Goal: Task Accomplishment & Management: Use online tool/utility

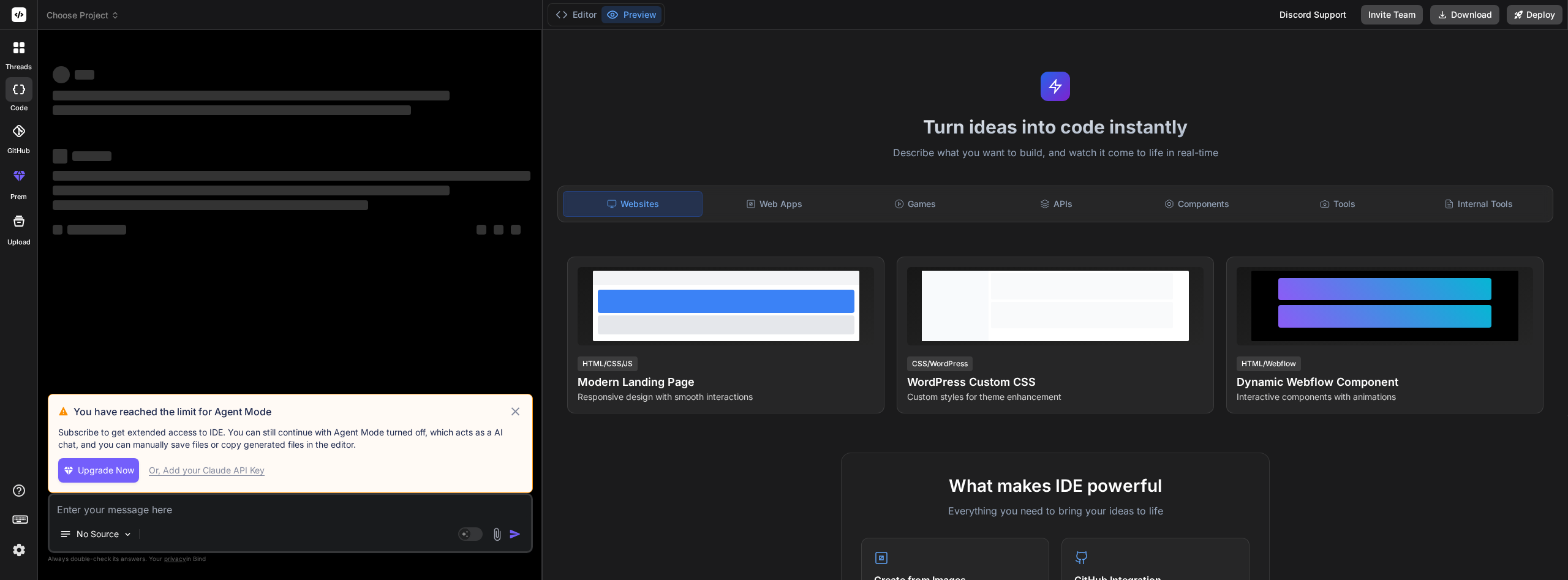
click at [22, 553] on img at bounding box center [19, 550] width 21 height 21
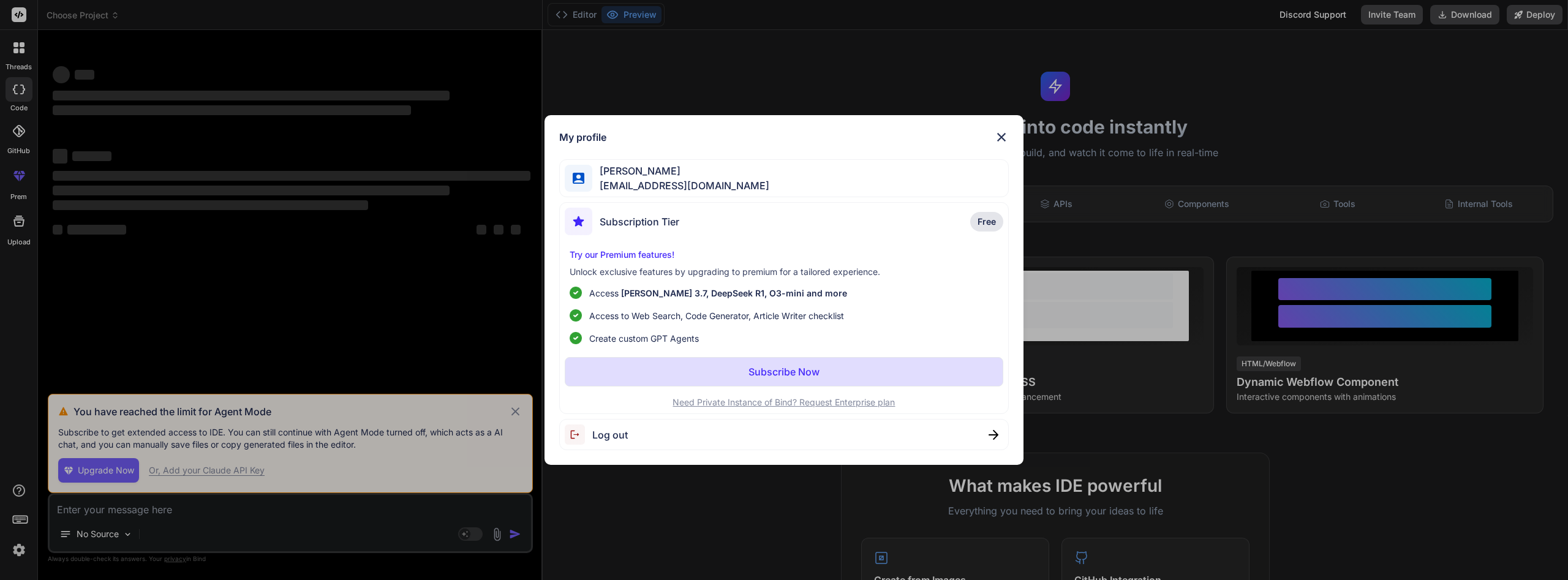
click at [1003, 136] on img at bounding box center [1001, 138] width 15 height 15
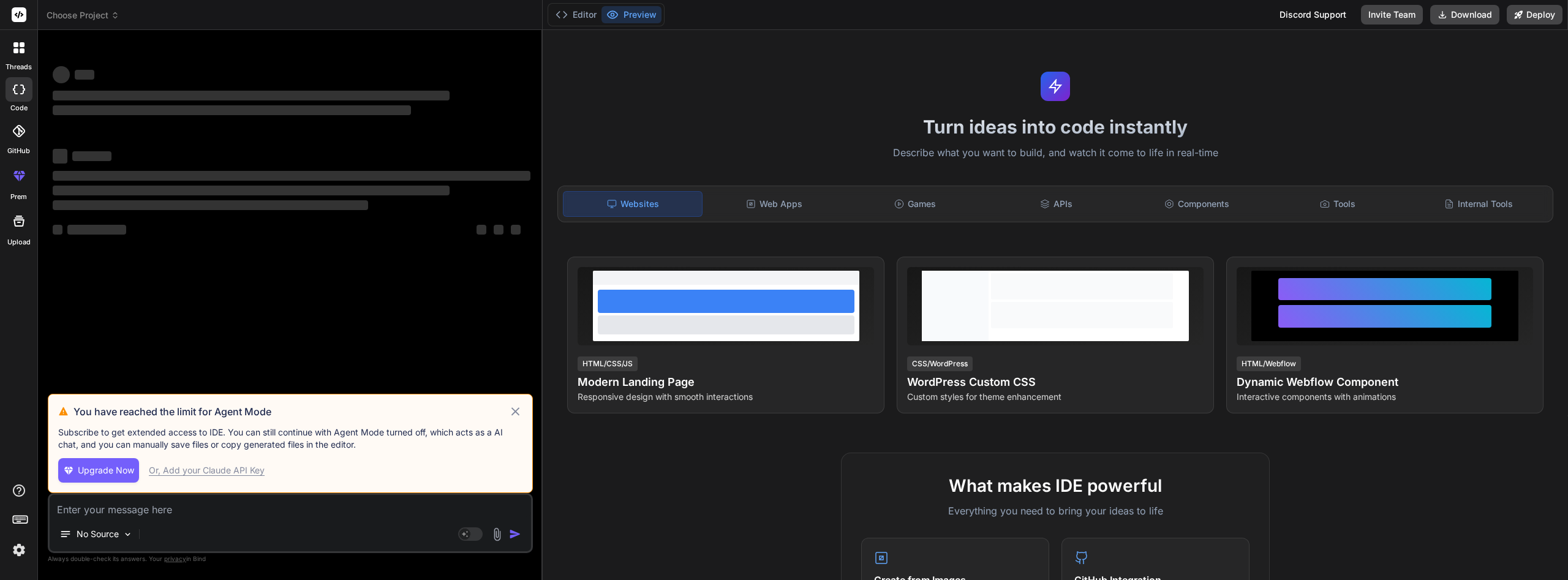
click at [100, 472] on span "Upgrade Now" at bounding box center [106, 470] width 57 height 12
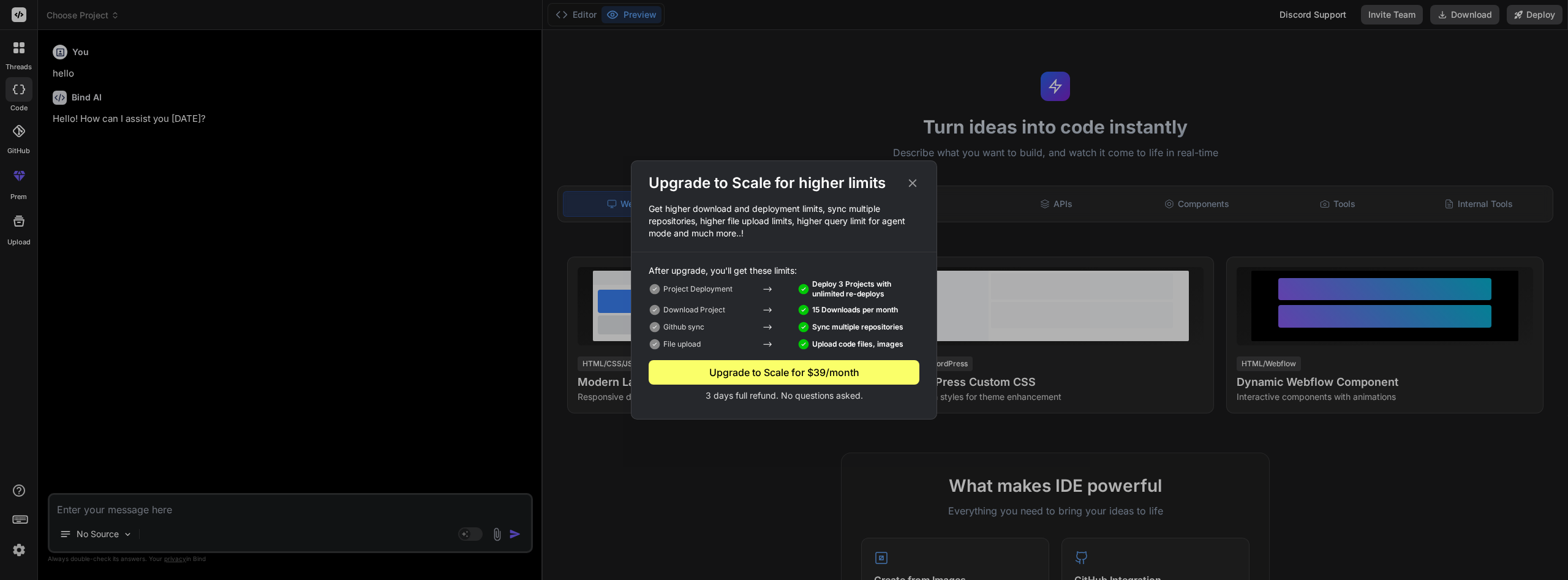
type textarea "x"
click at [782, 370] on div "Upgrade to Scale for $39/month" at bounding box center [784, 373] width 271 height 15
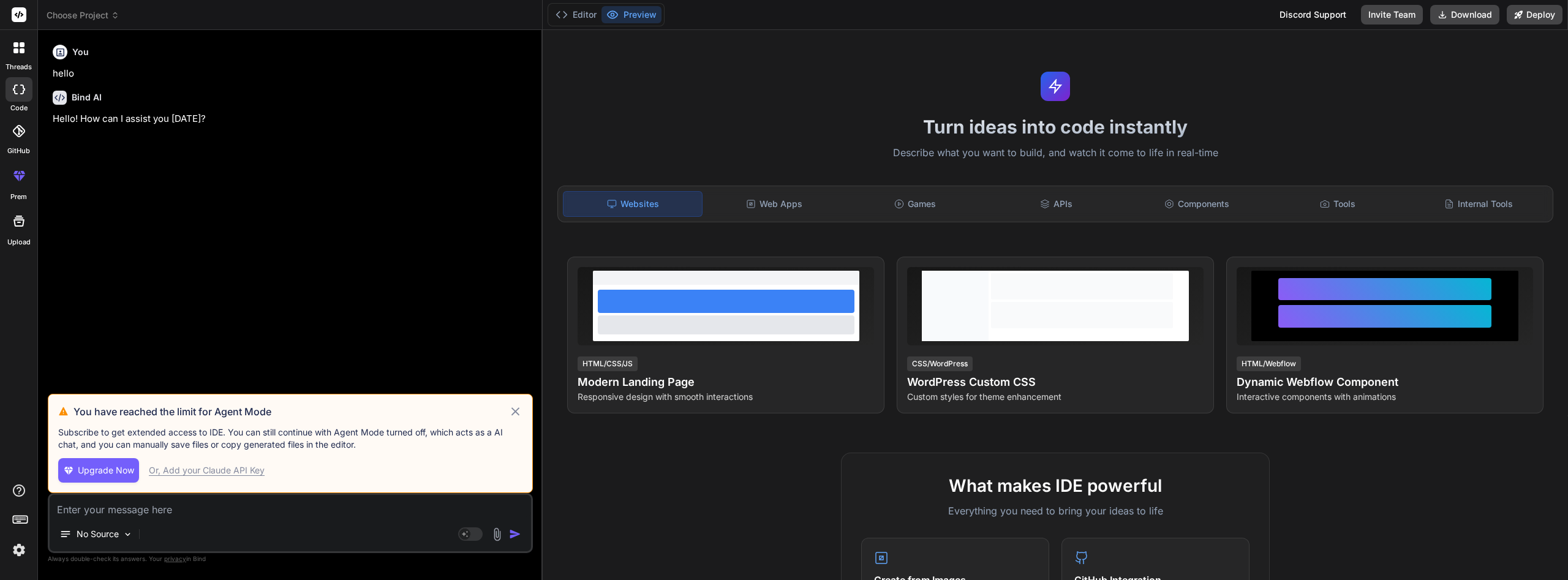
click at [212, 474] on div "Or, Add your Claude API Key" at bounding box center [206, 470] width 116 height 12
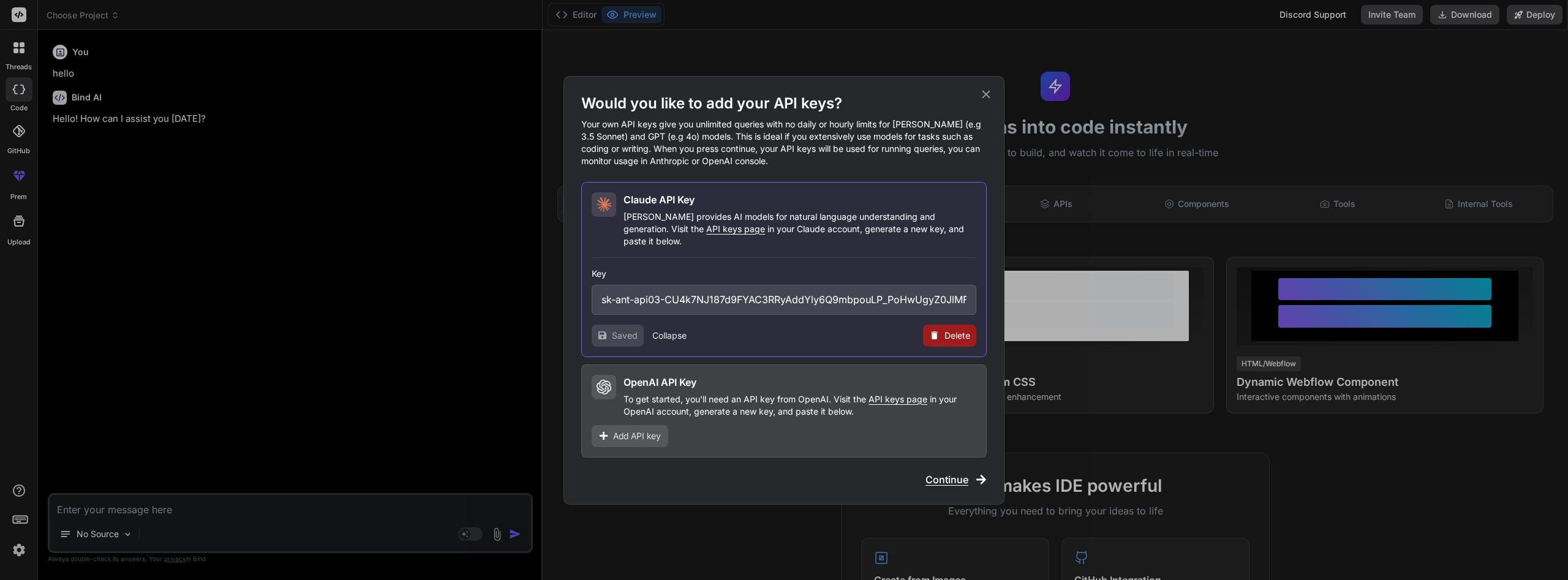
click at [983, 100] on icon at bounding box center [986, 95] width 14 height 14
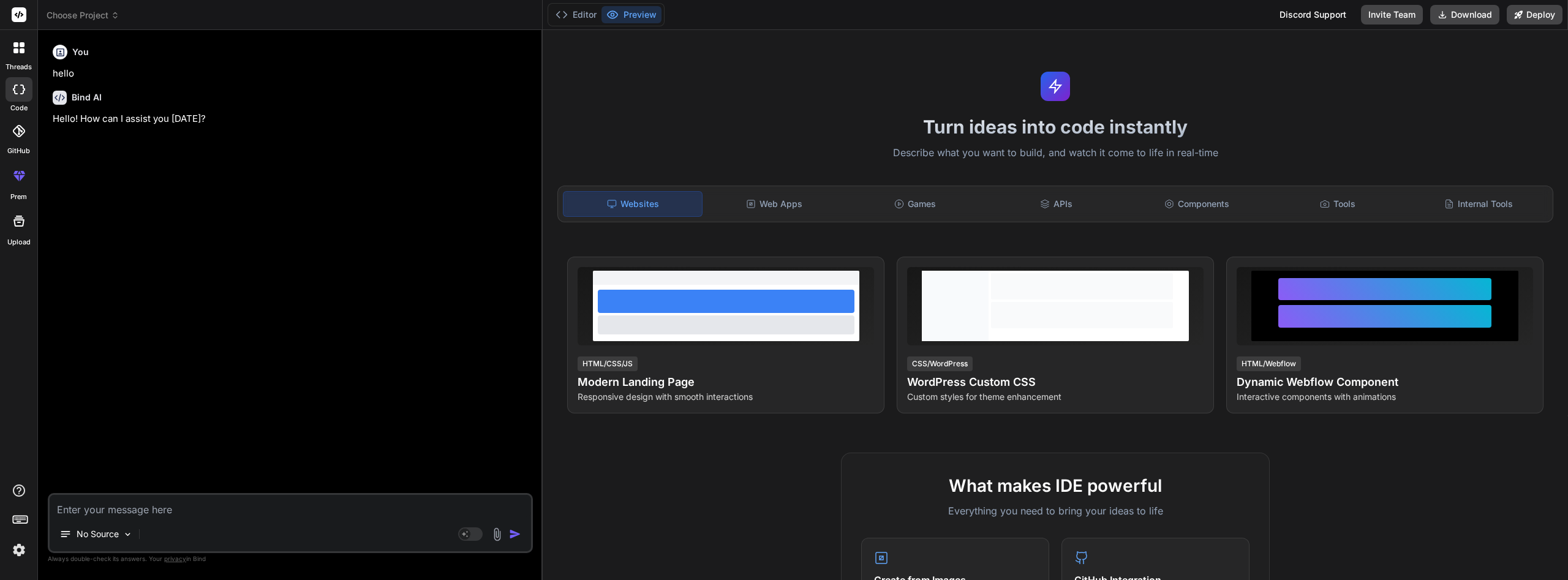
paste textarea "crea una landing pages profesional paralo anterior asuma el rol de experto en p…"
type textarea "x"
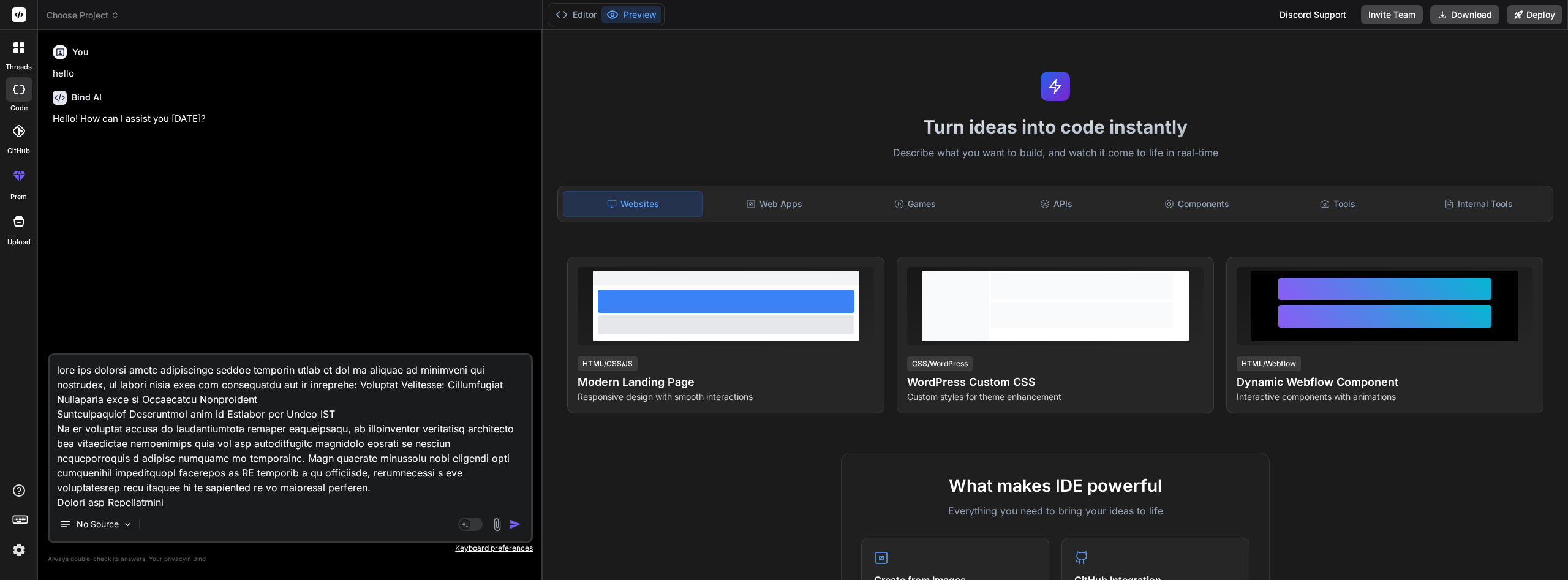
scroll to position [4663, 0]
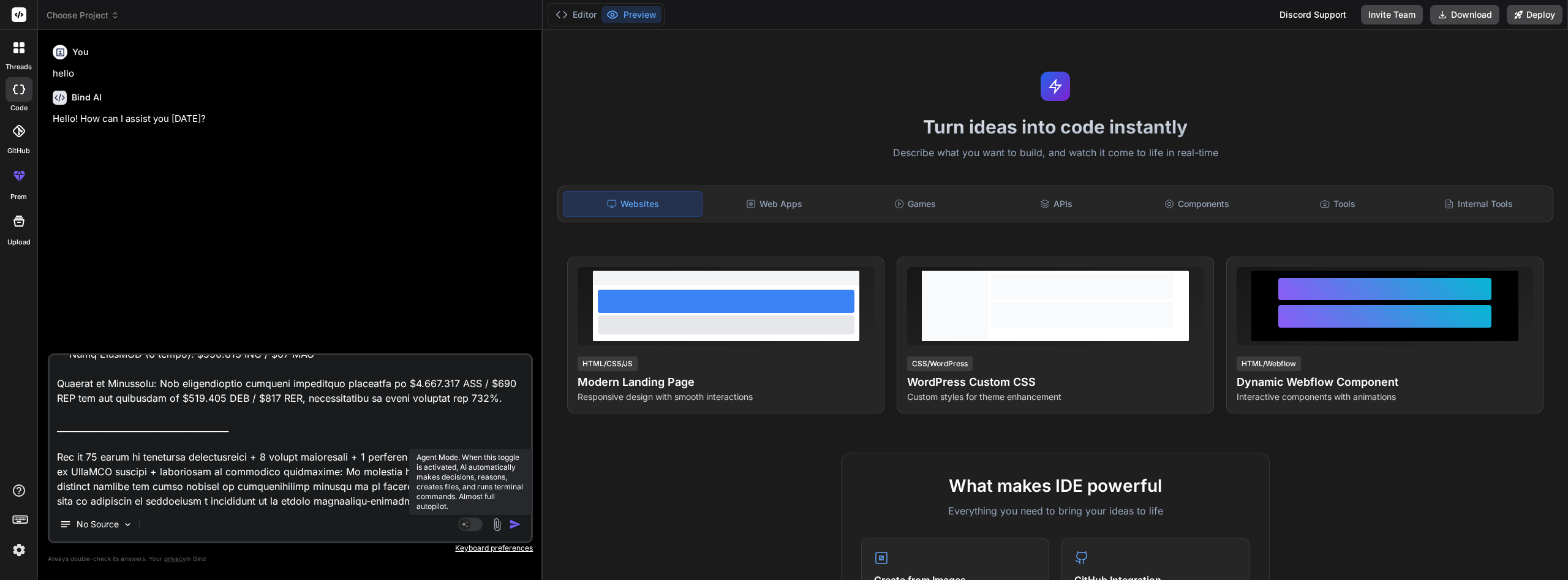
type textarea "crea una landing pages profesional paralo anterior asuma el rol de experto en p…"
click at [476, 524] on rect at bounding box center [470, 525] width 24 height 14
click at [513, 521] on img "button" at bounding box center [515, 525] width 12 height 12
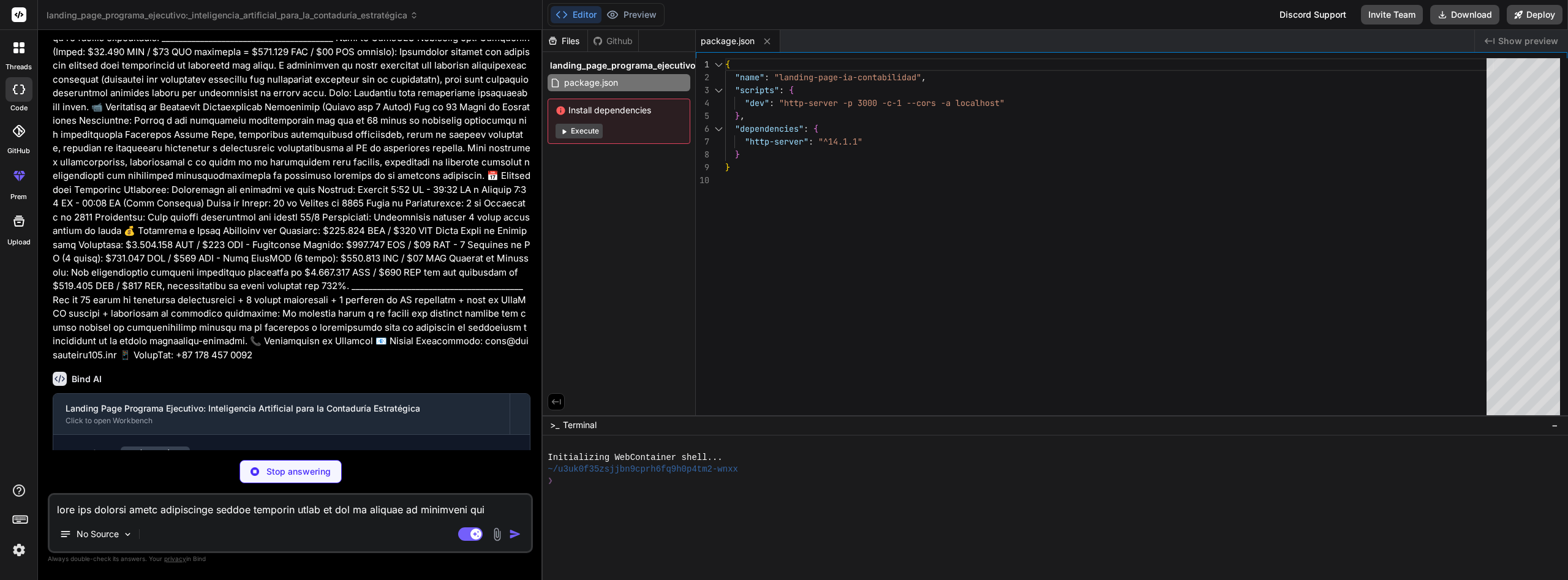
scroll to position [1972, 0]
click at [583, 132] on button "Execute" at bounding box center [579, 131] width 47 height 15
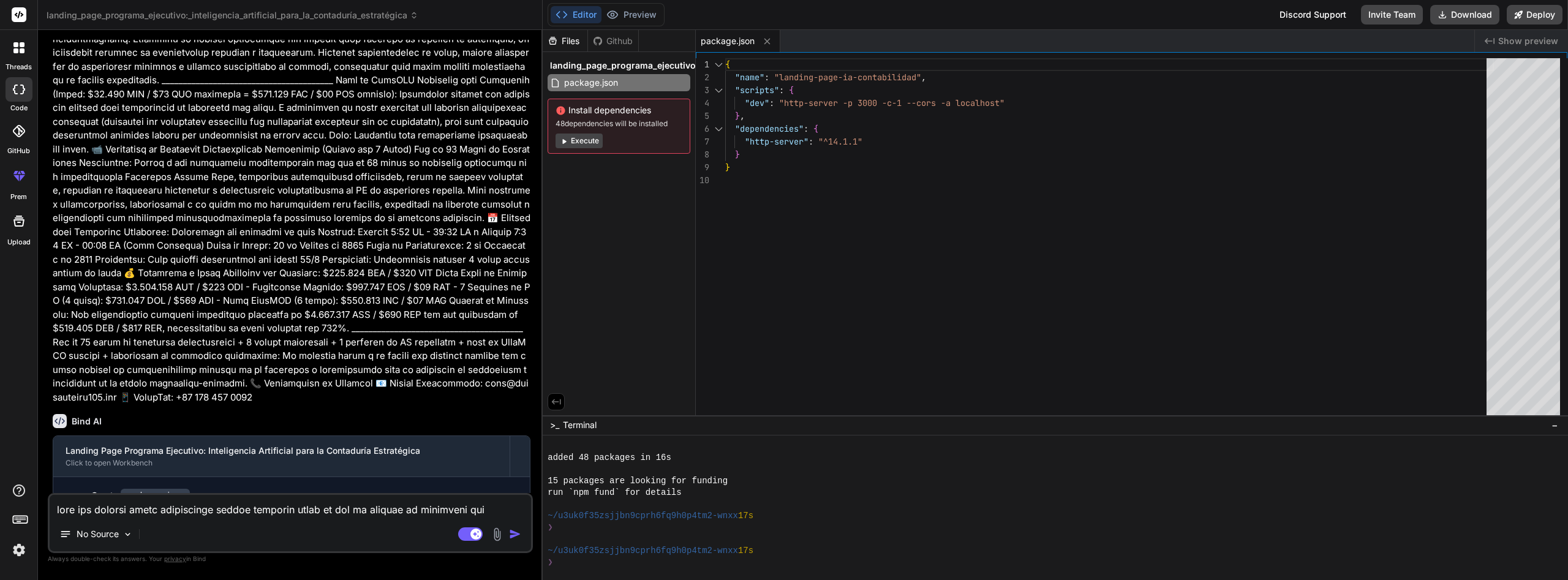
scroll to position [93, 0]
click at [580, 141] on button "Execute" at bounding box center [579, 141] width 47 height 15
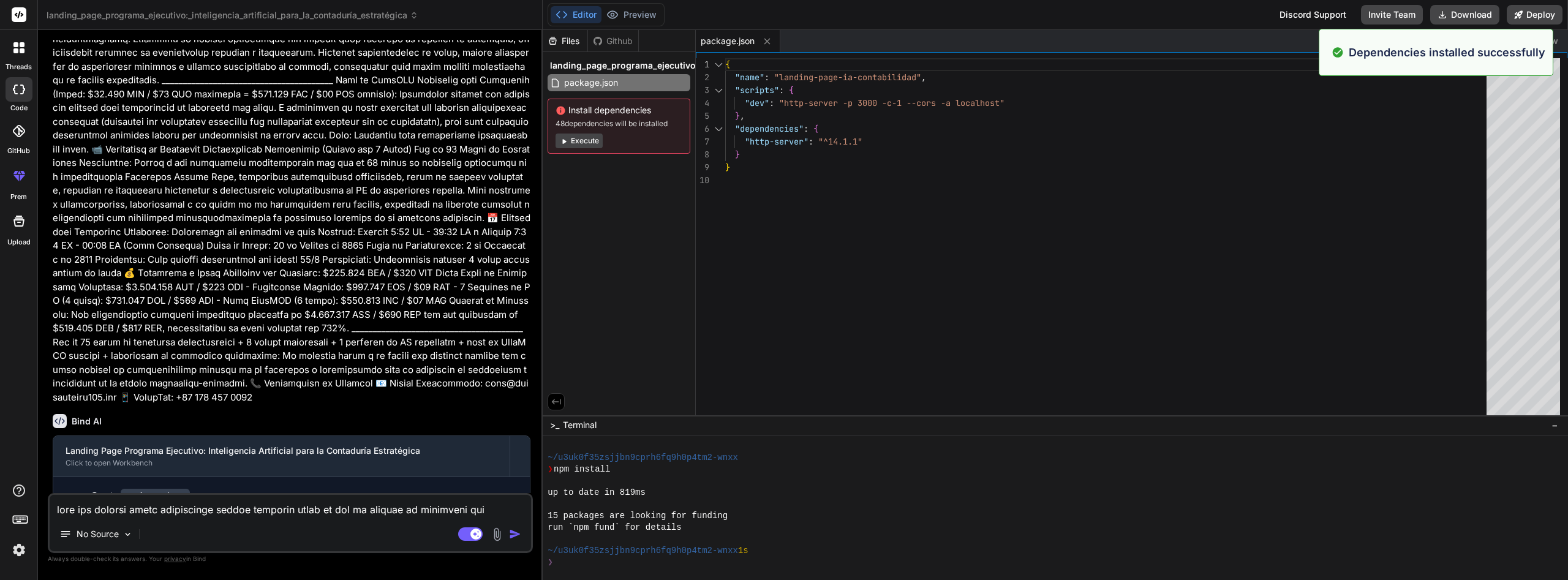
scroll to position [268, 0]
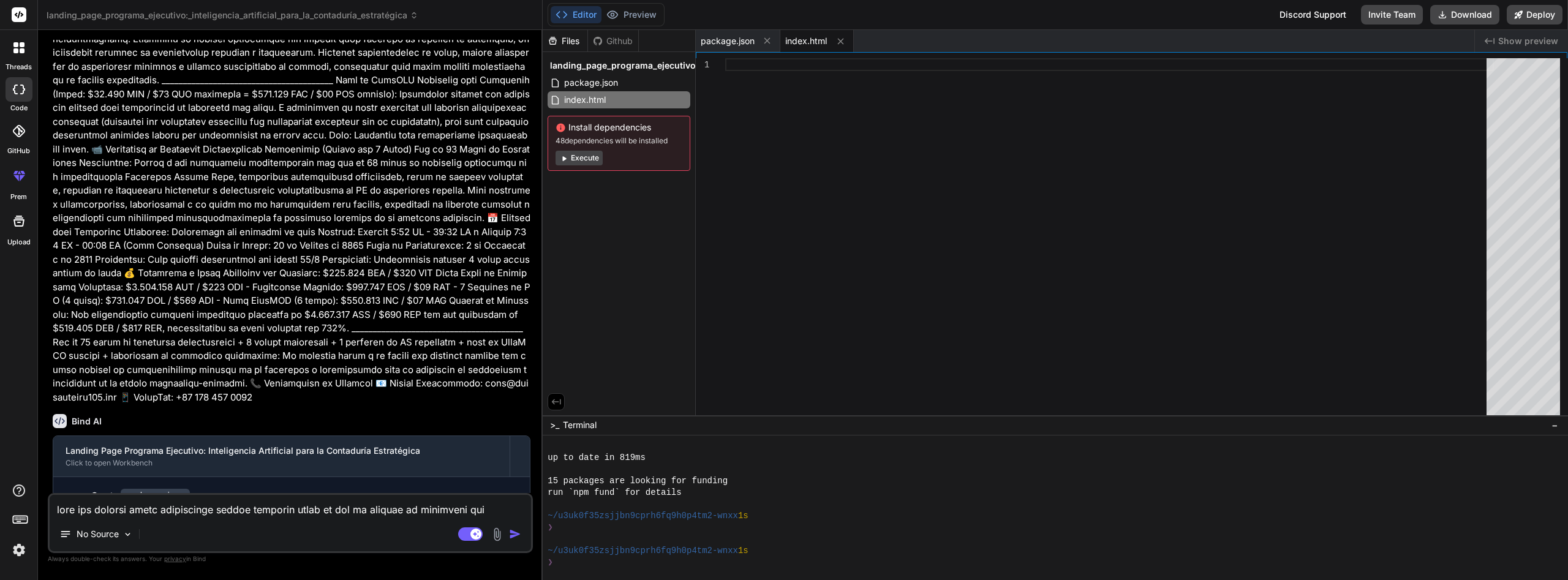
click at [590, 156] on button "Execute" at bounding box center [579, 158] width 47 height 15
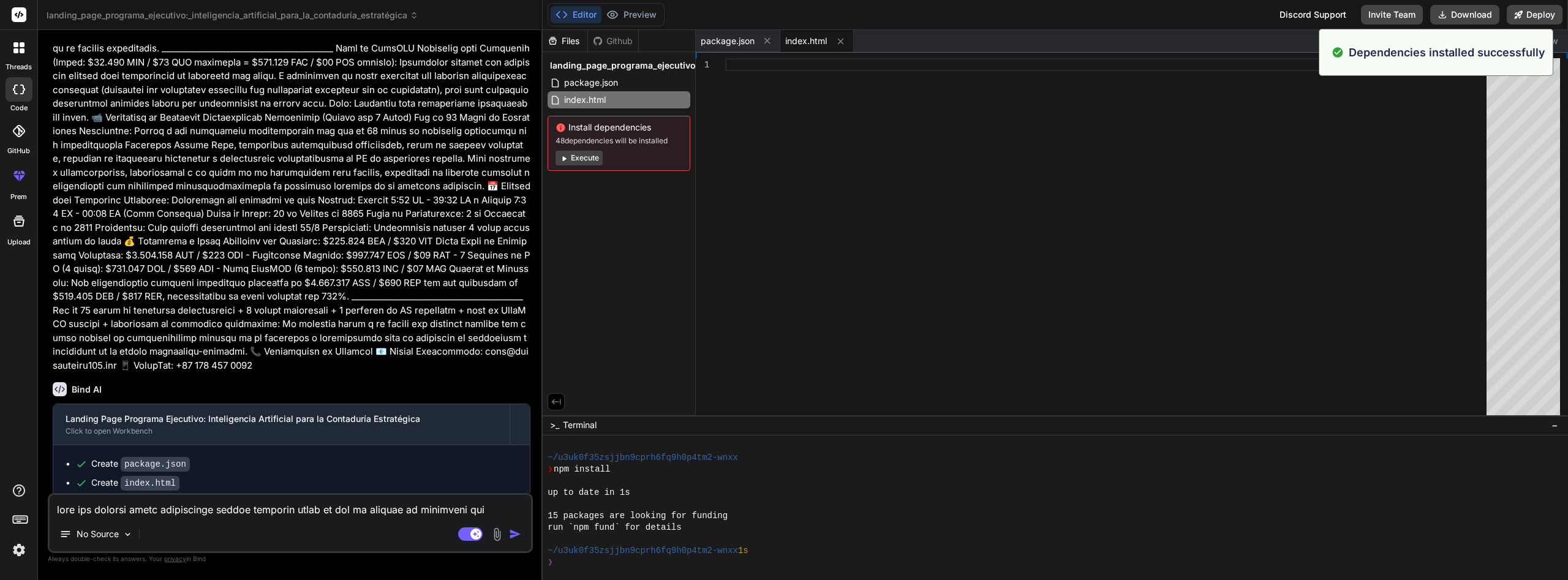
scroll to position [442, 0]
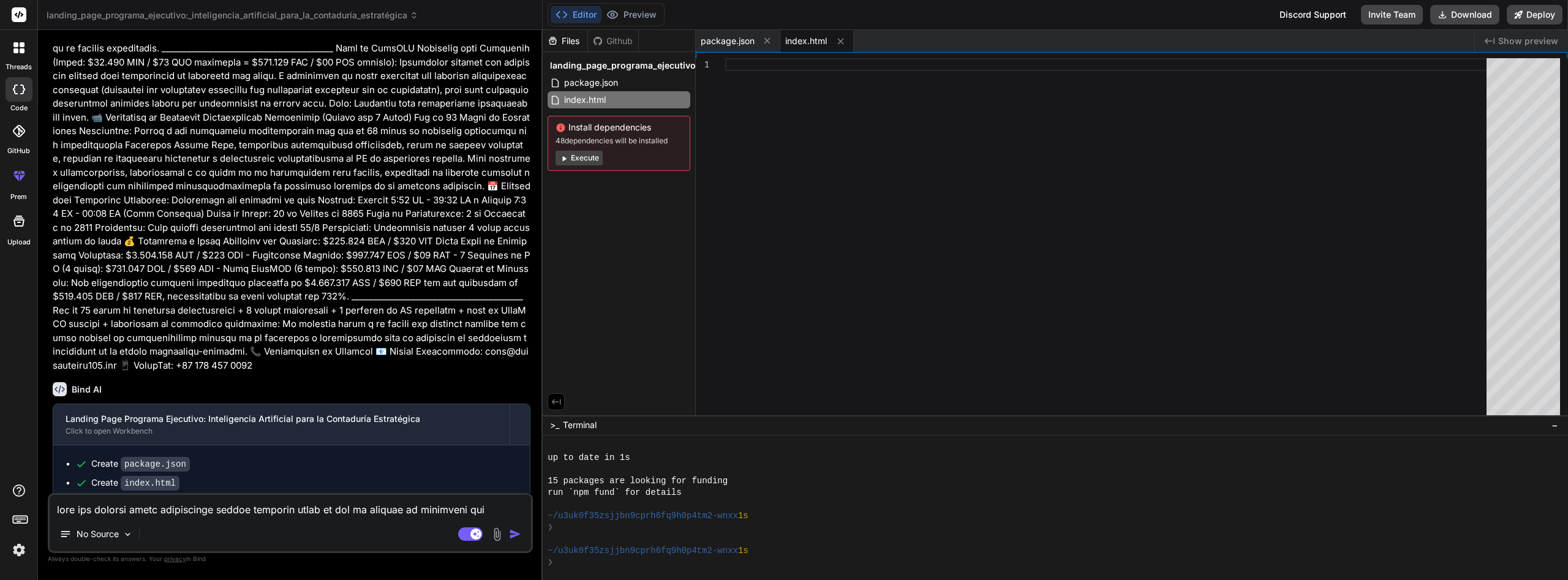
click at [573, 159] on button "Execute" at bounding box center [579, 158] width 47 height 15
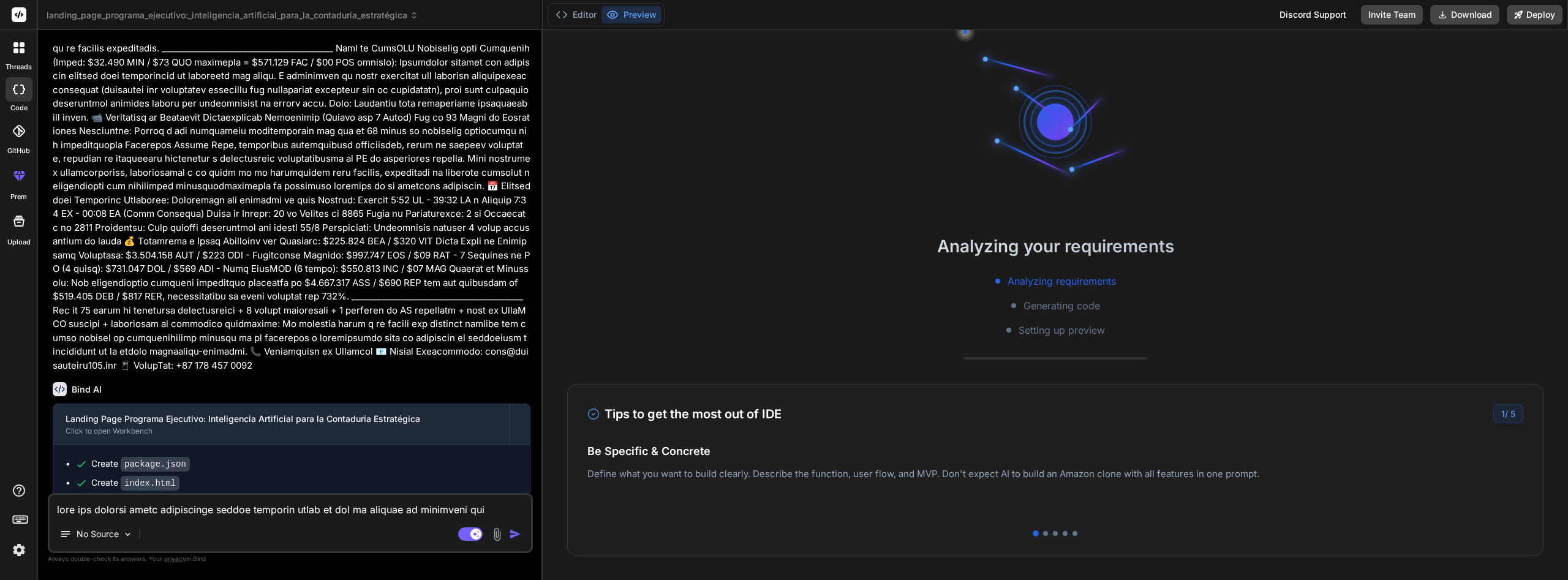
scroll to position [582, 0]
type textarea "x"
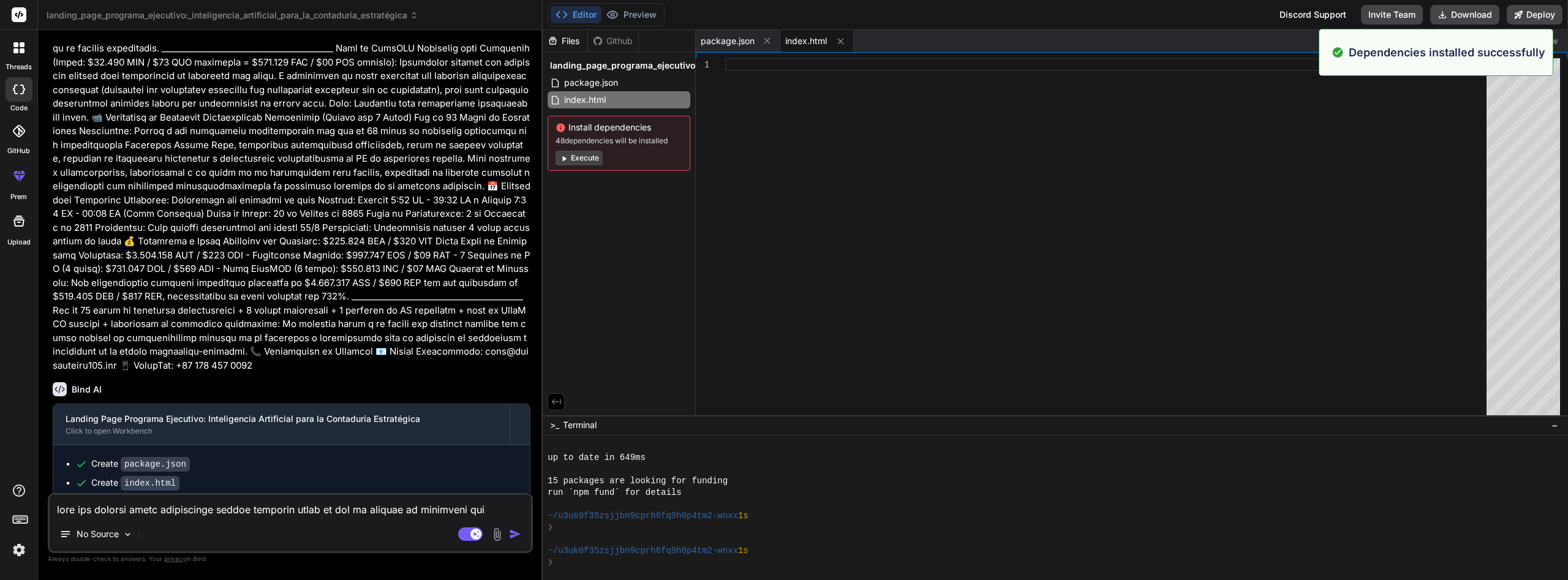
scroll to position [617, 0]
click at [631, 83] on div "package.json" at bounding box center [618, 83] width 142 height 17
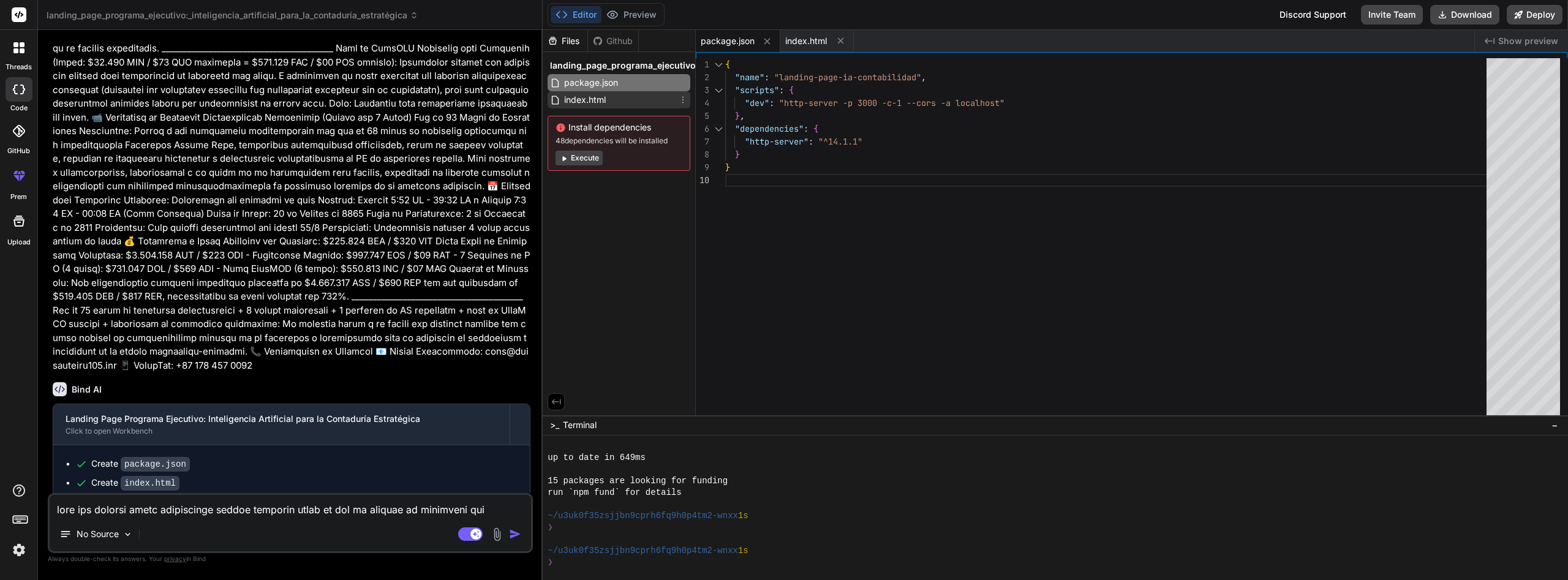
click at [629, 96] on div "index.html" at bounding box center [618, 100] width 142 height 17
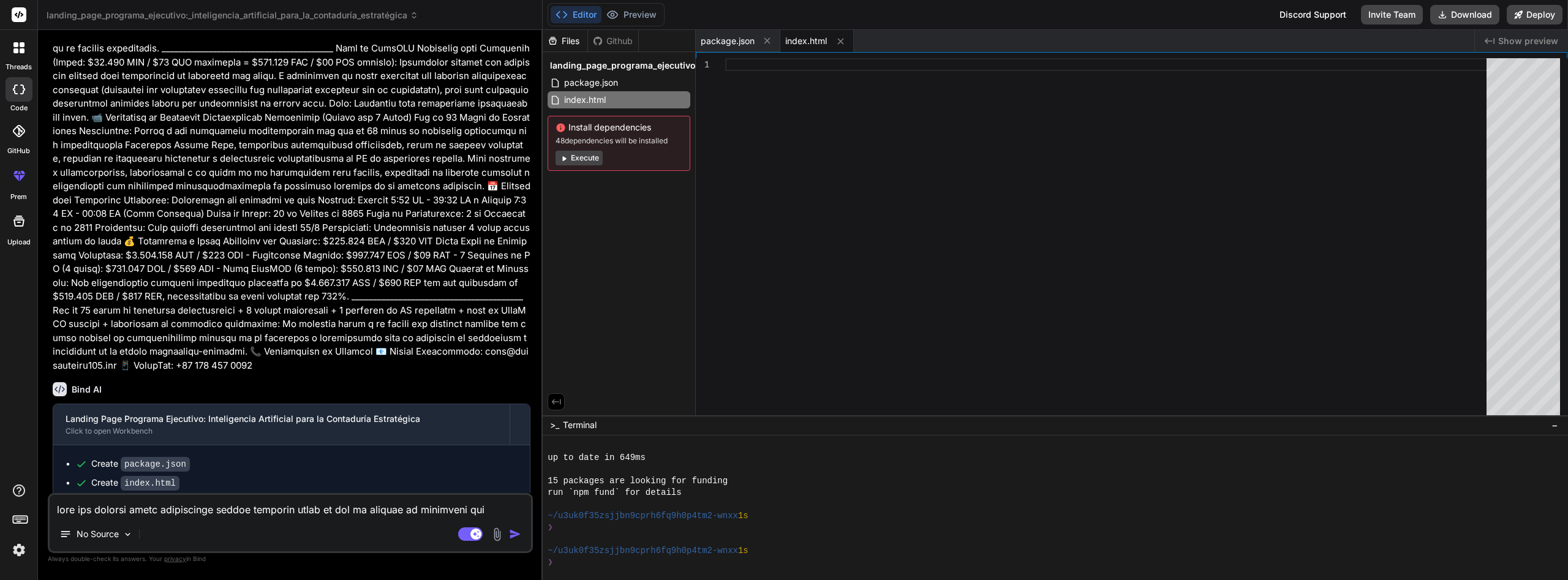
drag, startPoint x: 400, startPoint y: 475, endPoint x: 75, endPoint y: 477, distance: 325.0
click at [75, 502] on div "This message appears to be truncated. The response may be incomplete." at bounding box center [292, 517] width 476 height 32
copy div "This message appears to be truncated. The response may be incomplete."
click at [251, 516] on textarea at bounding box center [290, 506] width 481 height 22
type textarea "x"
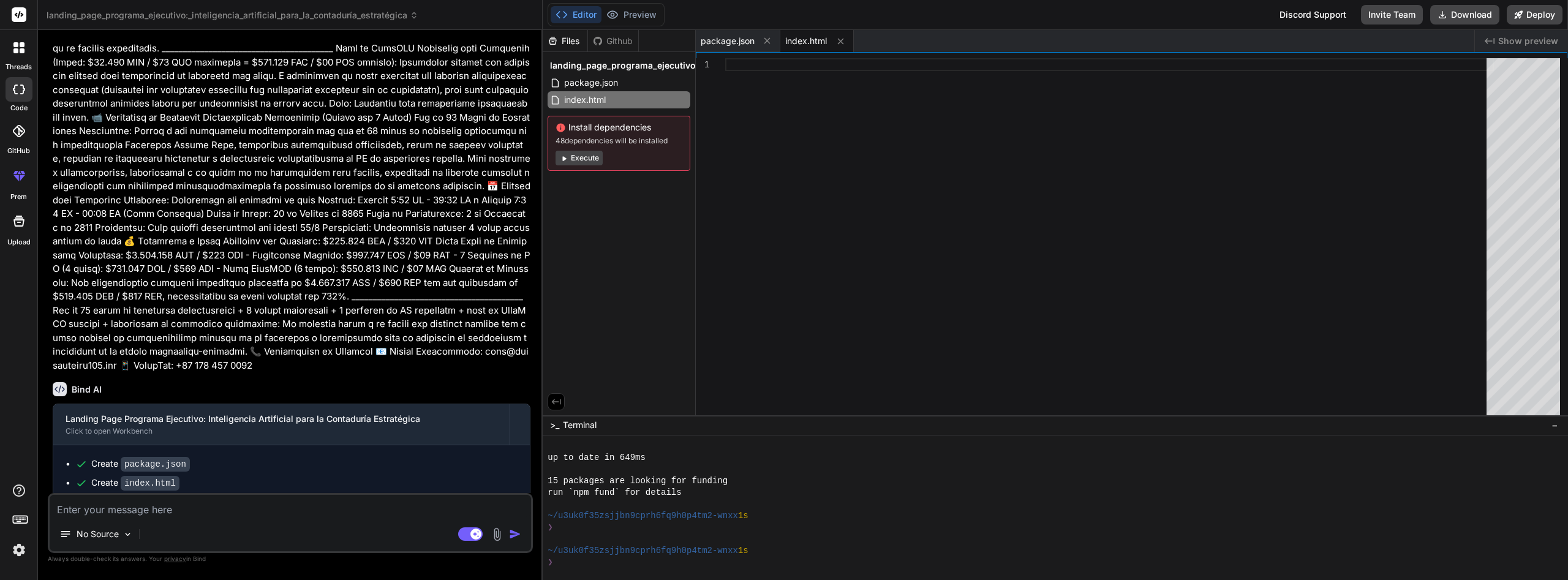
type textarea "t"
type textarea "x"
type textarea "ti"
type textarea "x"
type textarea "tin"
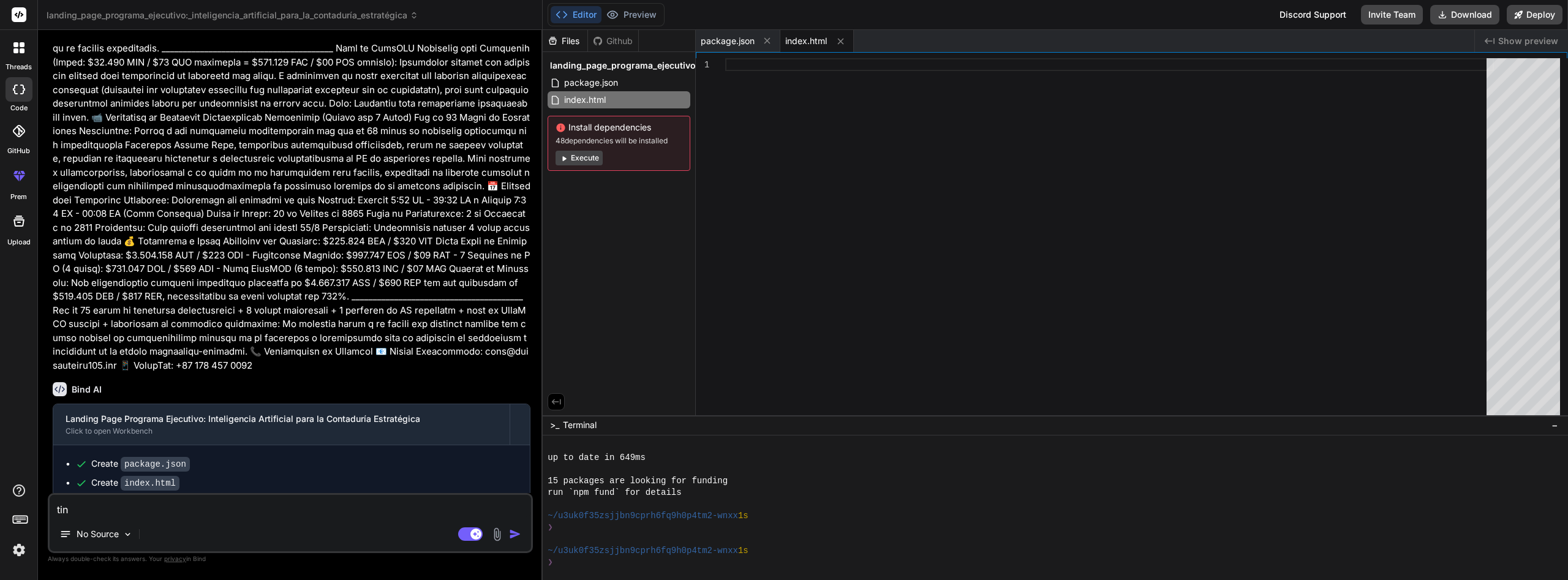
type textarea "x"
type textarea "tine"
type textarea "x"
type textarea "tine"
type textarea "x"
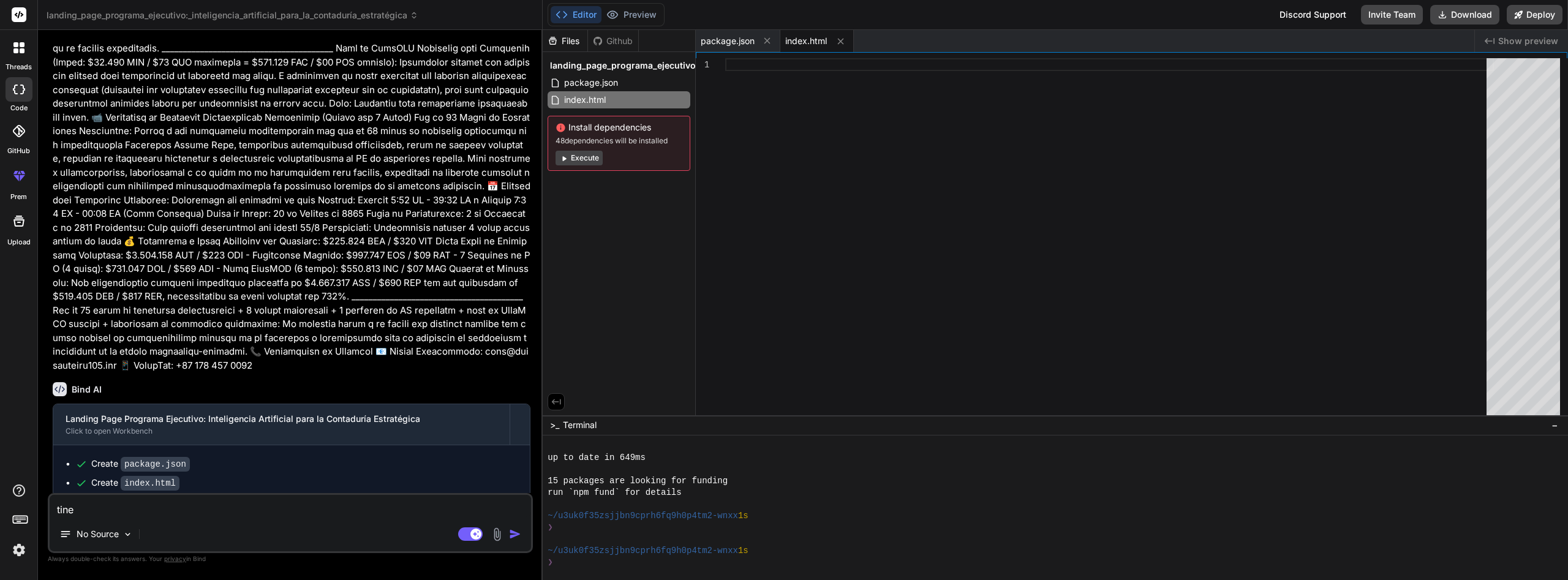
type textarea "tine e"
type textarea "x"
type textarea "tine el"
type textarea "x"
type textarea "tine el"
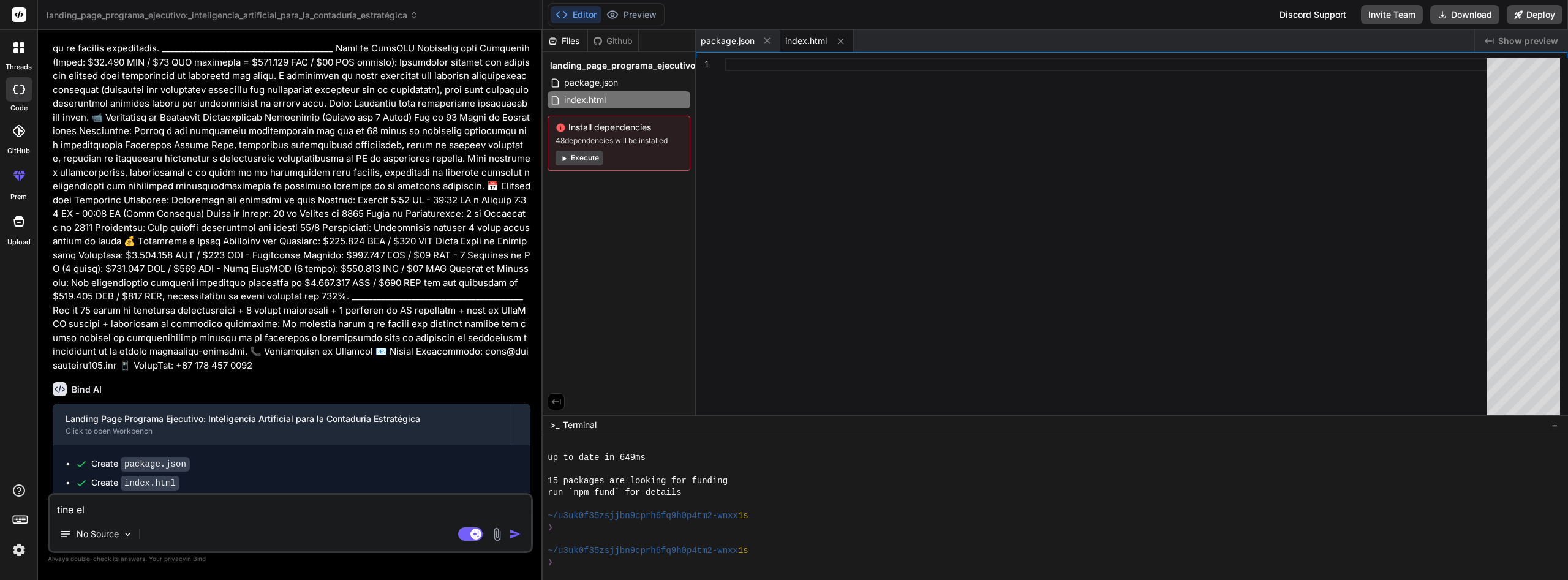
type textarea "x"
type textarea "tine el s"
type textarea "x"
type textarea "tine el si"
type textarea "x"
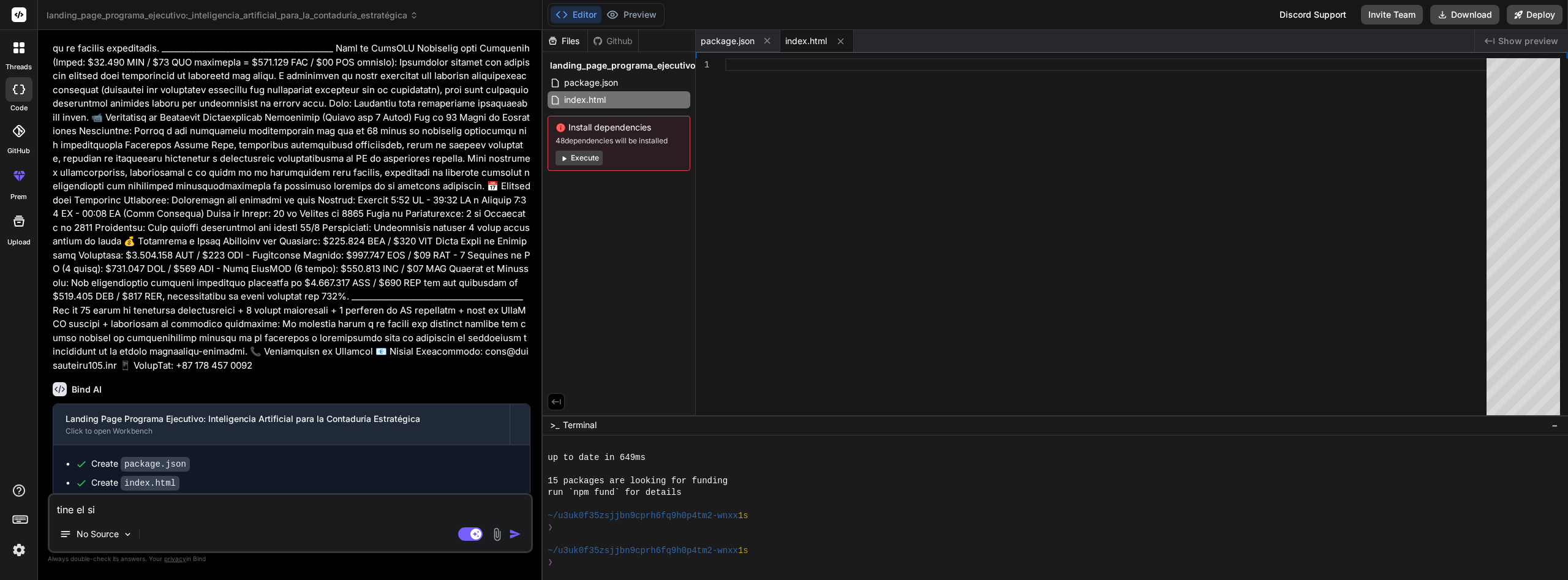
type textarea "tine el sig"
type textarea "x"
type textarea "tine el sigi"
type textarea "x"
type textarea "tine el sigin"
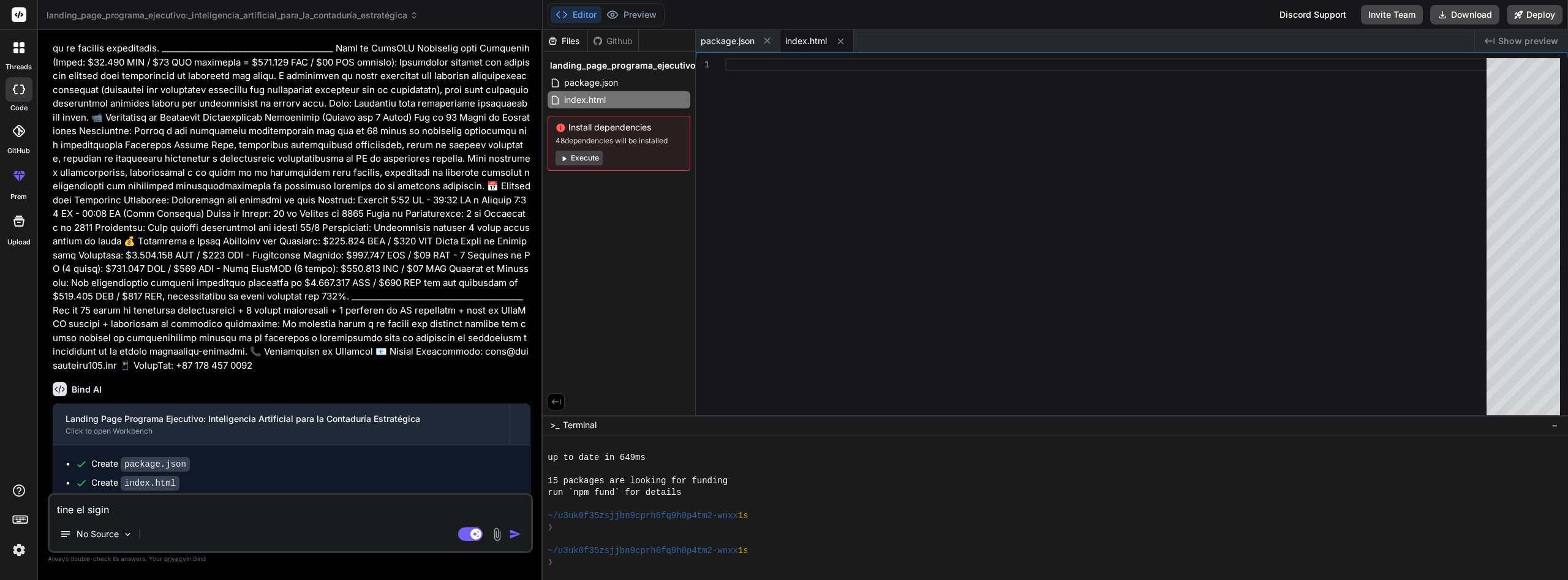
type textarea "x"
type textarea "tine el sigint"
type textarea "x"
type textarea "tine el siginte"
type textarea "x"
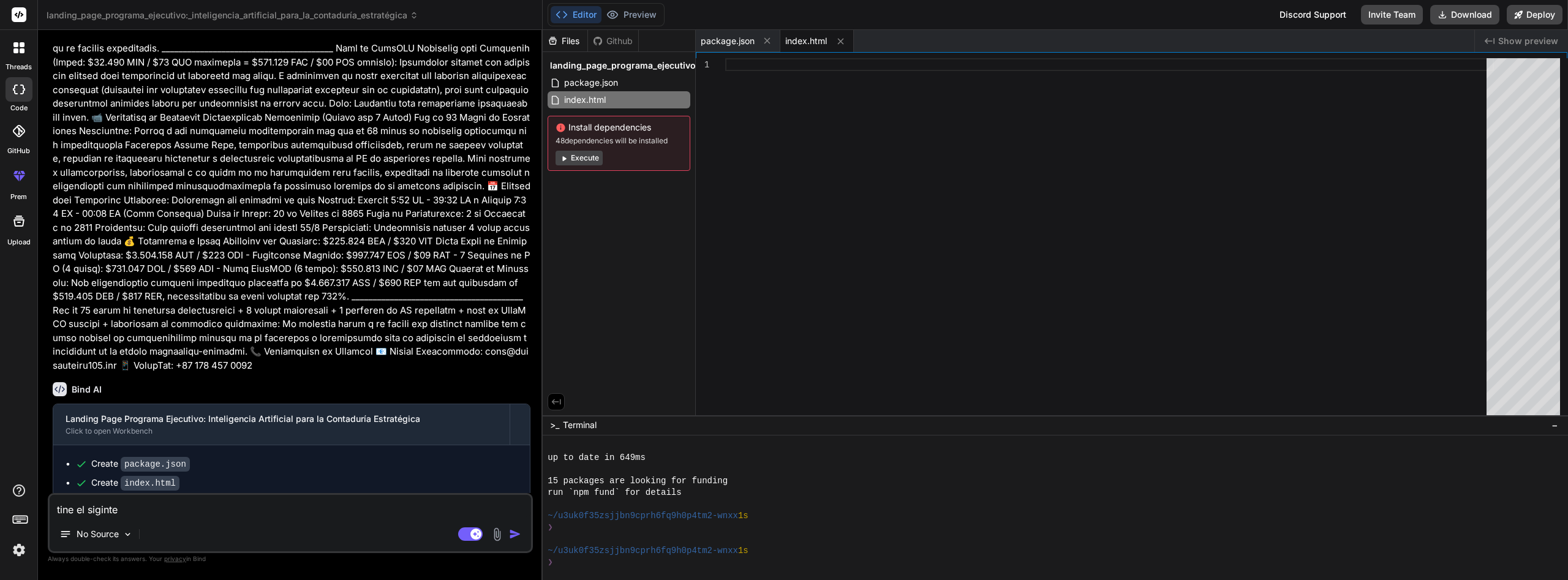
type textarea "tine el siginte"
type textarea "x"
type textarea "tine el siginte e"
type textarea "x"
type textarea "tine el siginte er"
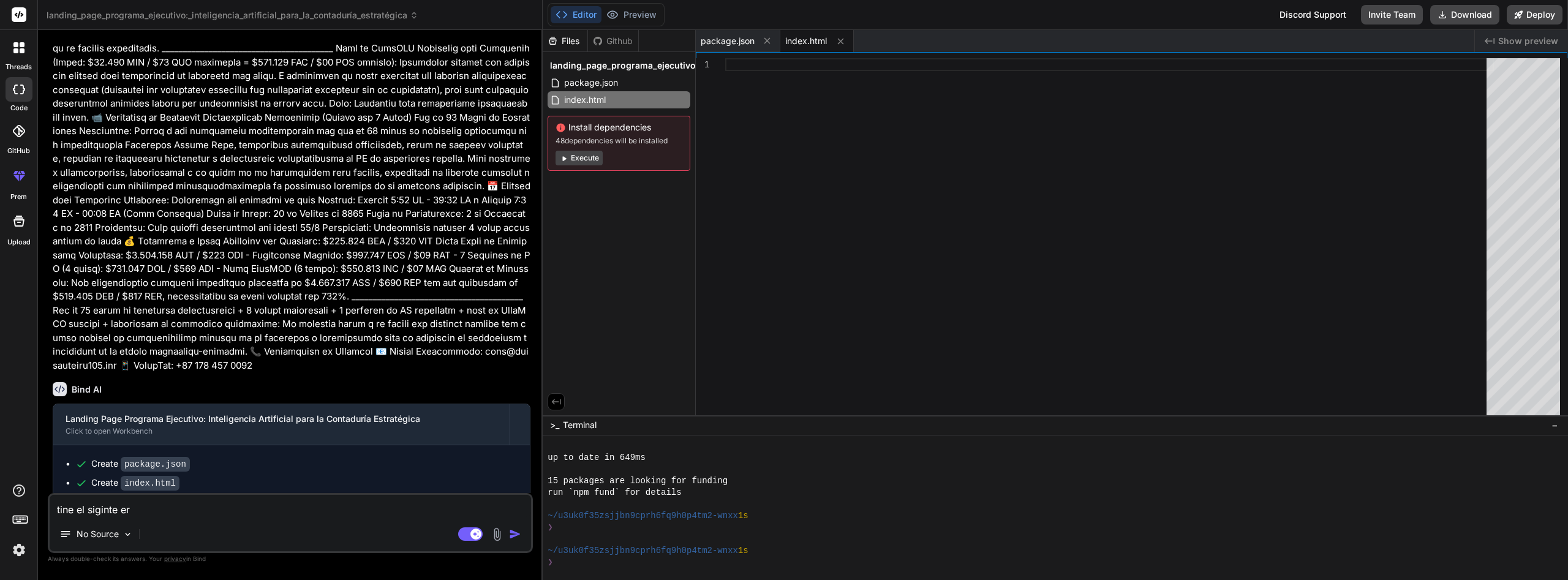
type textarea "x"
type textarea "tine el siginte err"
type textarea "x"
type textarea "tine el siginte erro"
type textarea "x"
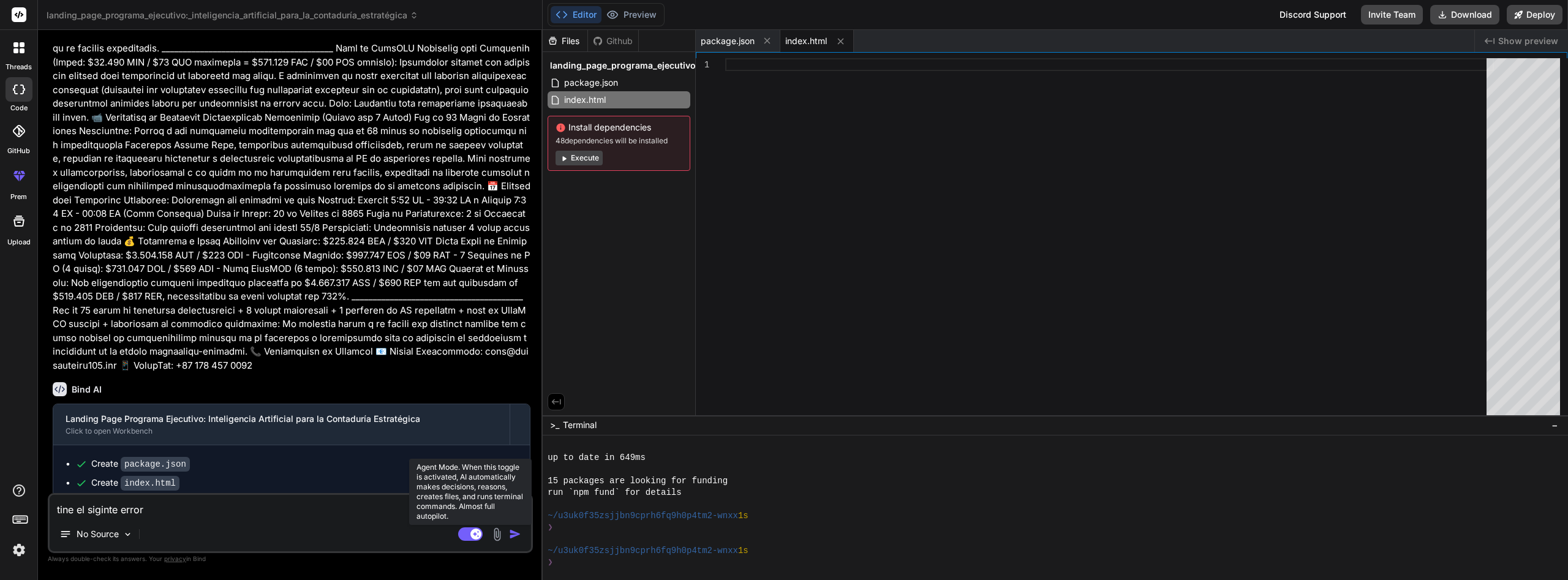
type textarea "tine el siginte error"
drag, startPoint x: 473, startPoint y: 535, endPoint x: 493, endPoint y: 530, distance: 20.6
click at [475, 535] on icon at bounding box center [476, 534] width 6 height 6
click at [511, 531] on img "button" at bounding box center [515, 535] width 12 height 12
type textarea "x"
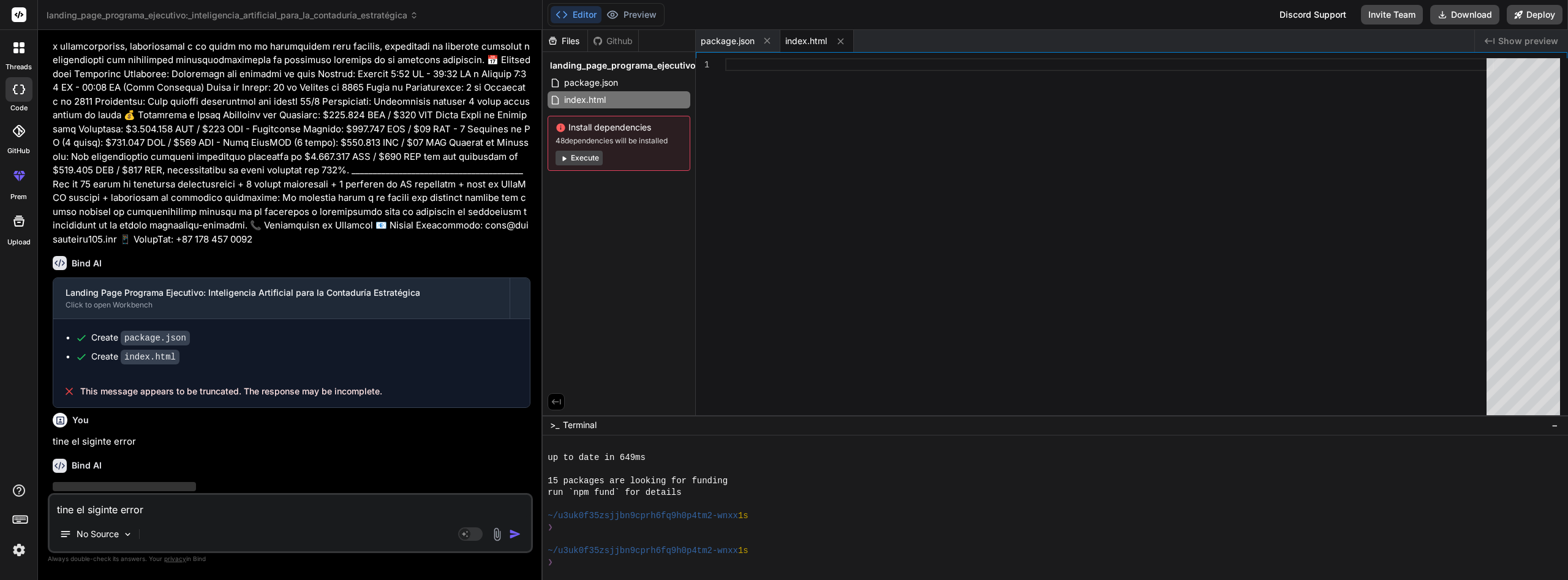
scroll to position [2088, 0]
click at [322, 511] on textarea "tine el siginte error" at bounding box center [290, 506] width 481 height 22
paste textarea "This message appears to be truncated. The response may be incomplete."
type textarea "x"
type textarea "This message appears to be truncated. The response may be incomplete."
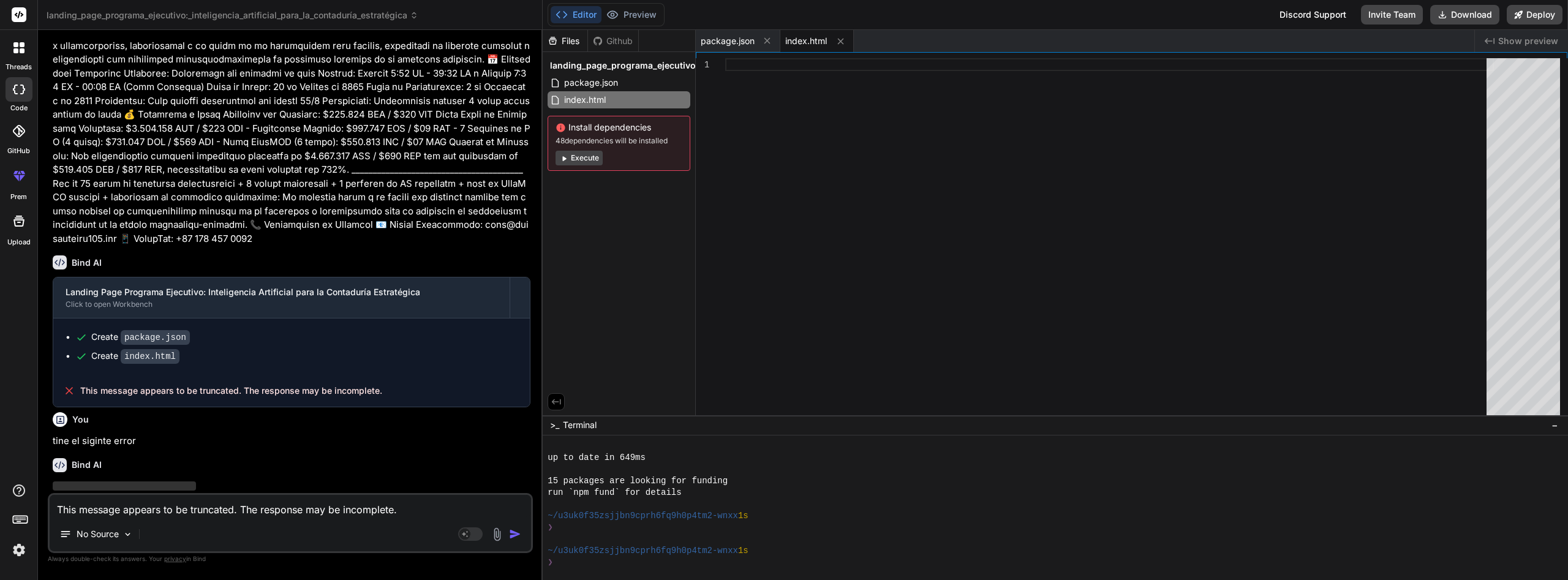
click at [518, 537] on img "button" at bounding box center [515, 535] width 12 height 12
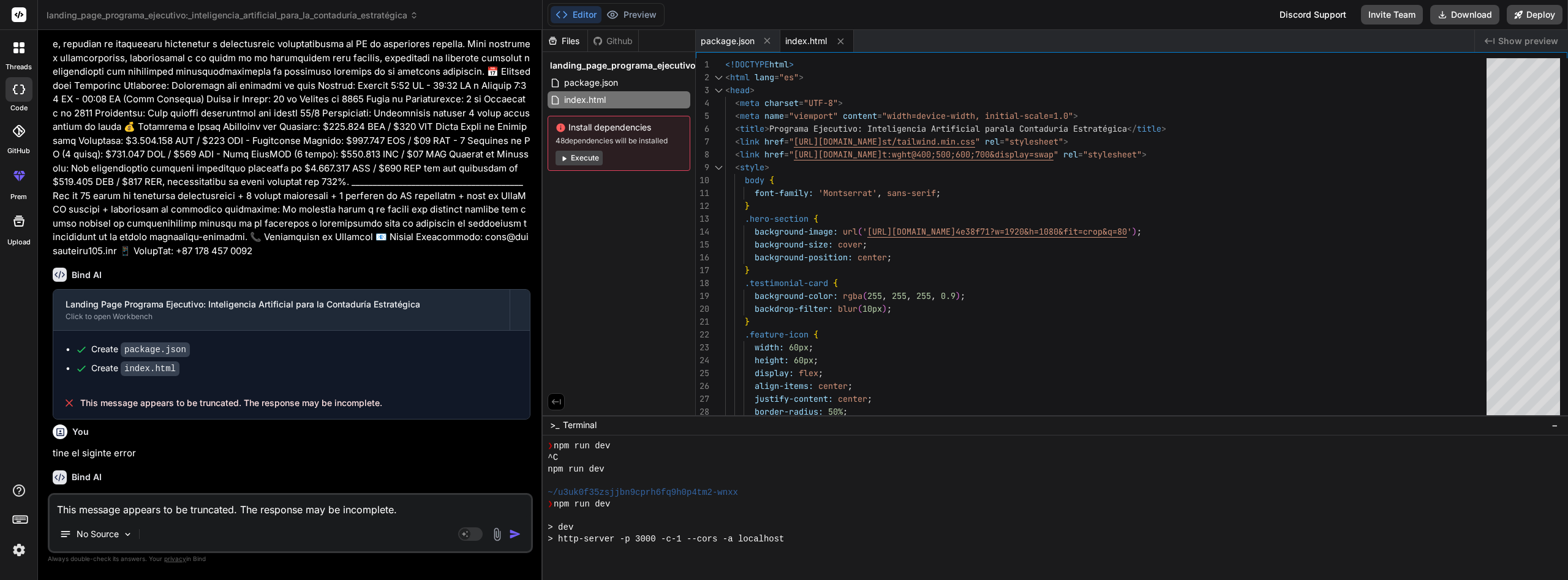
scroll to position [932, 0]
click at [598, 156] on button "Execute" at bounding box center [579, 158] width 47 height 15
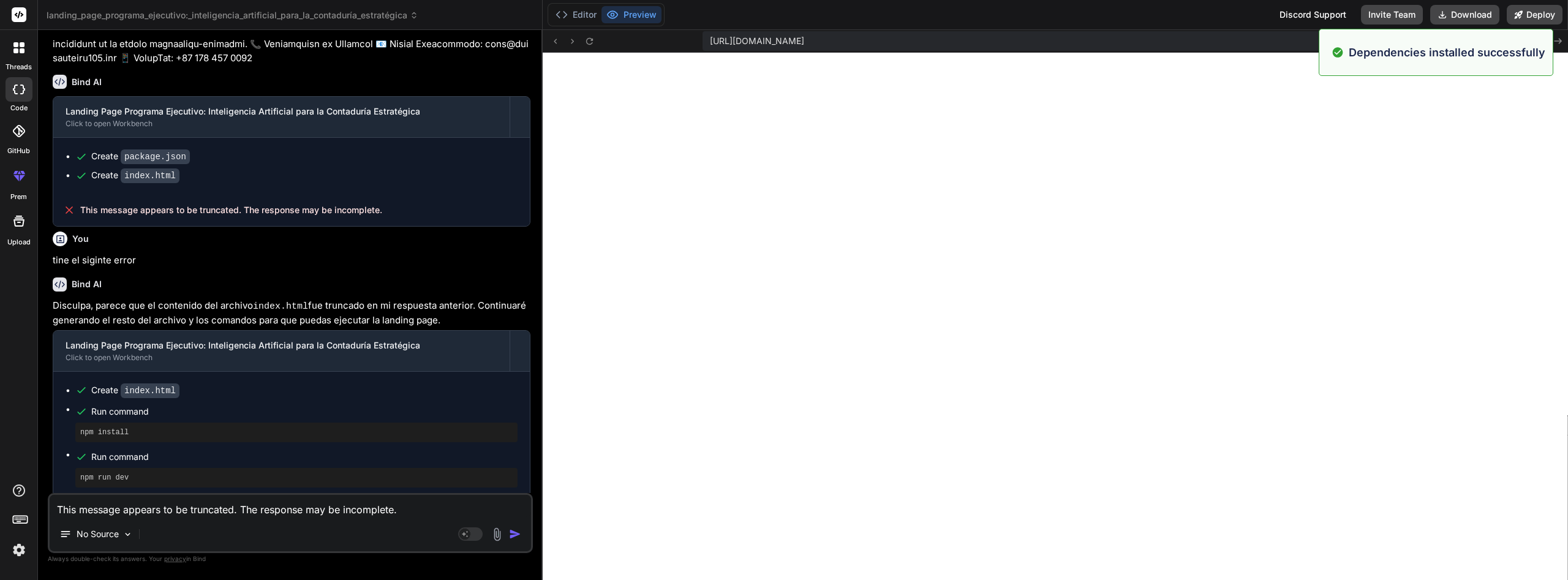
scroll to position [1607, 0]
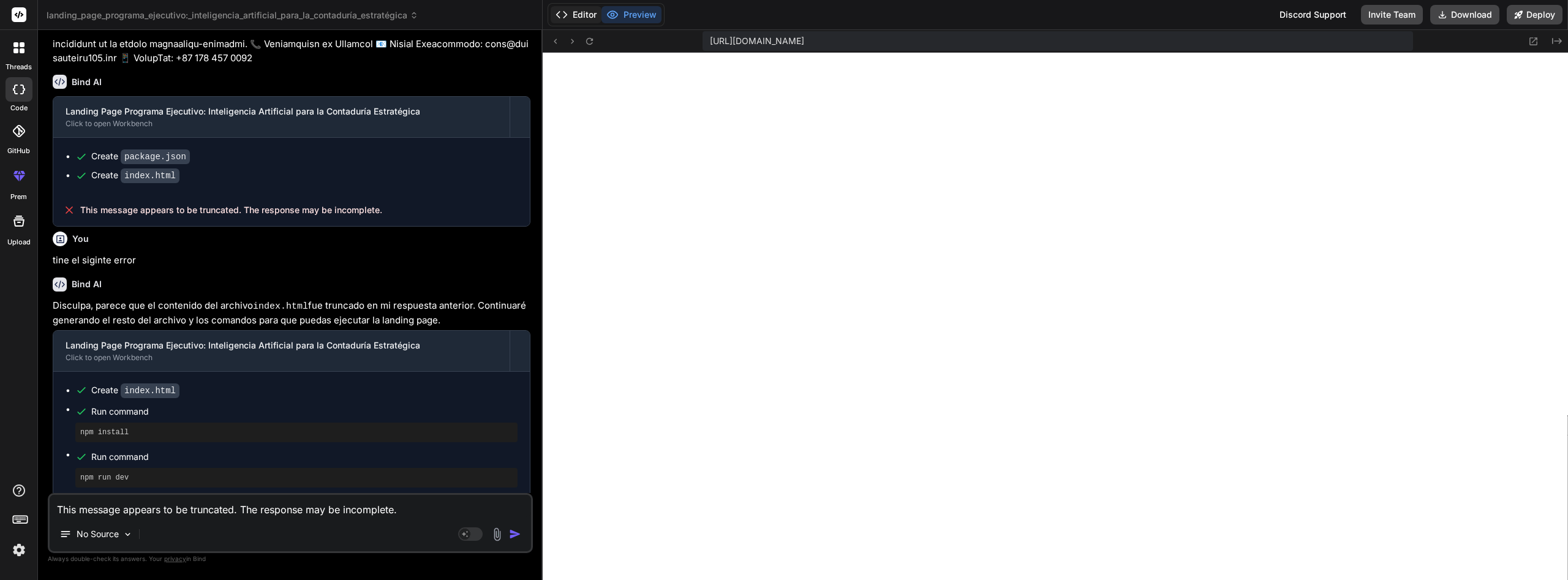
click at [590, 15] on button "Editor" at bounding box center [576, 15] width 51 height 17
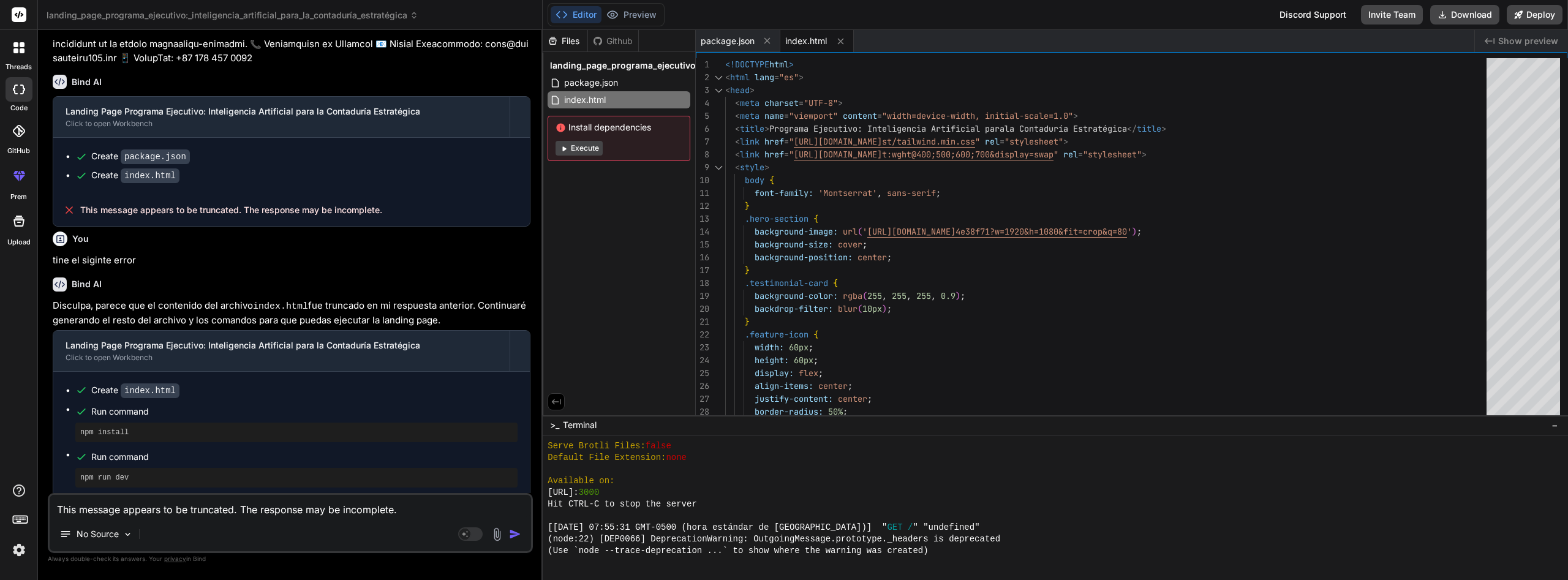
click at [591, 145] on button "Execute" at bounding box center [579, 148] width 47 height 15
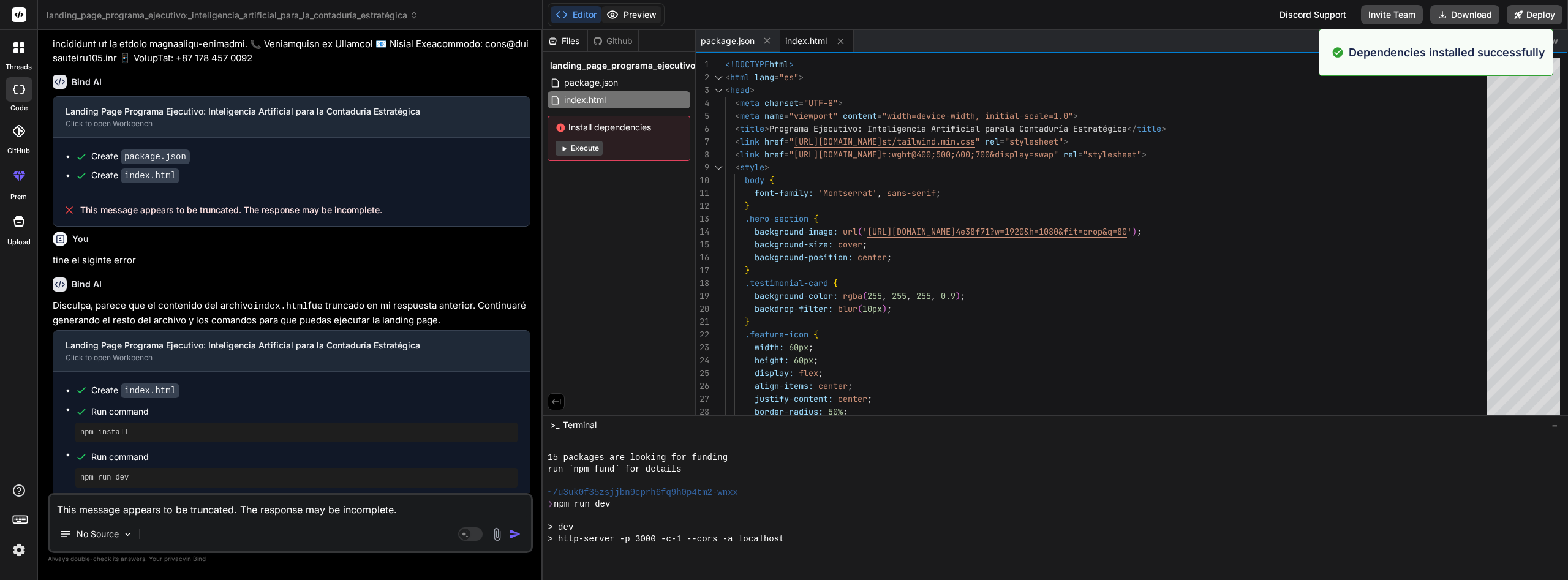
scroll to position [1828, 0]
click at [634, 16] on button "Preview" at bounding box center [631, 15] width 60 height 17
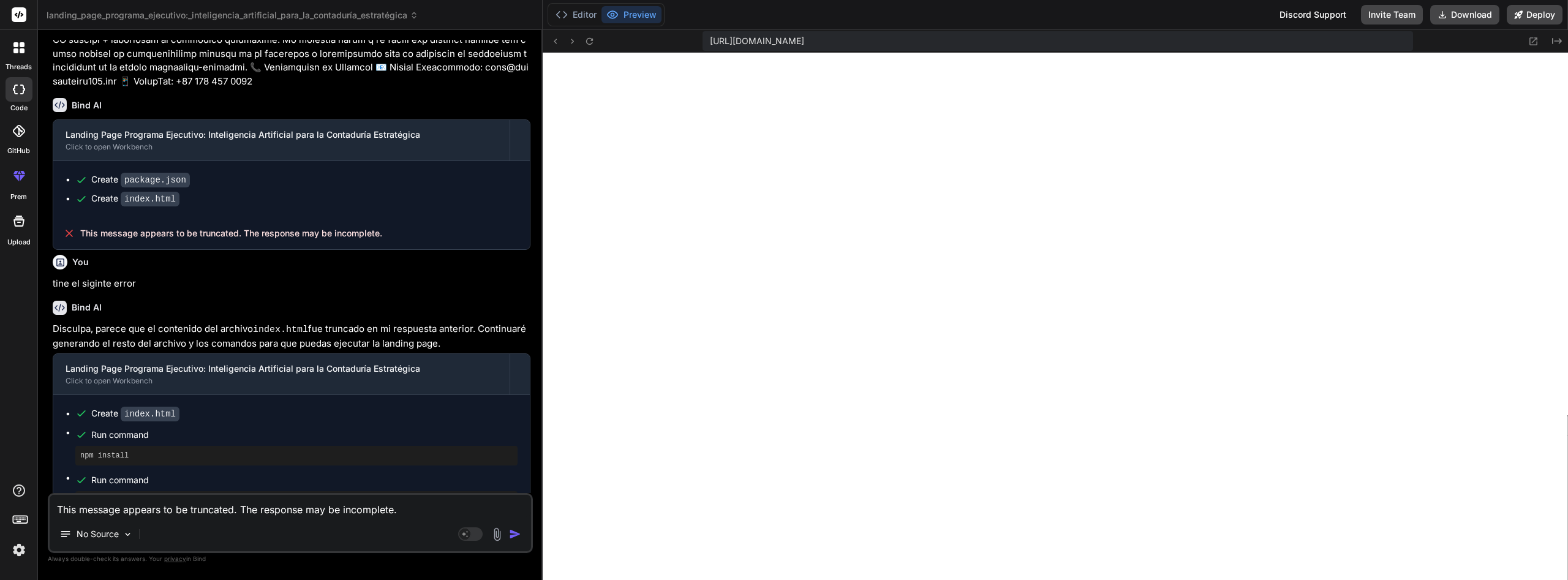
scroll to position [2268, 0]
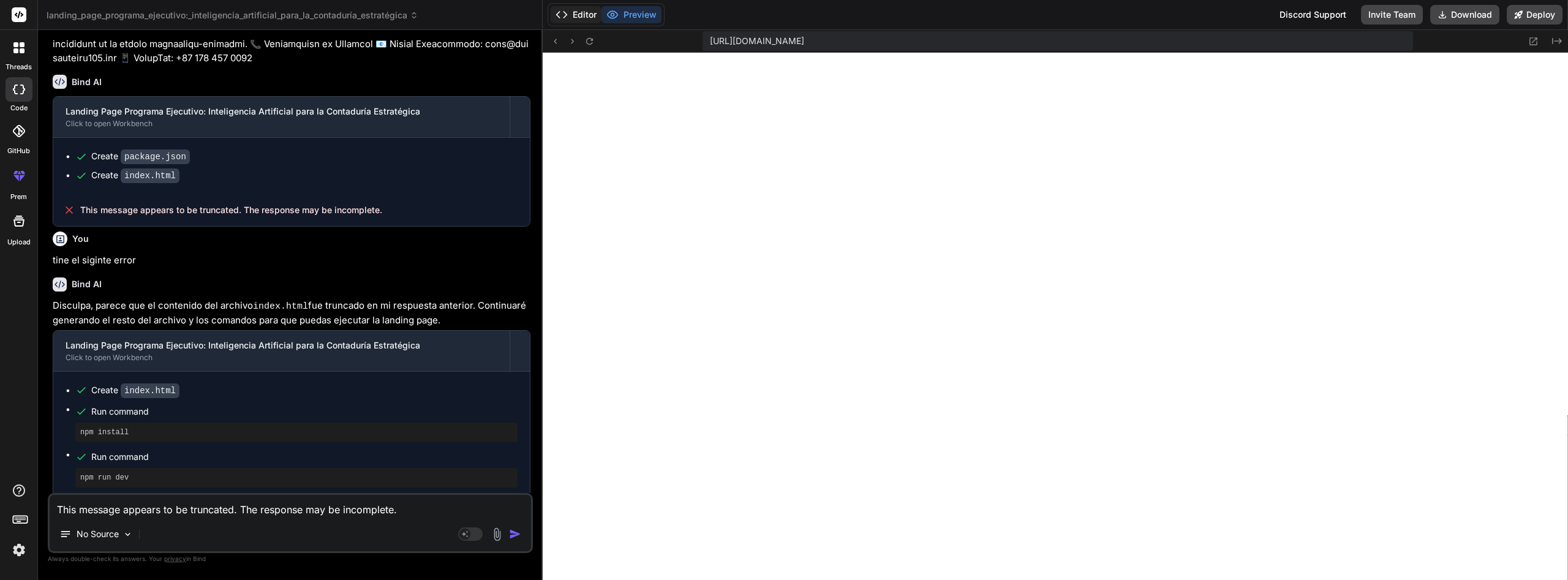
click at [569, 12] on button "Editor" at bounding box center [576, 15] width 51 height 17
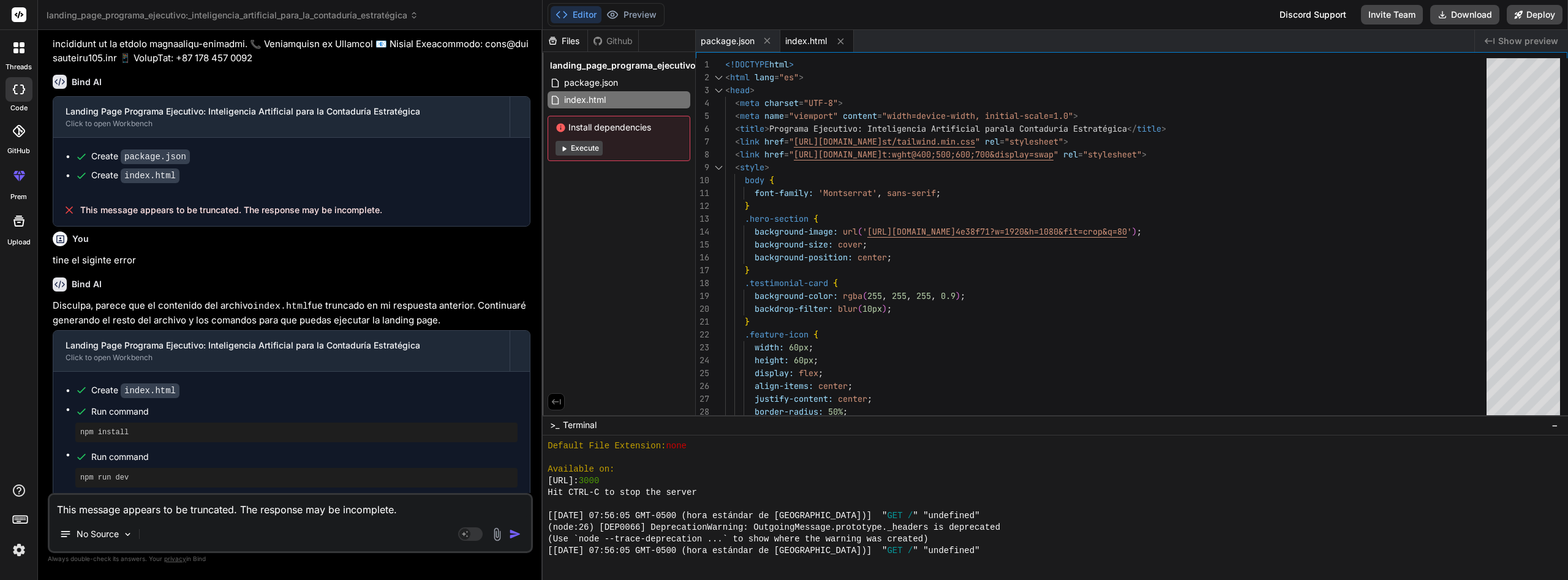
click at [581, 146] on button "Execute" at bounding box center [579, 148] width 47 height 15
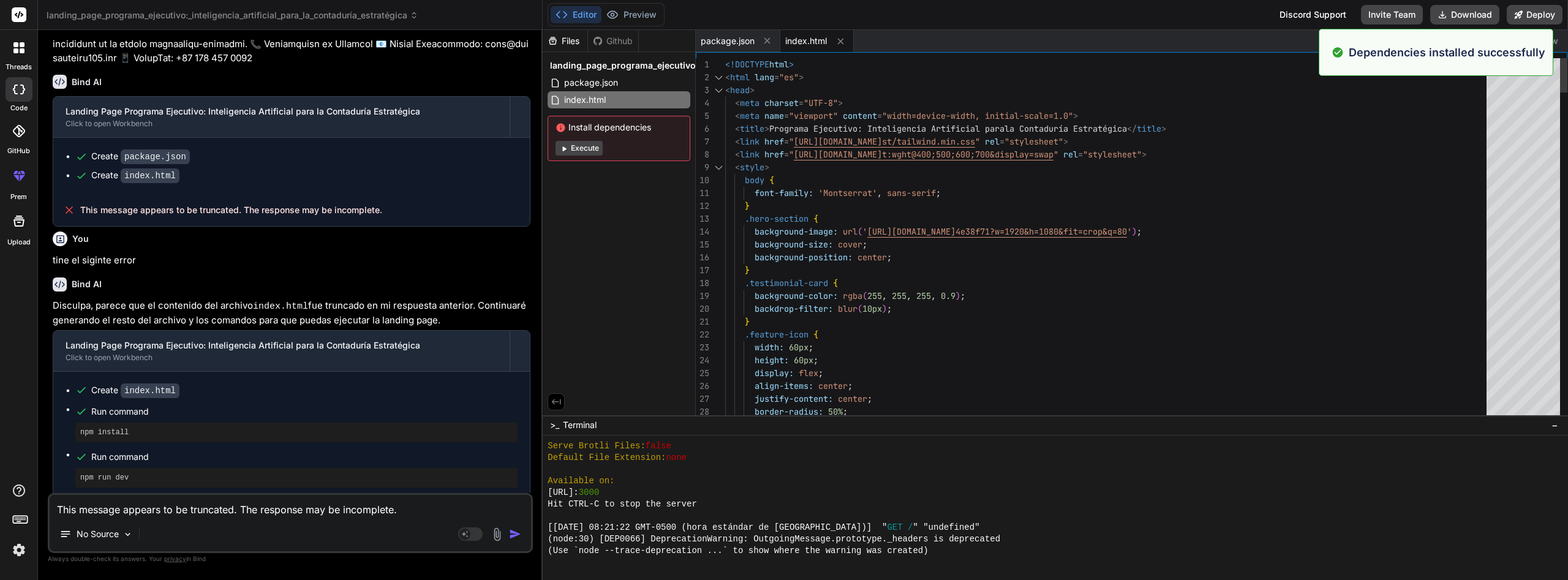
scroll to position [2561, 0]
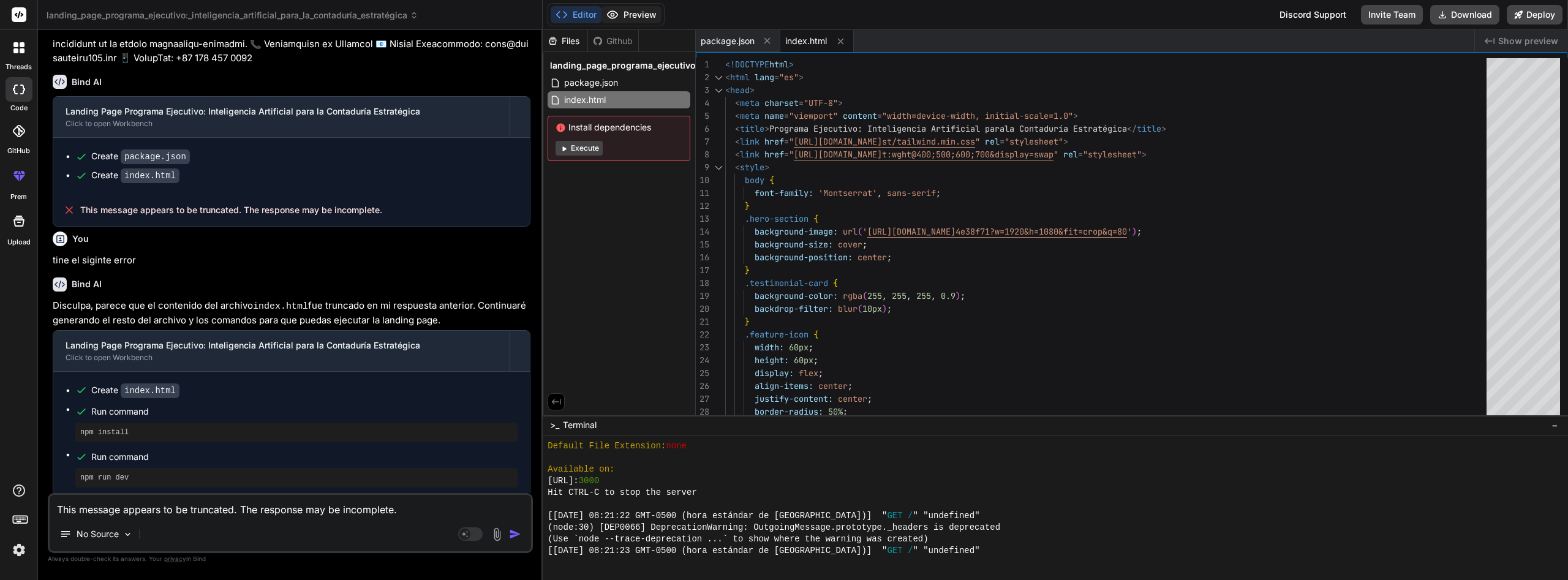
click at [638, 21] on button "Preview" at bounding box center [631, 15] width 60 height 17
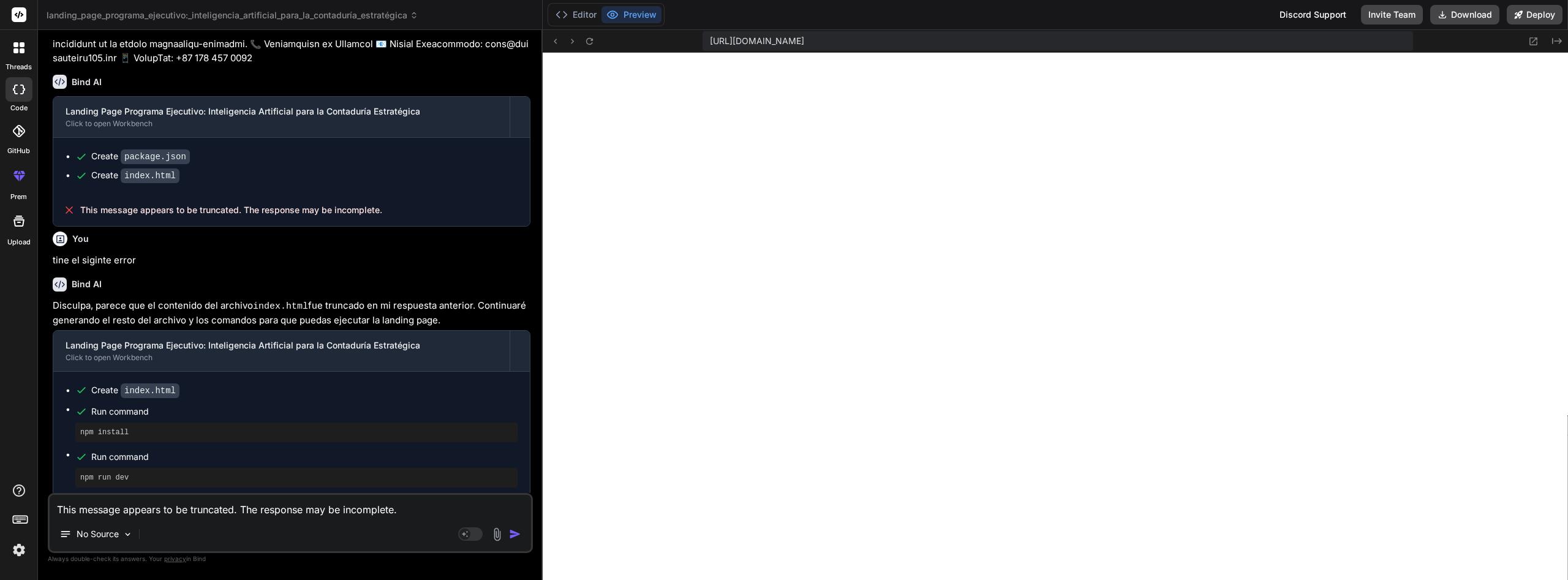
drag, startPoint x: 438, startPoint y: 505, endPoint x: 0, endPoint y: 508, distance: 438.0
click at [50, 508] on textarea "This message appears to be truncated. The response may be incomplete." at bounding box center [290, 506] width 481 height 22
type textarea "x"
type textarea "p"
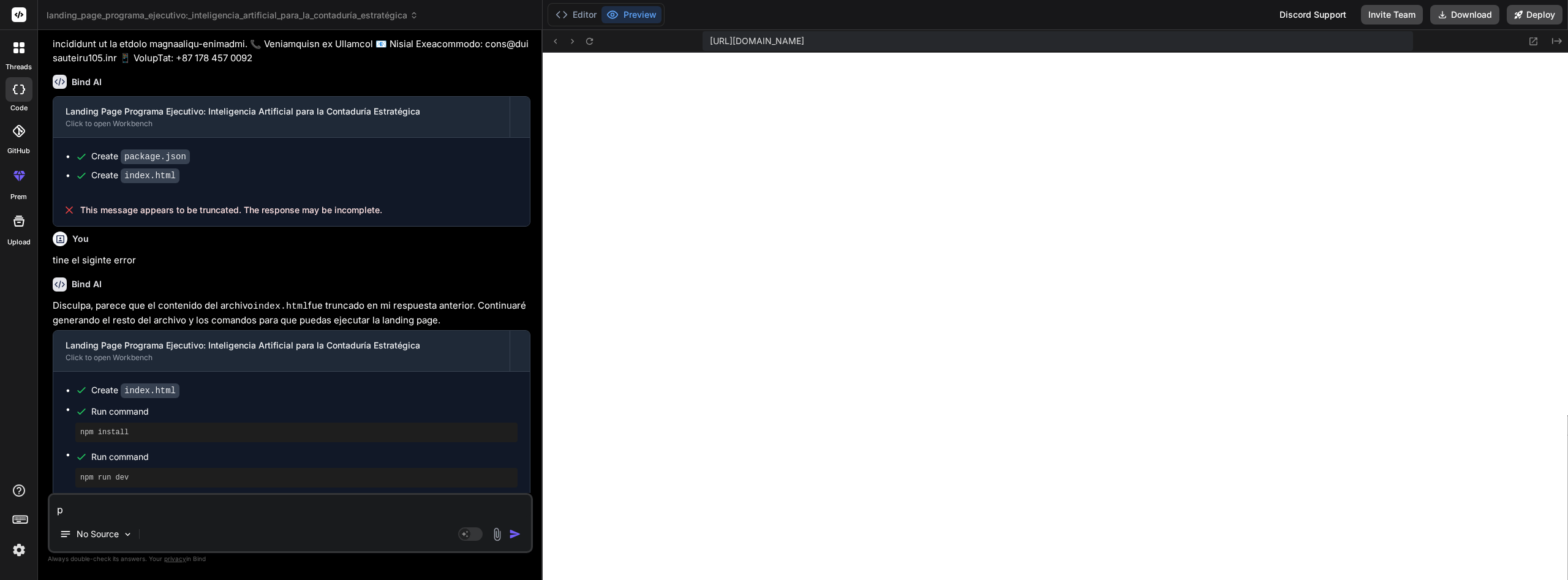
type textarea "x"
type textarea "pu"
type textarea "x"
type textarea "pue"
type textarea "x"
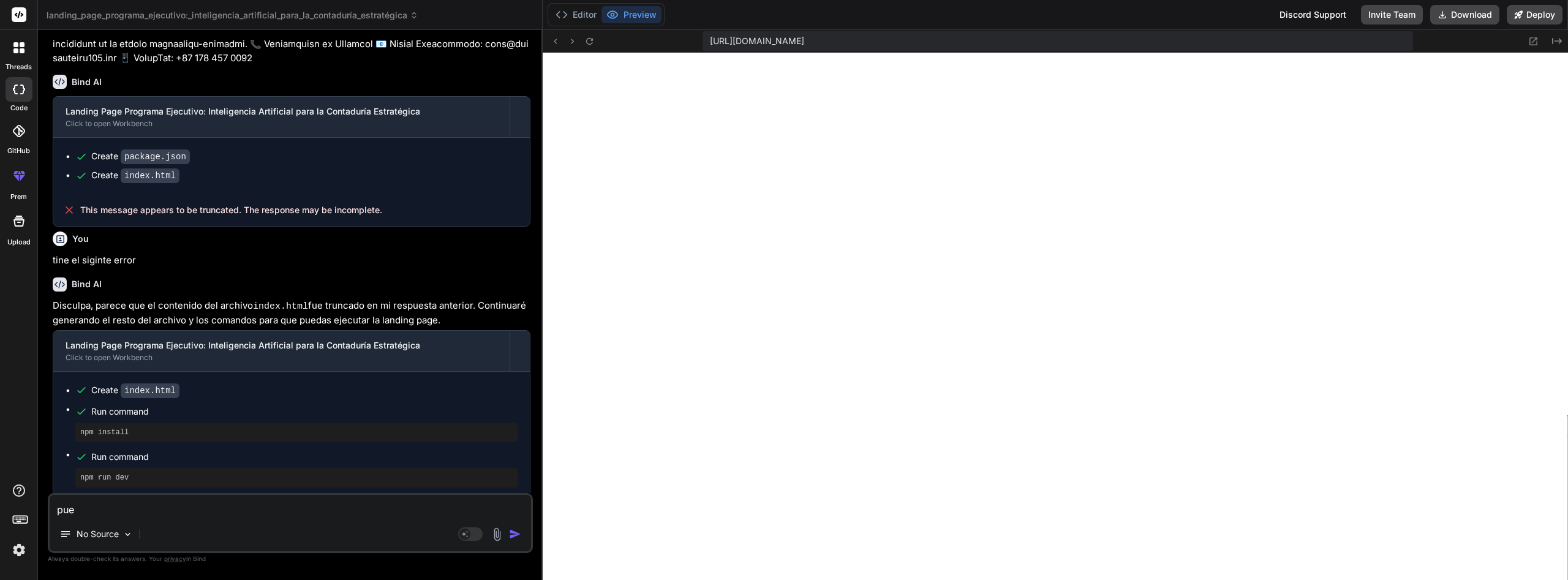
type textarea "pued"
type textarea "x"
type textarea "puede"
type textarea "x"
type textarea "puedes"
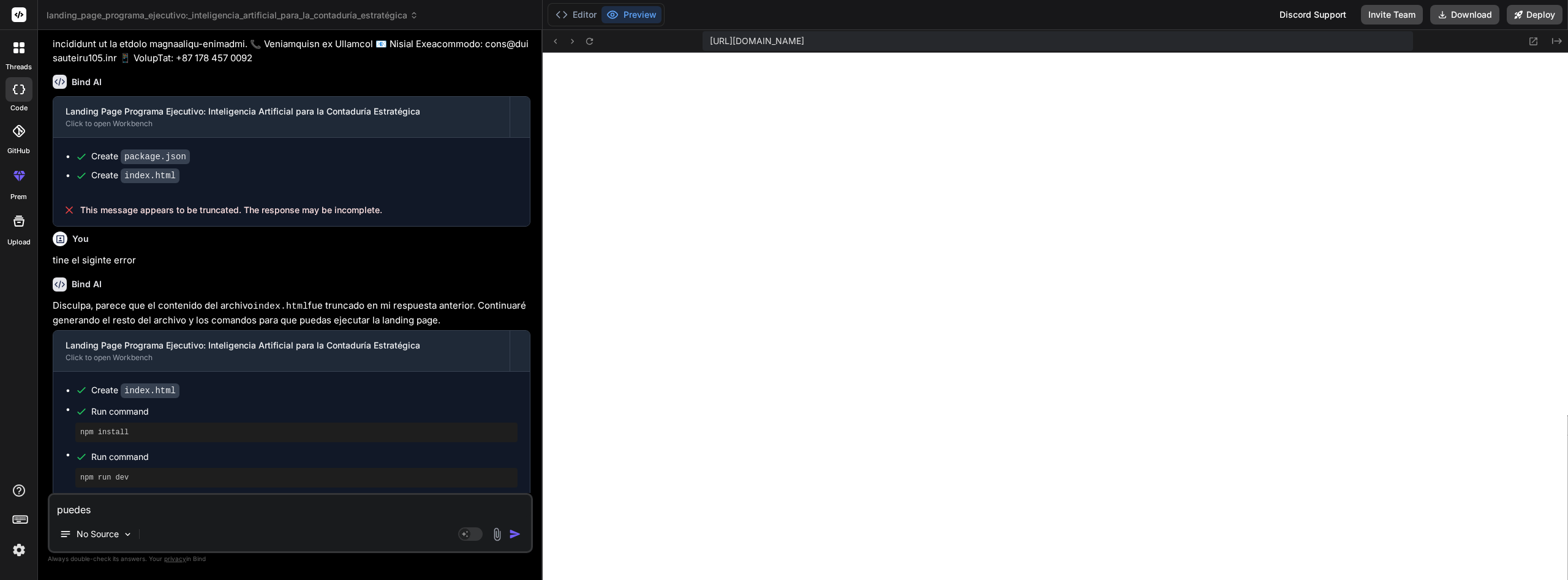
type textarea "x"
type textarea "puedes"
type textarea "x"
type textarea "puedes h"
type textarea "x"
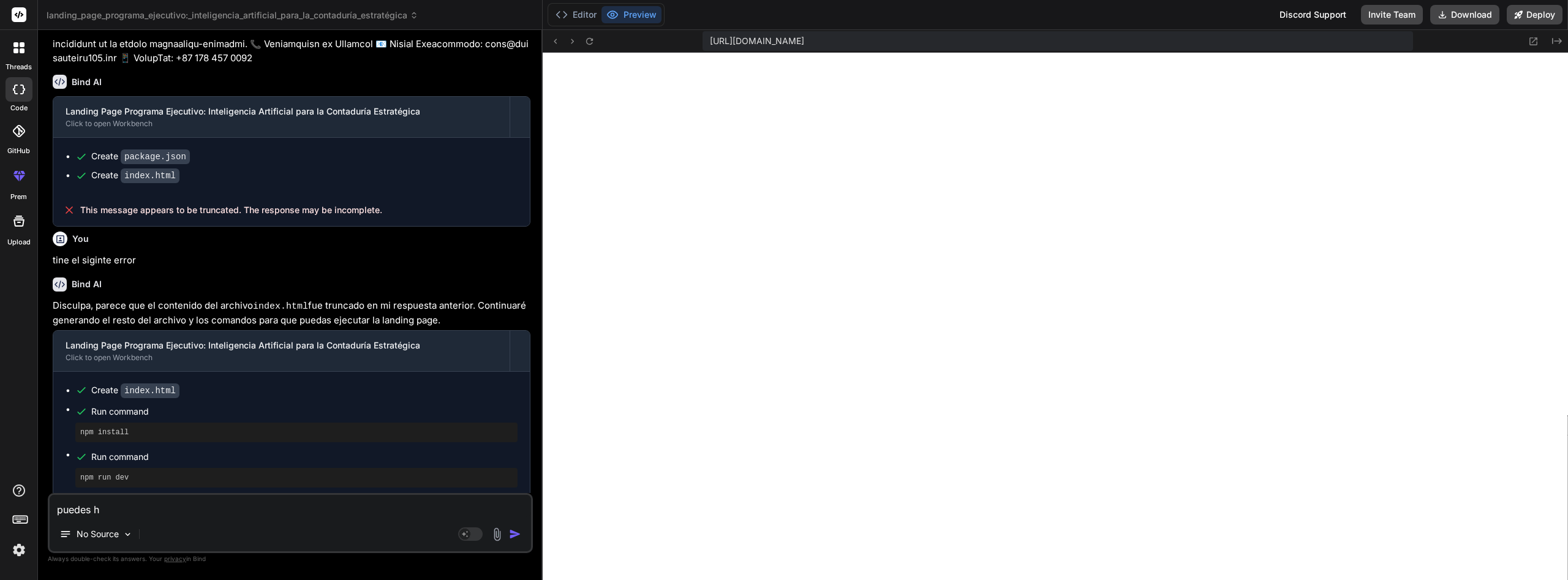
type textarea "puedes ha"
type textarea "x"
type textarea "puedes hac"
type textarea "x"
type textarea "puedes hace"
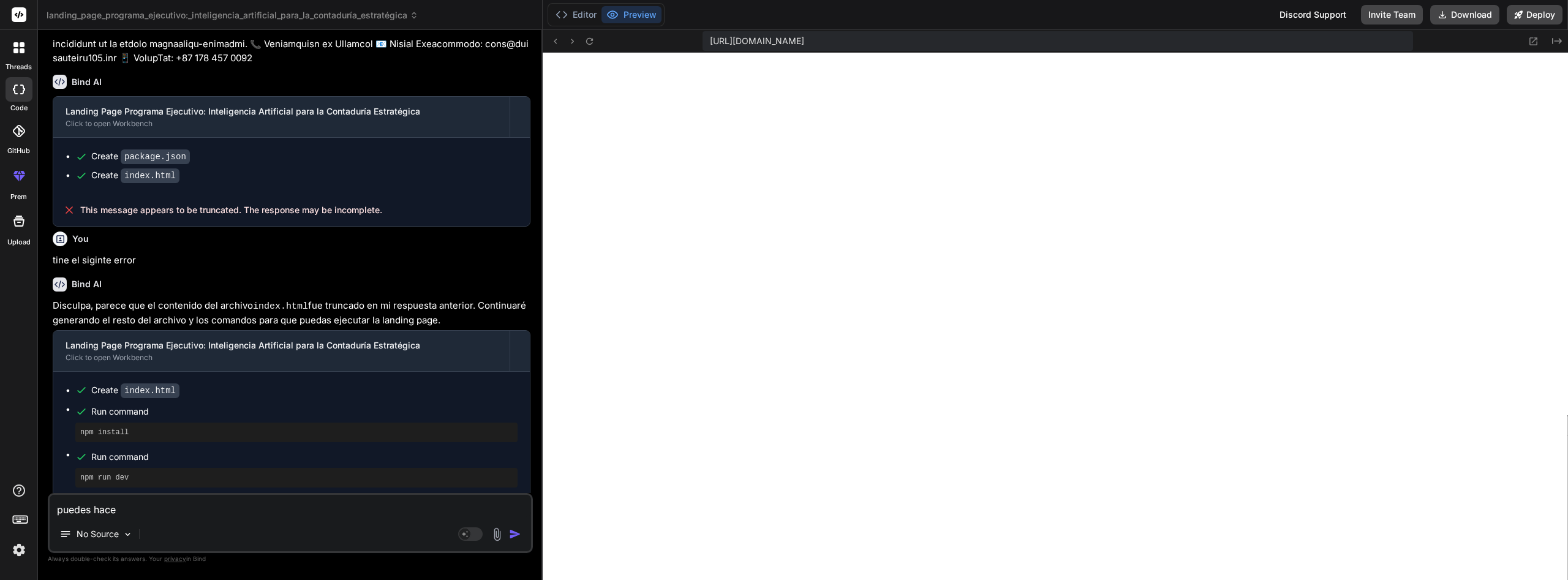
type textarea "x"
type textarea "puedes hacer"
type textarea "x"
type textarea "puedes hacerl"
type textarea "x"
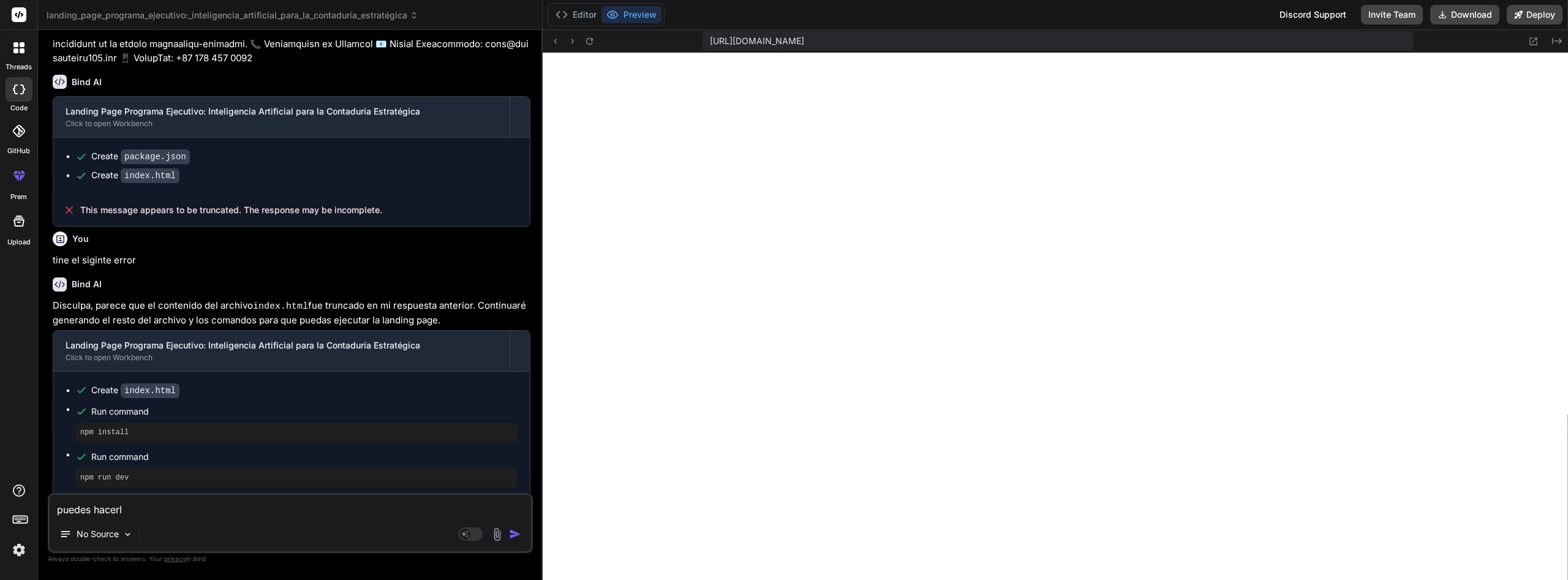
type textarea "puedes hacerla"
type textarea "x"
type textarea "puedes hacerla"
type textarea "x"
type textarea "puedes hacerla m"
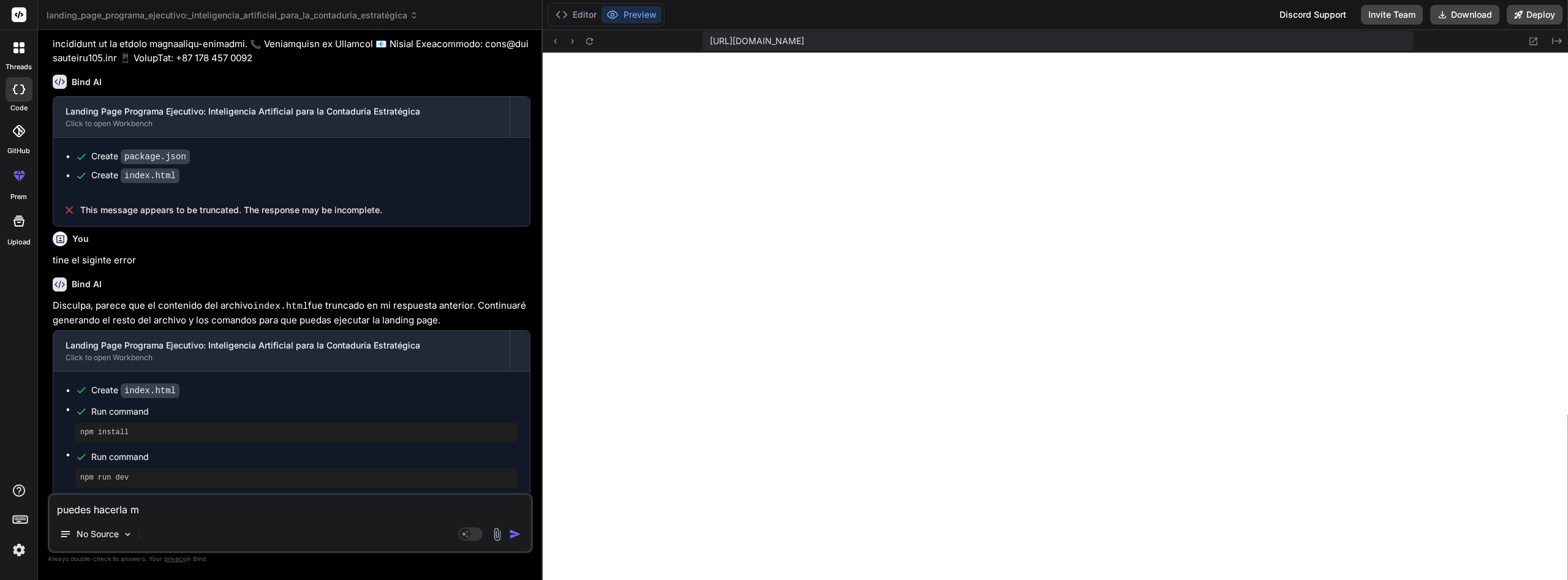
type textarea "x"
type textarea "puedes hacerla mu"
type textarea "x"
type textarea "puedes hacerla muc"
type textarea "x"
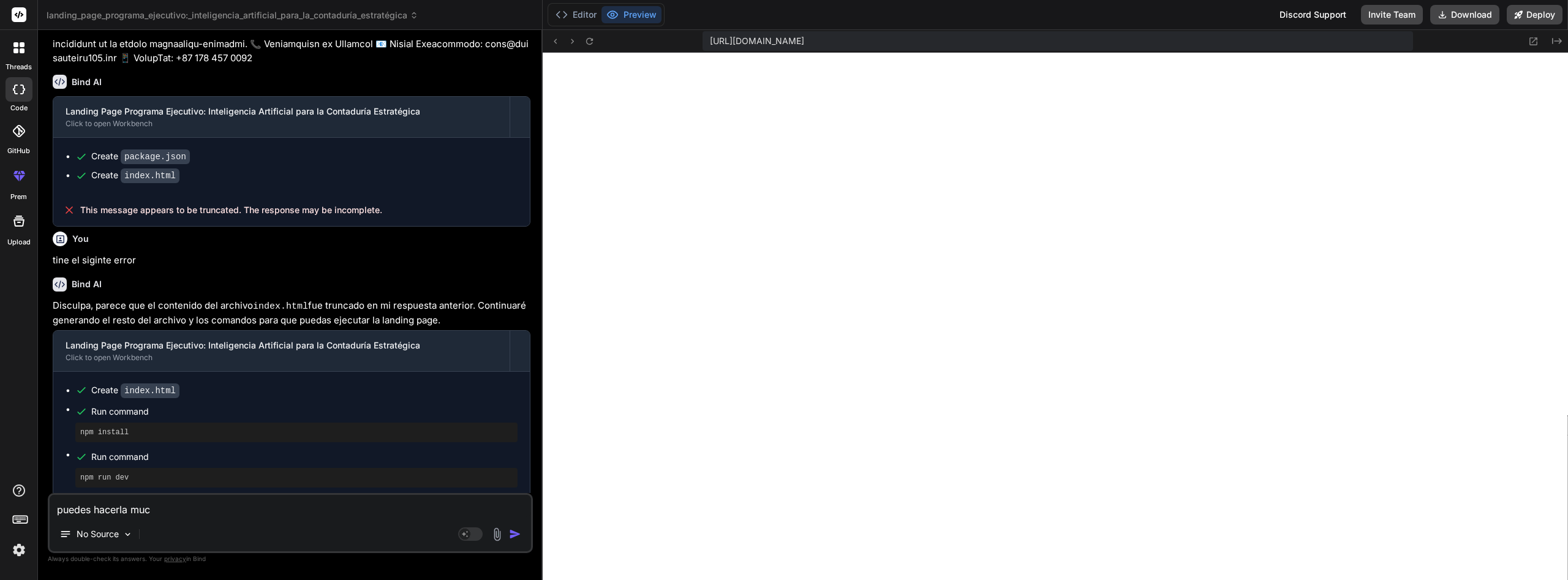
type textarea "puedes hacerla much"
type textarea "x"
type textarea "puedes hacerla mucho"
type textarea "x"
type textarea "puedes hacerla mucho"
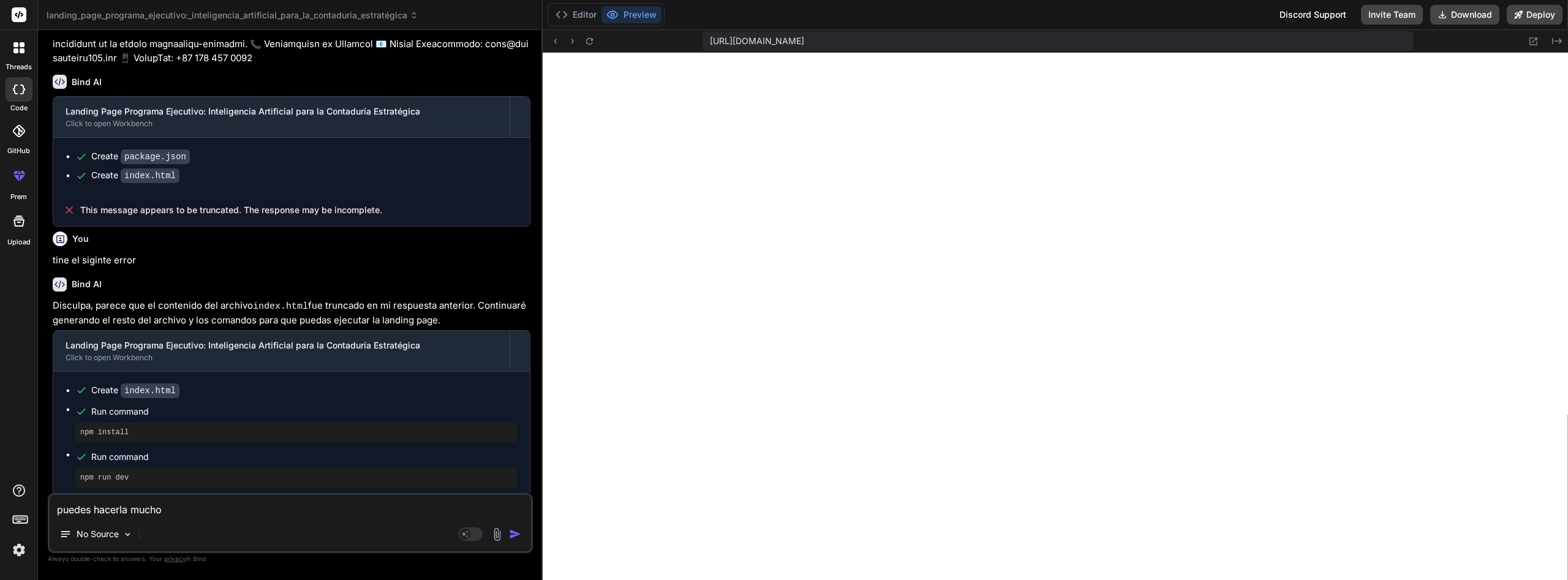
type textarea "x"
type textarea "puedes hacerla mucho m"
type textarea "x"
type textarea "puedes hacerla mucho ma"
type textarea "x"
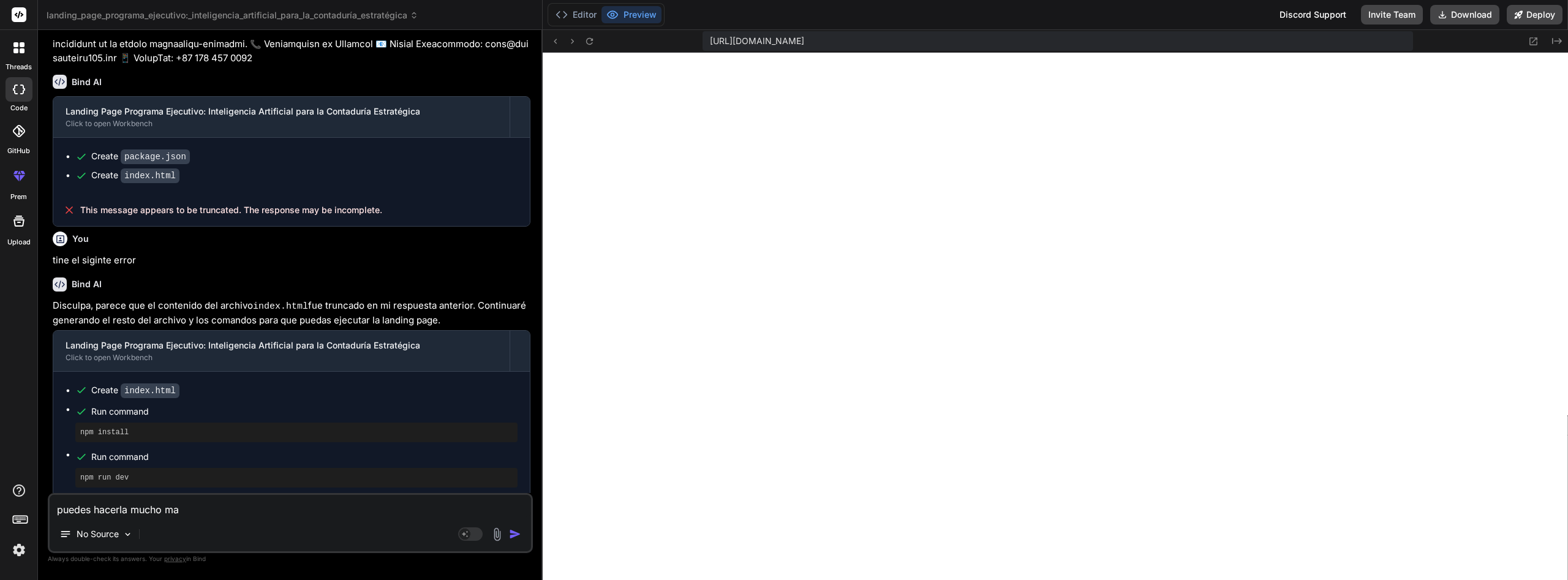
type textarea "puedes hacerla mucho mas"
type textarea "x"
type textarea "puedes hacerla mucho mas"
type textarea "x"
type textarea "puedes hacerla mucho mas p"
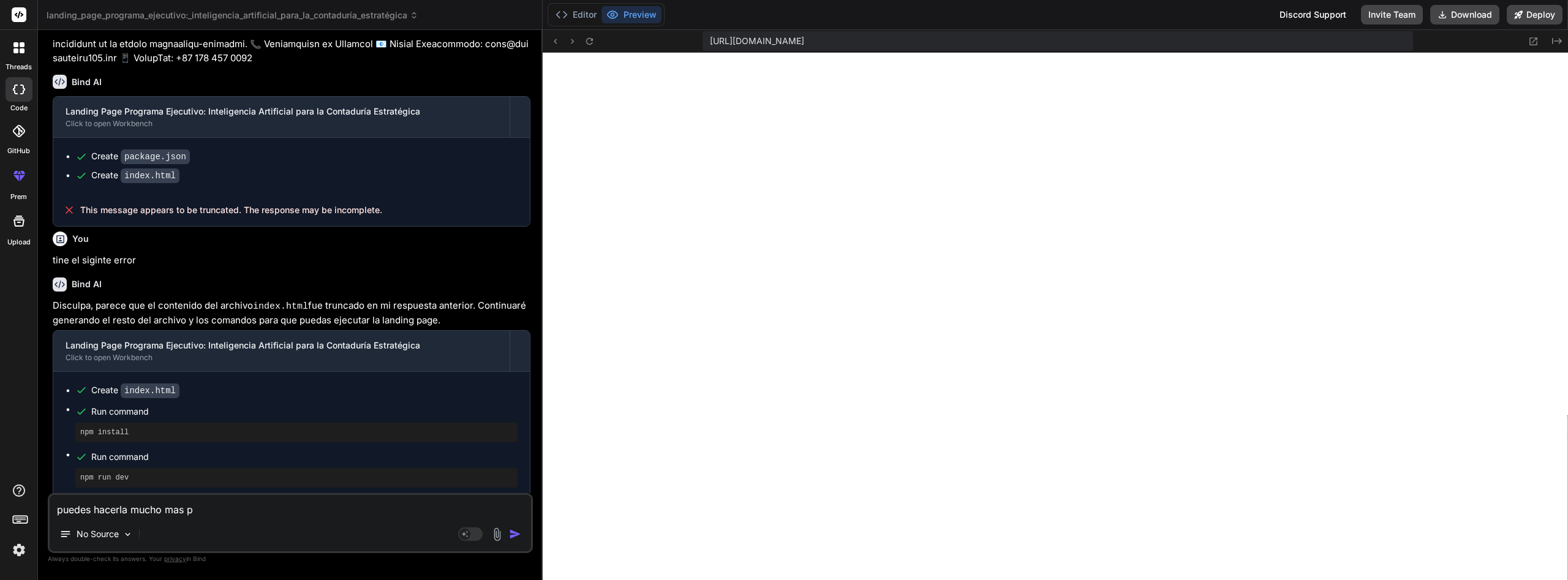
type textarea "x"
type textarea "puedes hacerla mucho mas pr"
type textarea "x"
type textarea "puedes hacerla mucho mas prt"
type textarea "x"
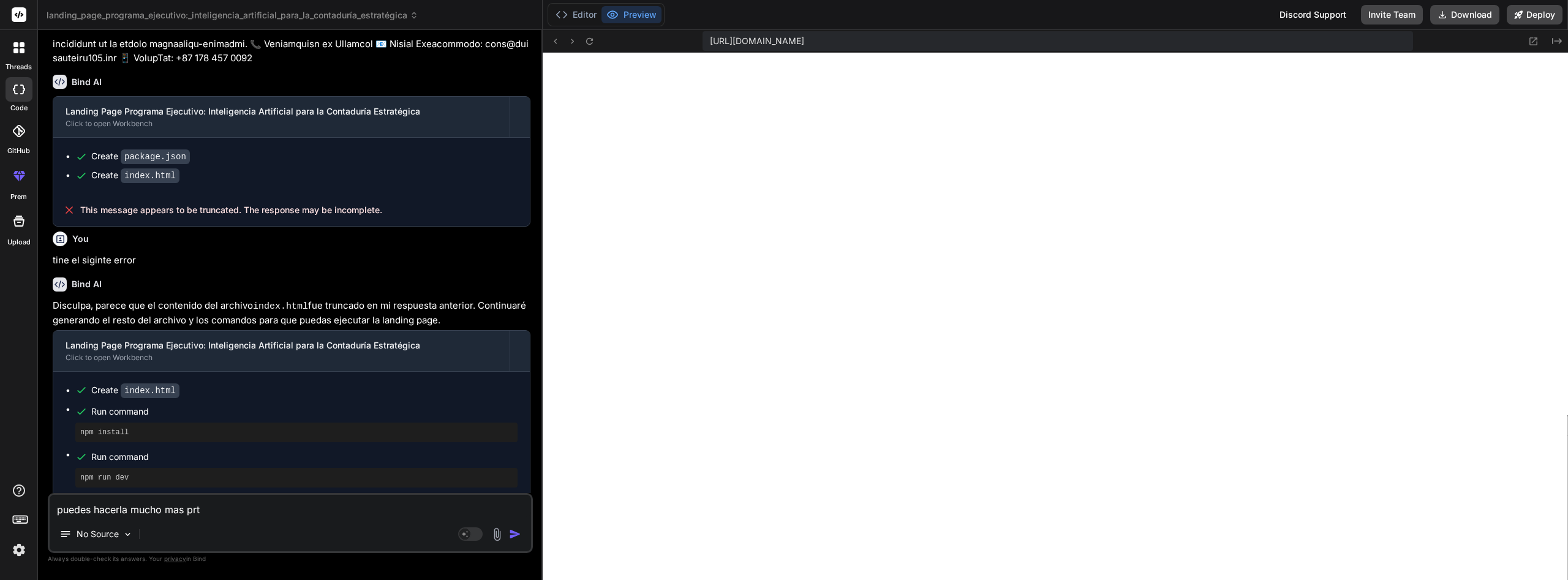
type textarea "puedes hacerla mucho mas prto"
type textarea "x"
type textarea "puedes hacerla mucho mas prtof"
type textarea "x"
type textarea "puedes hacerla mucho mas prtofe"
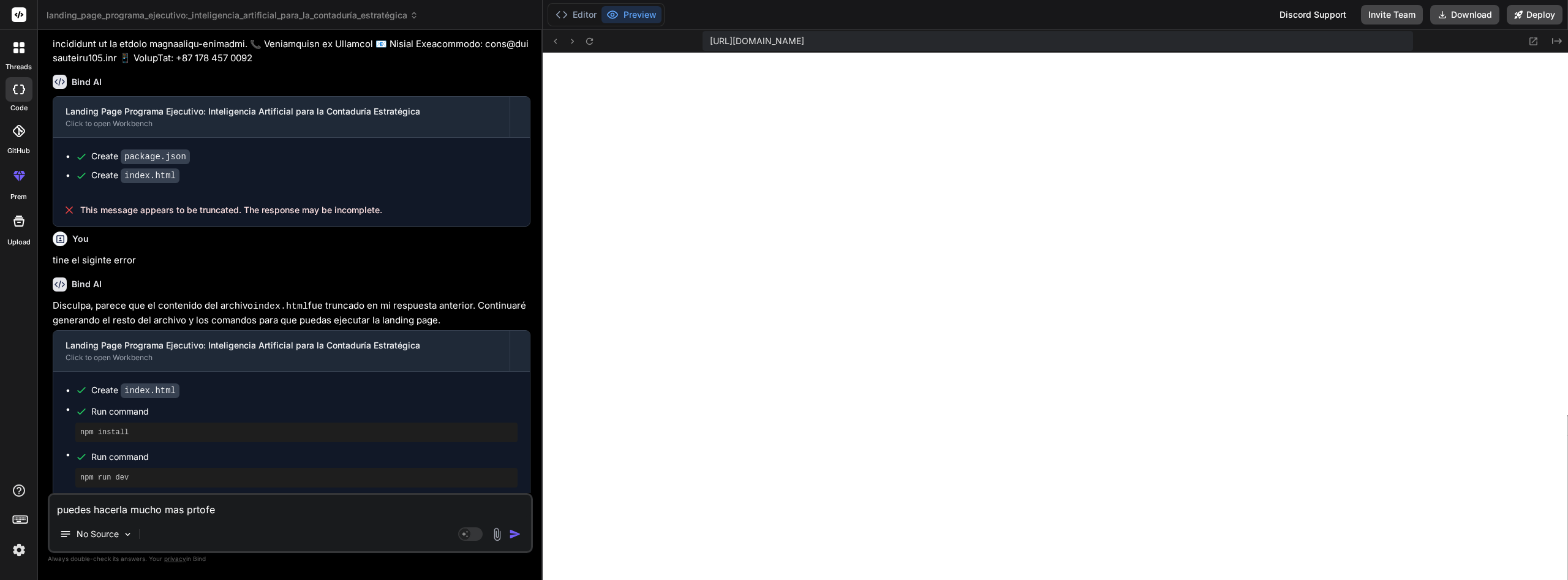
type textarea "x"
type textarea "puedes hacerla mucho mas prtofes"
type textarea "x"
type textarea "puedes hacerla mucho mas prtofe"
type textarea "x"
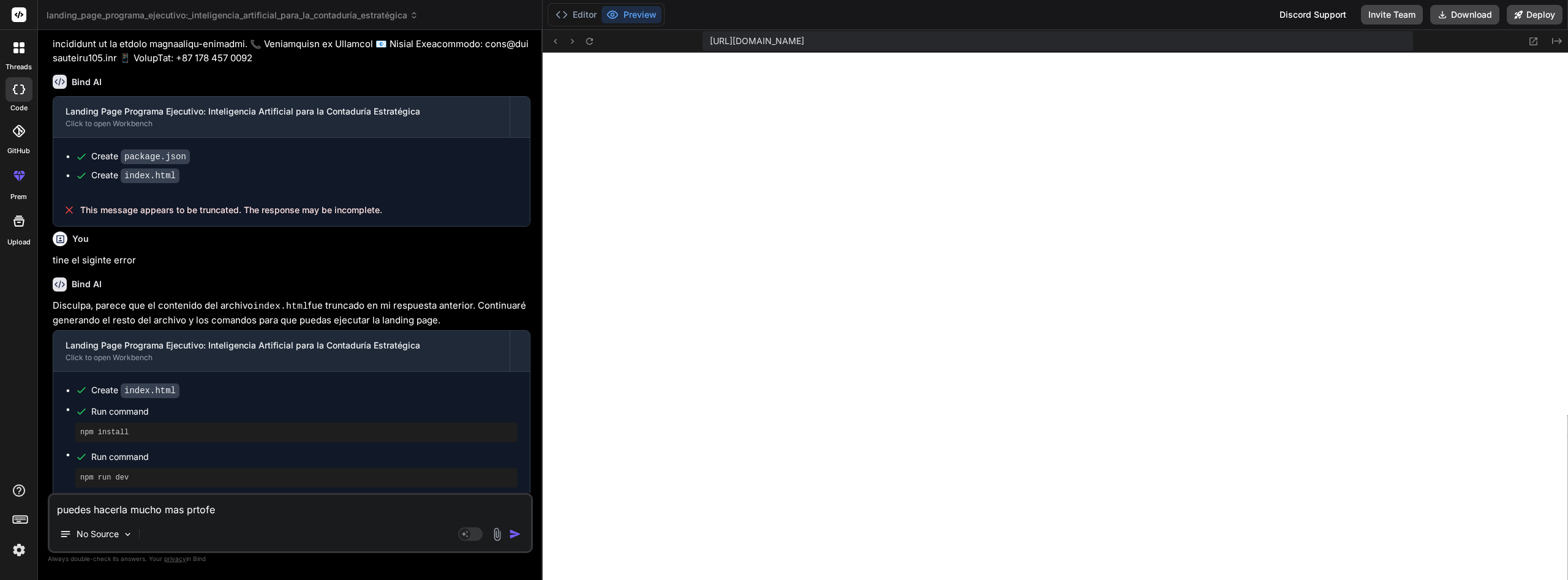
type textarea "puedes hacerla mucho mas prtof"
type textarea "x"
type textarea "puedes hacerla mucho mas prto"
type textarea "x"
type textarea "puedes hacerla mucho mas prt"
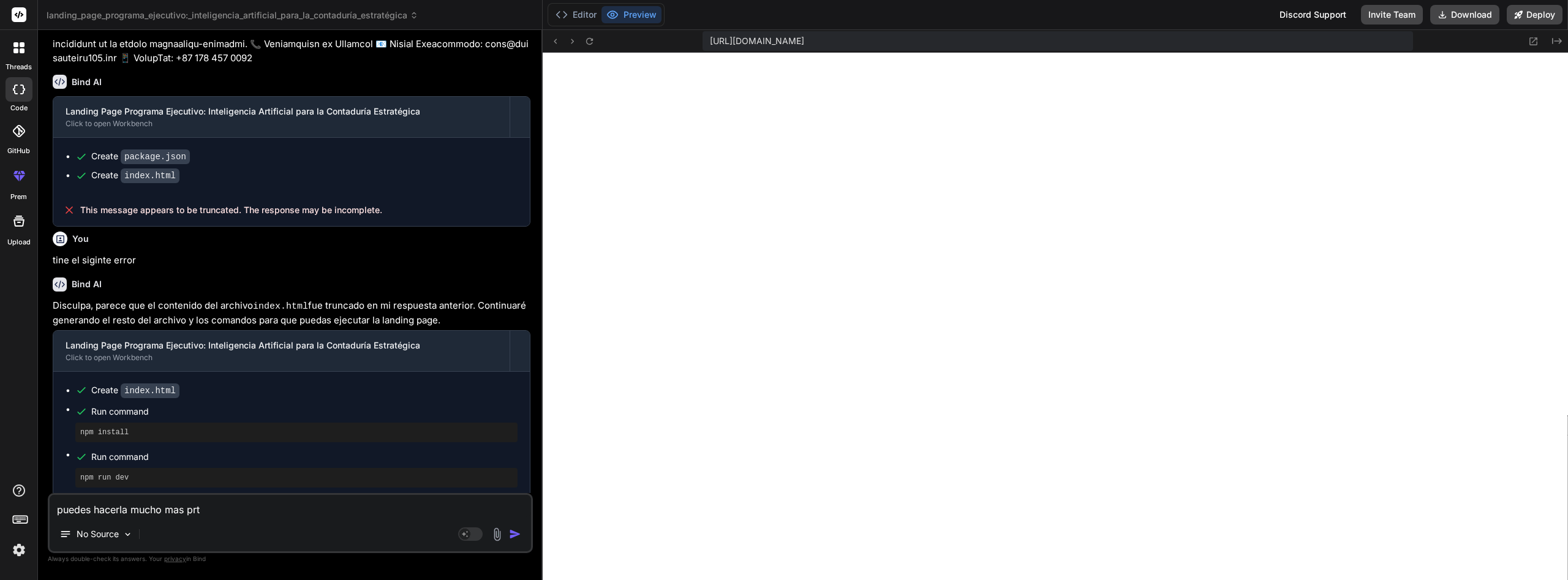
type textarea "x"
type textarea "puedes hacerla mucho mas pr"
type textarea "x"
type textarea "puedes hacerla mucho mas prr"
type textarea "x"
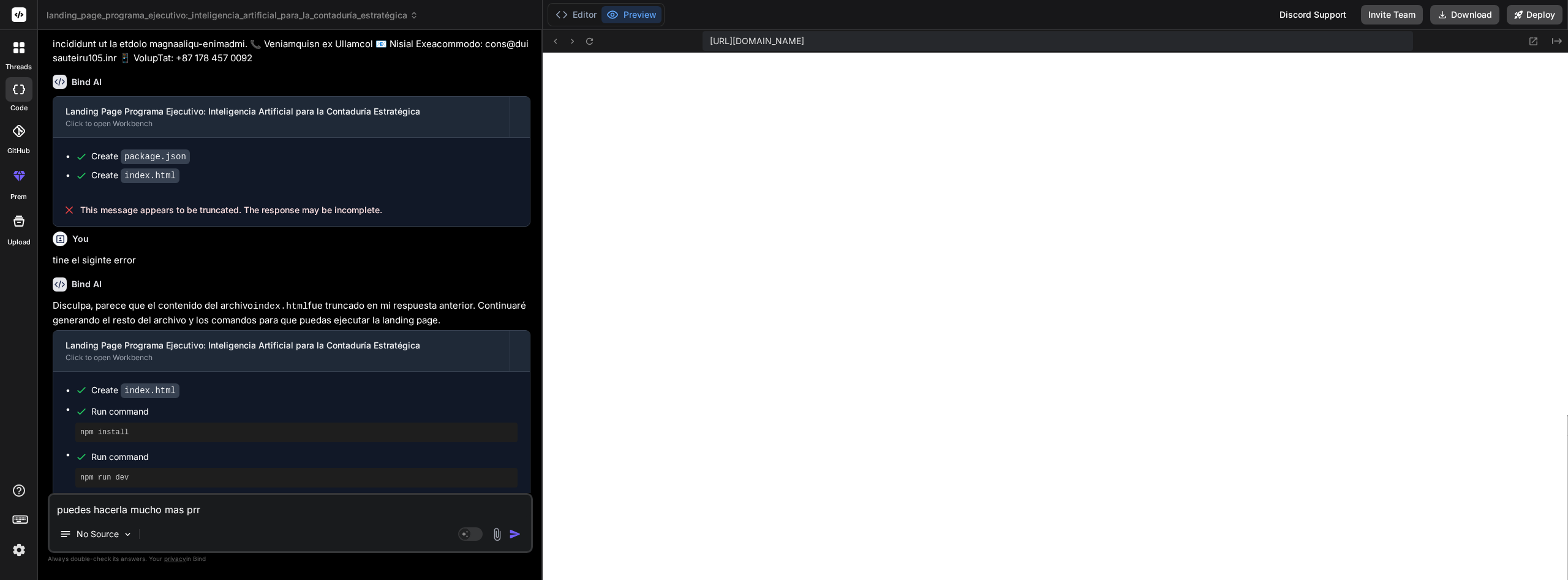
type textarea "puedes hacerla mucho mas prro"
type textarea "x"
type textarea "puedes hacerla mucho mas prr"
type textarea "x"
type textarea "puedes hacerla mucho mas pr"
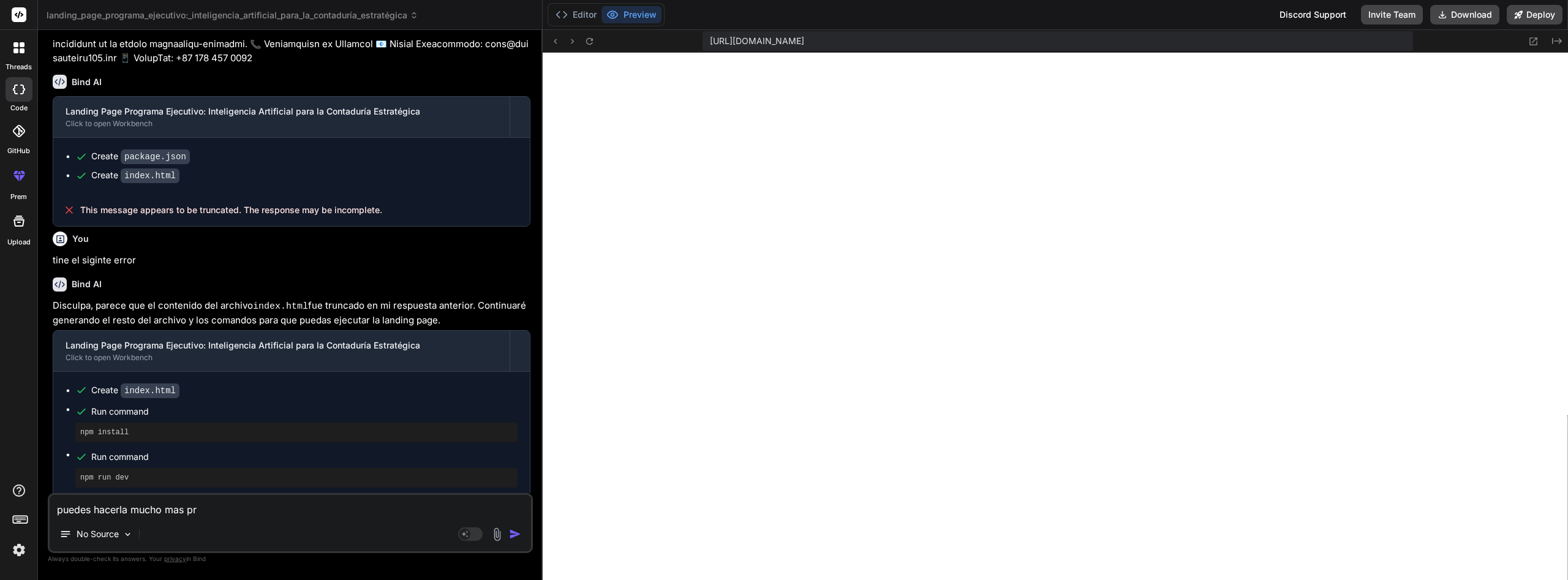
type textarea "x"
type textarea "puedes hacerla mucho mas pro"
type textarea "x"
type textarea "puedes hacerla mucho mas prof"
type textarea "x"
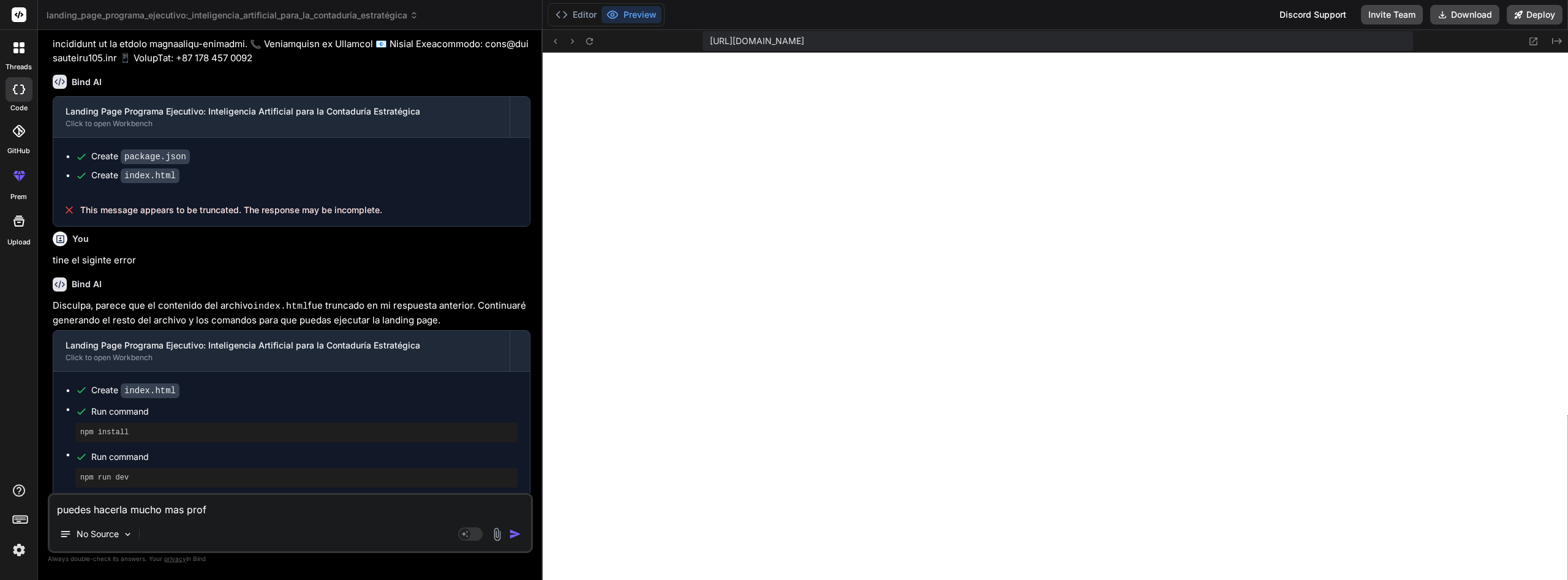
type textarea "puedes hacerla mucho mas profe"
type textarea "x"
type textarea "puedes hacerla mucho mas profes"
type textarea "x"
type textarea "puedes hacerla mucho mas profesi"
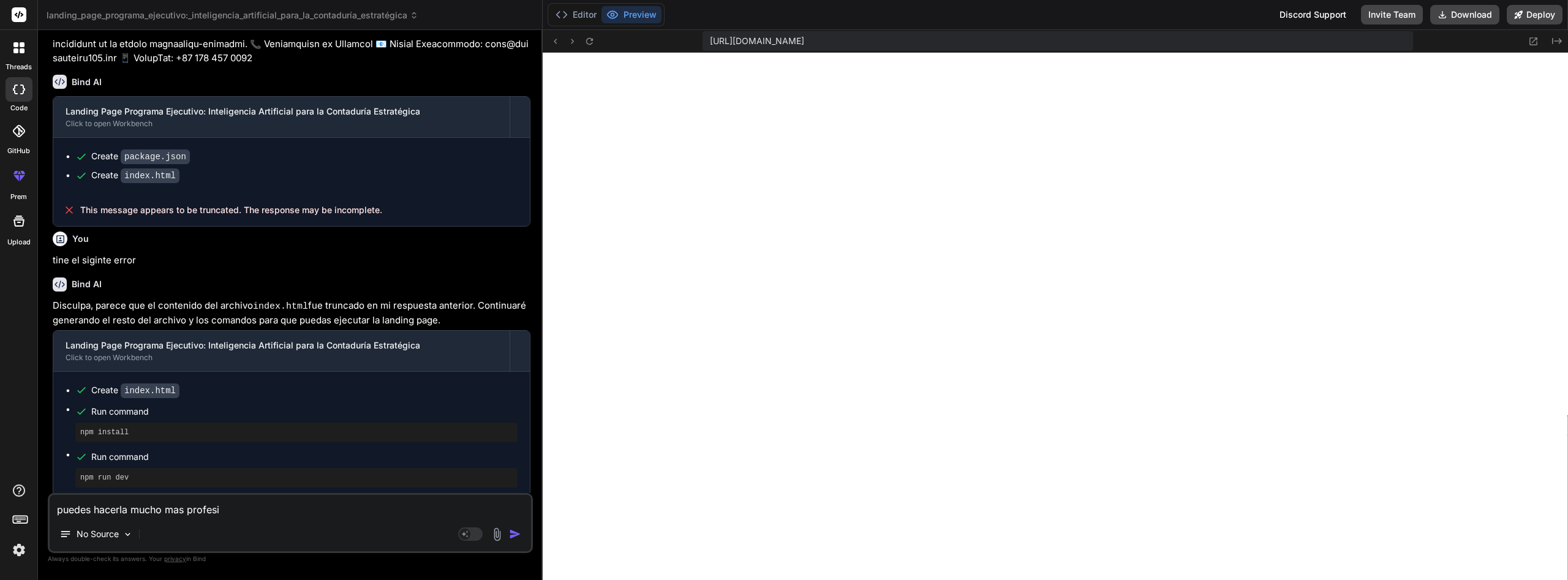
type textarea "x"
type textarea "puedes hacerla mucho mas profesio"
type textarea "x"
type textarea "puedes hacerla mucho mas profesion"
type textarea "x"
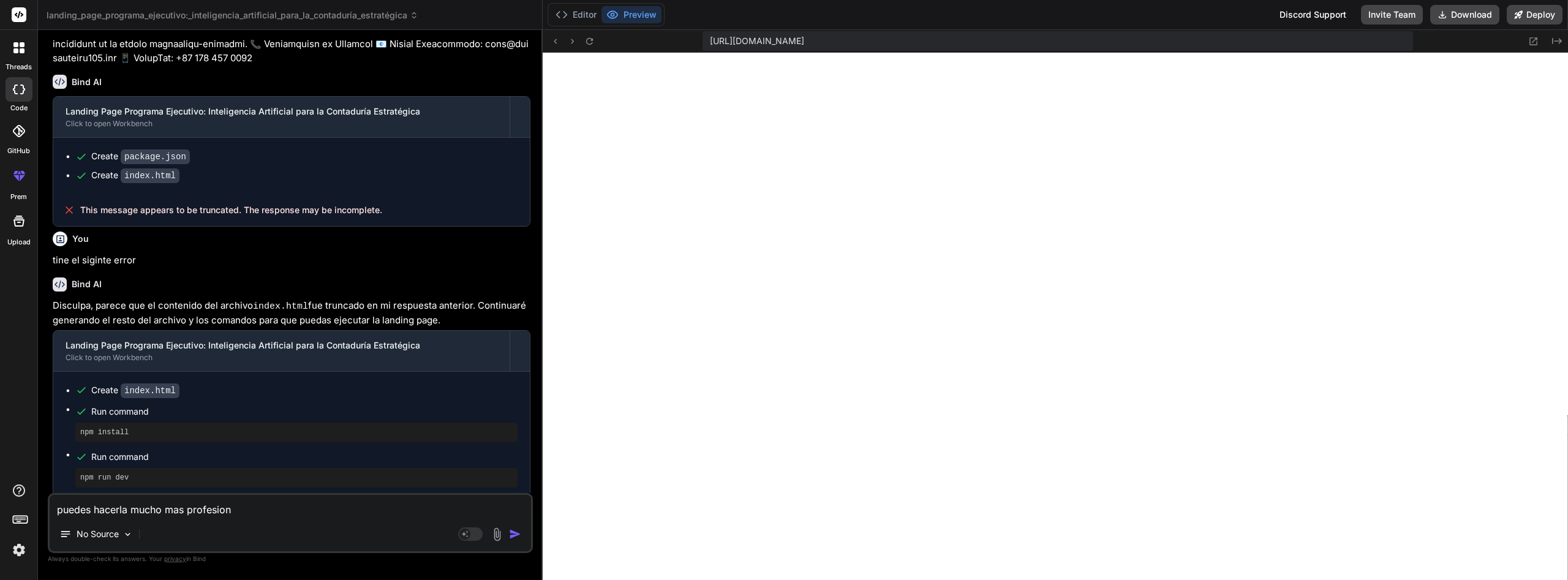
type textarea "puedes hacerla mucho mas profesiona"
type textarea "x"
type textarea "puedes hacerla mucho mas profesional"
type textarea "x"
type textarea "puedes hacerla mucho mas profesional"
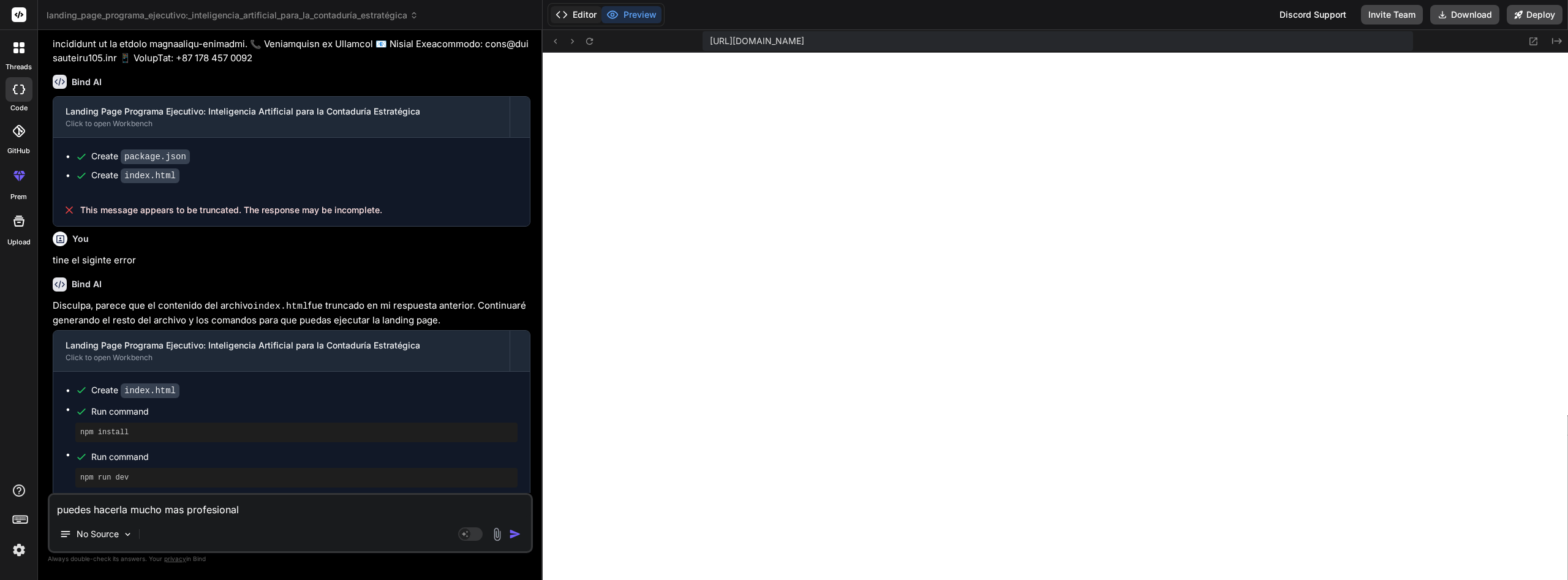
click at [579, 16] on button "Editor" at bounding box center [576, 15] width 51 height 17
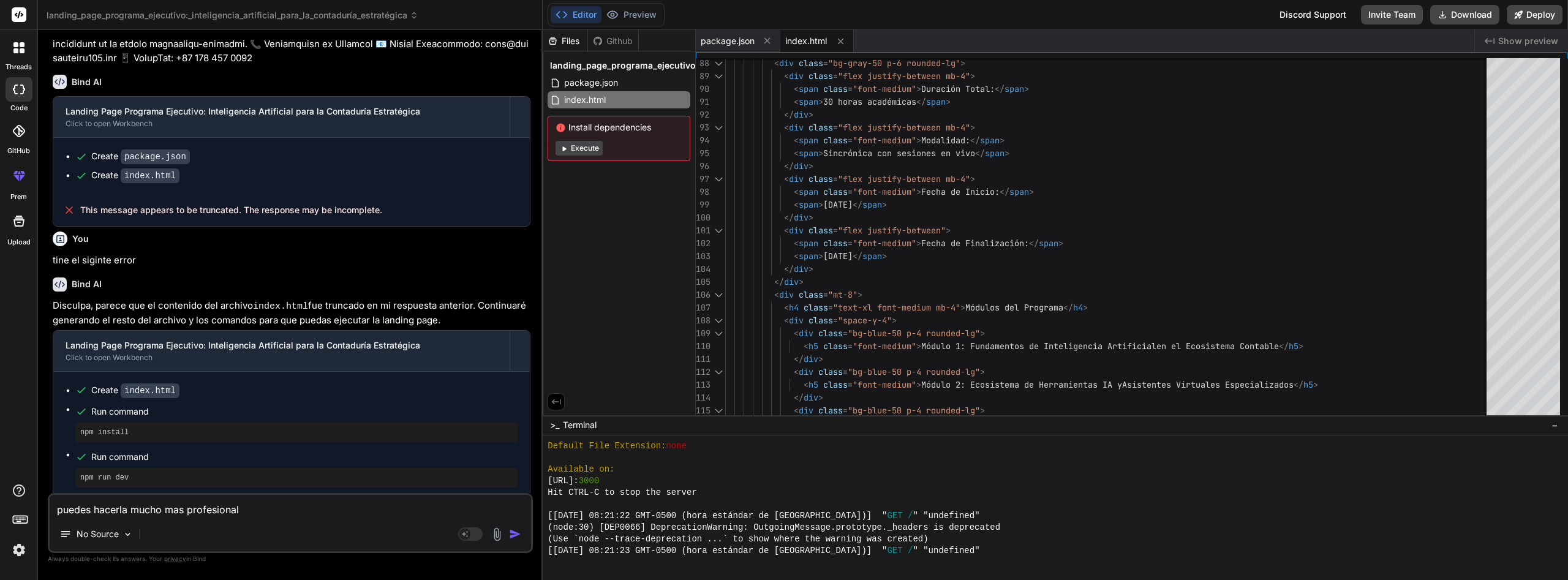
click at [1533, 37] on span "Show preview" at bounding box center [1528, 41] width 60 height 12
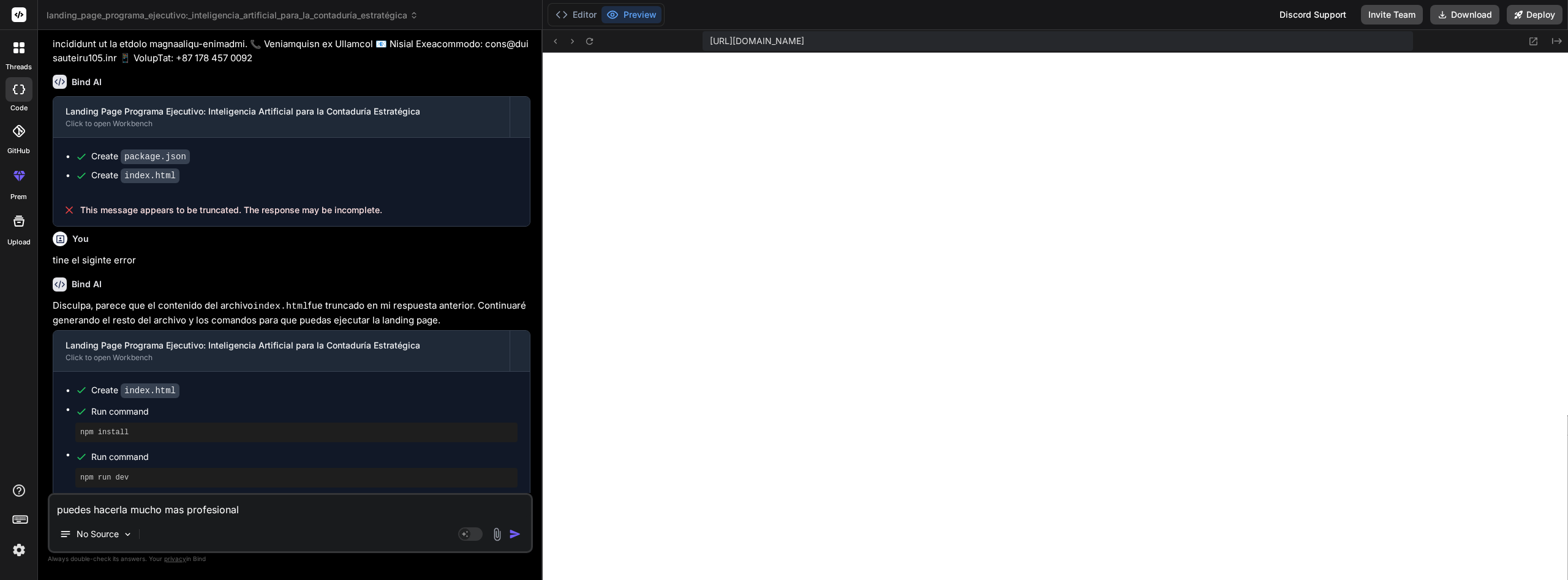
click at [356, 495] on textarea "puedes hacerla mucho mas profesional" at bounding box center [290, 506] width 481 height 22
type textarea "x"
type textarea "puedes hacerla mucho mas profesional"
type textarea "x"
type textarea "puedes hacerla mucho mas profesional"
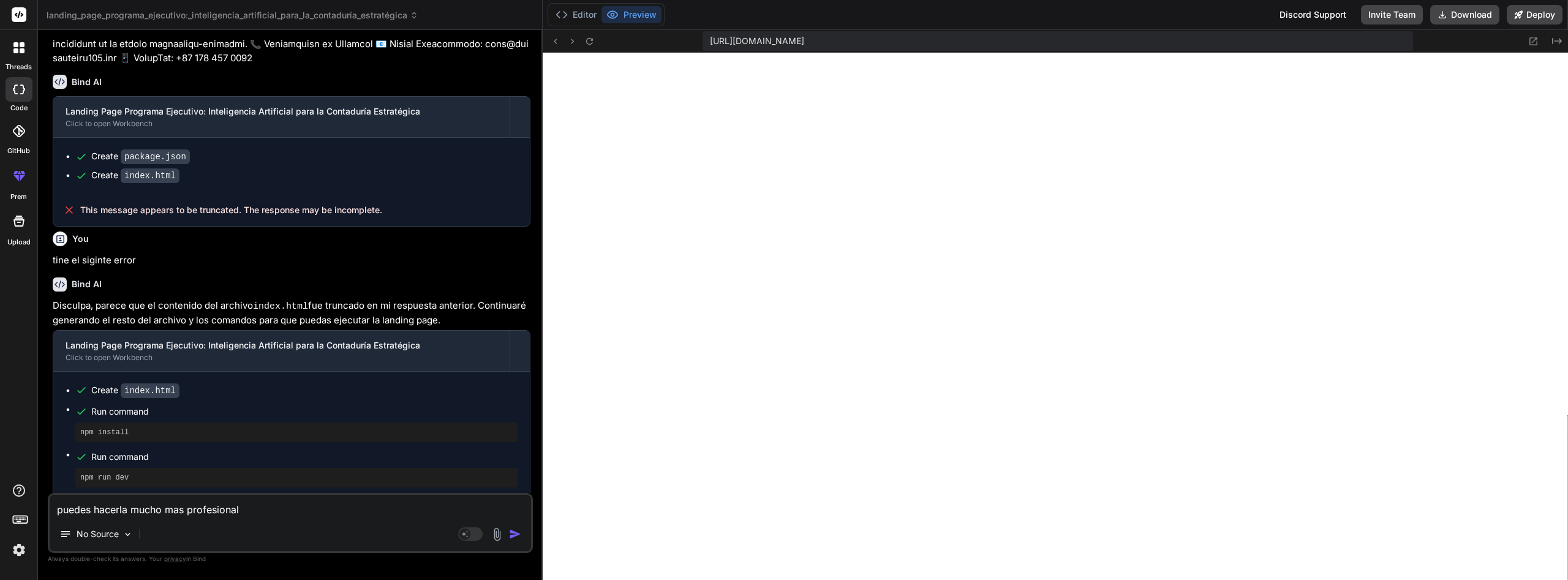
type textarea "x"
type textarea "puedes hacerla mucho mas profesional u"
type textarea "x"
type textarea "puedes hacerla mucho mas profesional uq"
type textarea "x"
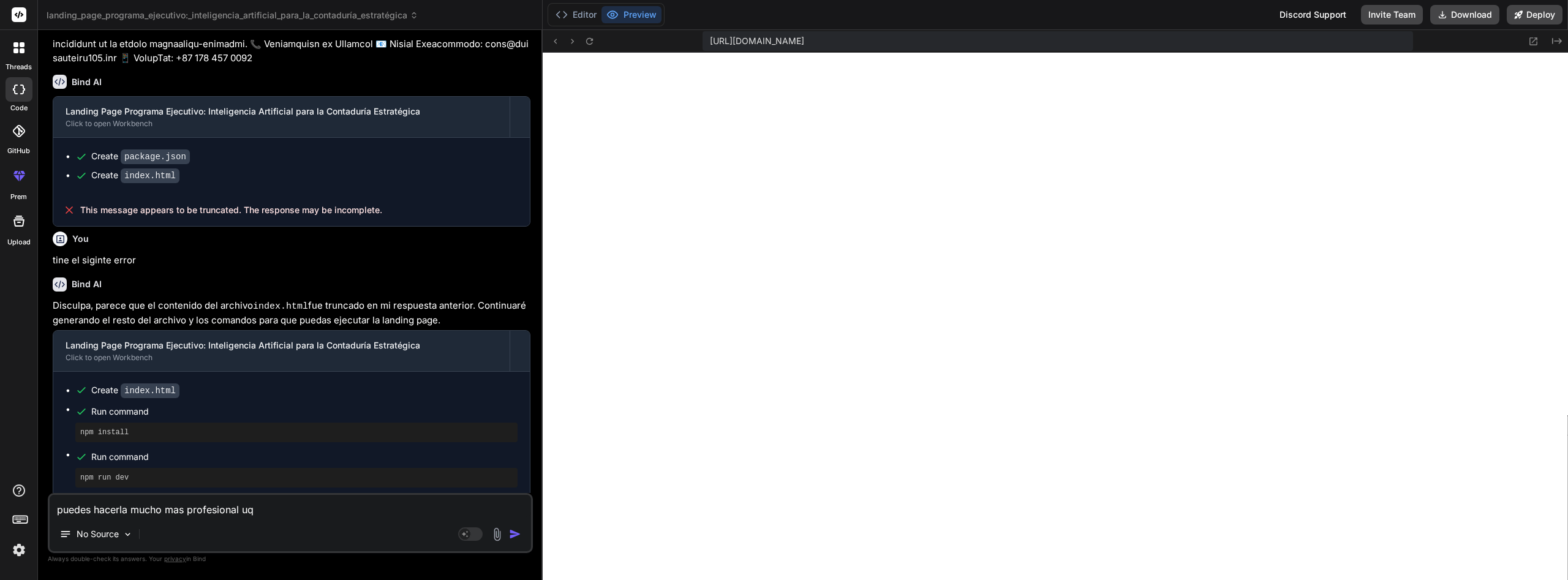
type textarea "puedes hacerla mucho mas profesional uq"
type textarea "x"
type textarea "puedes hacerla mucho mas profesional uq e"
type textarea "x"
type textarea "puedes hacerla mucho mas profesional uq"
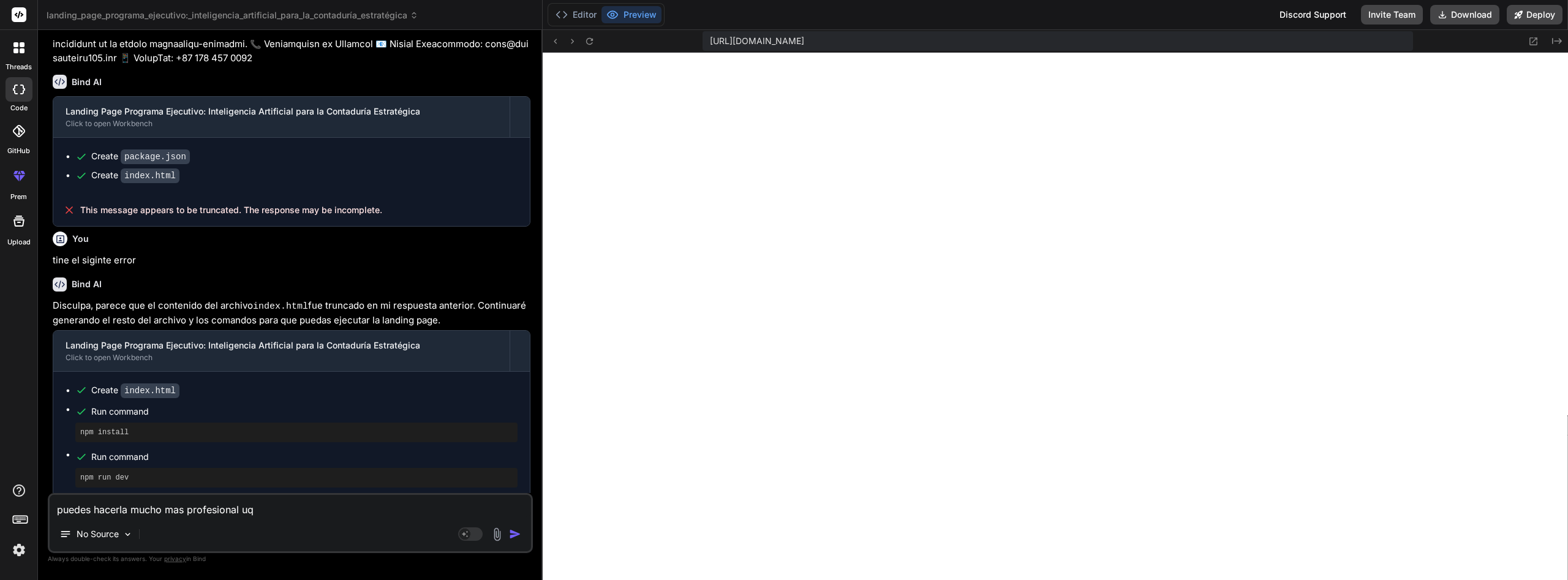
type textarea "x"
type textarea "puedes hacerla mucho mas profesional uq"
type textarea "x"
type textarea "puedes hacerla mucho mas profesional u"
type textarea "x"
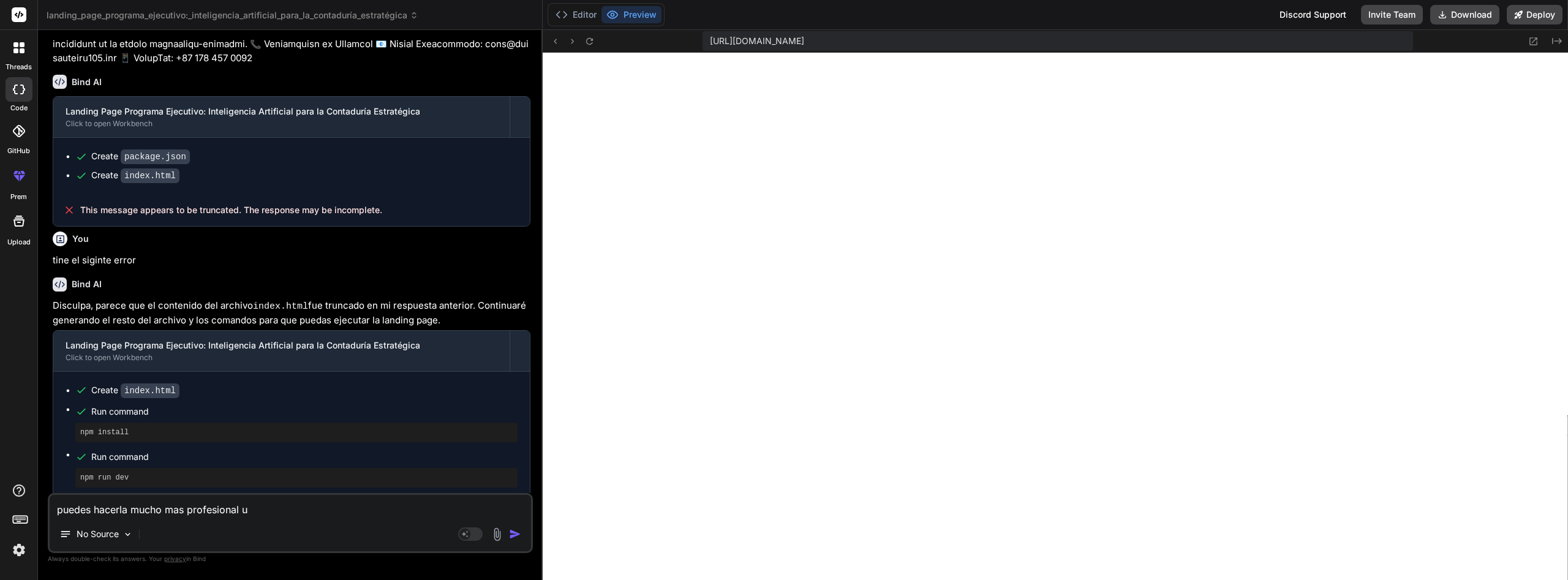
type textarea "puedes hacerla mucho mas profesional"
type textarea "x"
type textarea "puedes hacerla mucho mas profesional u"
type textarea "x"
type textarea "puedes hacerla mucho mas profesional uq"
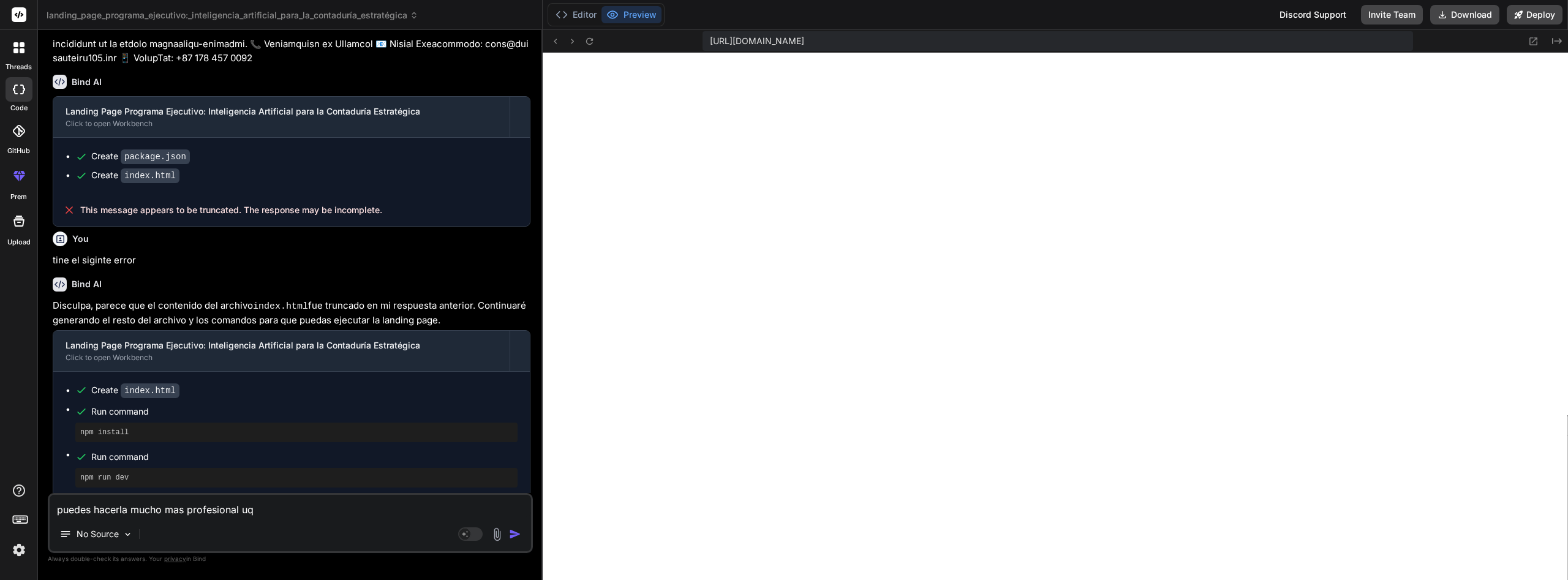
type textarea "x"
type textarea "puedes hacerla mucho mas profesional uqe"
type textarea "x"
type textarea "puedes hacerla mucho mas profesional uqe"
type textarea "x"
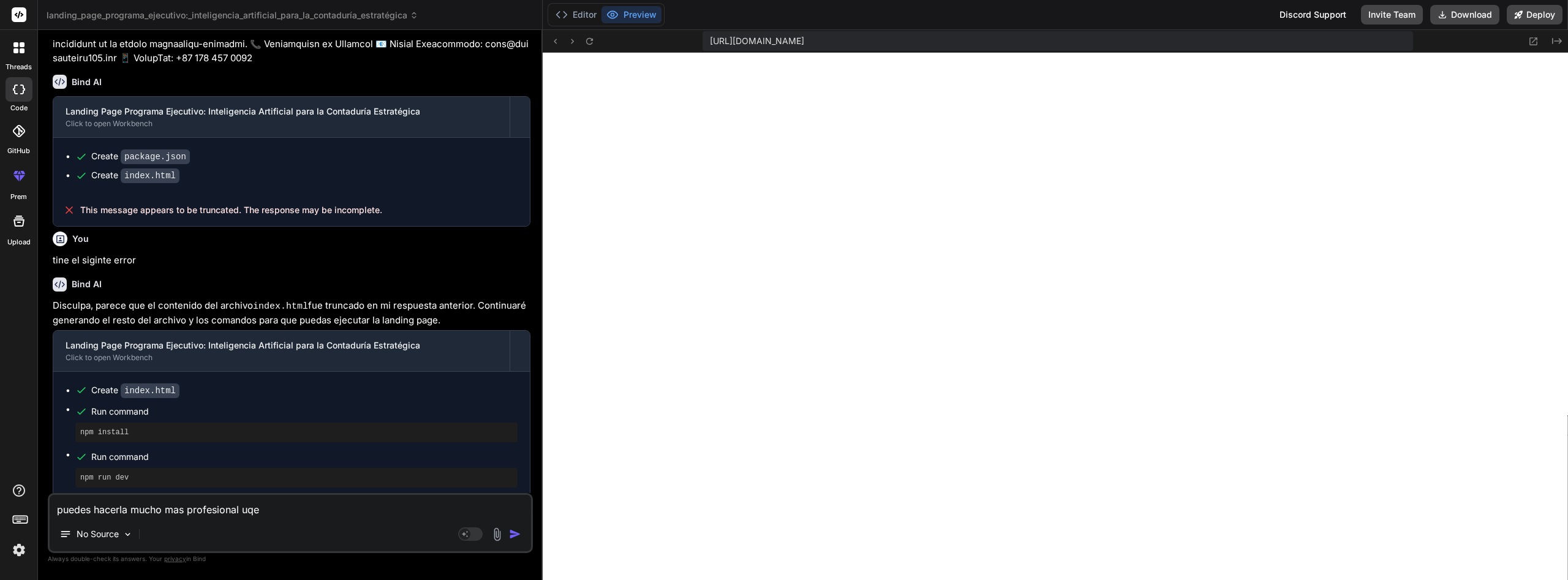
type textarea "puedes hacerla mucho mas profesional uqe"
type textarea "x"
type textarea "puedes hacerla mucho mas profesional uq"
type textarea "x"
type textarea "puedes hacerla mucho mas profesional u"
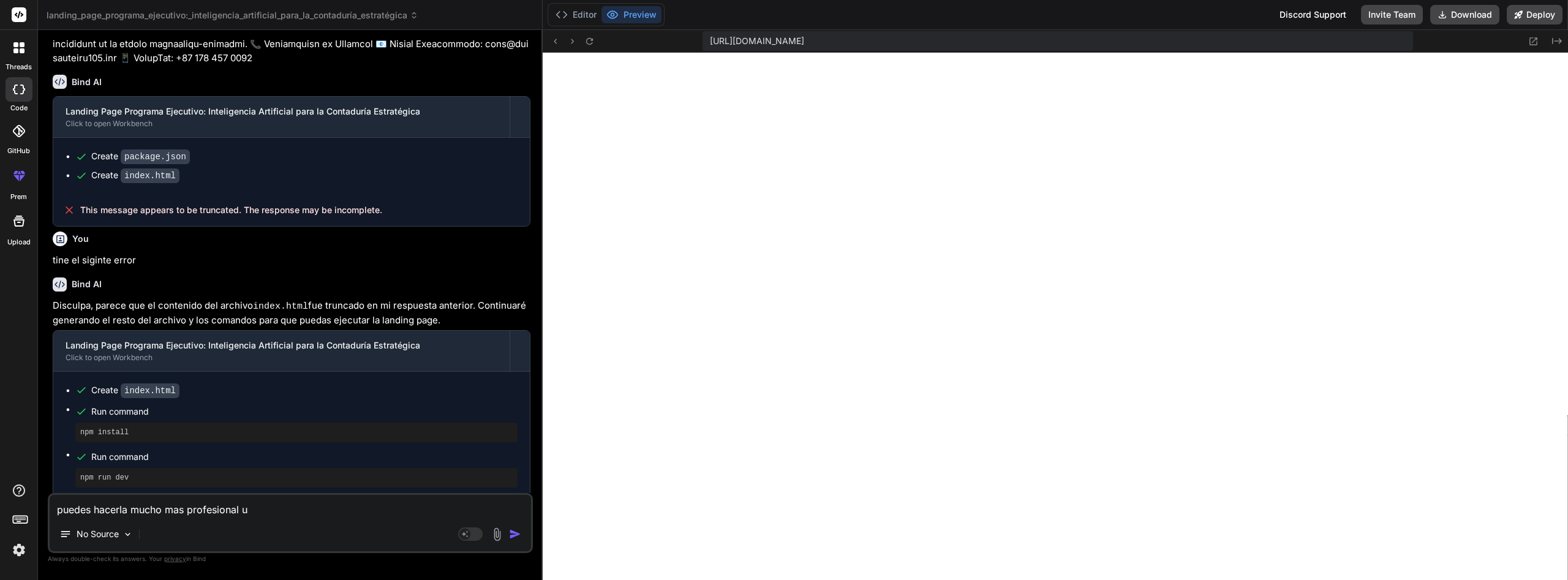
type textarea "x"
type textarea "puedes hacerla mucho mas profesional"
type textarea "x"
type textarea "puedes hacerla mucho mas profesional q"
type textarea "x"
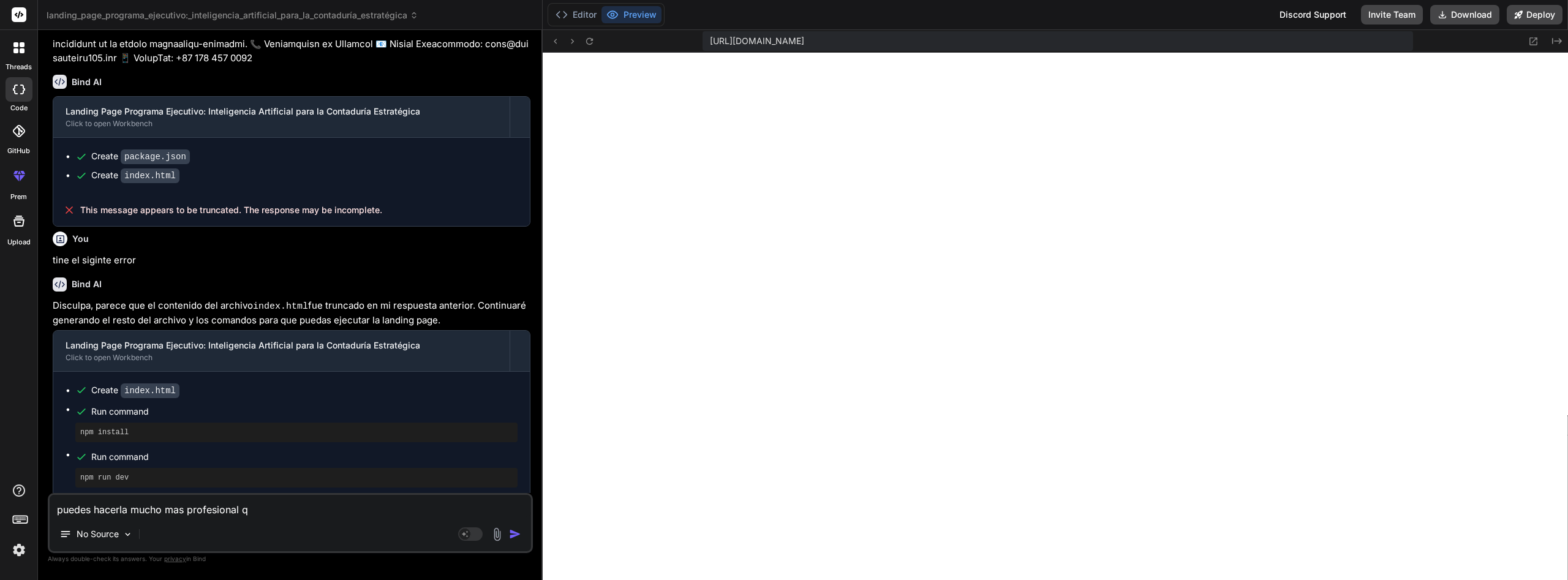
type textarea "puedes hacerla mucho mas profesional qu"
type textarea "x"
type textarea "puedes hacerla mucho mas profesional qu"
type textarea "x"
type textarea "puedes hacerla mucho mas profesional qu"
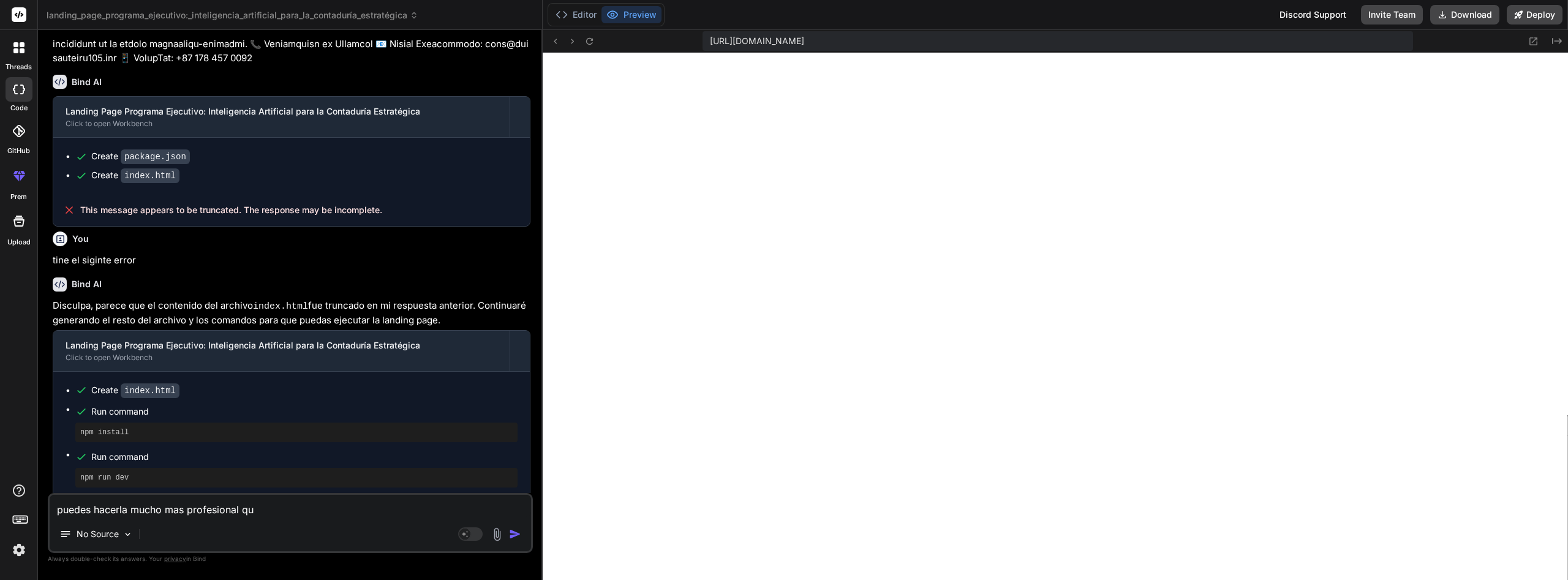
type textarea "x"
type textarea "puedes hacerla mucho mas profesional que"
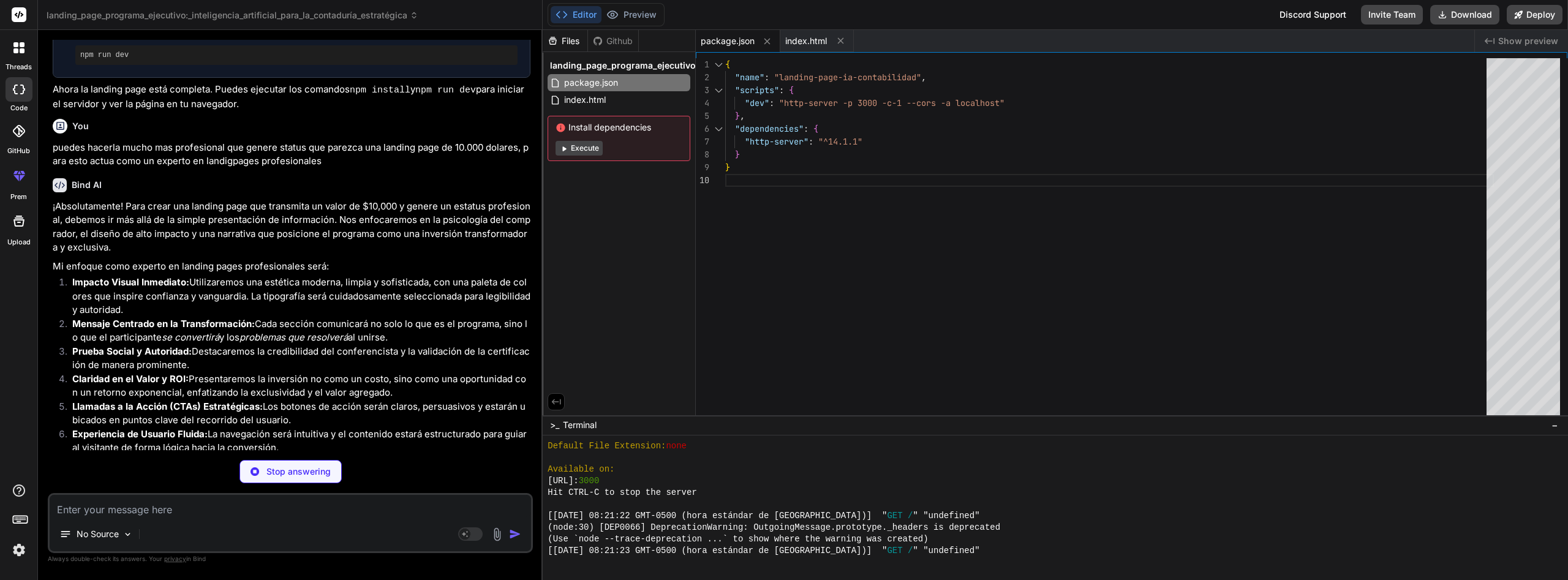
scroll to position [2786, 0]
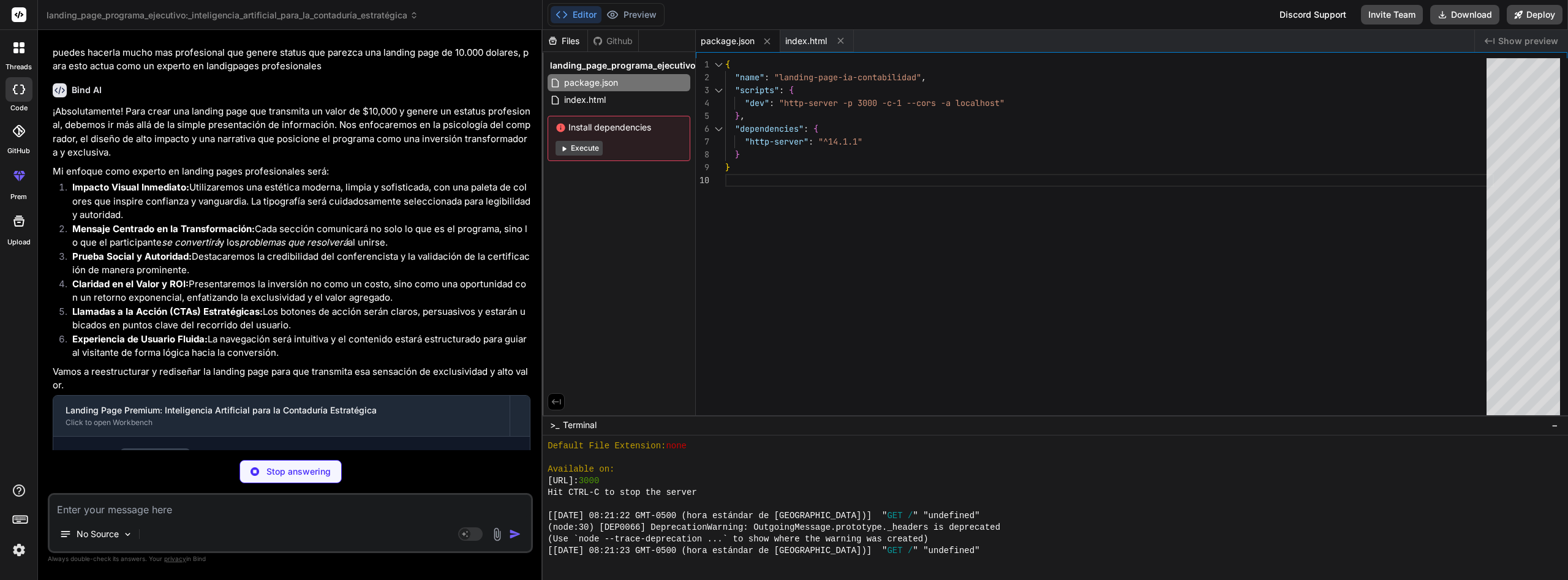
click at [597, 147] on button "Execute" at bounding box center [579, 148] width 47 height 15
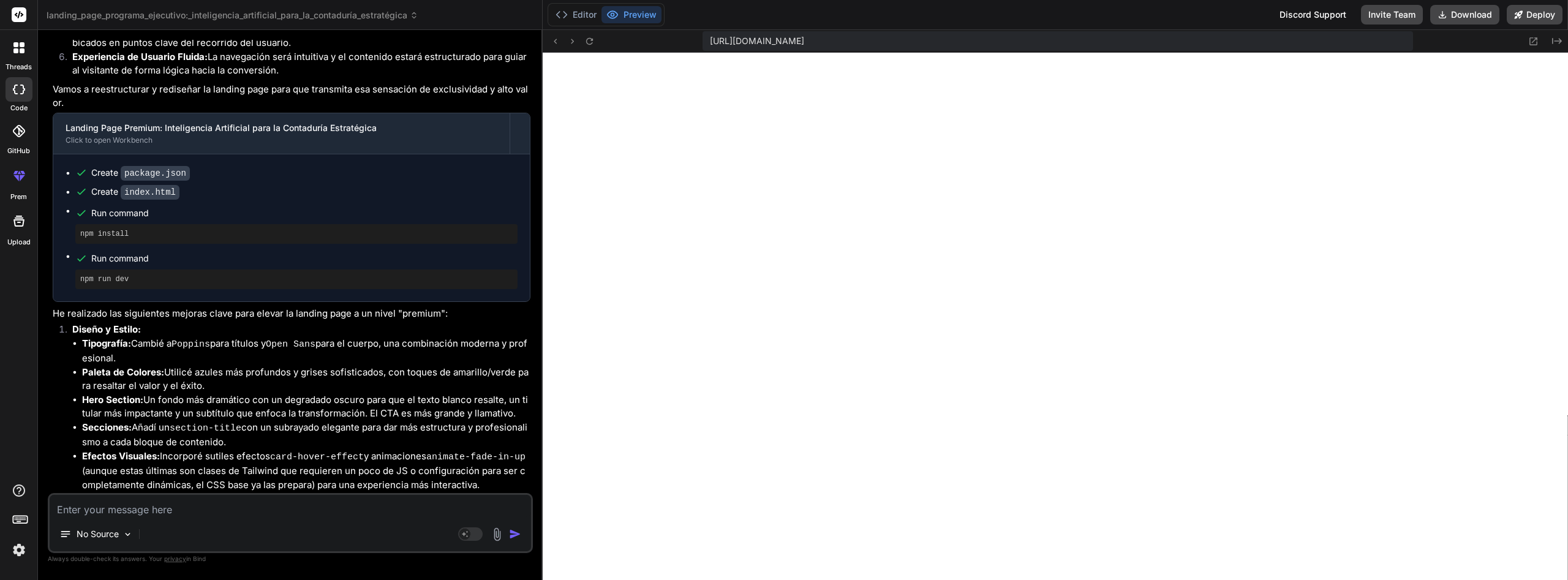
scroll to position [3072, 0]
click at [501, 533] on img at bounding box center [497, 535] width 14 height 14
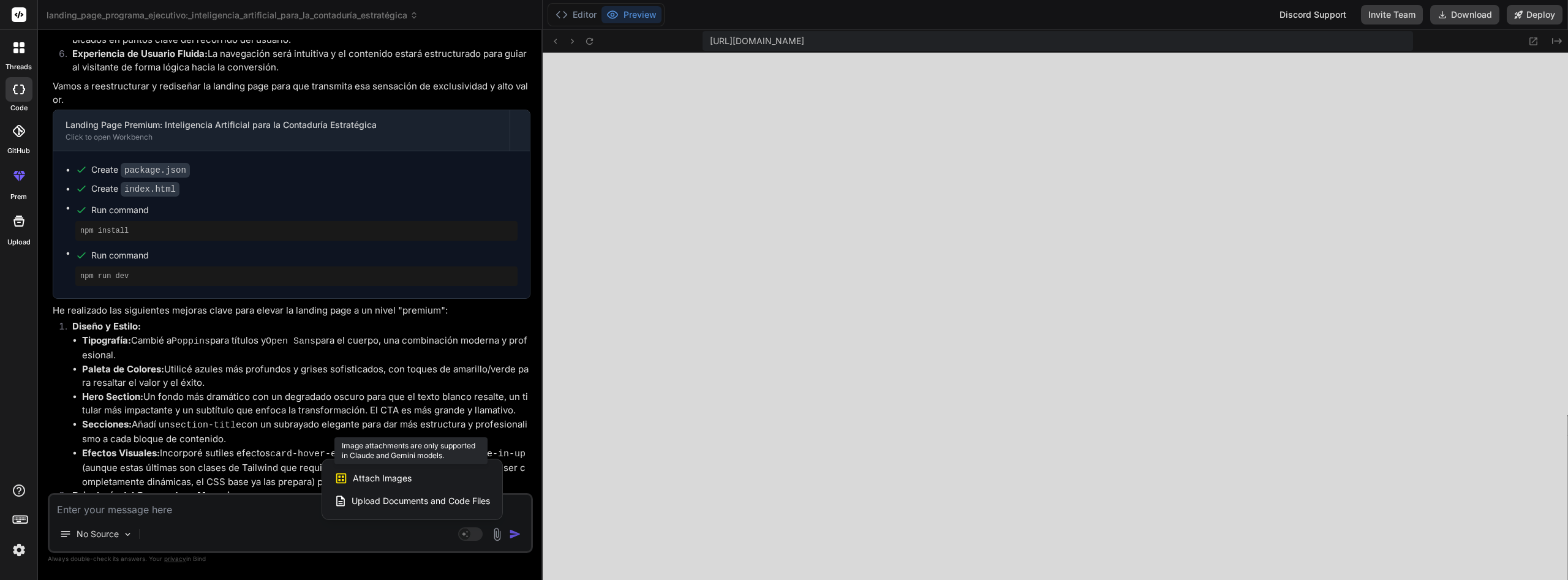
click at [455, 476] on div "Attach Images Image attachments are only supported in Claude and Gemini models." at bounding box center [412, 478] width 155 height 23
click at [406, 480] on span "Attach Images" at bounding box center [382, 479] width 59 height 12
click at [394, 482] on span "Attach Images" at bounding box center [382, 479] width 59 height 12
click at [401, 482] on span "Attach Images" at bounding box center [382, 479] width 59 height 12
click at [1421, 222] on div at bounding box center [784, 290] width 1568 height 580
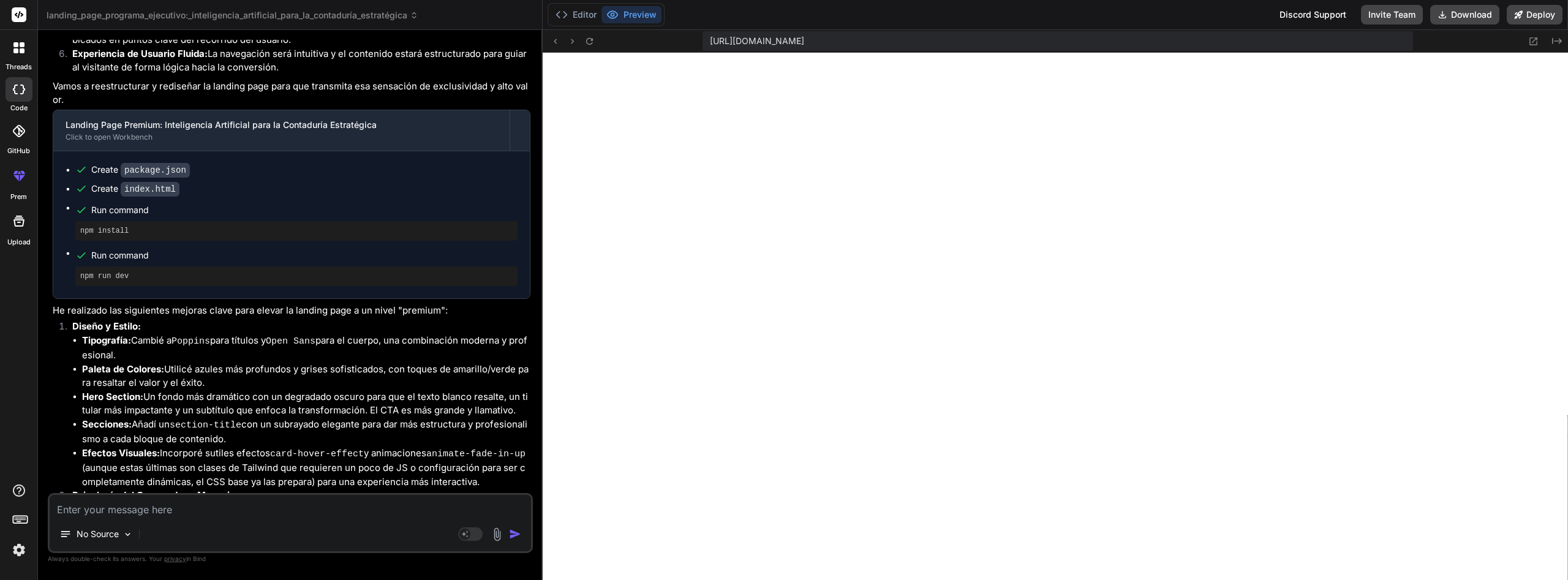
click at [496, 531] on img at bounding box center [497, 535] width 14 height 14
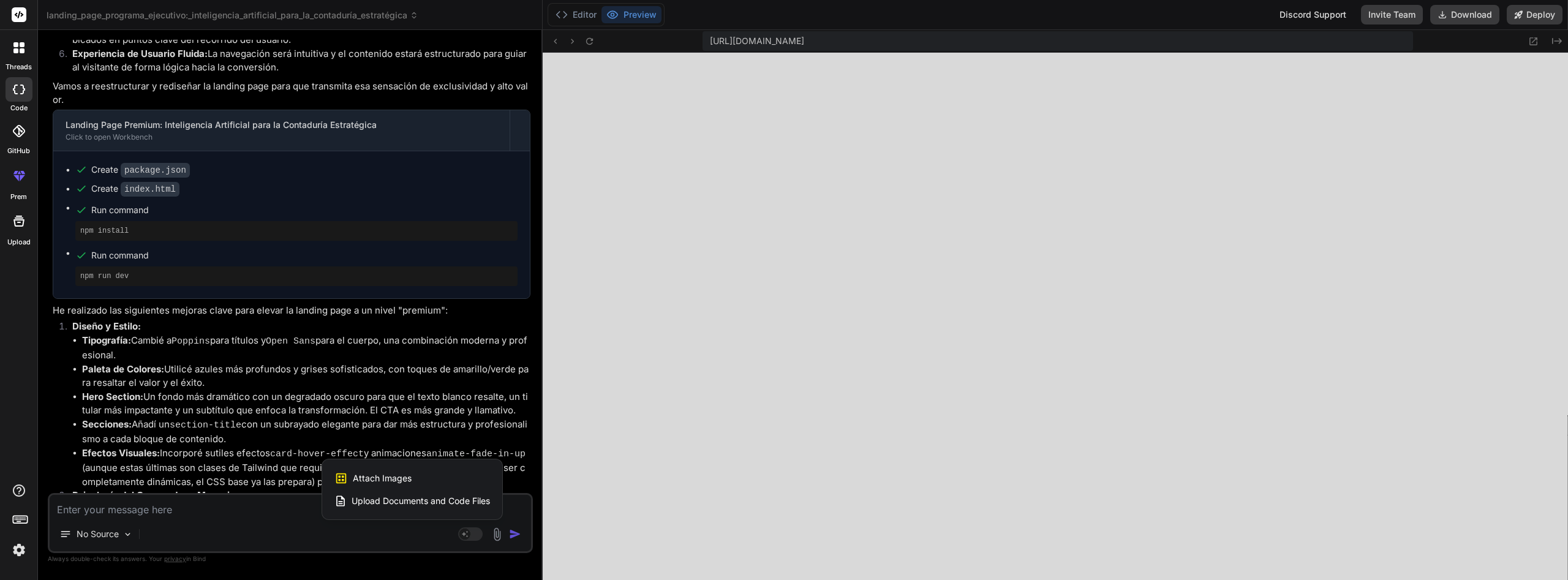
drag, startPoint x: 387, startPoint y: 479, endPoint x: 305, endPoint y: 498, distance: 84.2
click at [387, 479] on span "Attach Images" at bounding box center [382, 479] width 59 height 12
drag, startPoint x: 237, startPoint y: 502, endPoint x: 236, endPoint y: 512, distance: 10.0
click at [237, 504] on div at bounding box center [784, 290] width 1568 height 580
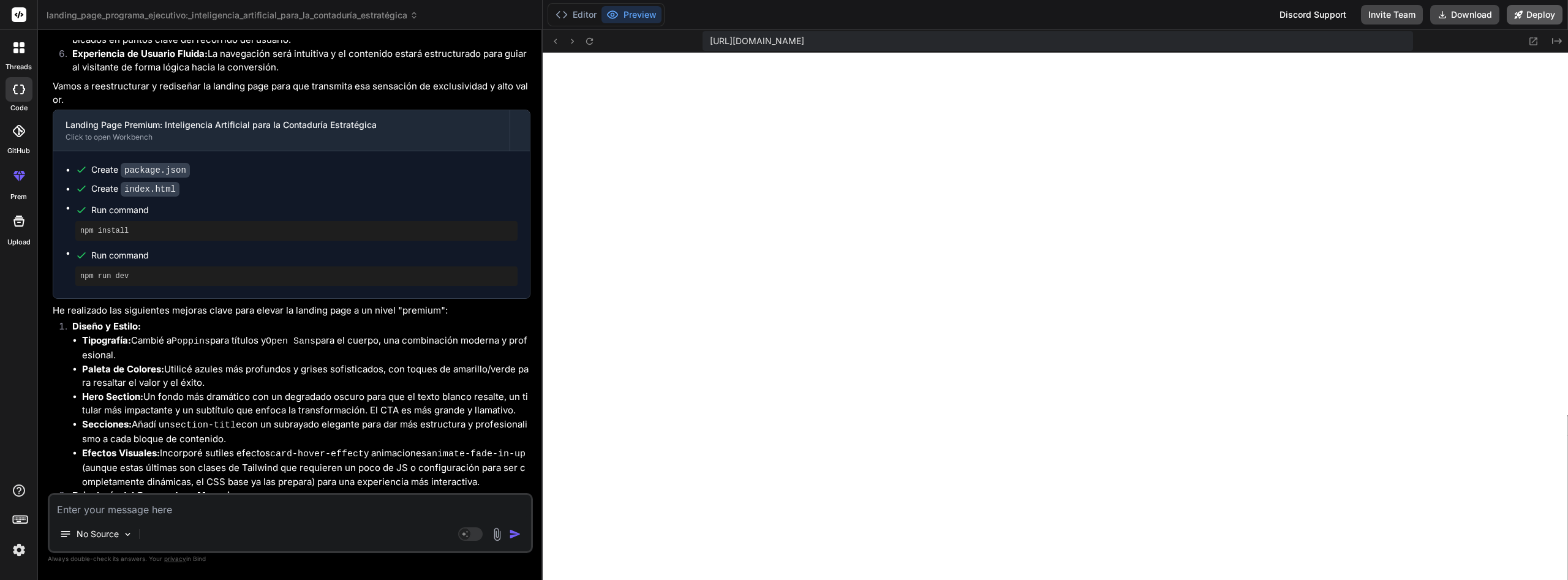
drag, startPoint x: 1472, startPoint y: 18, endPoint x: 1525, endPoint y: 9, distance: 53.8
click at [1511, 9] on div "Discord Support Invite Team Download Deploy" at bounding box center [1417, 15] width 290 height 20
click at [1533, 14] on button "Deploy" at bounding box center [1534, 15] width 56 height 20
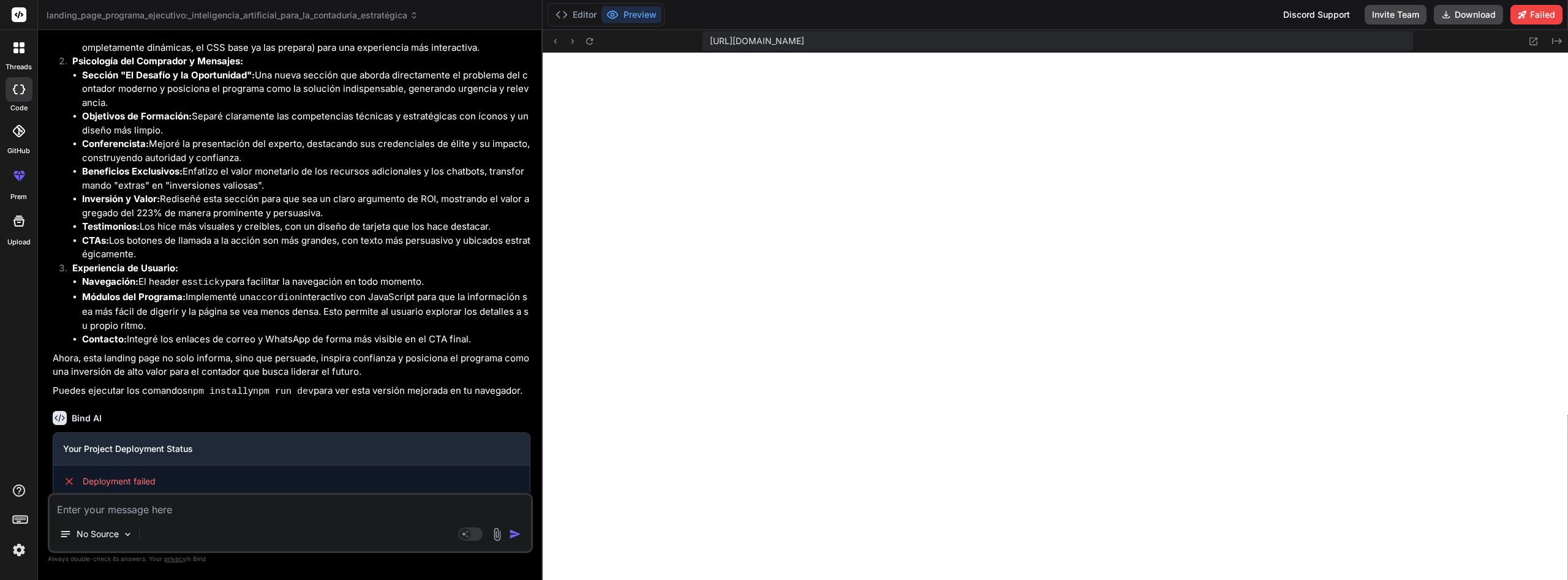
scroll to position [3507, 0]
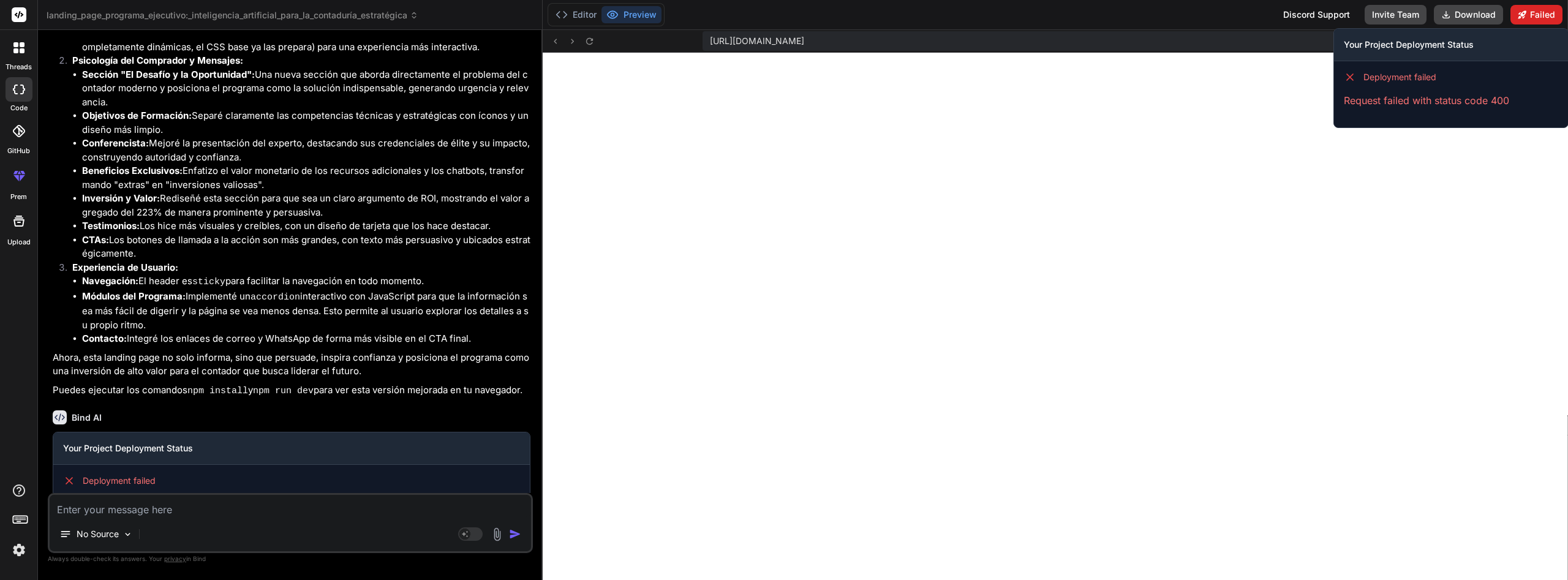
click at [1528, 12] on button "Failed" at bounding box center [1536, 15] width 52 height 20
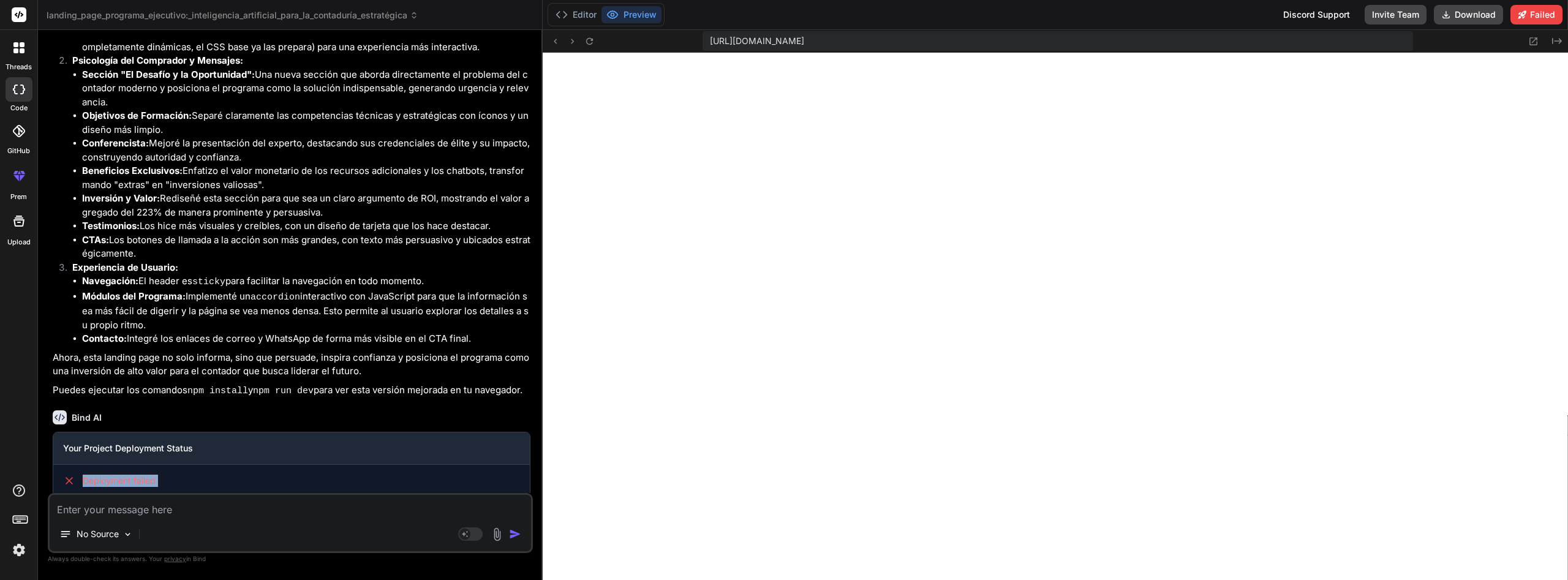
drag, startPoint x: 238, startPoint y: 458, endPoint x: 58, endPoint y: 438, distance: 181.1
click at [58, 465] on div "Deployment failed Request failed with status code 400" at bounding box center [292, 493] width 476 height 57
copy div "Deployment failed Request failed with status code 400"
click at [277, 522] on div "No Source" at bounding box center [290, 536] width 481 height 29
click at [230, 509] on textarea at bounding box center [290, 506] width 481 height 22
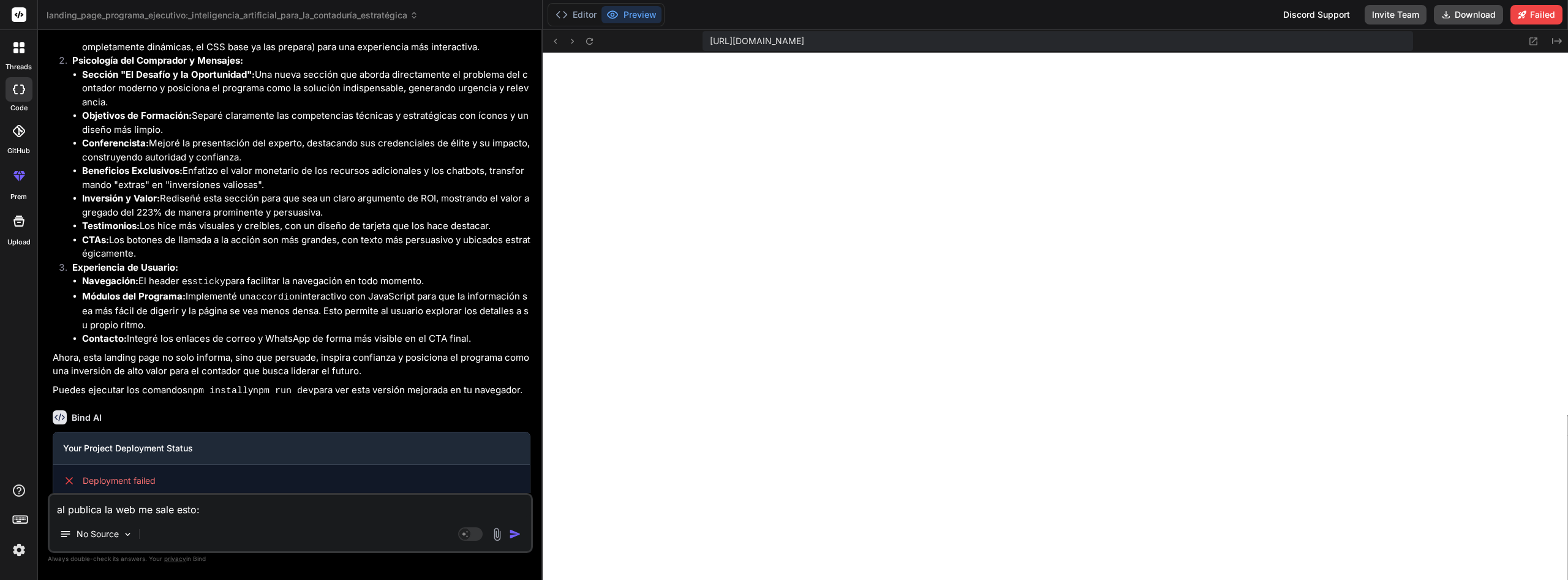
paste textarea "Deployment failed Request failed with status code 400"
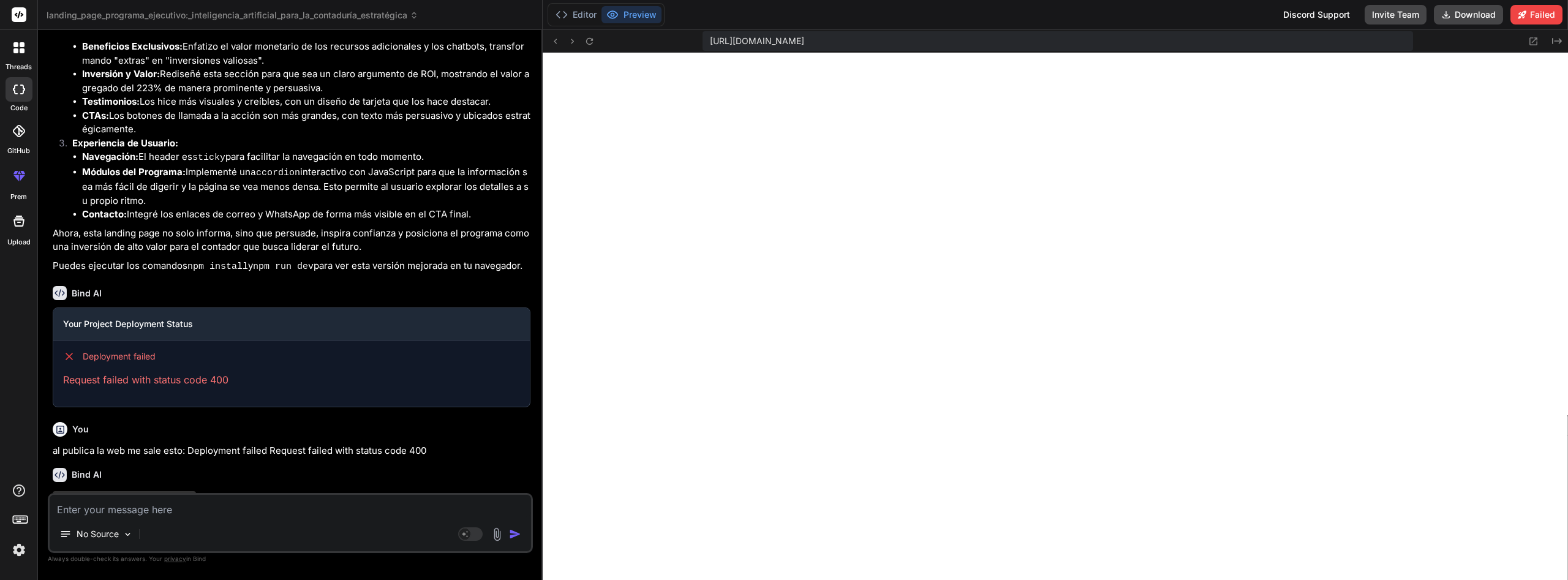
scroll to position [3634, 0]
click at [1483, 12] on button "Download" at bounding box center [1468, 15] width 69 height 20
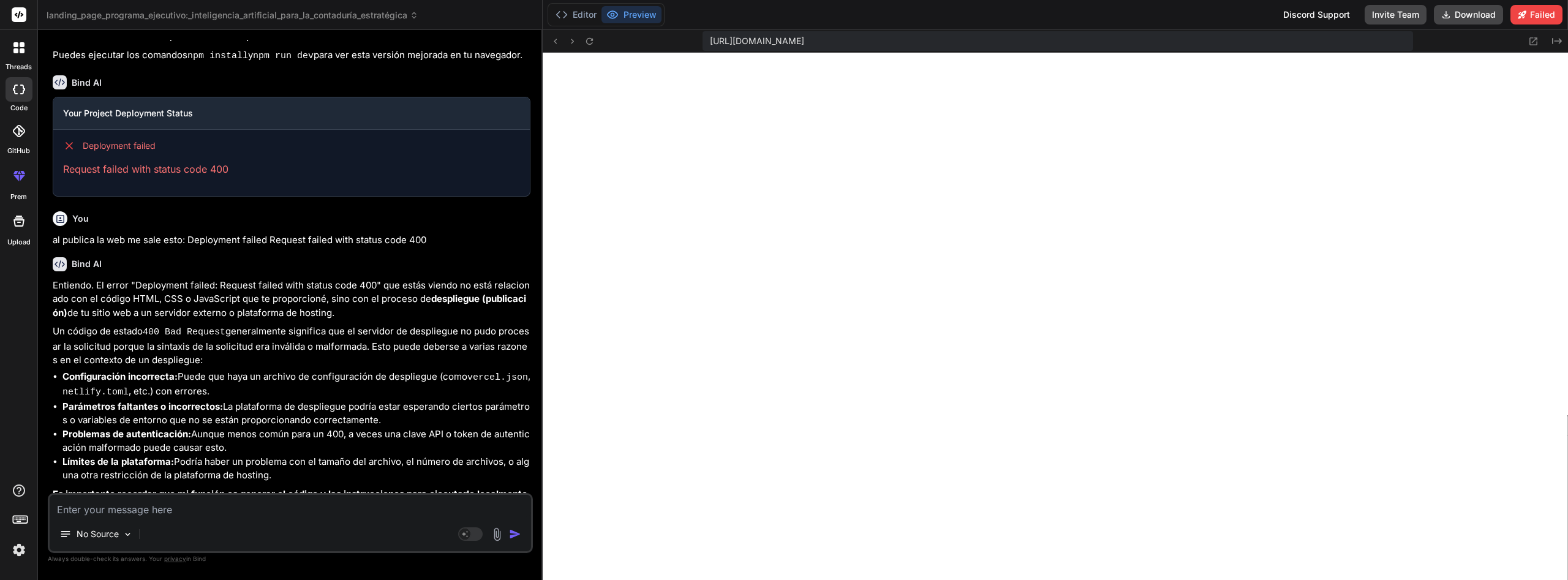
scroll to position [4040, 0]
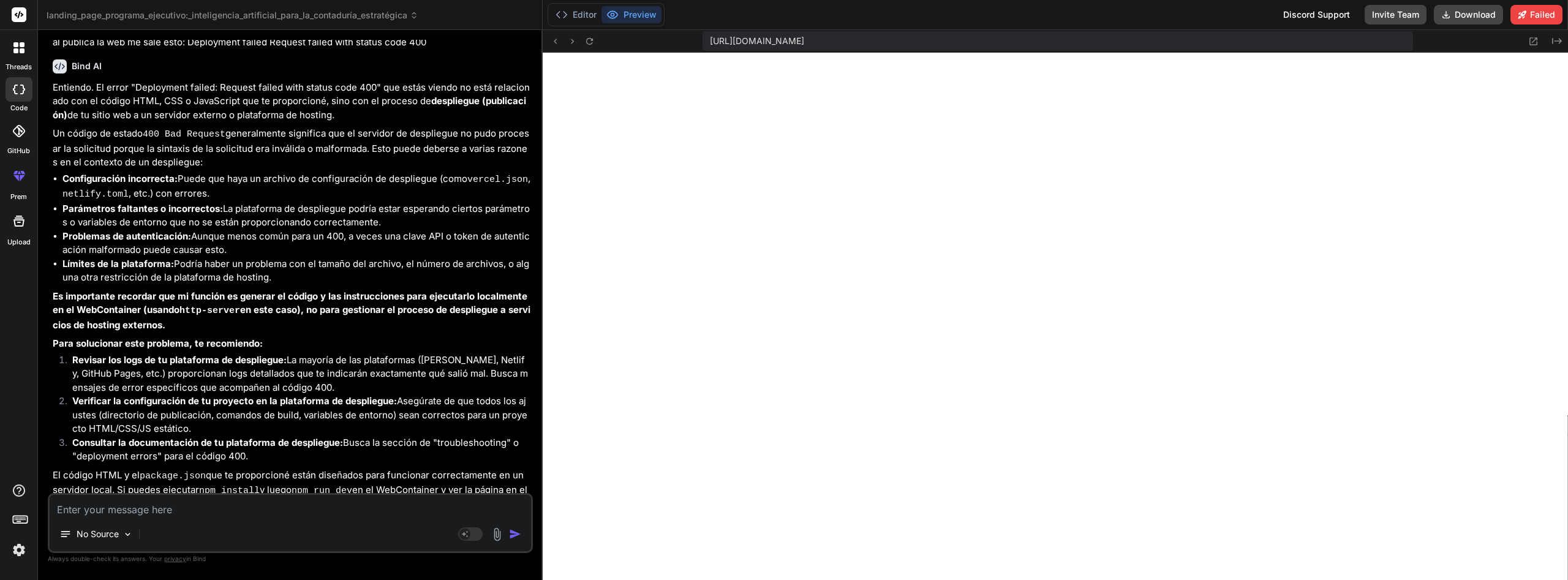
click at [394, 512] on textarea at bounding box center [290, 506] width 481 height 22
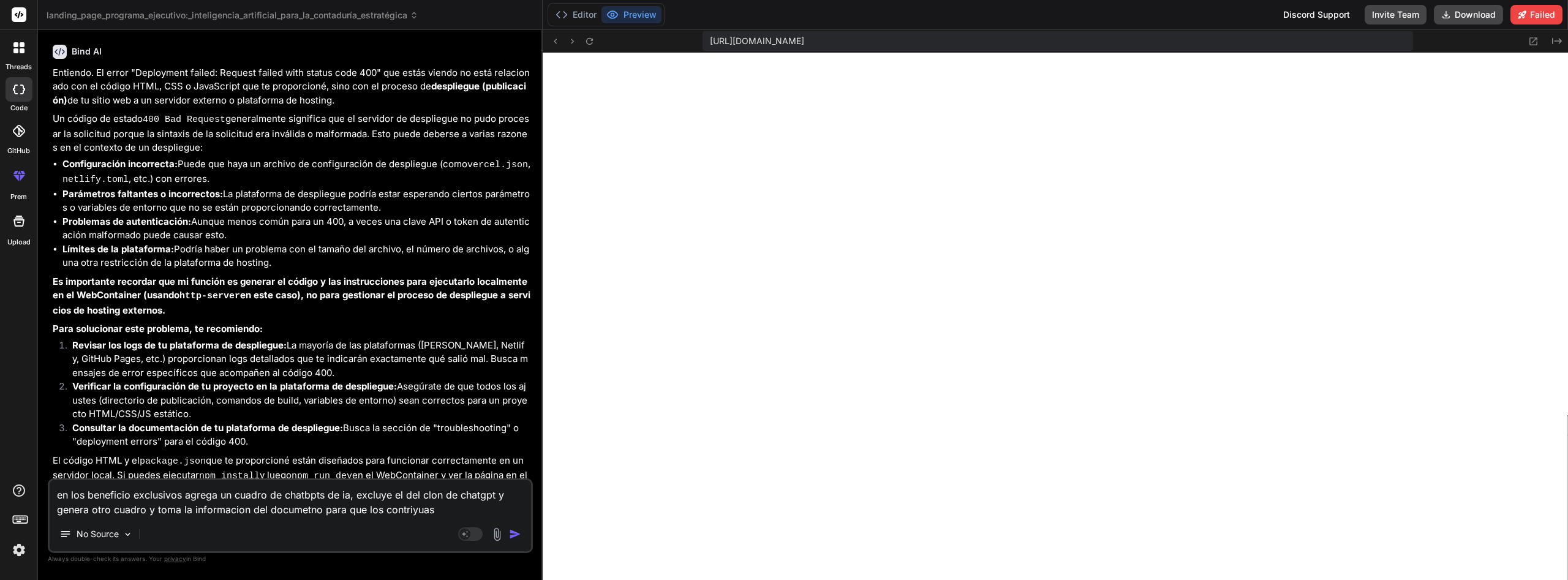
click at [414, 510] on textarea "en los beneficio exclusivos agrega un cuadro de chatbpts de ia, excluye el del …" at bounding box center [290, 498] width 481 height 37
click at [490, 513] on textarea "en los beneficio exclusivos agrega un cuadro de chatbpts de ia, excluye el del …" at bounding box center [290, 498] width 481 height 37
paste textarea "https://media.licdn.com/dms/image/v2/D4E03AQHrSGFiOg-wdQ/profile-displayphoto-s…"
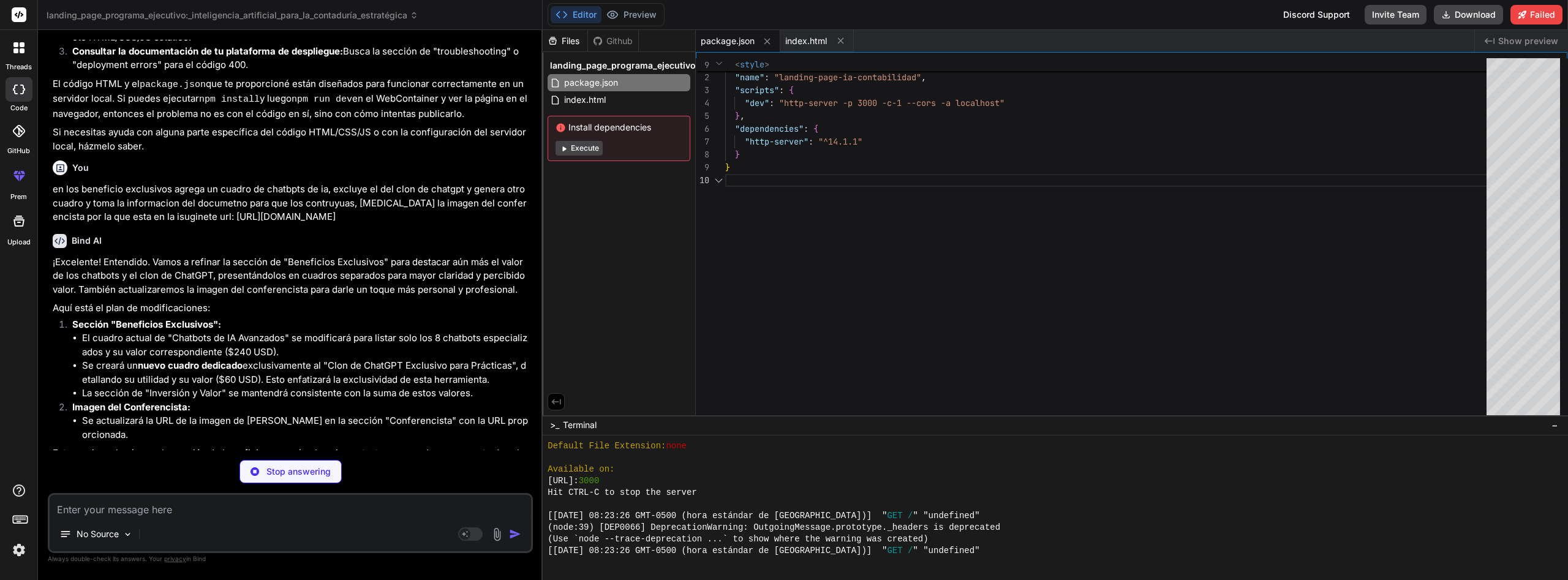
scroll to position [4473, 0]
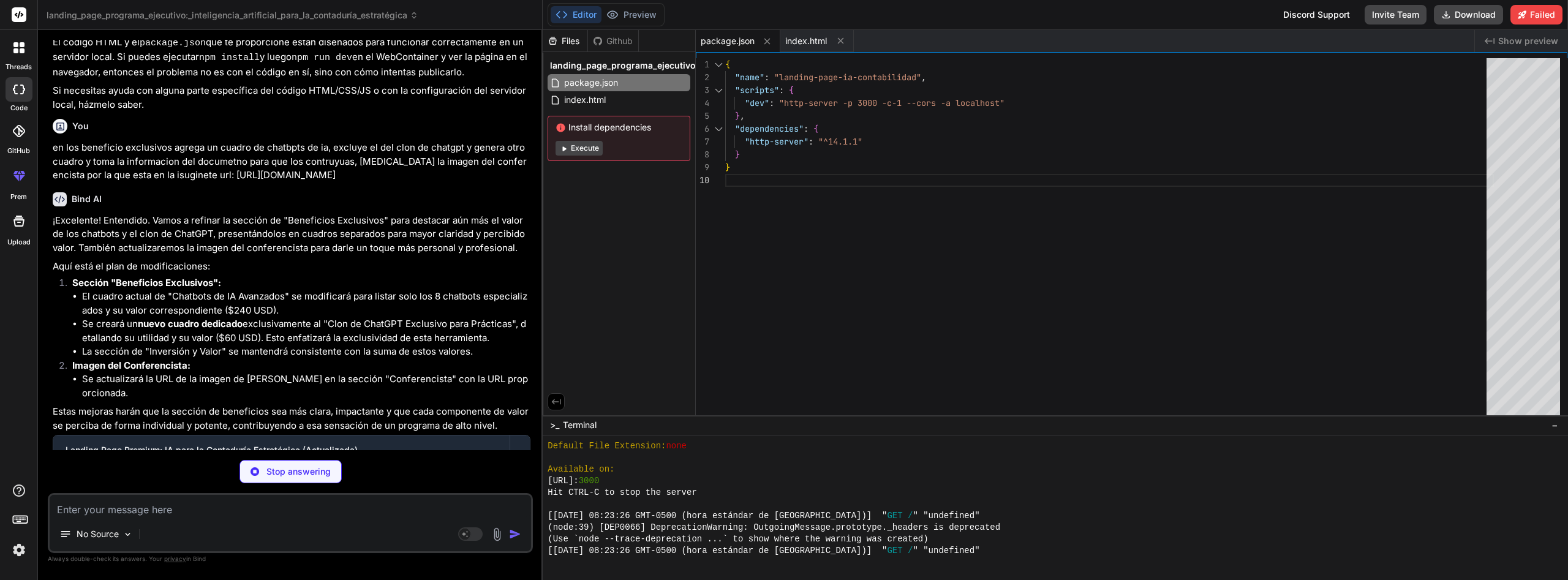
click at [595, 146] on button "Execute" at bounding box center [579, 148] width 47 height 15
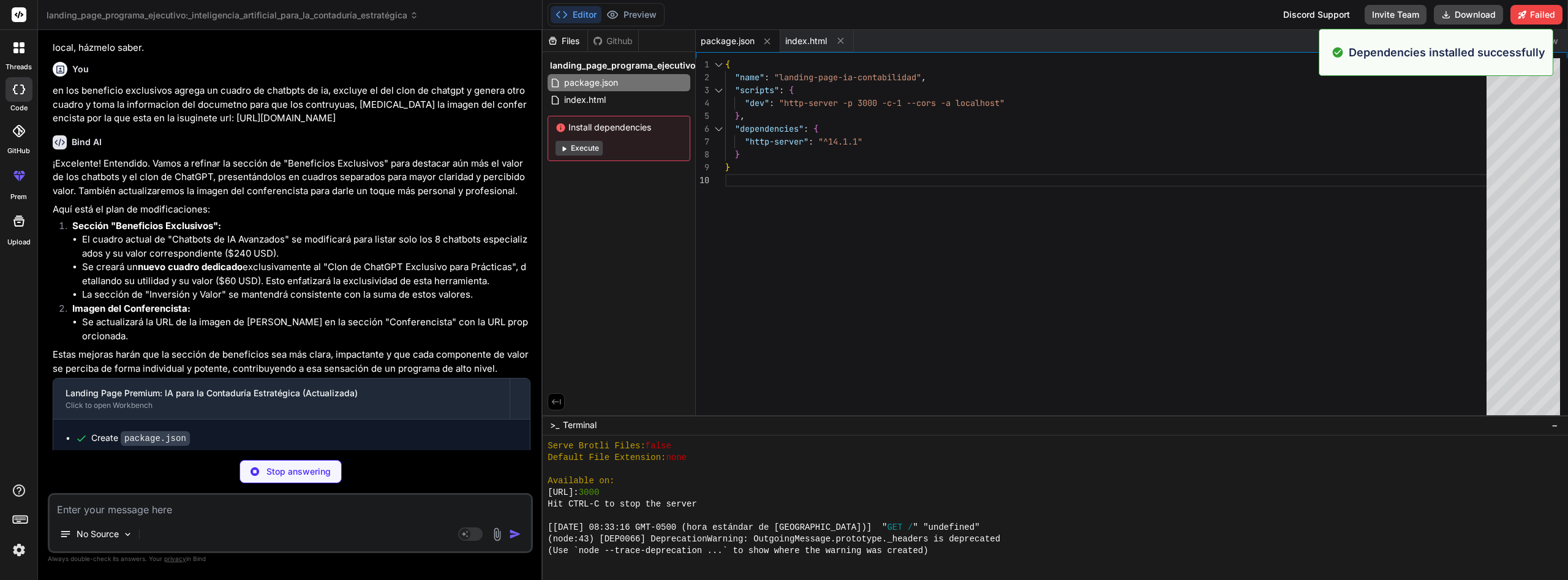
scroll to position [4087, 0]
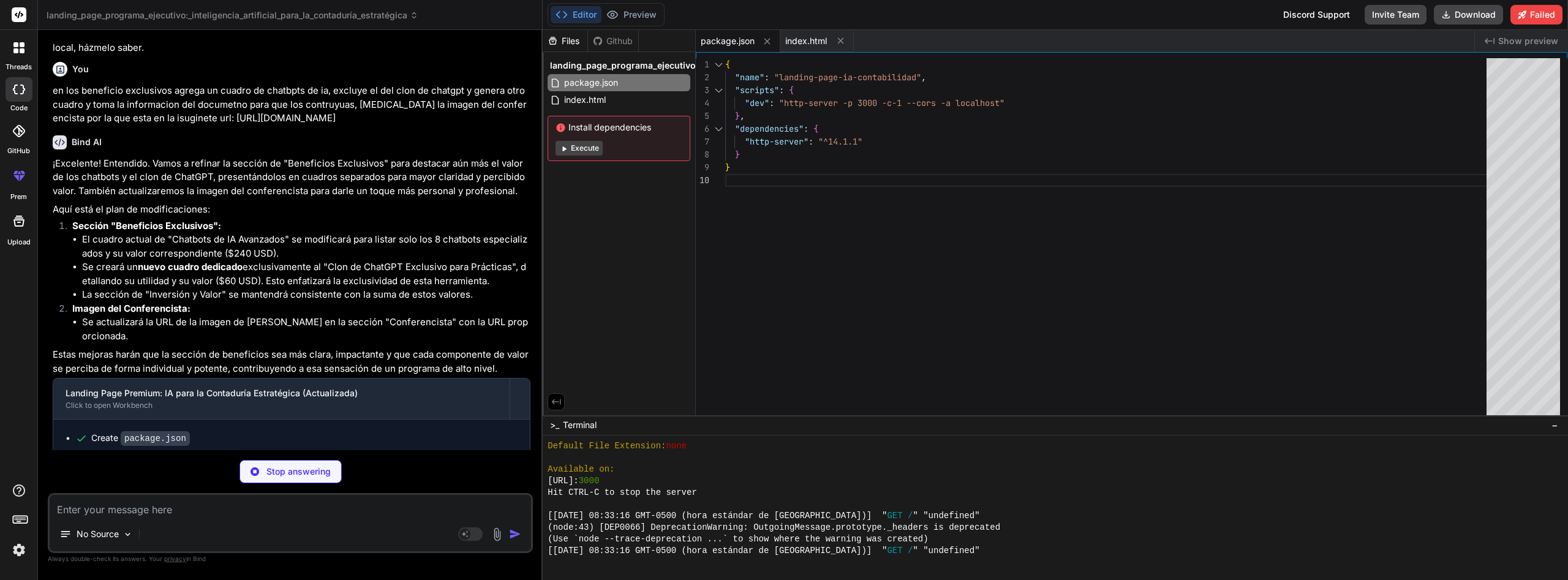
click at [594, 145] on button "Execute" at bounding box center [579, 148] width 47 height 15
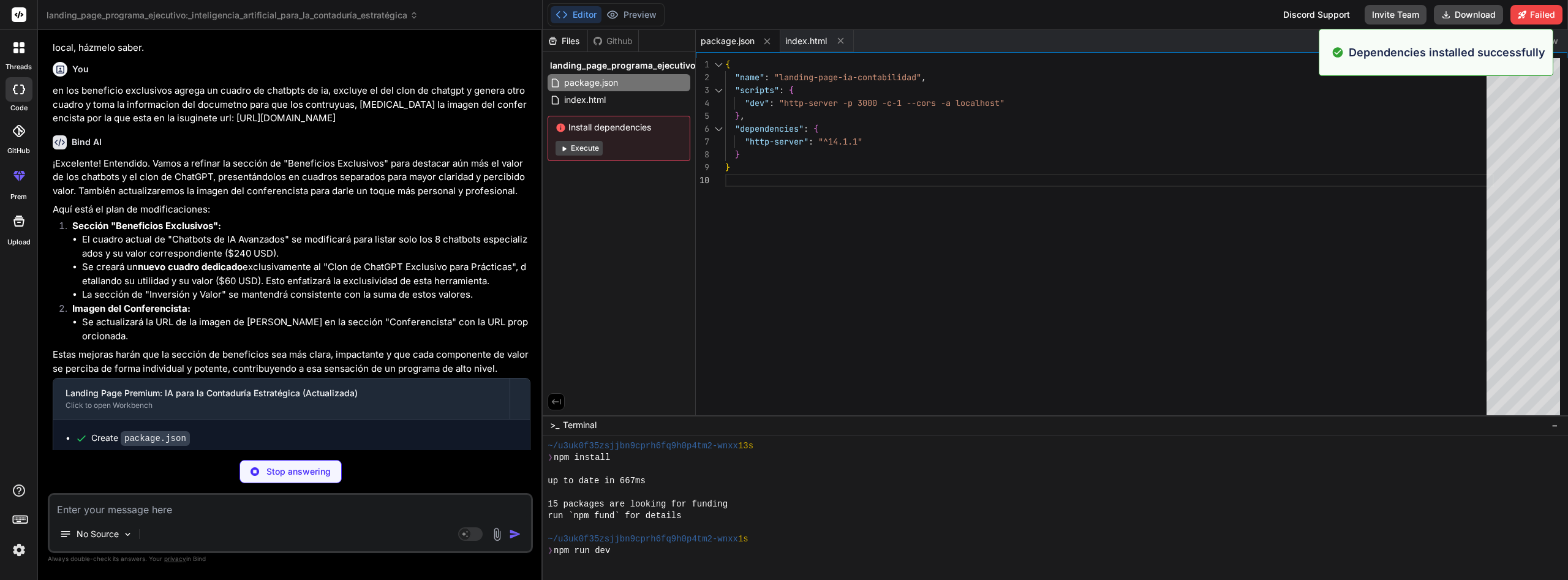
scroll to position [4308, 0]
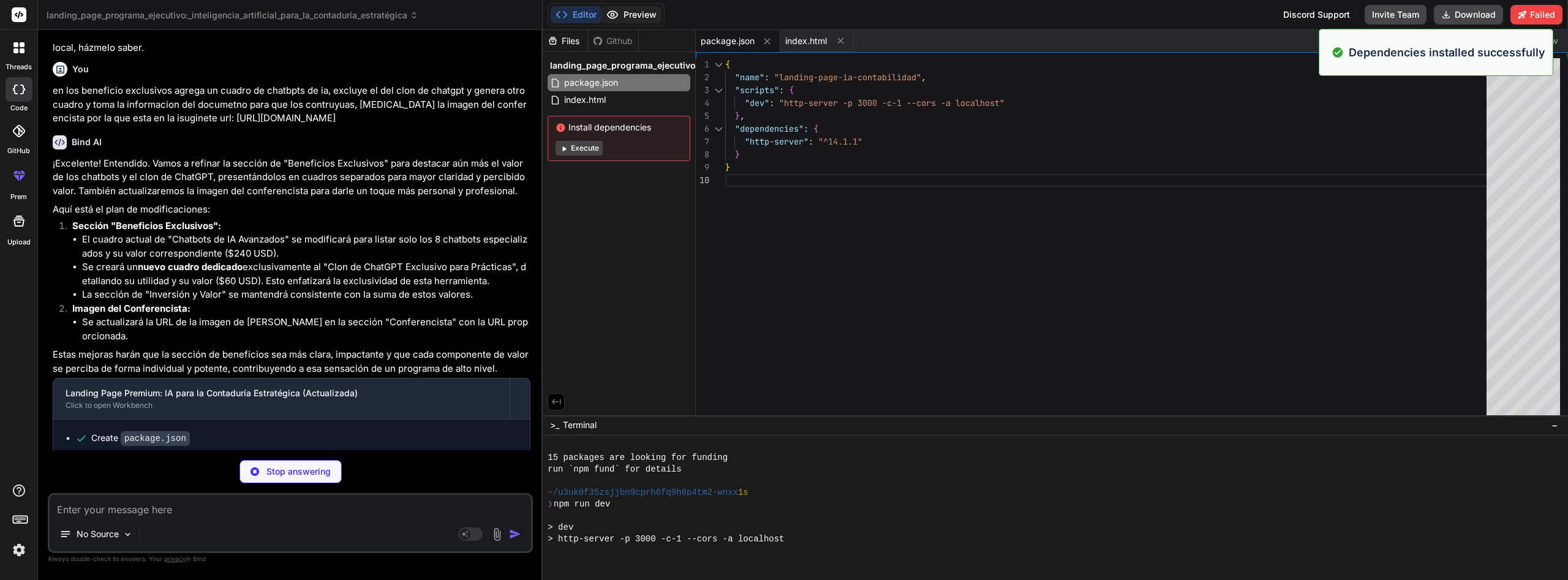
click at [649, 12] on button "Preview" at bounding box center [631, 15] width 60 height 17
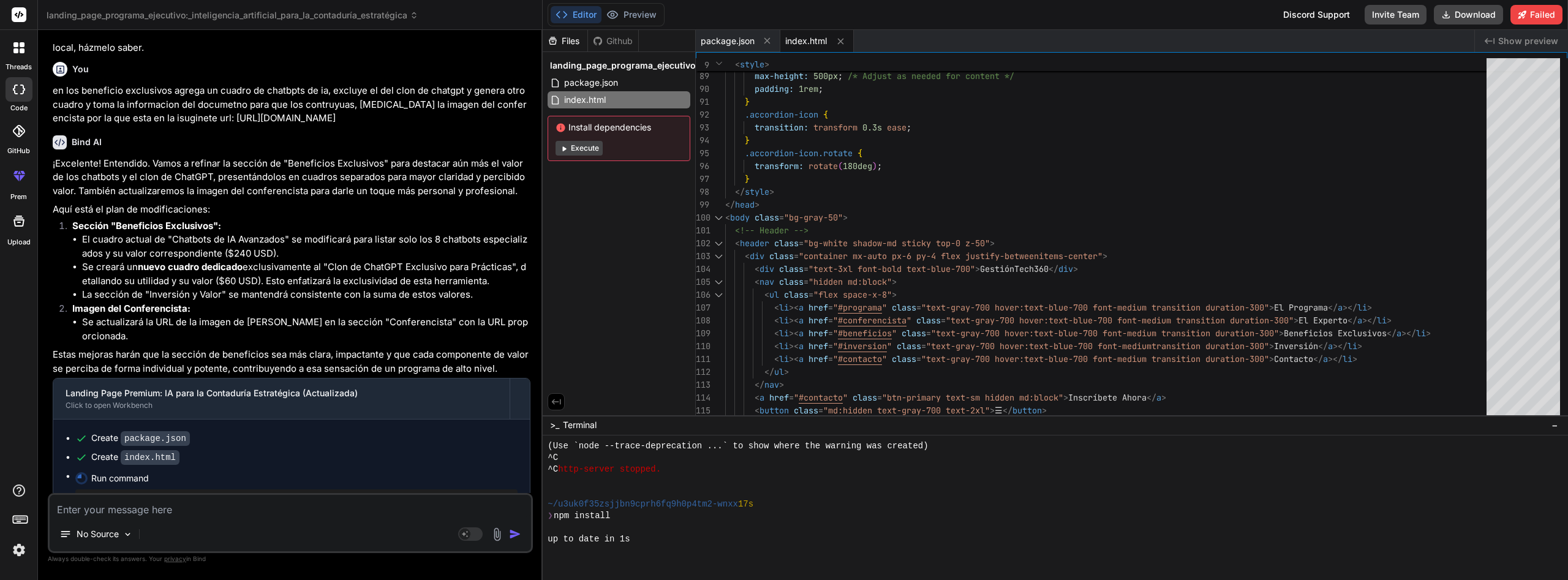
scroll to position [4703, 0]
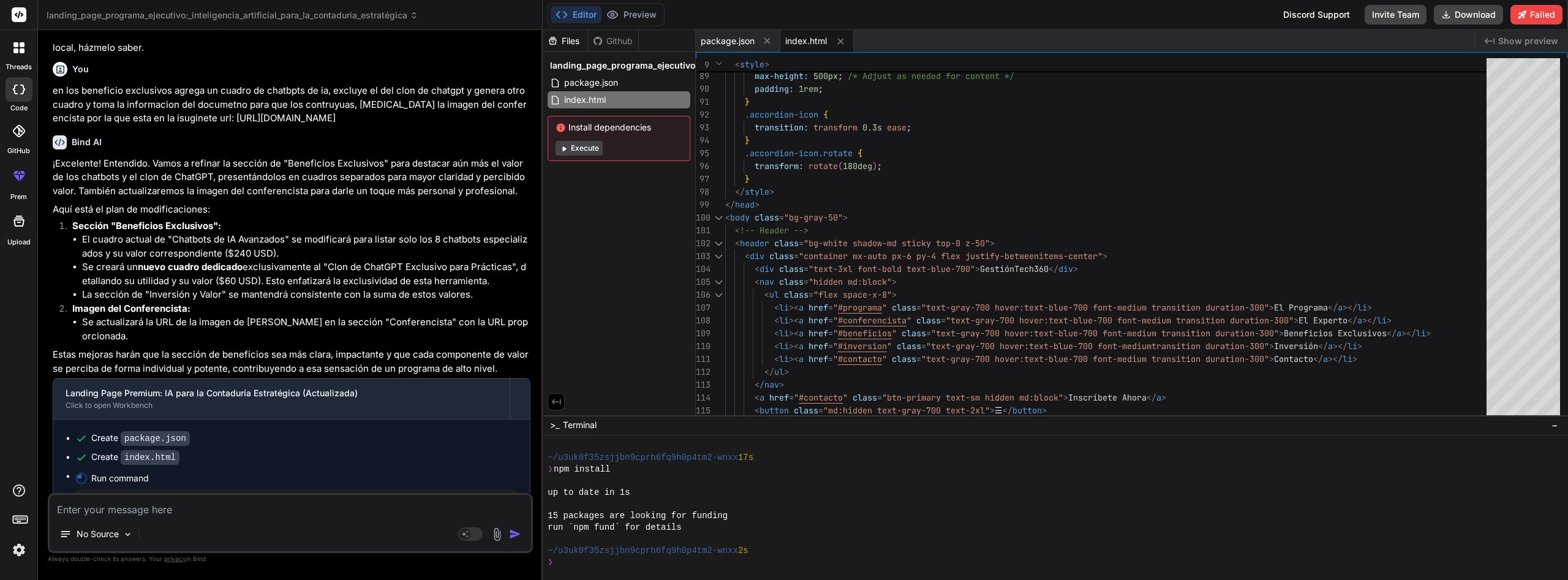
click at [601, 146] on button "Execute" at bounding box center [579, 148] width 47 height 15
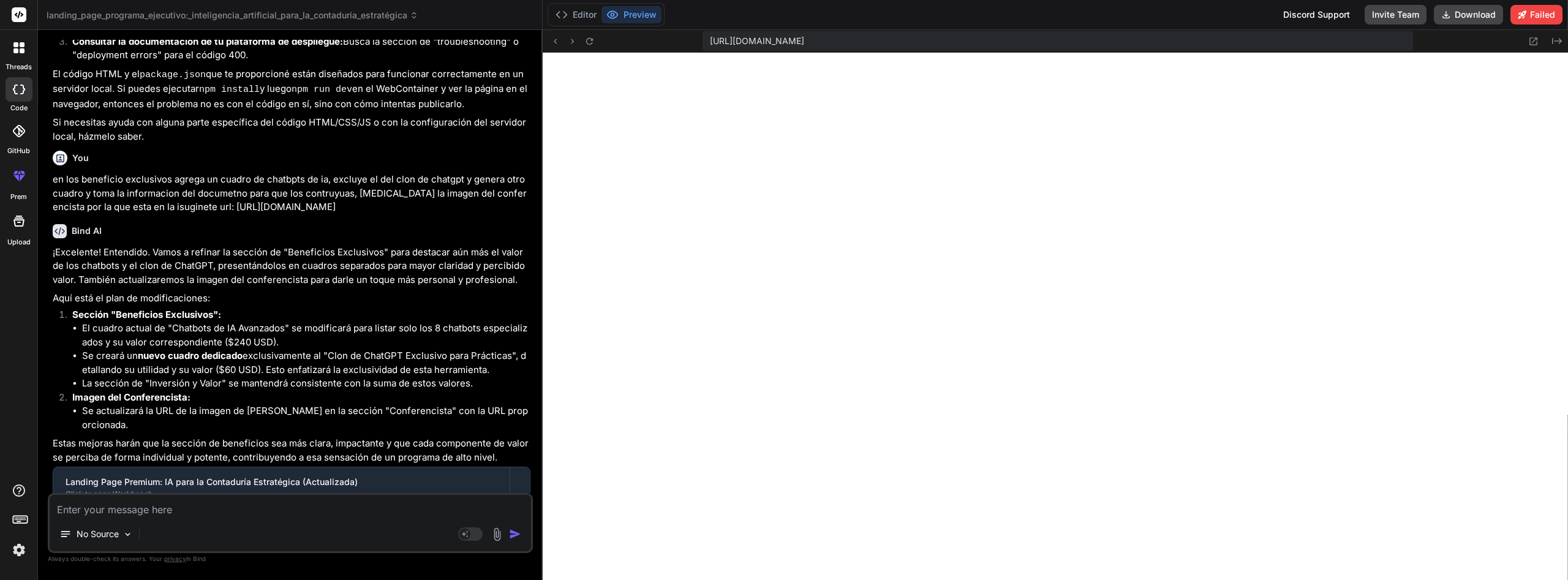
scroll to position [4632, 0]
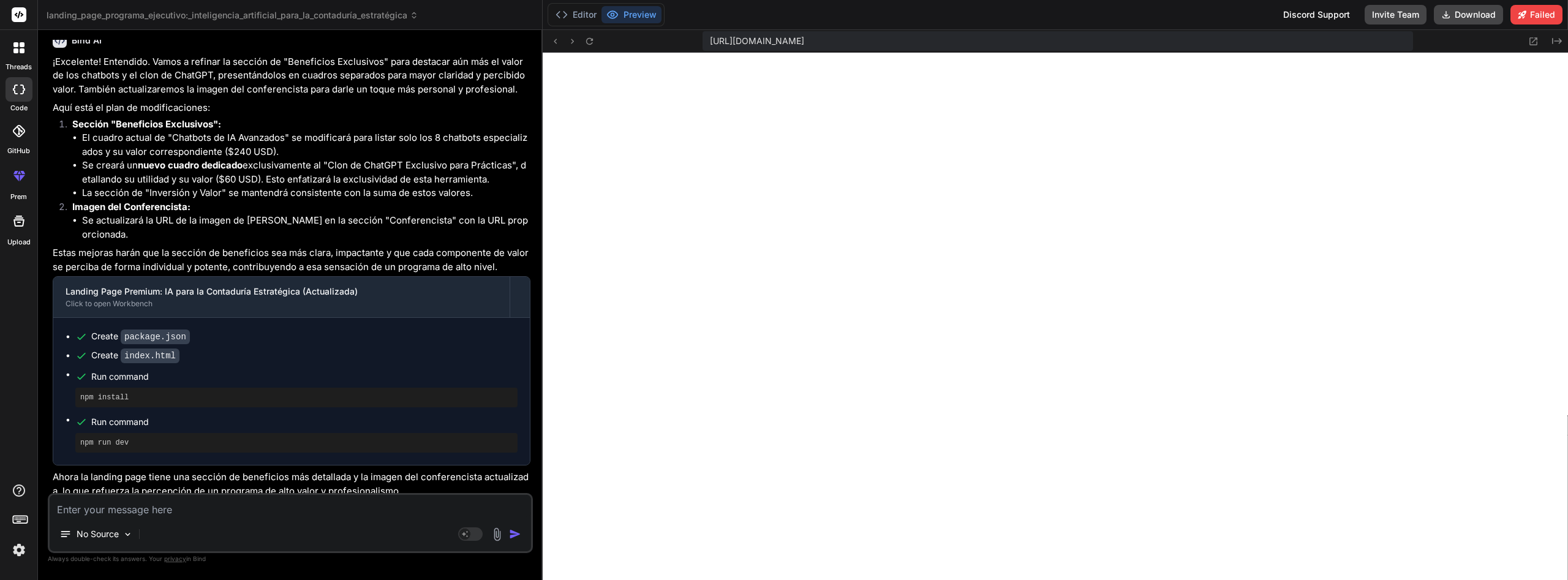
click at [371, 510] on textarea at bounding box center [290, 506] width 481 height 22
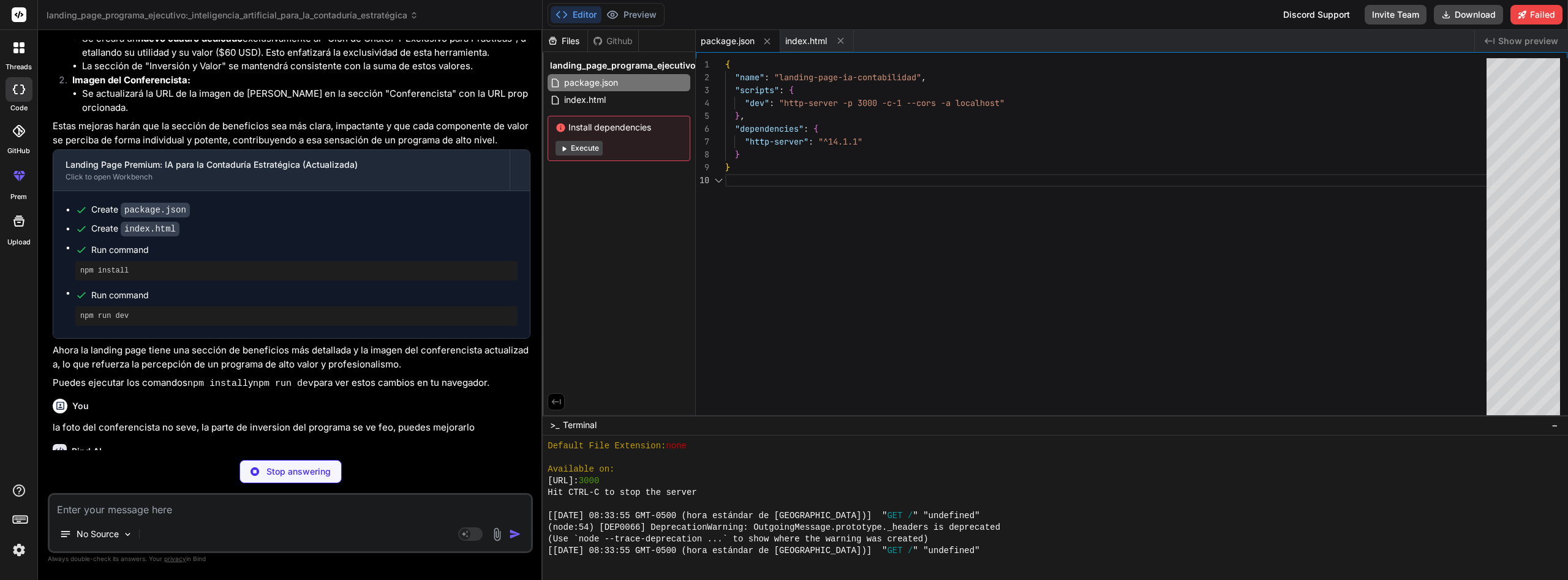
scroll to position [4746, 0]
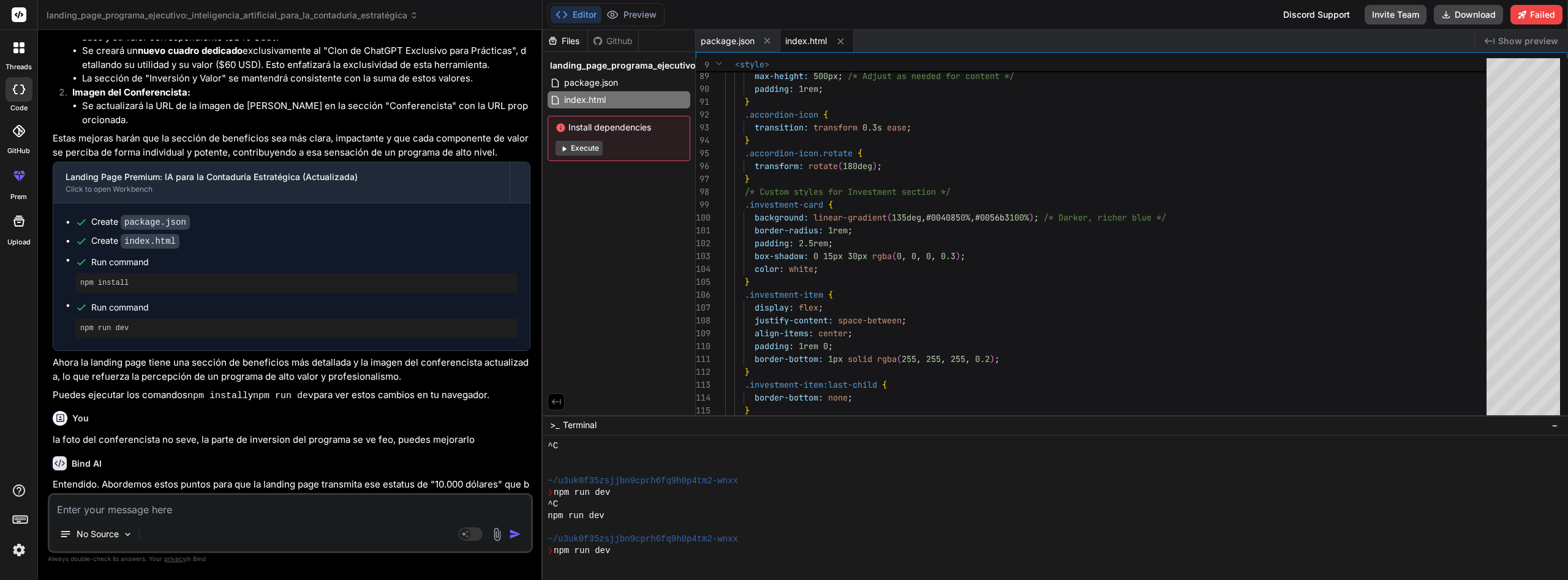
click at [592, 157] on div "Install dependencies Execute" at bounding box center [618, 138] width 142 height 45
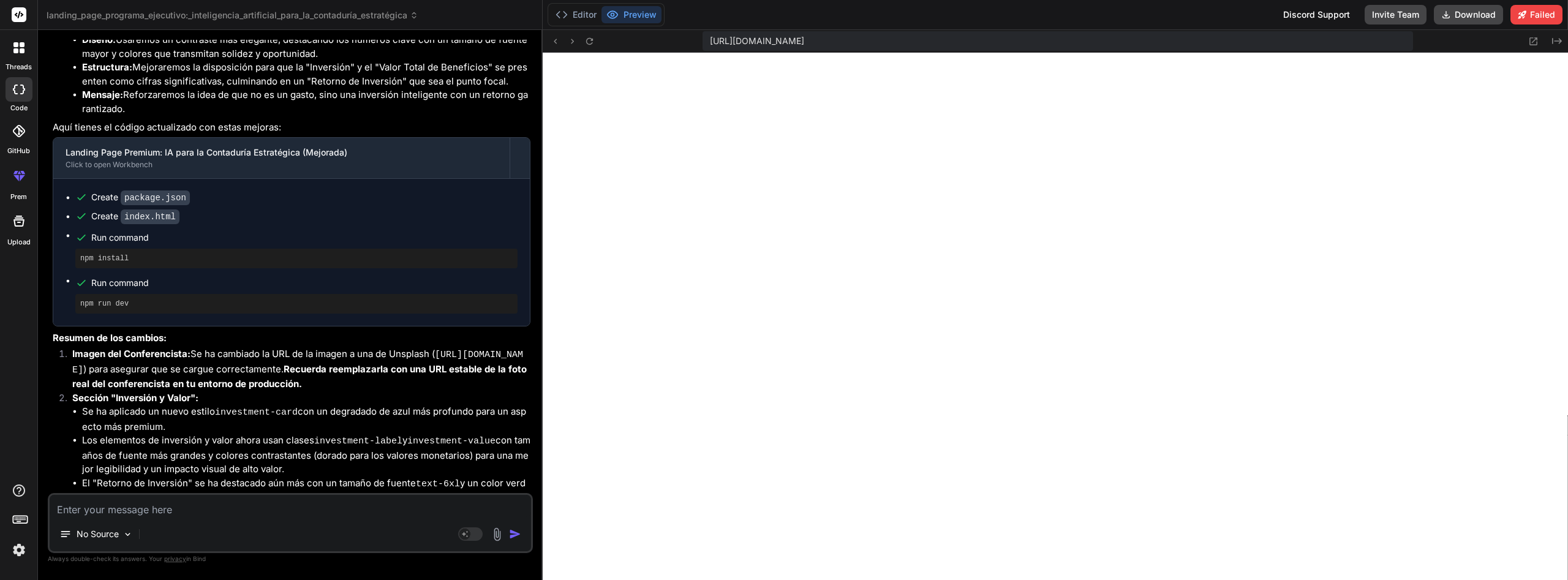
scroll to position [5363, 0]
click at [21, 165] on div at bounding box center [19, 175] width 29 height 29
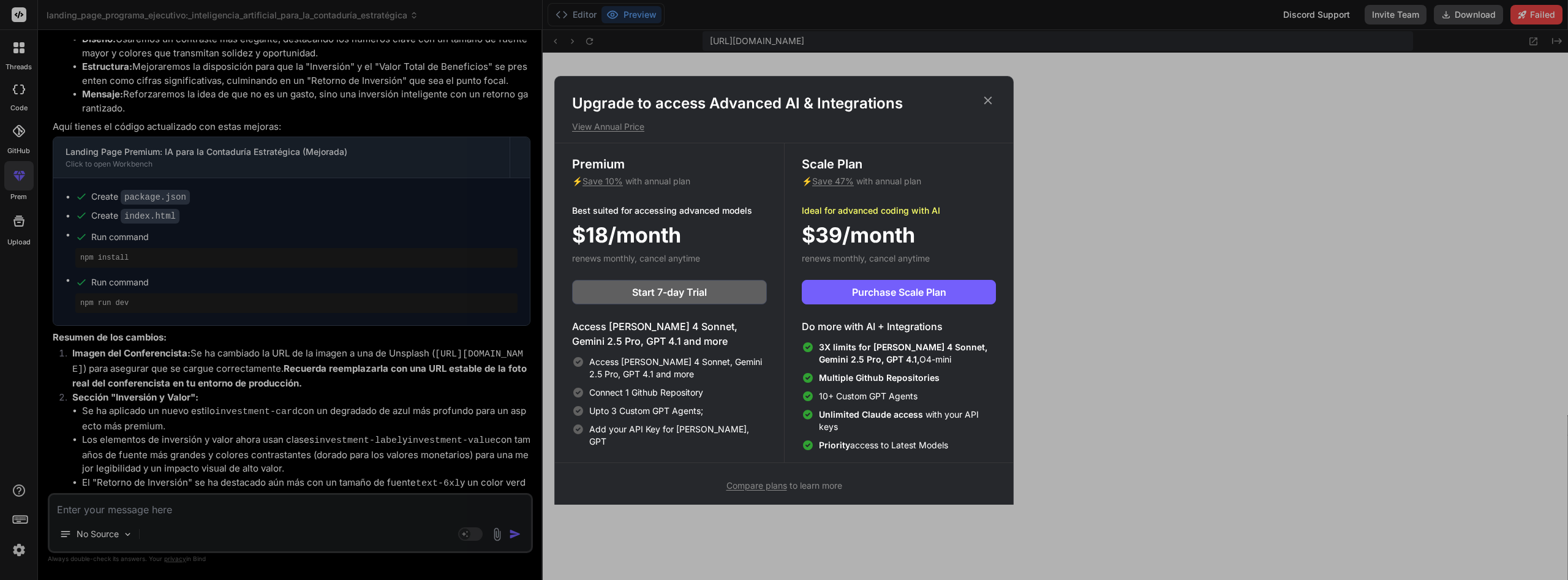
click at [991, 102] on icon at bounding box center [988, 101] width 14 height 14
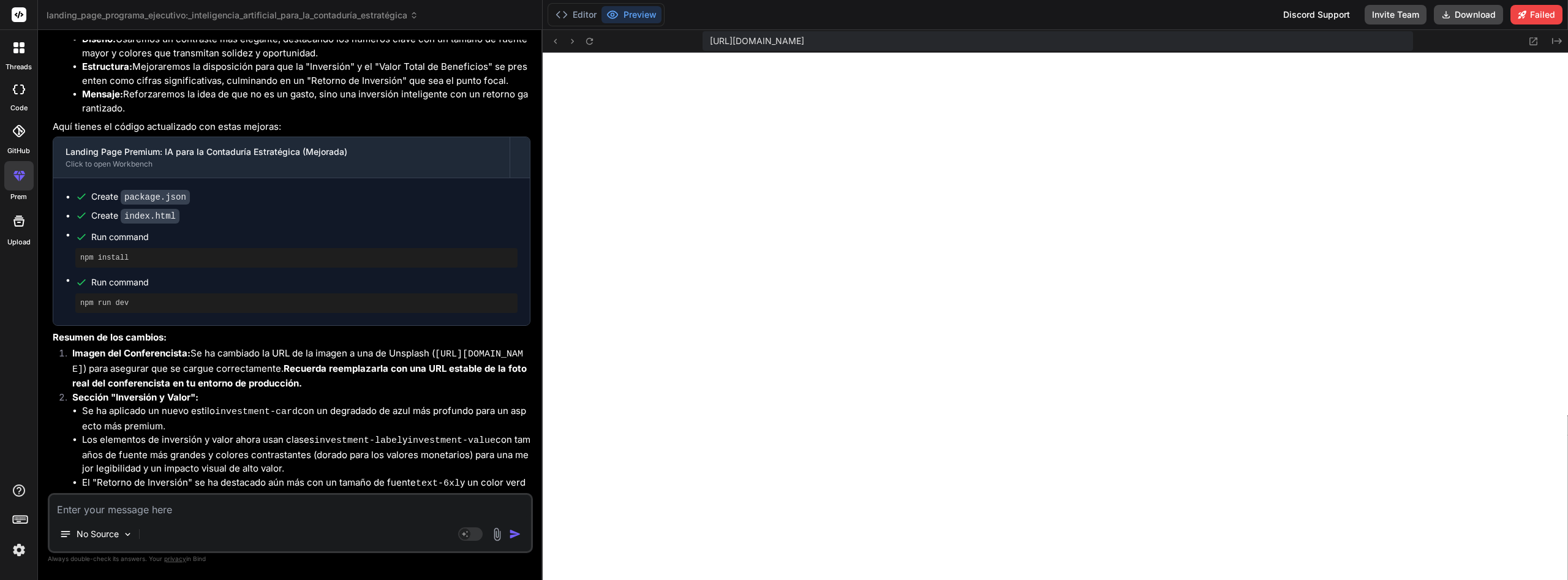
click at [169, 510] on textarea at bounding box center [290, 506] width 481 height 22
click at [70, 533] on icon at bounding box center [66, 535] width 12 height 12
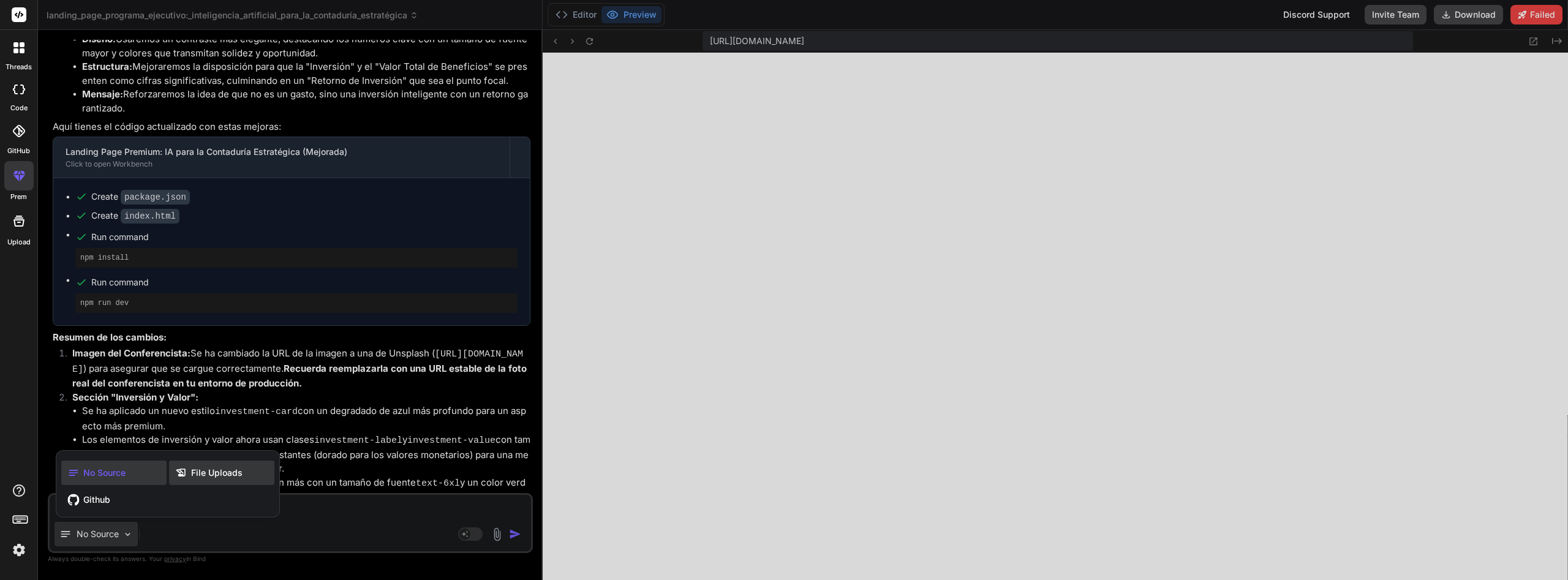
click at [233, 468] on span "File Uploads" at bounding box center [216, 473] width 52 height 12
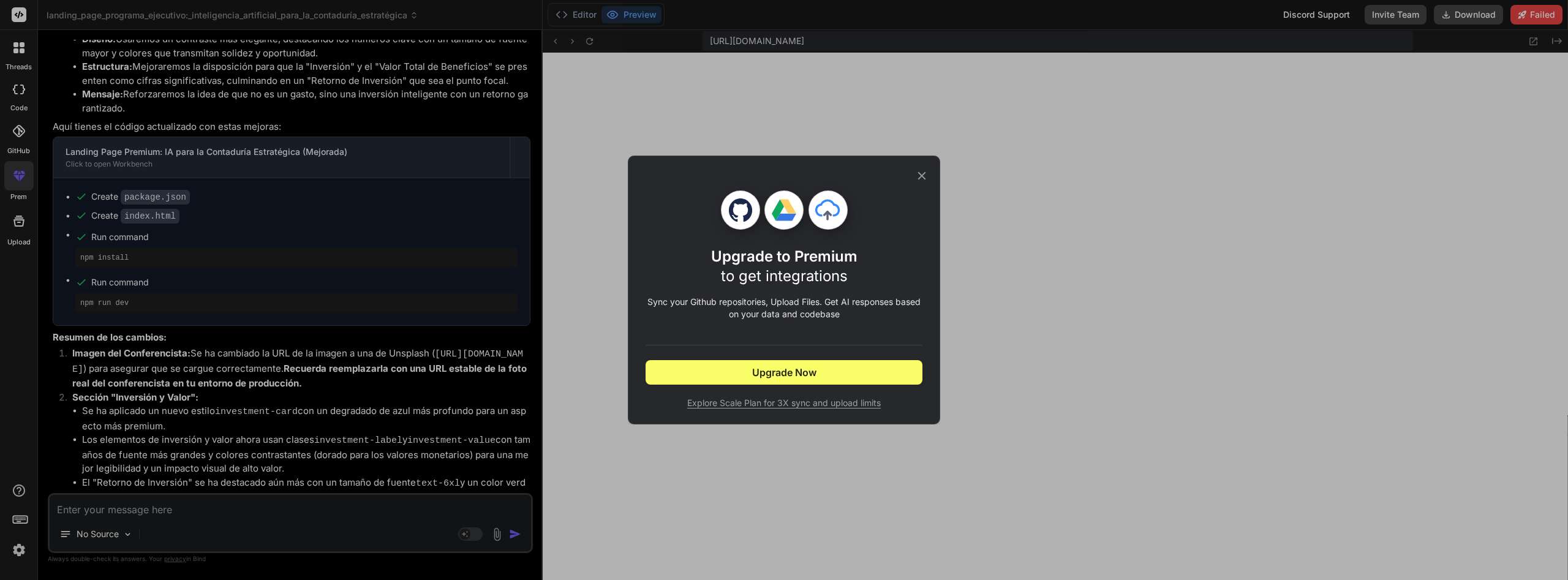
click at [919, 171] on icon at bounding box center [922, 176] width 14 height 14
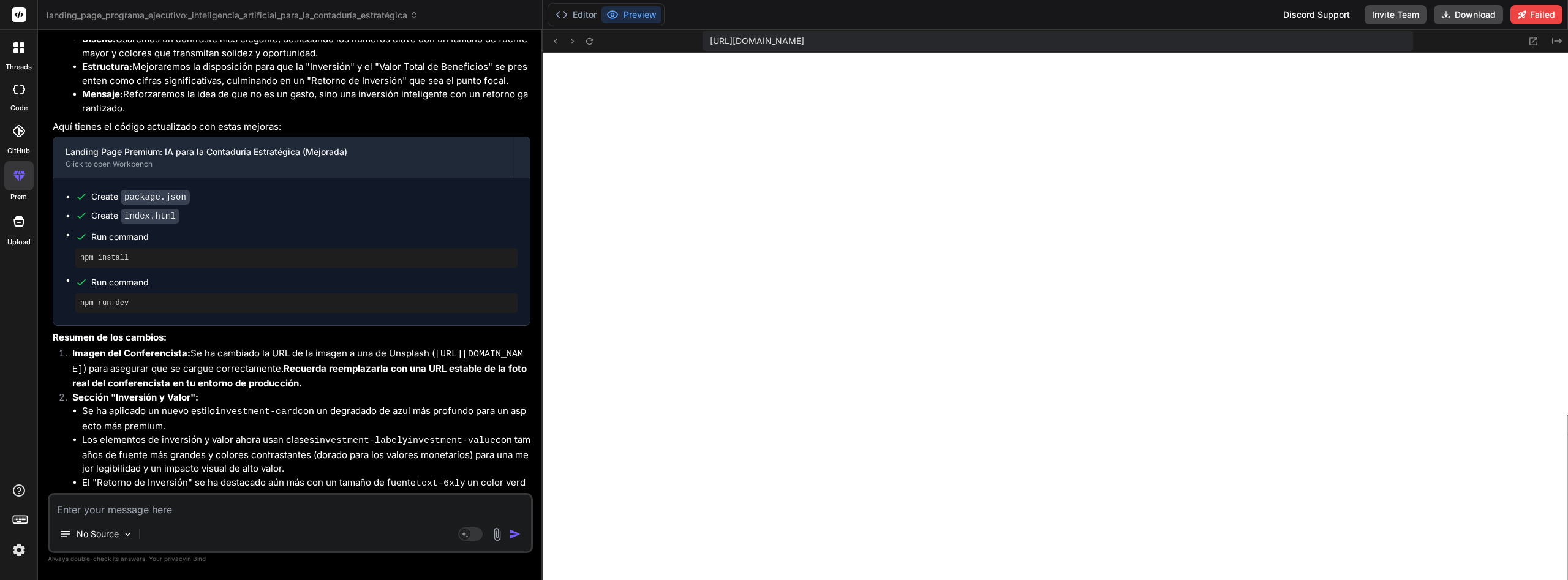
click at [19, 554] on img at bounding box center [19, 550] width 21 height 21
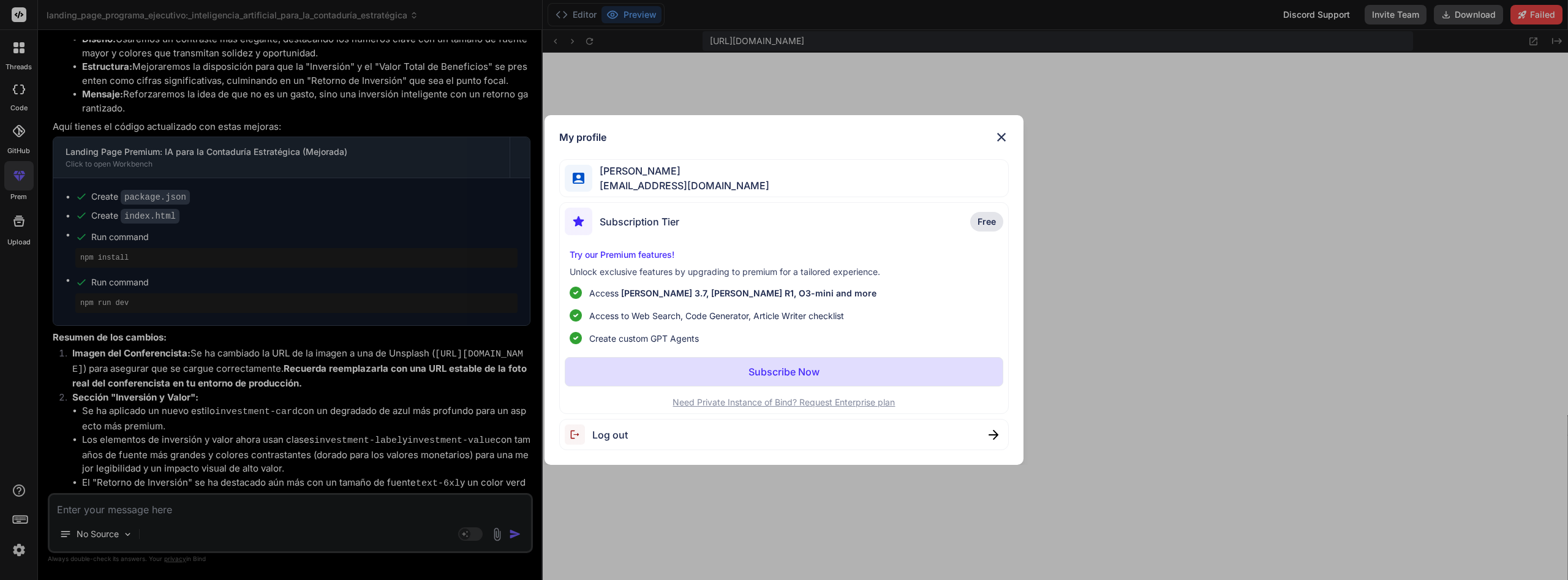
click at [1001, 136] on img at bounding box center [1001, 138] width 15 height 15
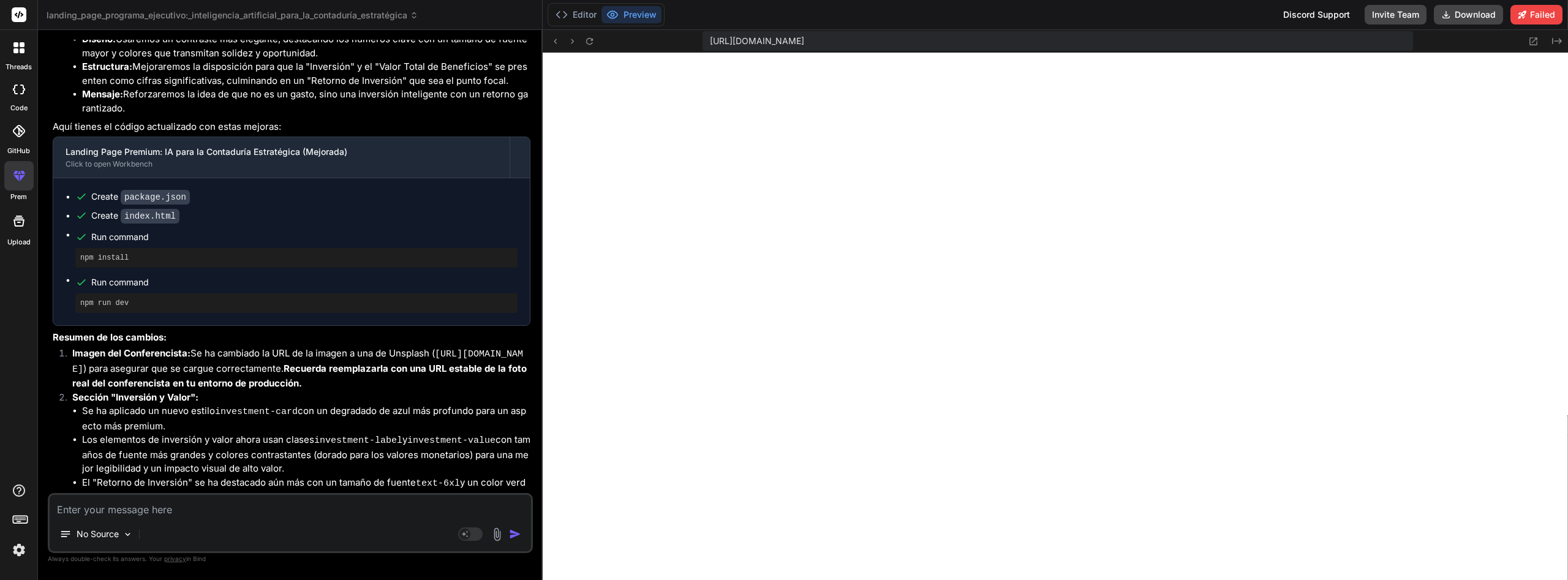
click at [11, 47] on div at bounding box center [19, 47] width 26 height 26
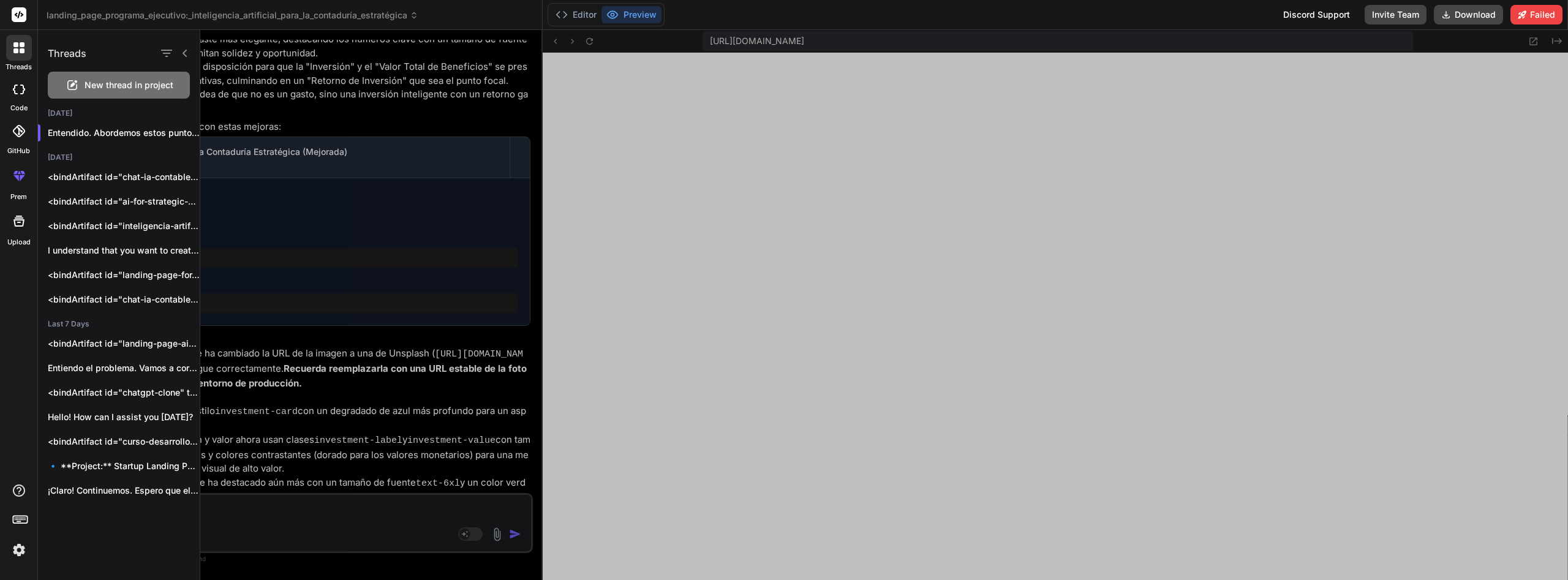
click at [149, 92] on div "New thread in project" at bounding box center [119, 85] width 142 height 27
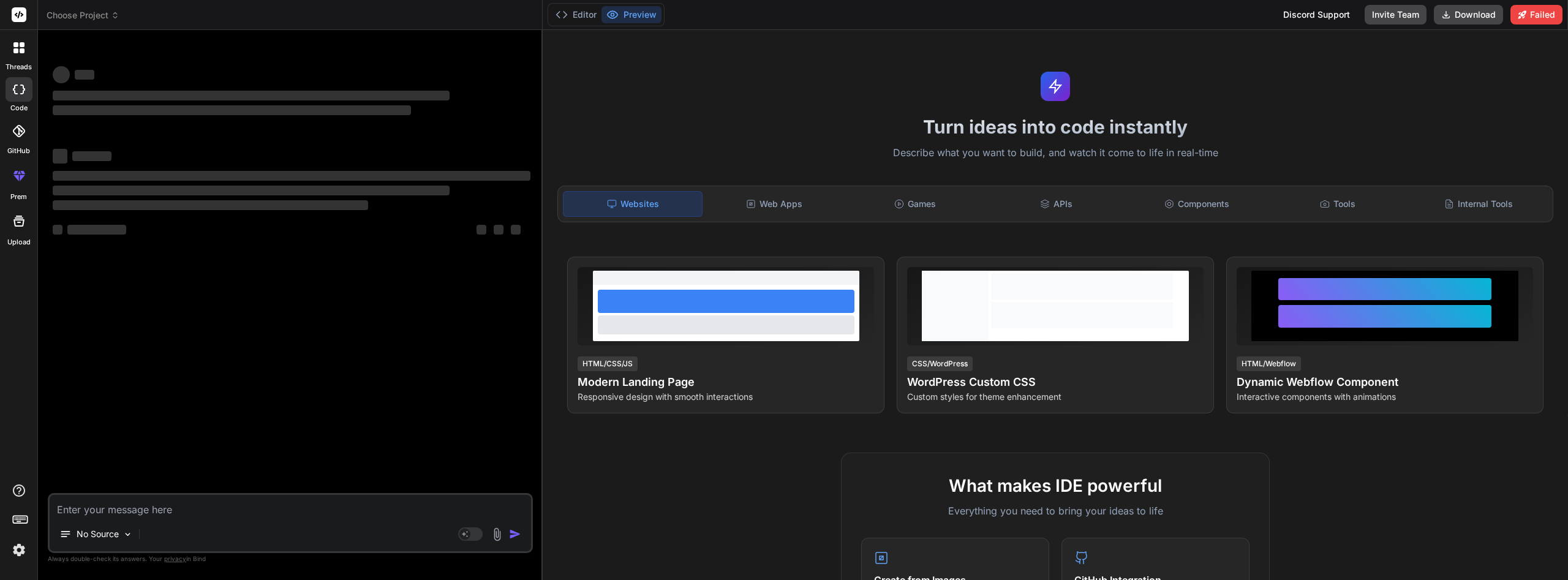
scroll to position [5949, 0]
click at [185, 508] on textarea at bounding box center [290, 506] width 481 height 22
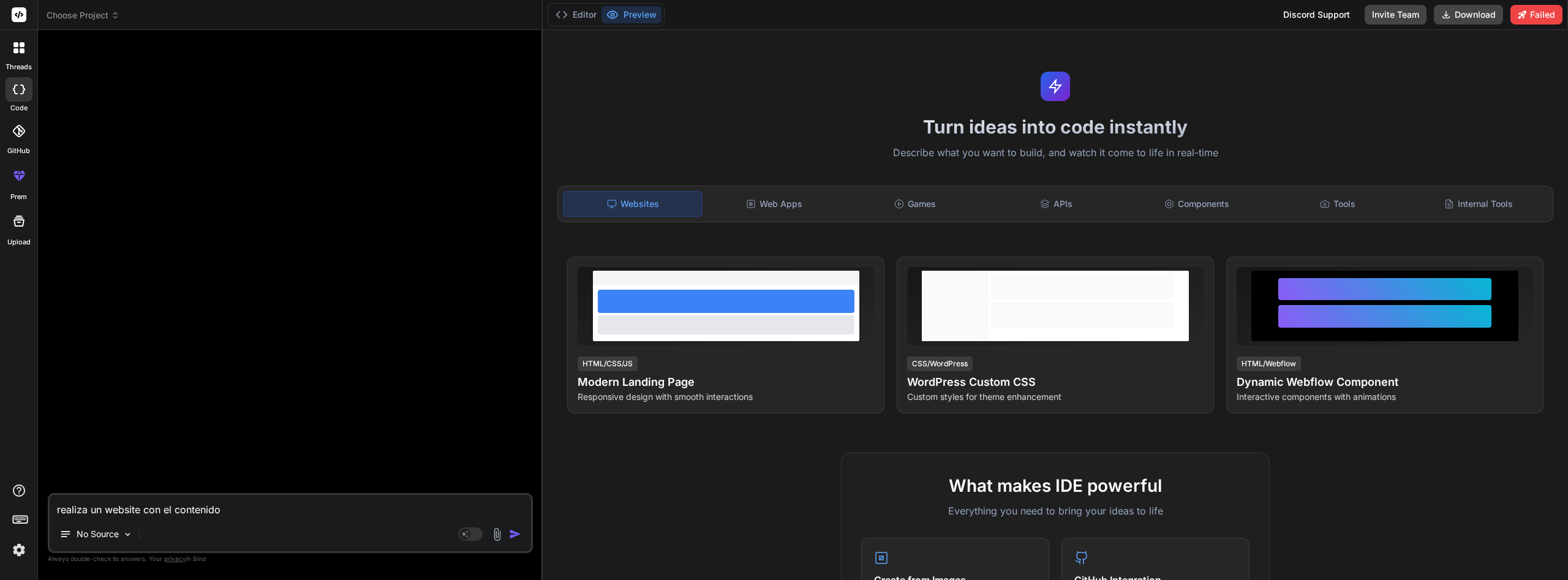
paste textarea "https://www.gestiontech360.com/"
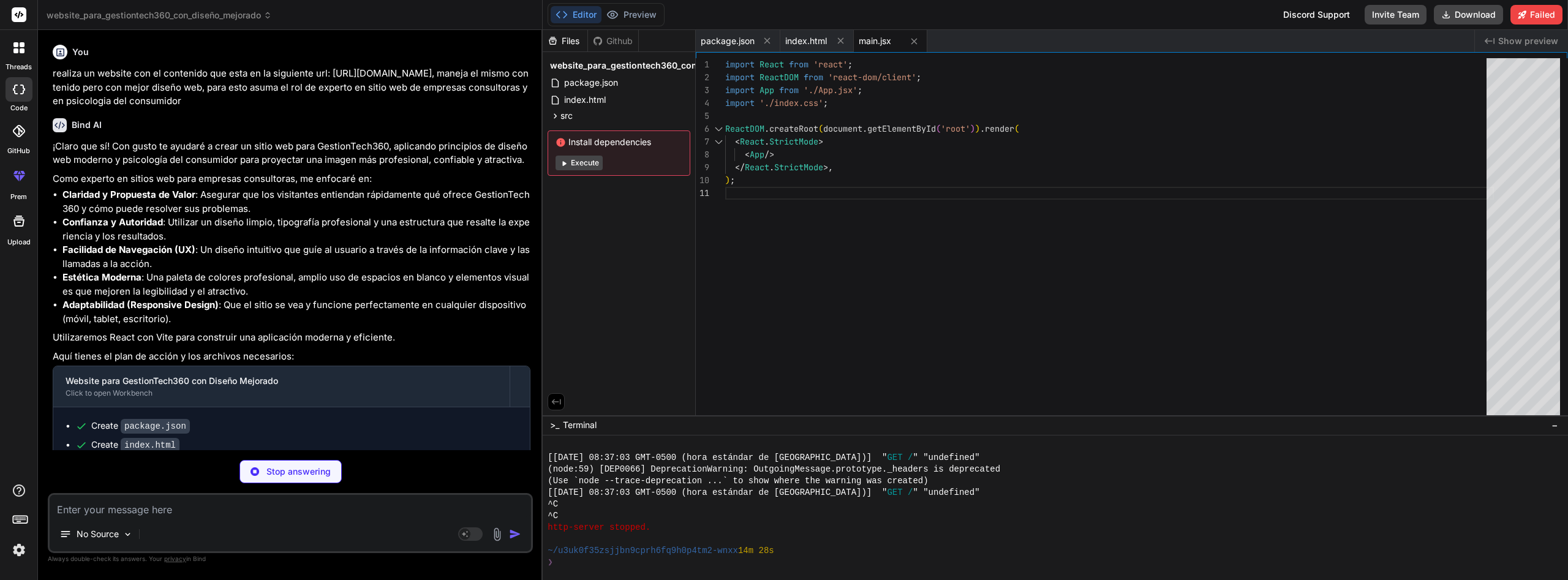
click at [591, 166] on button "Execute" at bounding box center [579, 163] width 47 height 15
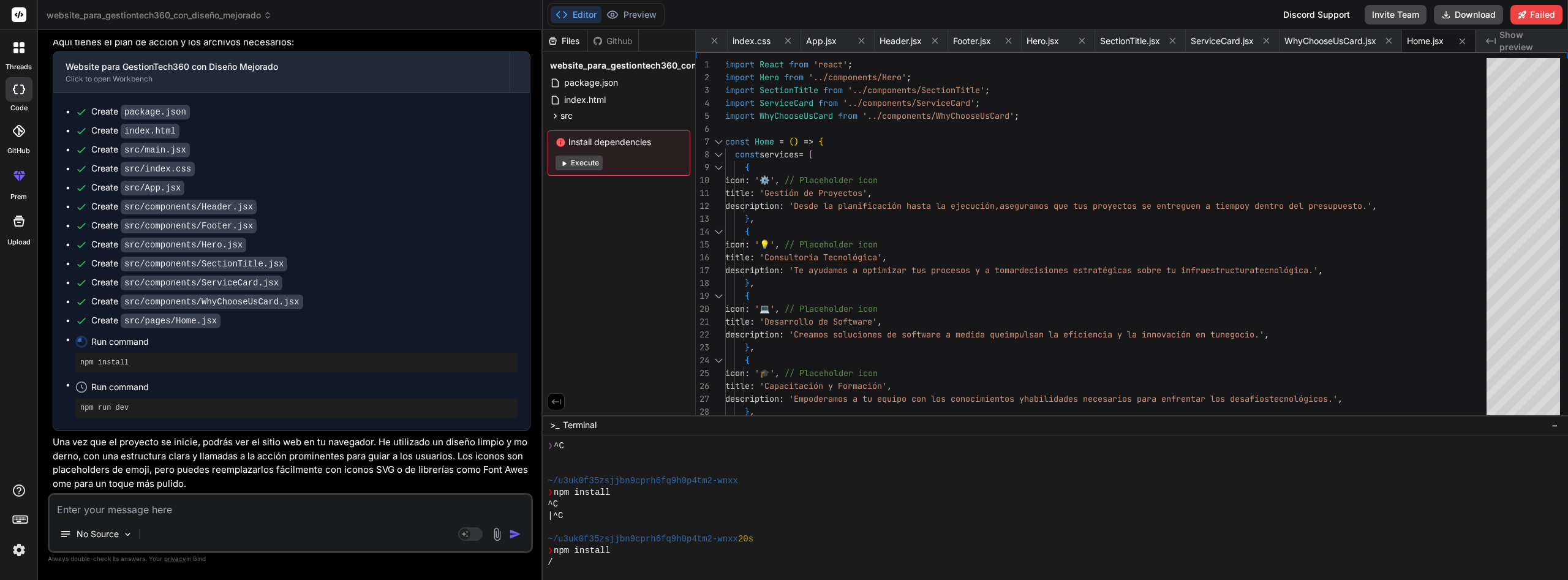
scroll to position [0, 202]
click at [593, 166] on button "Execute" at bounding box center [579, 163] width 47 height 15
click at [594, 165] on button "Execute" at bounding box center [579, 163] width 47 height 15
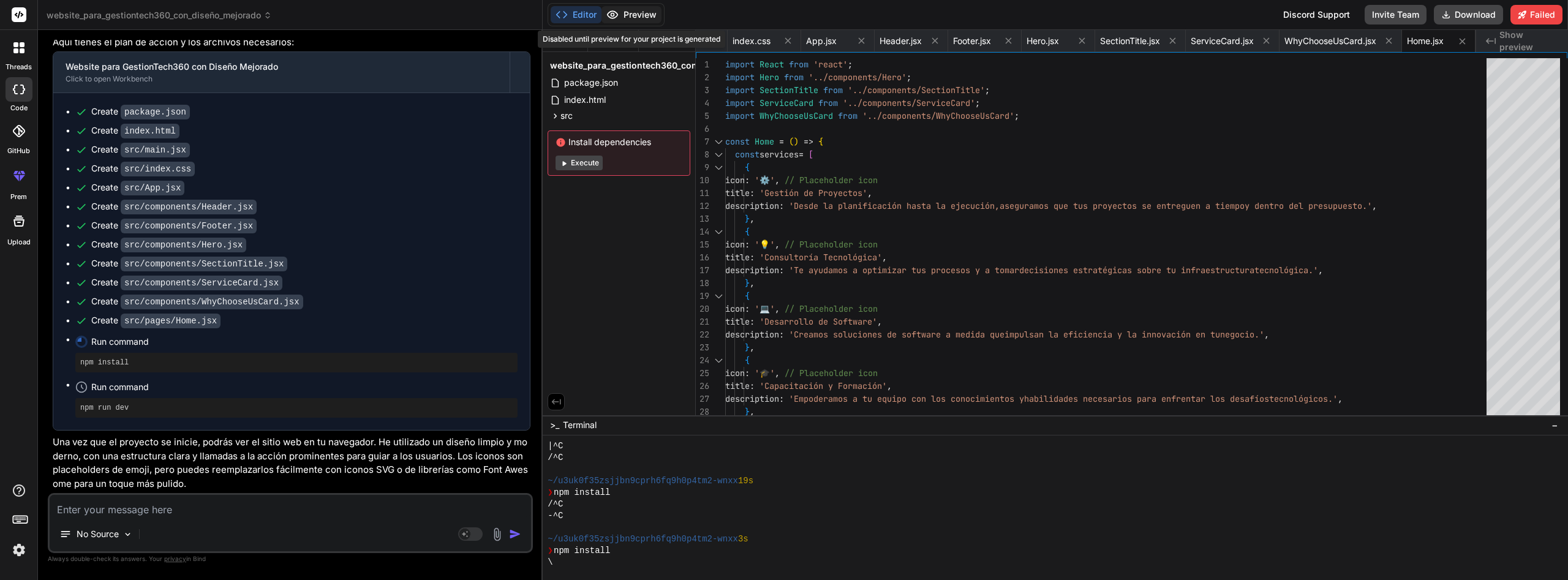
click at [618, 6] on div "Editor Preview Disabled until preview for your project is generated" at bounding box center [606, 14] width 117 height 23
click at [599, 161] on button "Execute" at bounding box center [579, 163] width 47 height 15
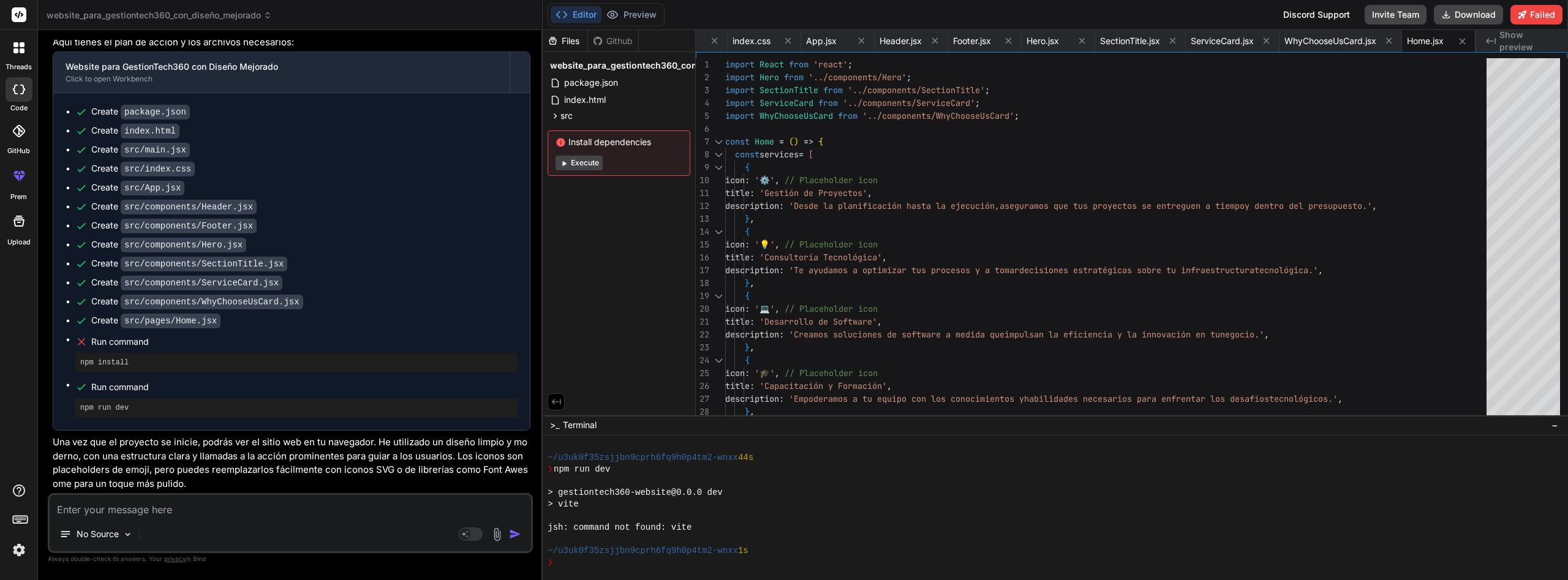
scroll to position [0, 202]
click at [588, 162] on button "Execute" at bounding box center [579, 163] width 47 height 15
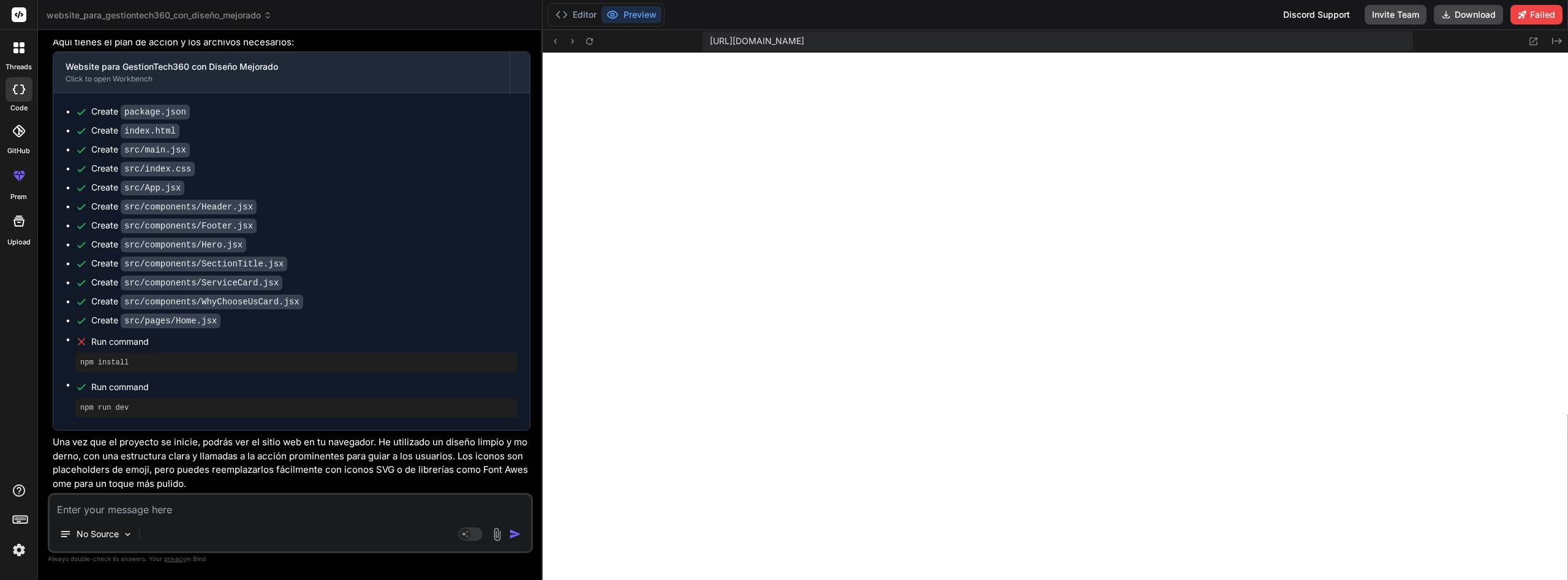
scroll to position [6776, 0]
click at [248, 500] on textarea at bounding box center [290, 506] width 481 height 22
click at [585, 12] on button "Editor" at bounding box center [576, 15] width 51 height 17
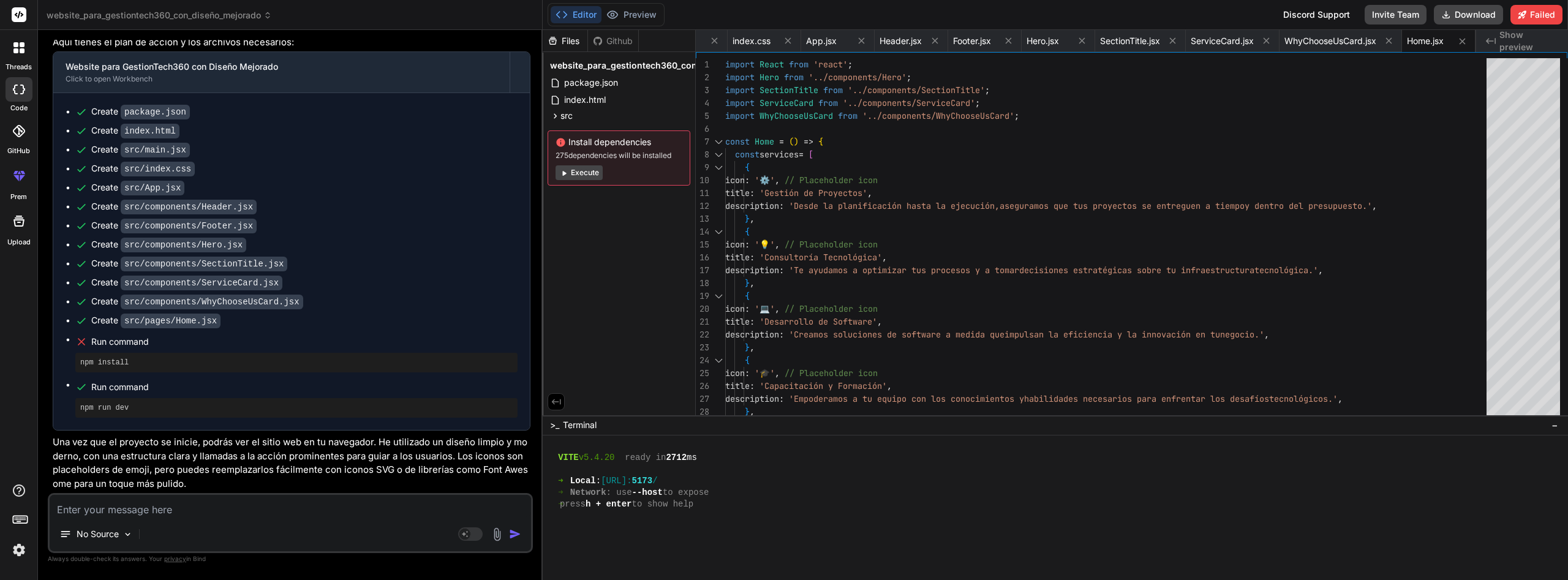
click at [587, 175] on button "Execute" at bounding box center [579, 173] width 47 height 15
click at [634, 12] on button "Preview" at bounding box center [631, 15] width 60 height 17
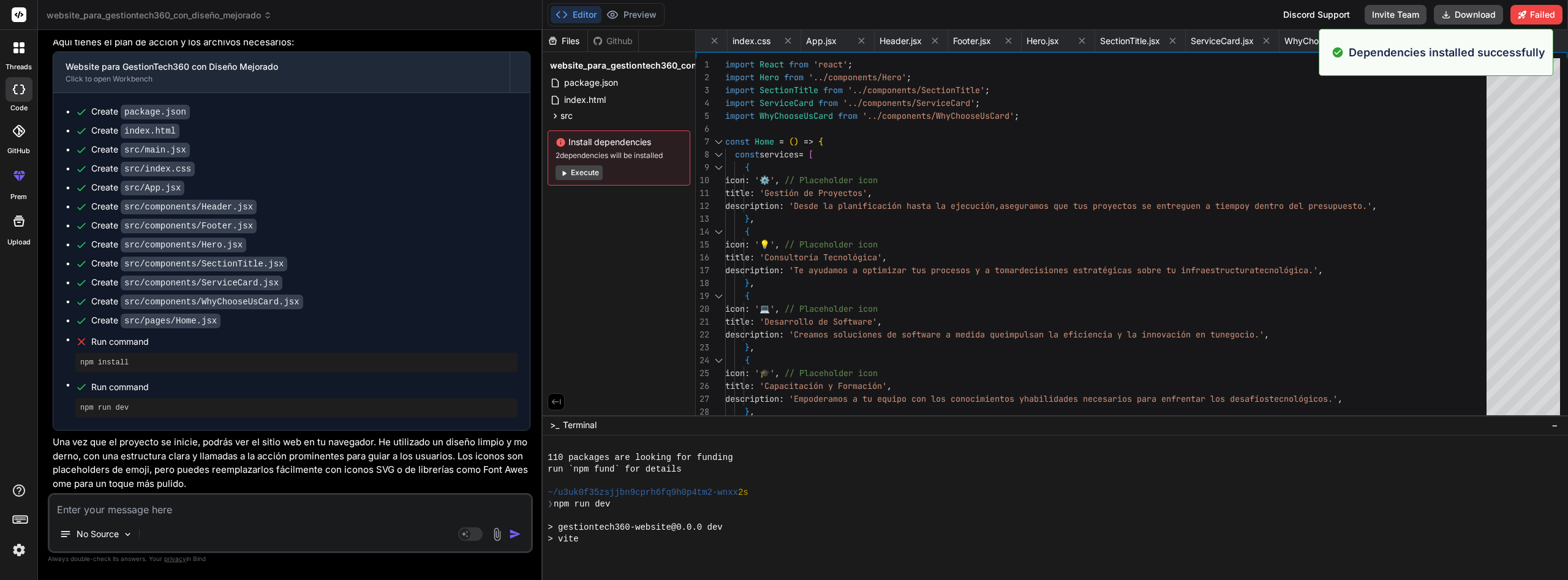
click at [593, 175] on button "Execute" at bounding box center [579, 173] width 47 height 15
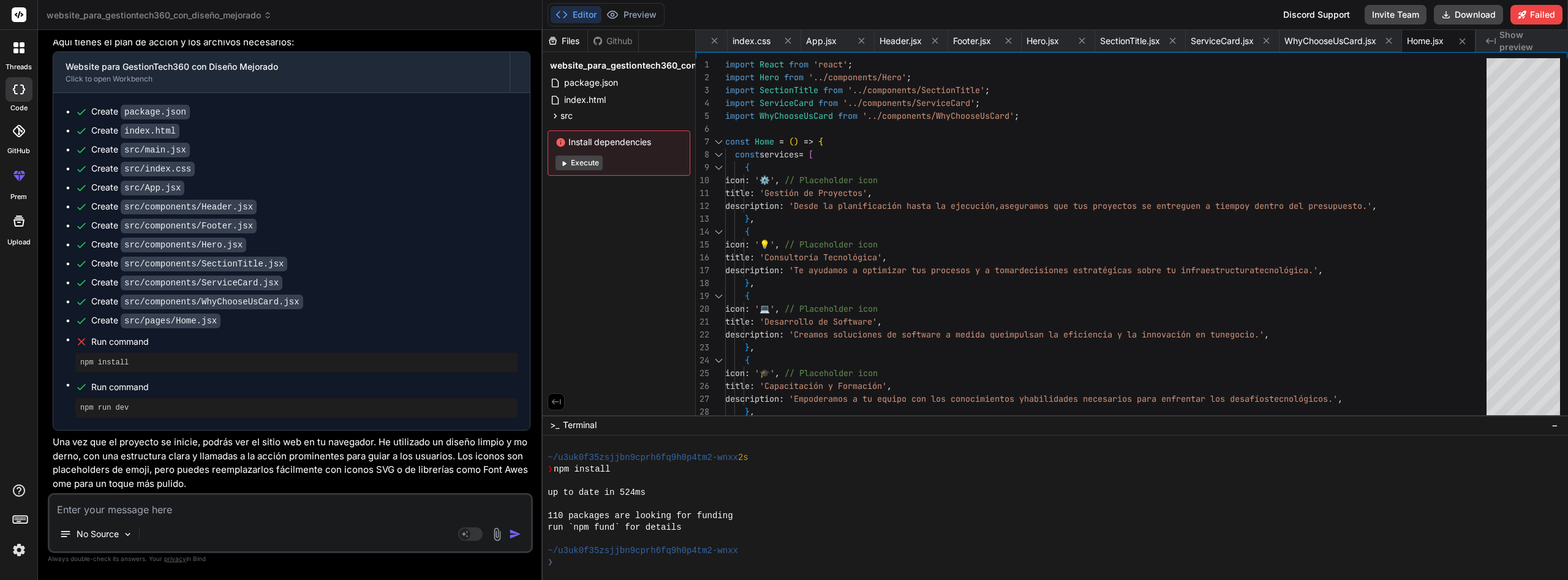
scroll to position [7079, 0]
click at [593, 165] on button "Execute" at bounding box center [579, 163] width 47 height 15
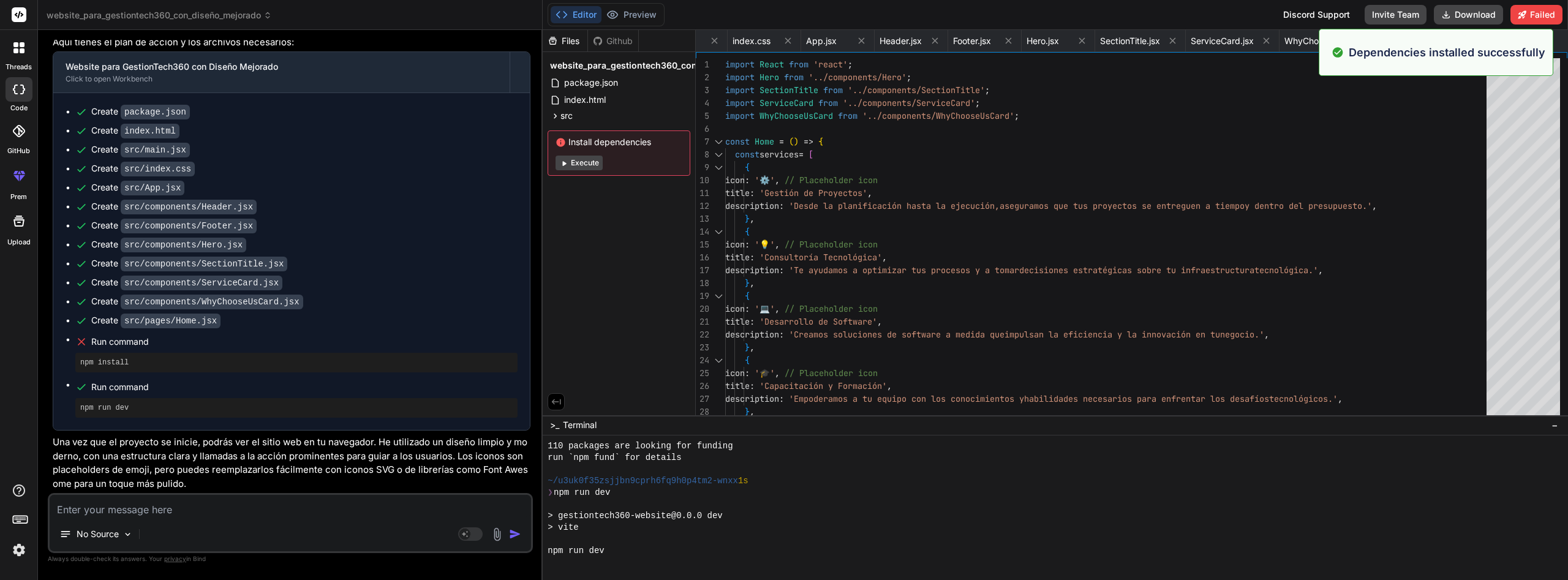
click at [593, 165] on button "Execute" at bounding box center [579, 163] width 47 height 15
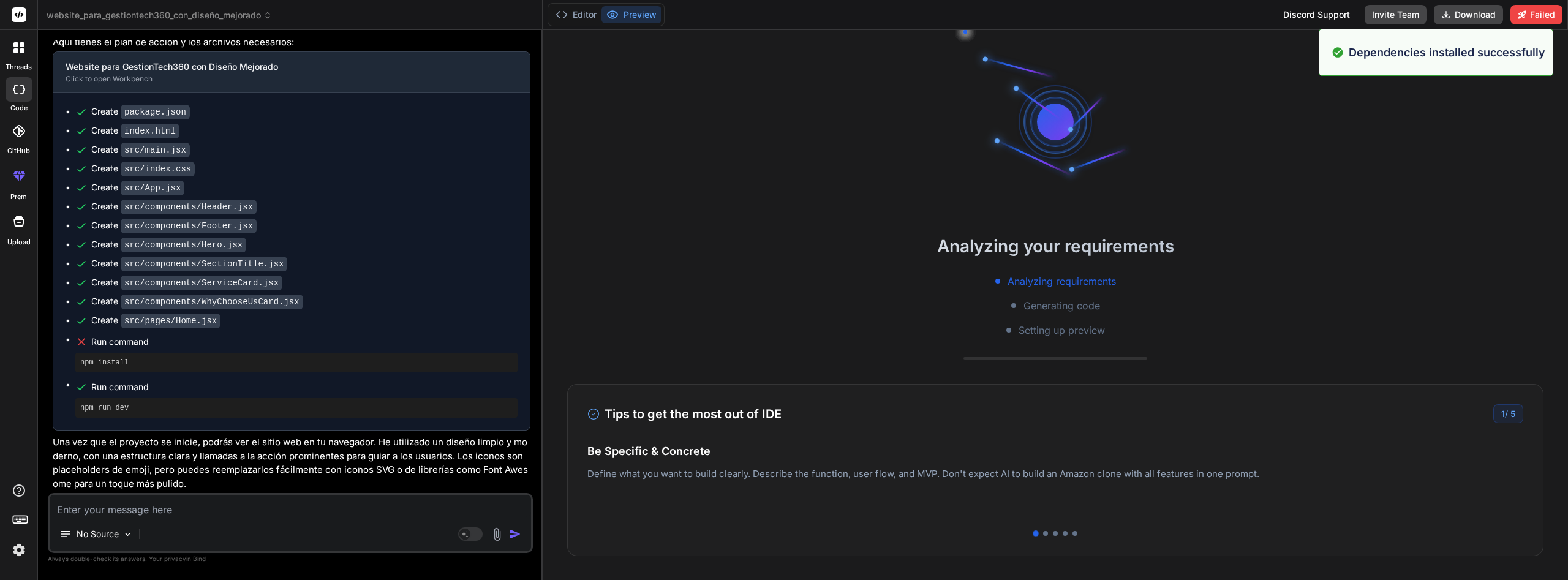
scroll to position [7335, 0]
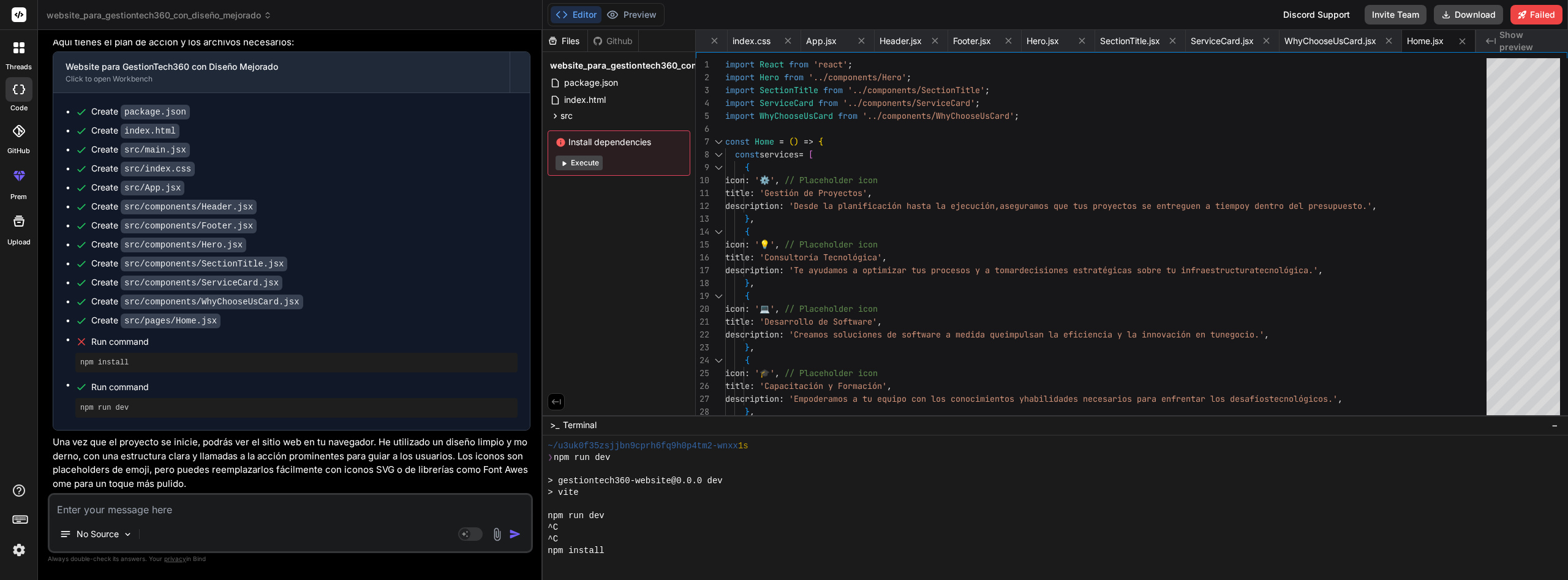
click at [593, 165] on button "Execute" at bounding box center [579, 163] width 47 height 15
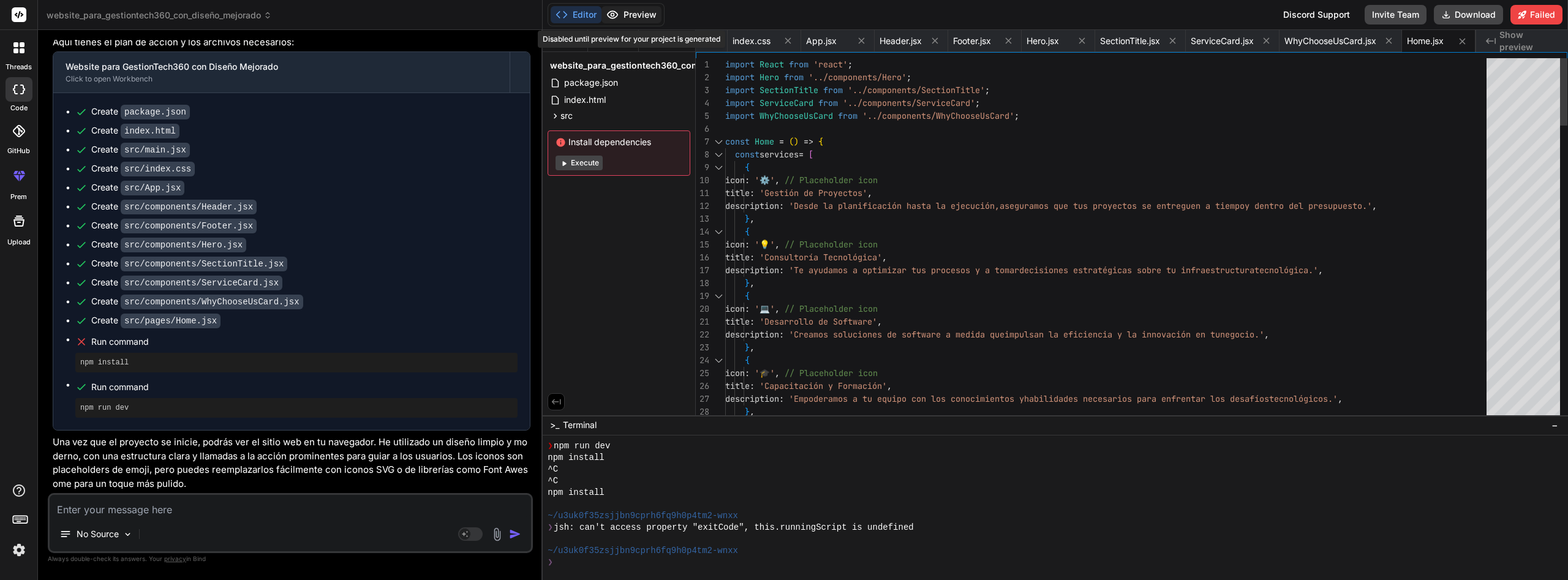
scroll to position [0, 202]
click at [580, 162] on button "Execute" at bounding box center [579, 163] width 47 height 15
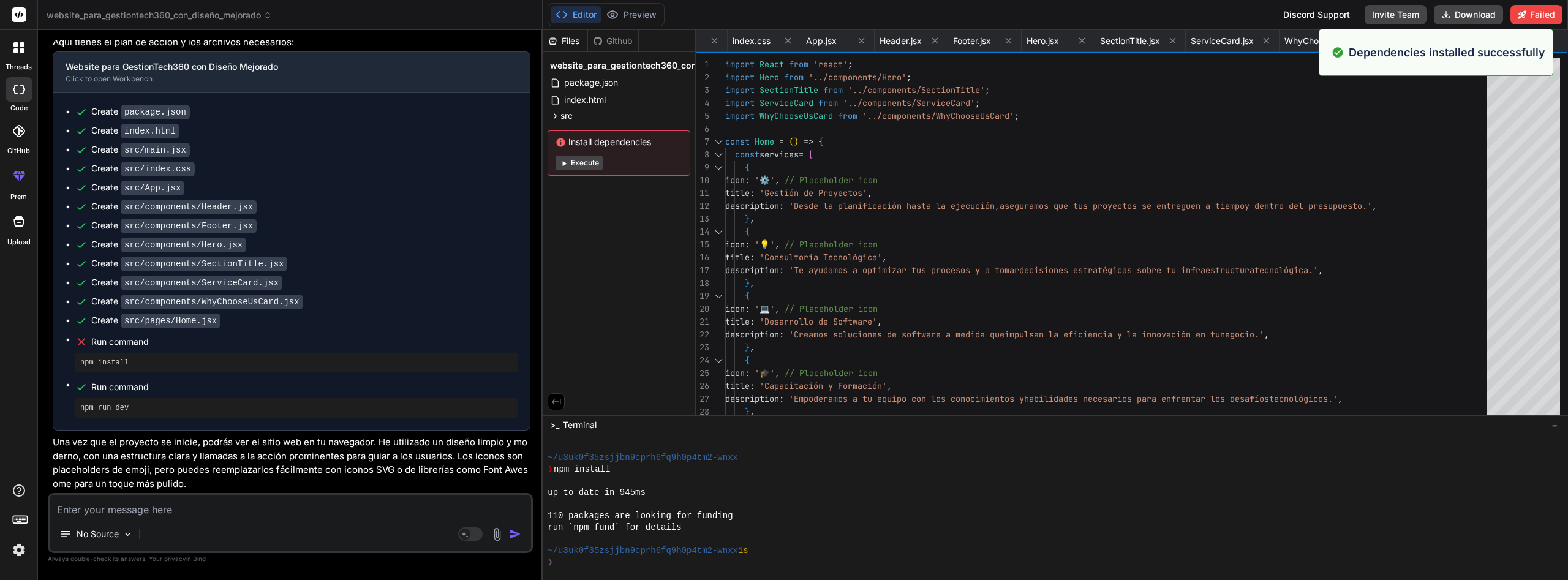
scroll to position [7673, 0]
click at [580, 162] on div "Files Github website_para_gestiontech360_con_diseño_mejorado package.json index…" at bounding box center [1055, 305] width 1025 height 550
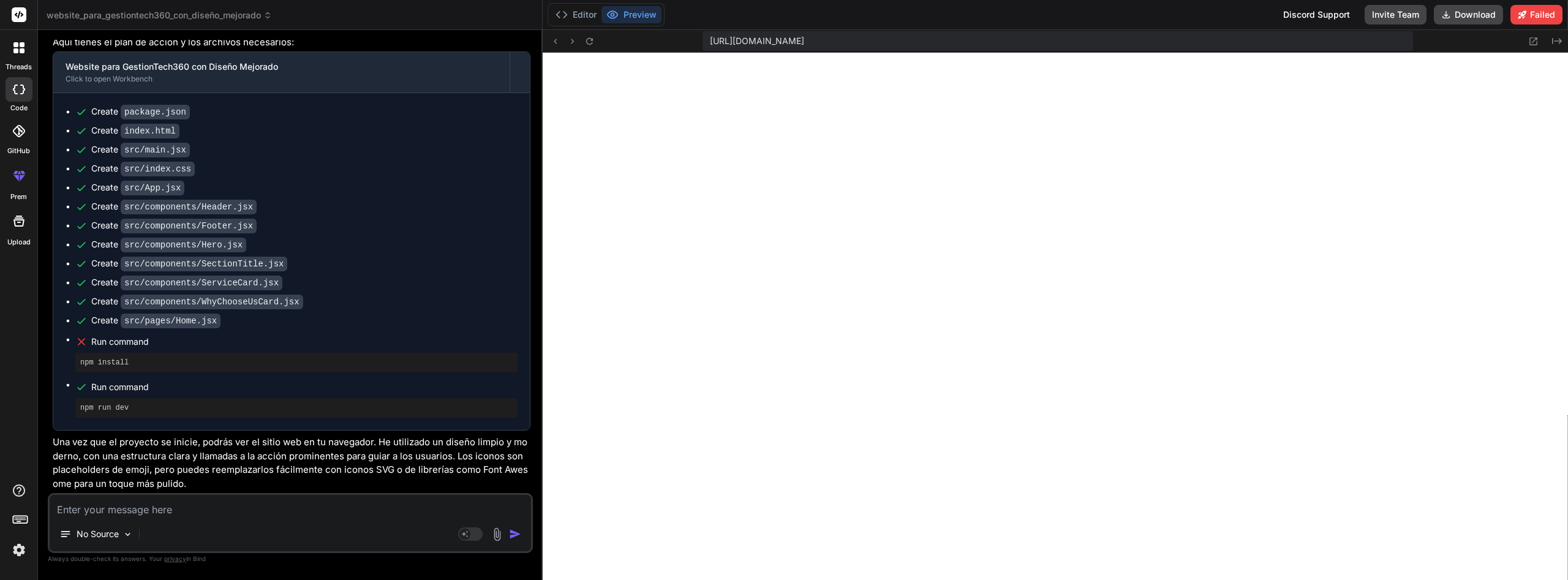
click at [330, 503] on textarea at bounding box center [290, 506] width 481 height 22
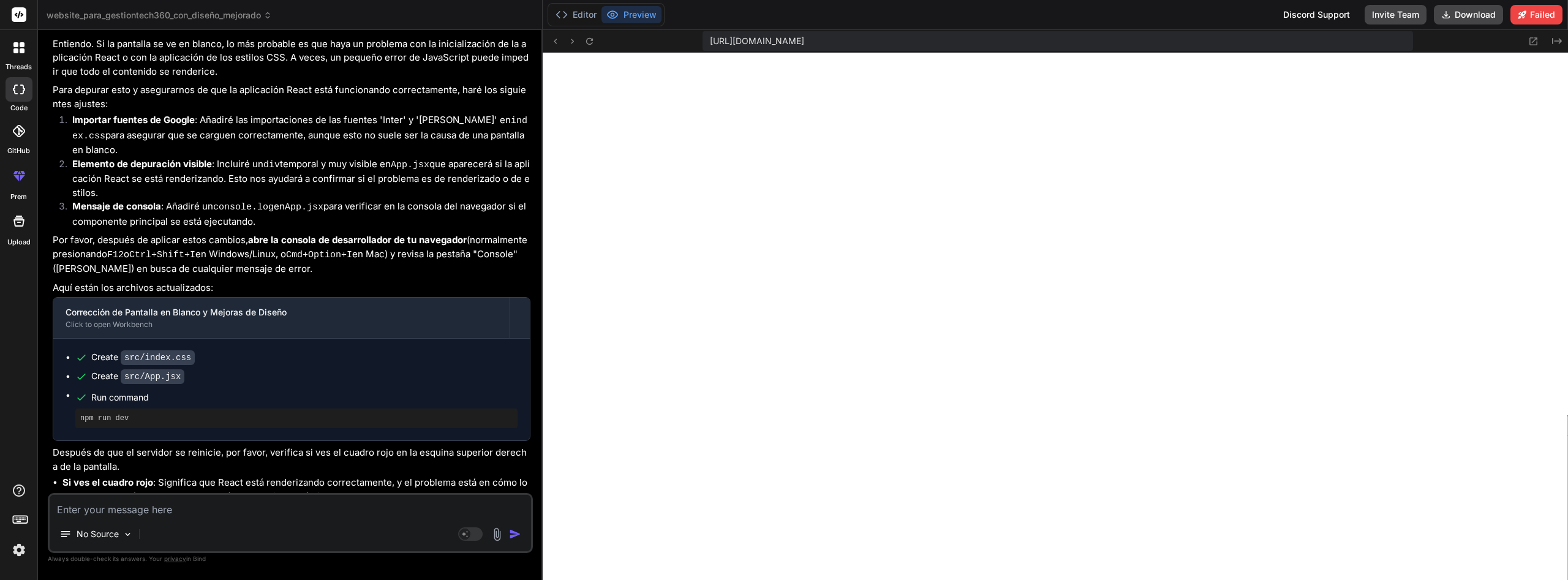
scroll to position [911, 0]
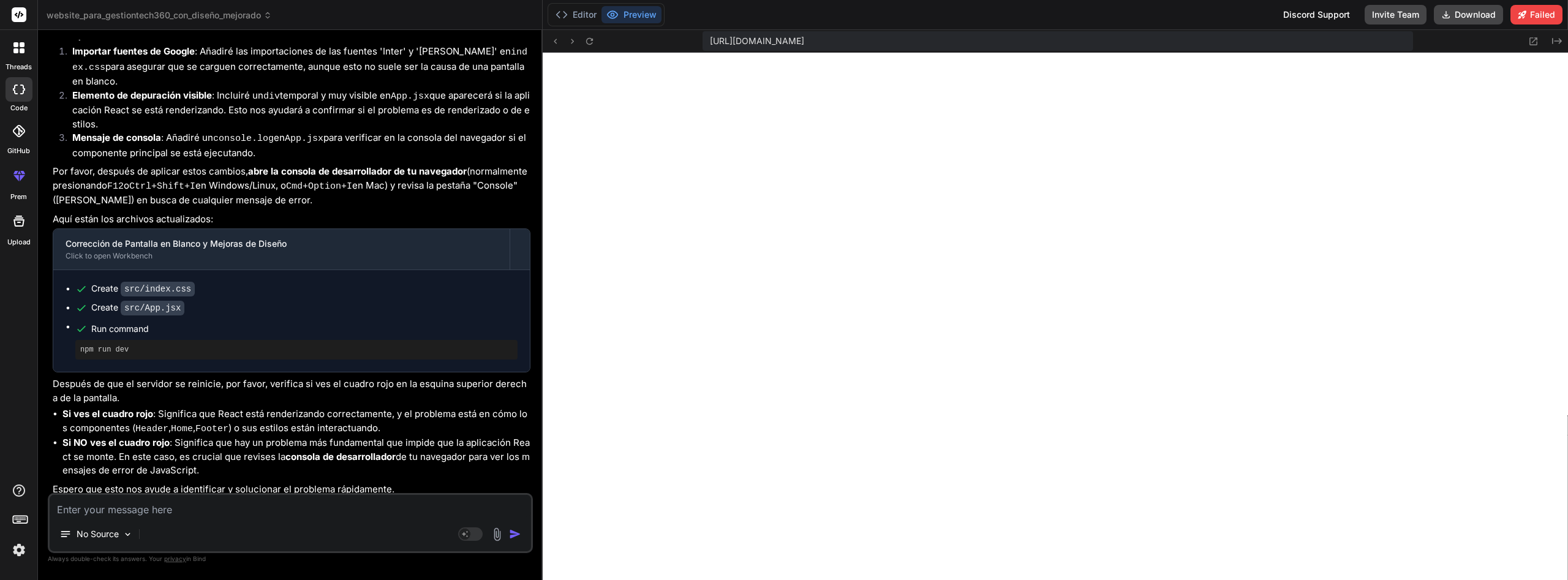
click at [334, 508] on textarea at bounding box center [290, 506] width 481 height 22
click at [269, 503] on textarea at bounding box center [290, 506] width 481 height 22
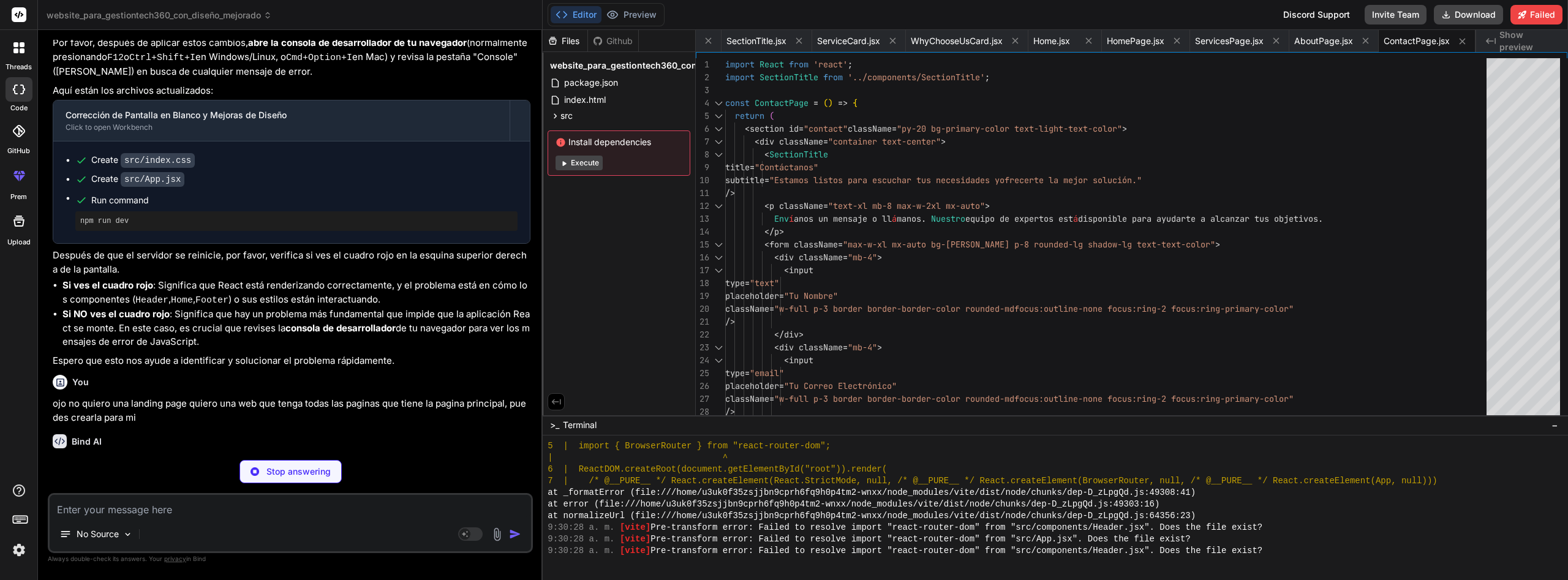
scroll to position [0, 577]
click at [589, 163] on button "Execute" at bounding box center [579, 163] width 47 height 15
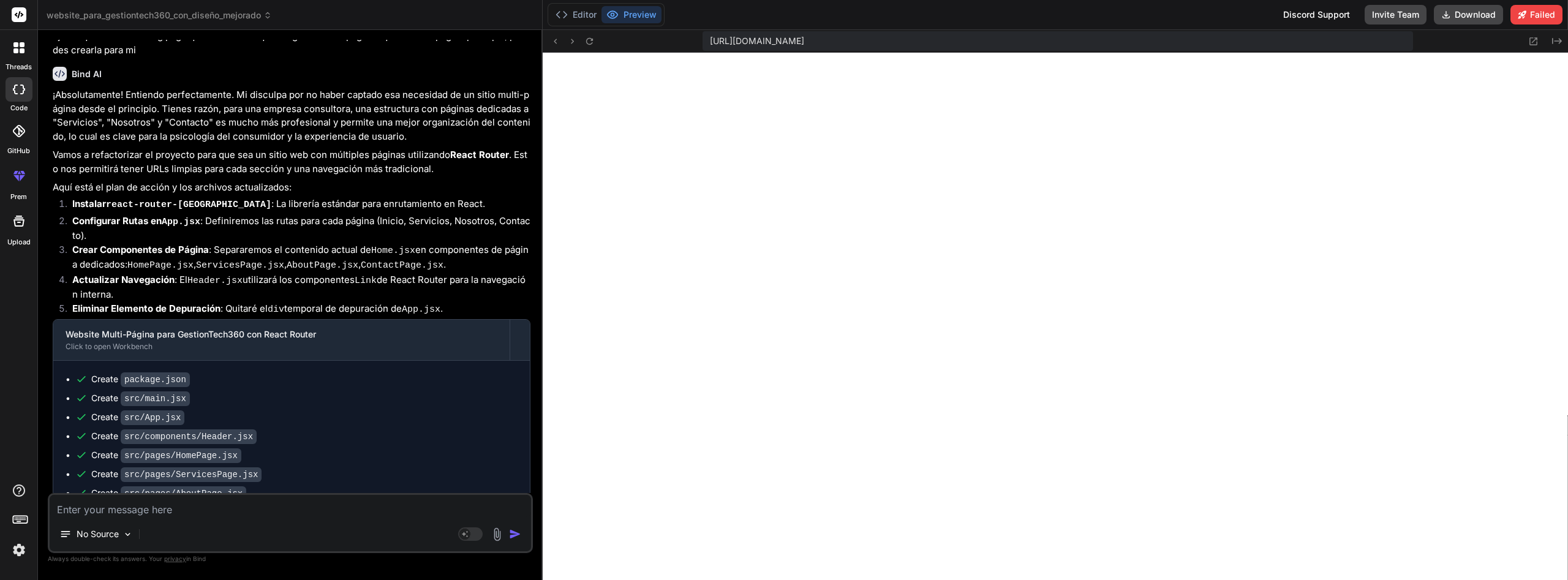
scroll to position [1642, 0]
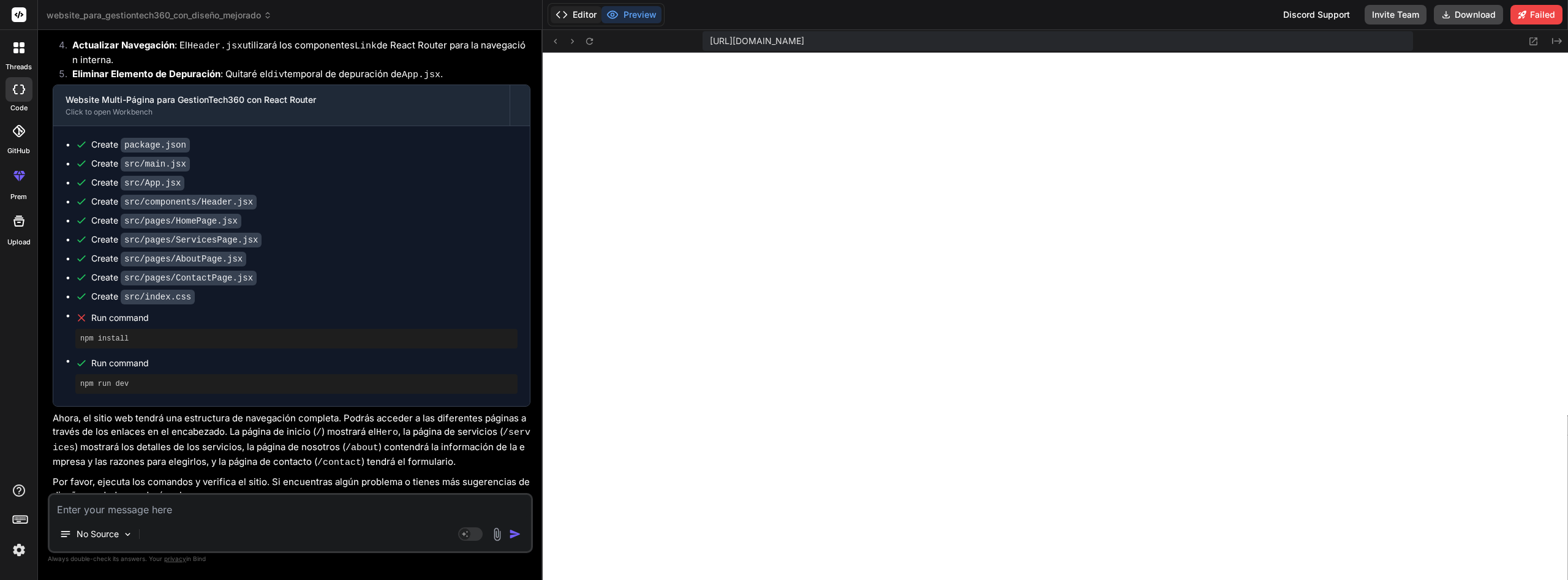
click at [594, 17] on button "Editor" at bounding box center [576, 15] width 51 height 17
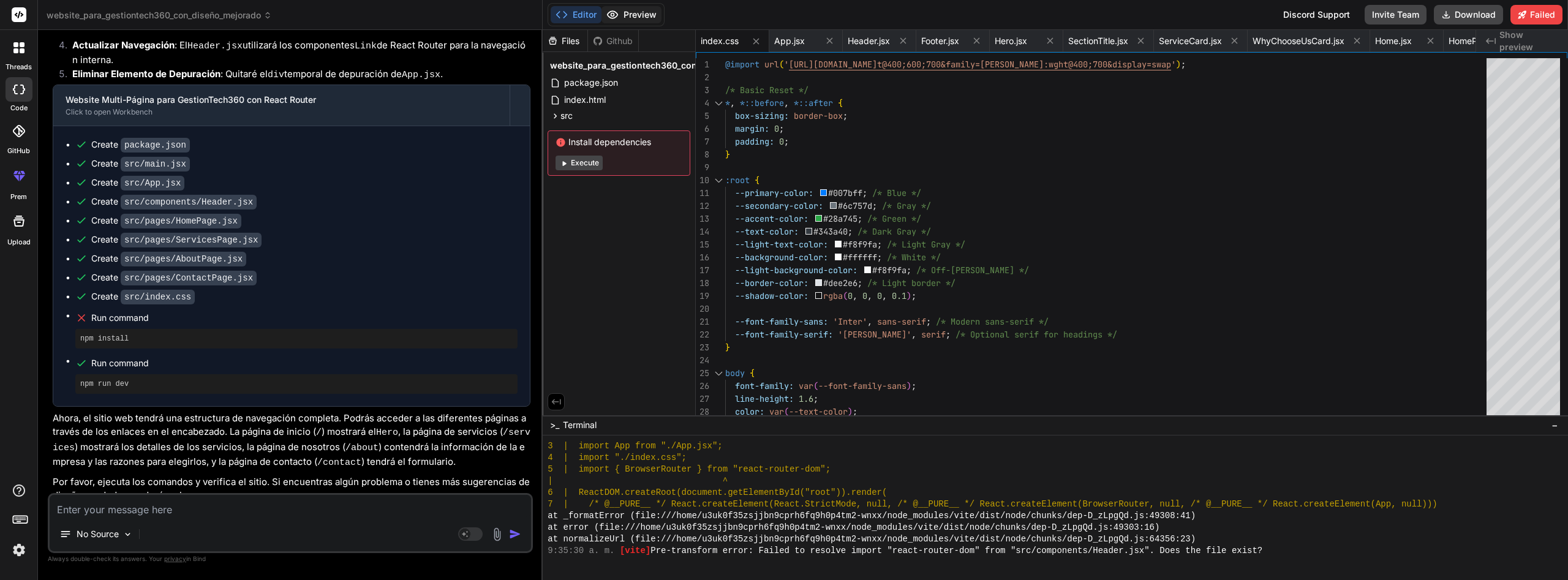
click at [637, 19] on button "Preview" at bounding box center [631, 15] width 60 height 17
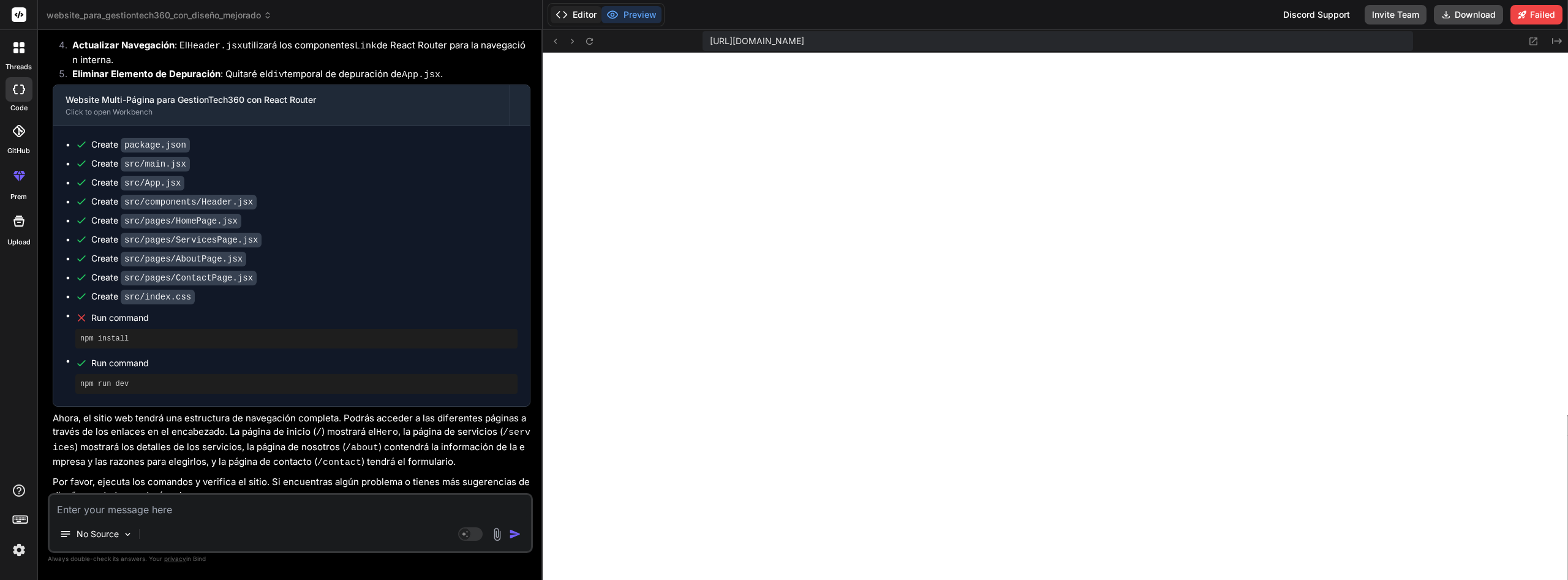
click at [578, 15] on button "Editor" at bounding box center [576, 15] width 51 height 17
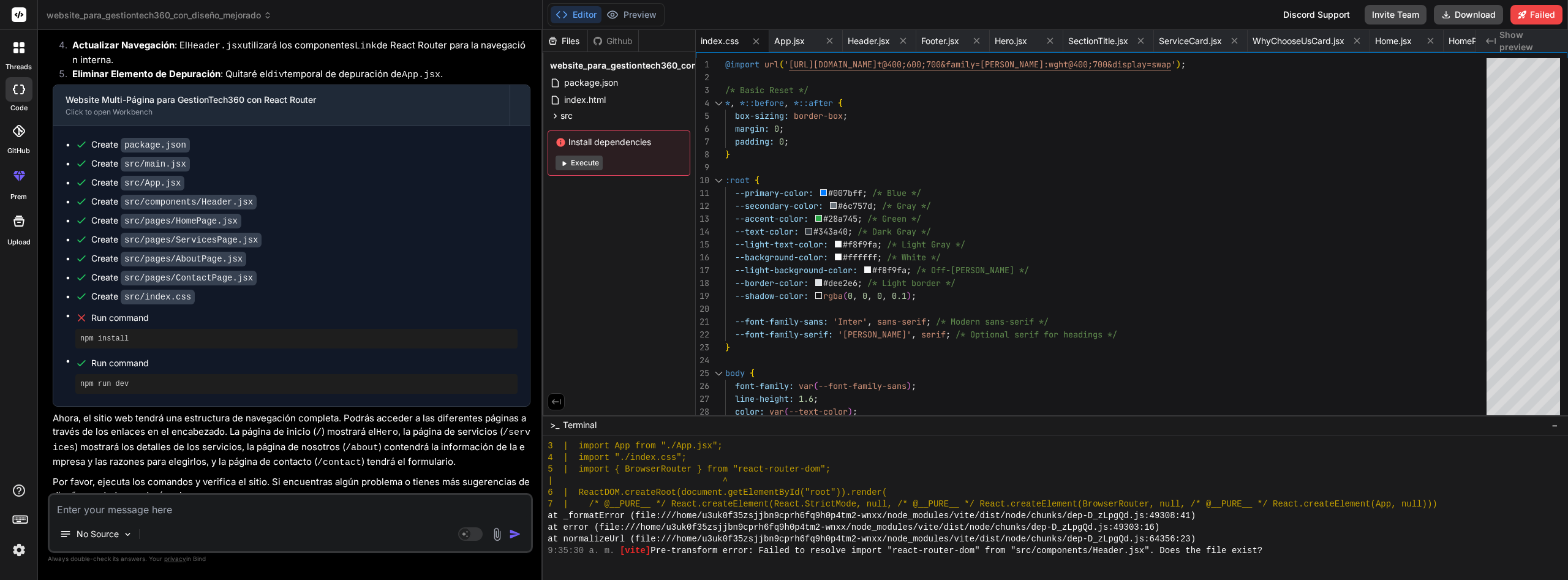
click at [590, 164] on button "Execute" at bounding box center [579, 163] width 47 height 15
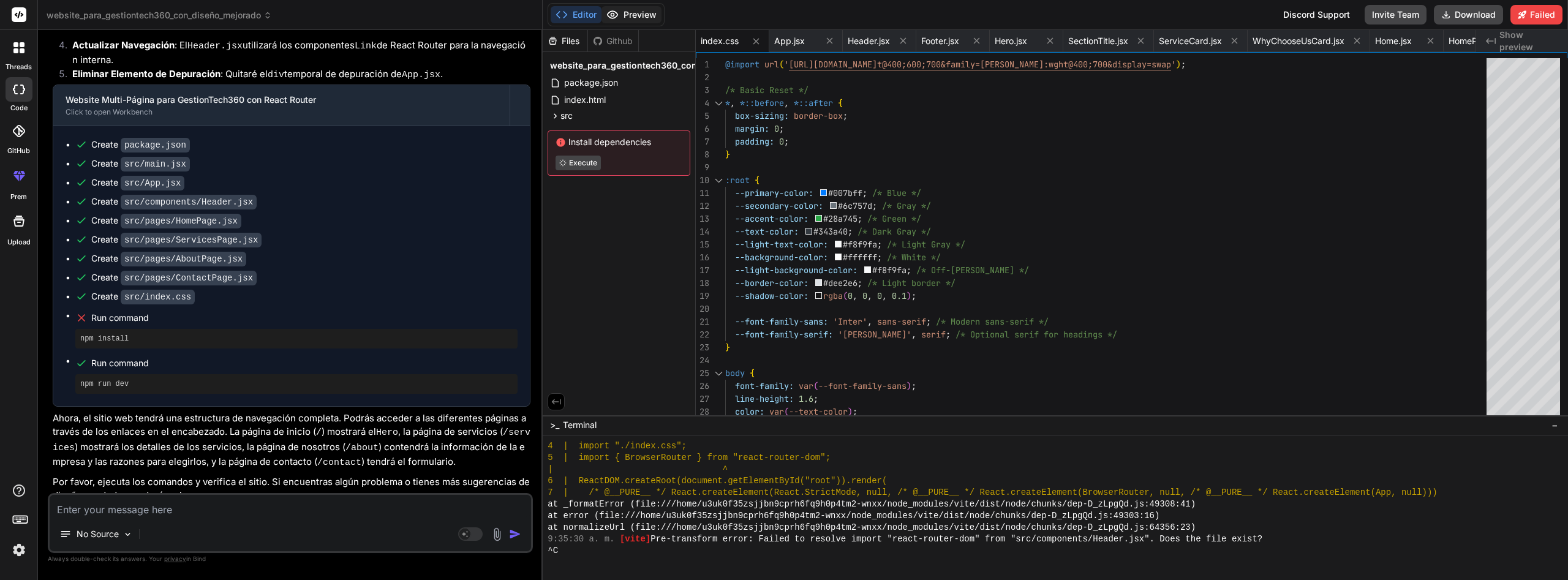
click at [636, 16] on button "Preview" at bounding box center [631, 15] width 60 height 17
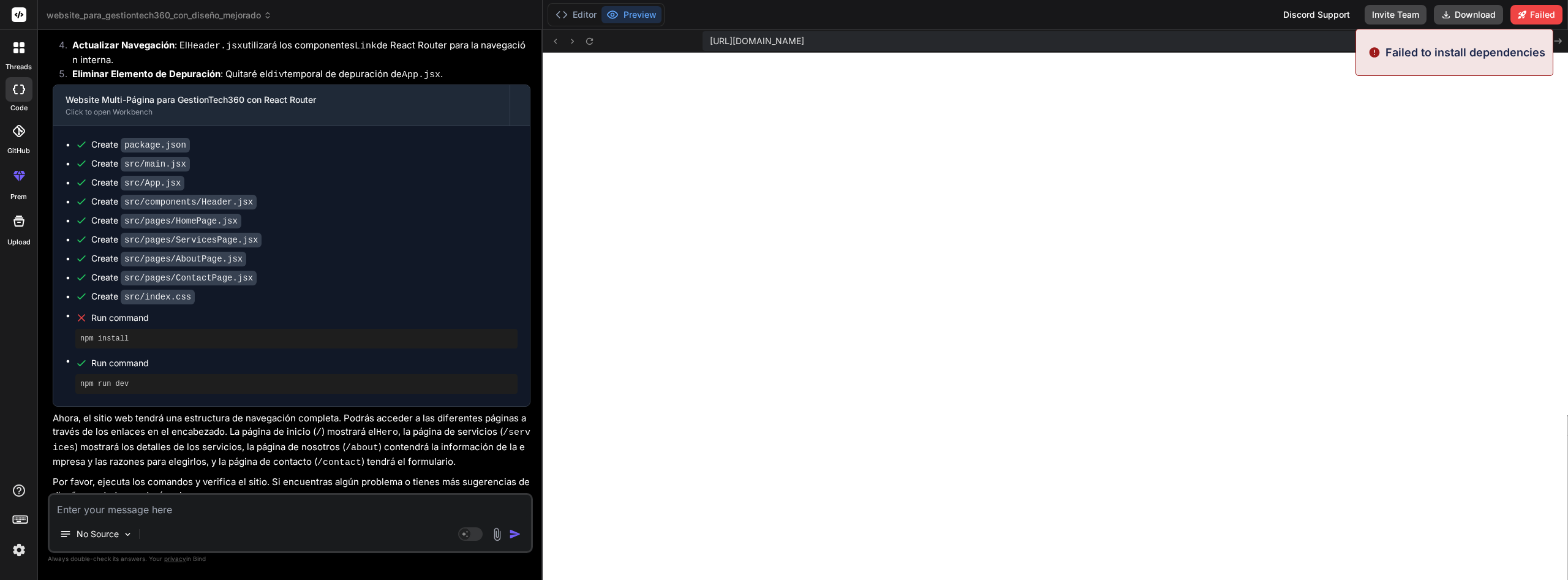
scroll to position [9361, 0]
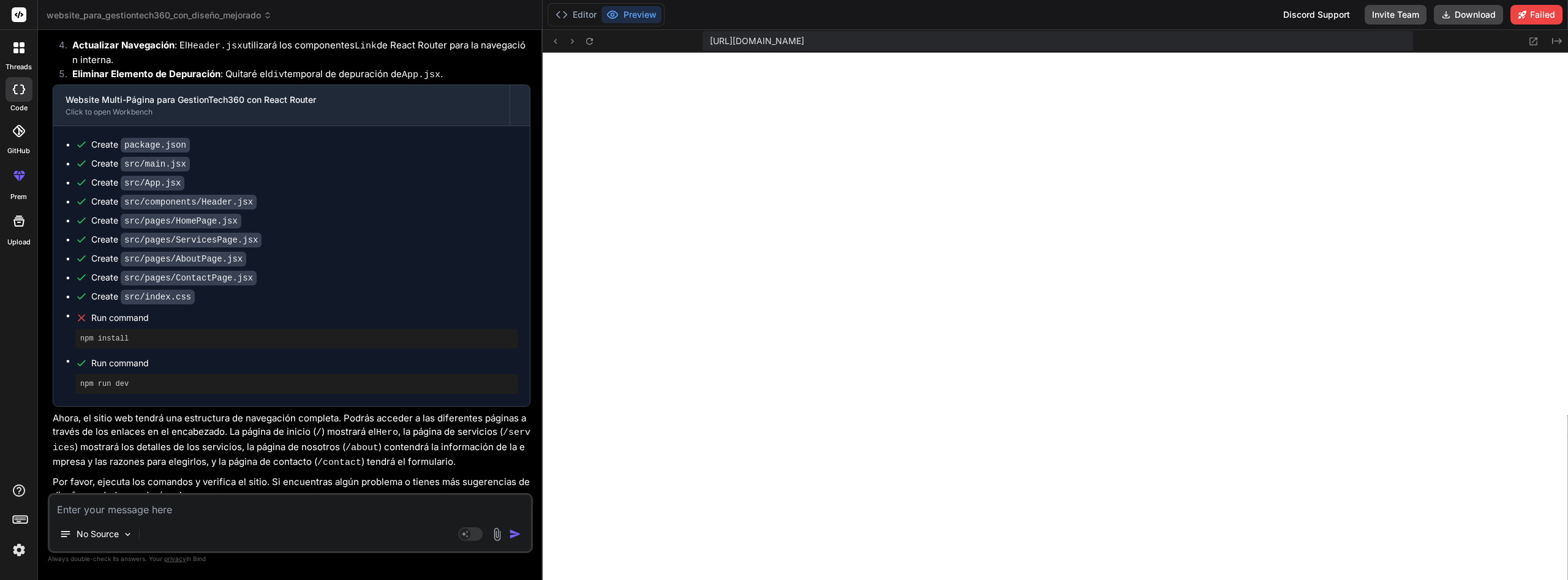
click at [351, 510] on textarea at bounding box center [290, 506] width 481 height 22
click at [317, 507] on textarea at bounding box center [290, 506] width 481 height 22
click at [585, 18] on button "Editor" at bounding box center [576, 15] width 51 height 17
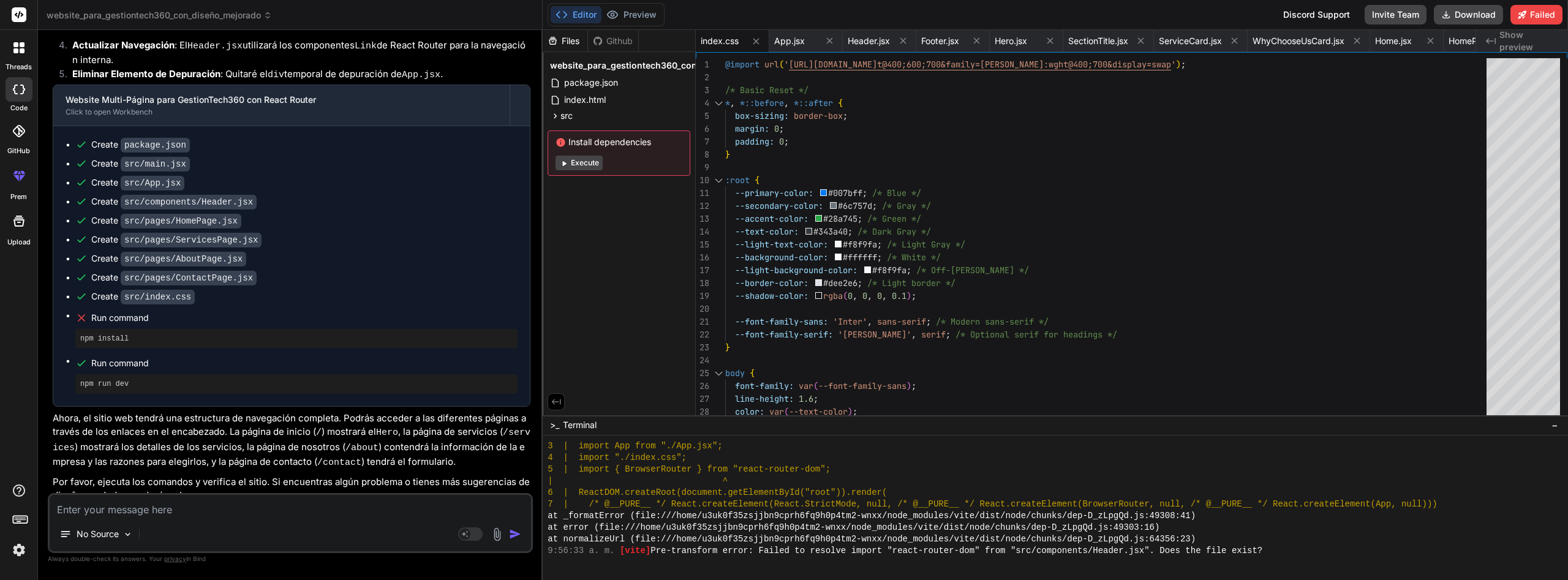
click at [576, 166] on button "Execute" at bounding box center [579, 163] width 47 height 15
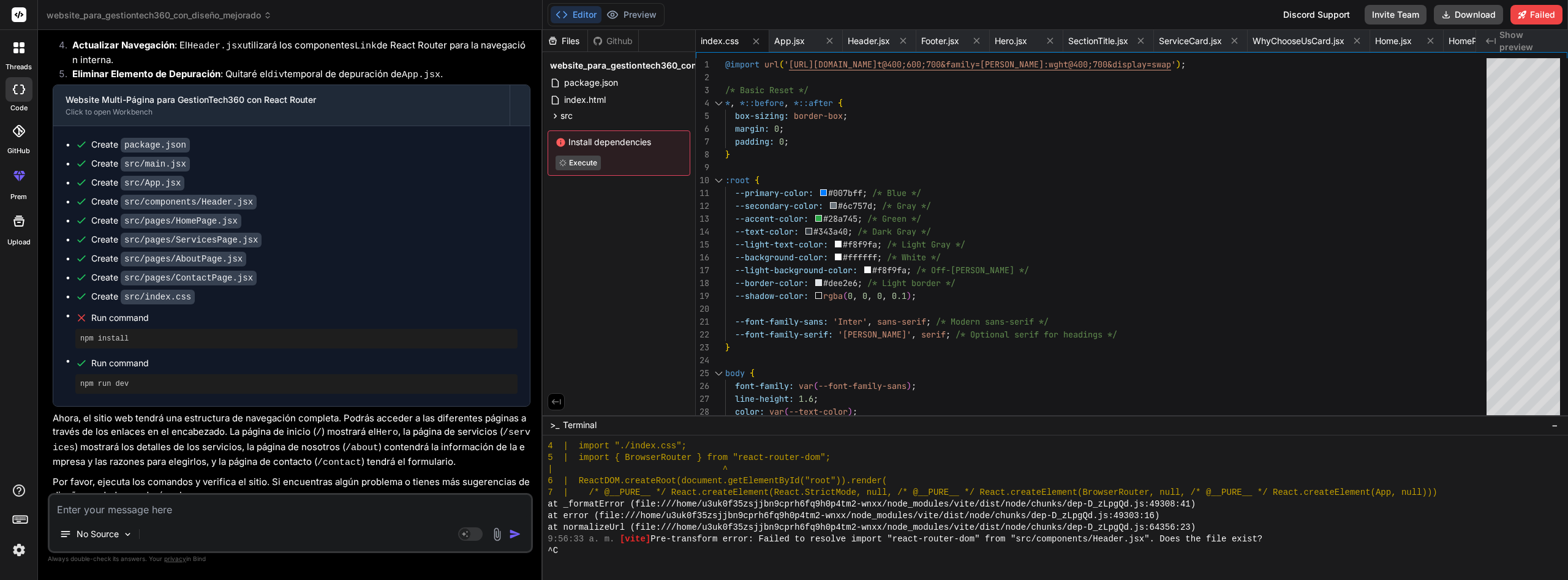
scroll to position [9372, 0]
click at [643, 16] on button "Preview" at bounding box center [631, 15] width 60 height 17
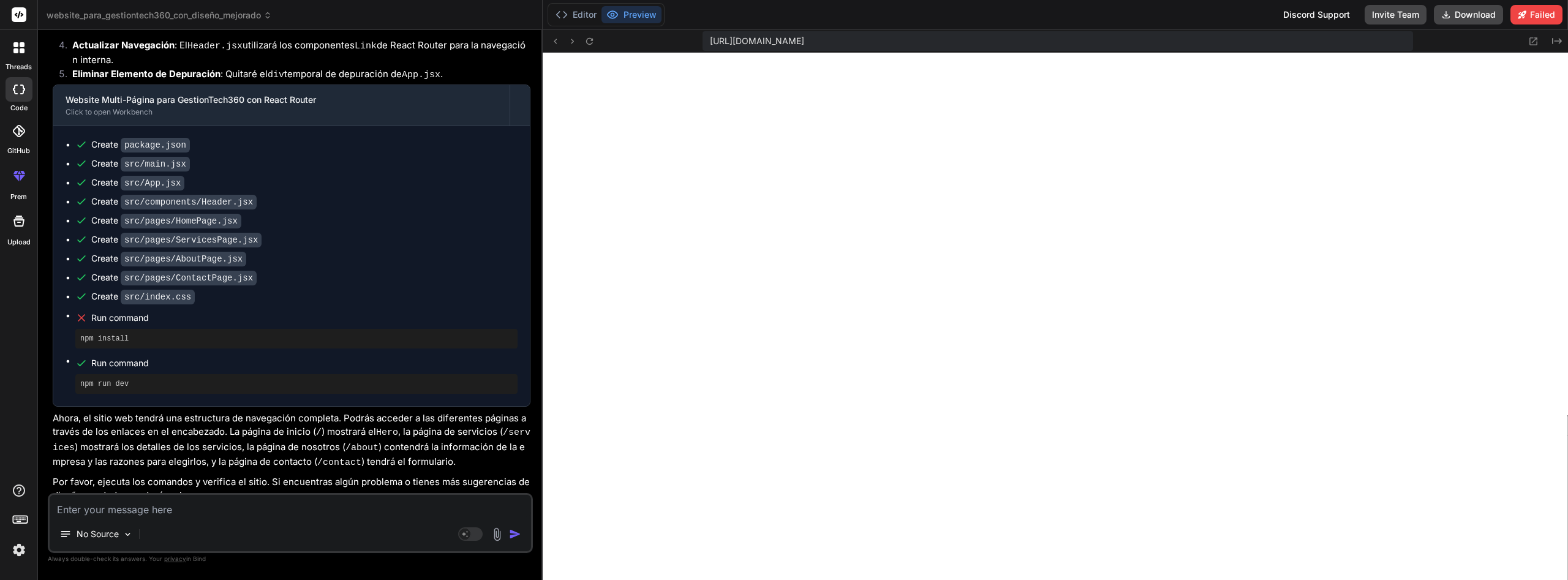
scroll to position [9559, 0]
click at [226, 505] on textarea at bounding box center [290, 506] width 481 height 22
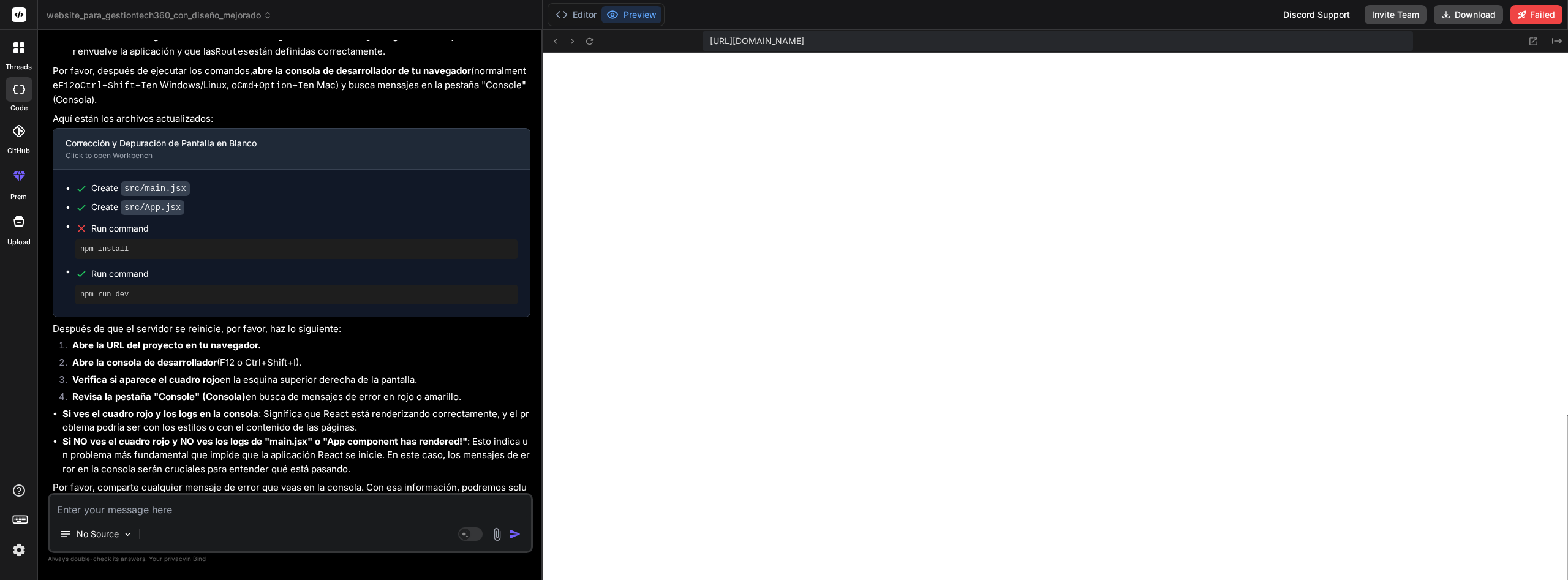
scroll to position [2334, 0]
click at [302, 502] on textarea at bounding box center [290, 506] width 481 height 22
paste textarea "[plugin:vite:import-analysis] Failed to resolve import "react-router-dom" from …"
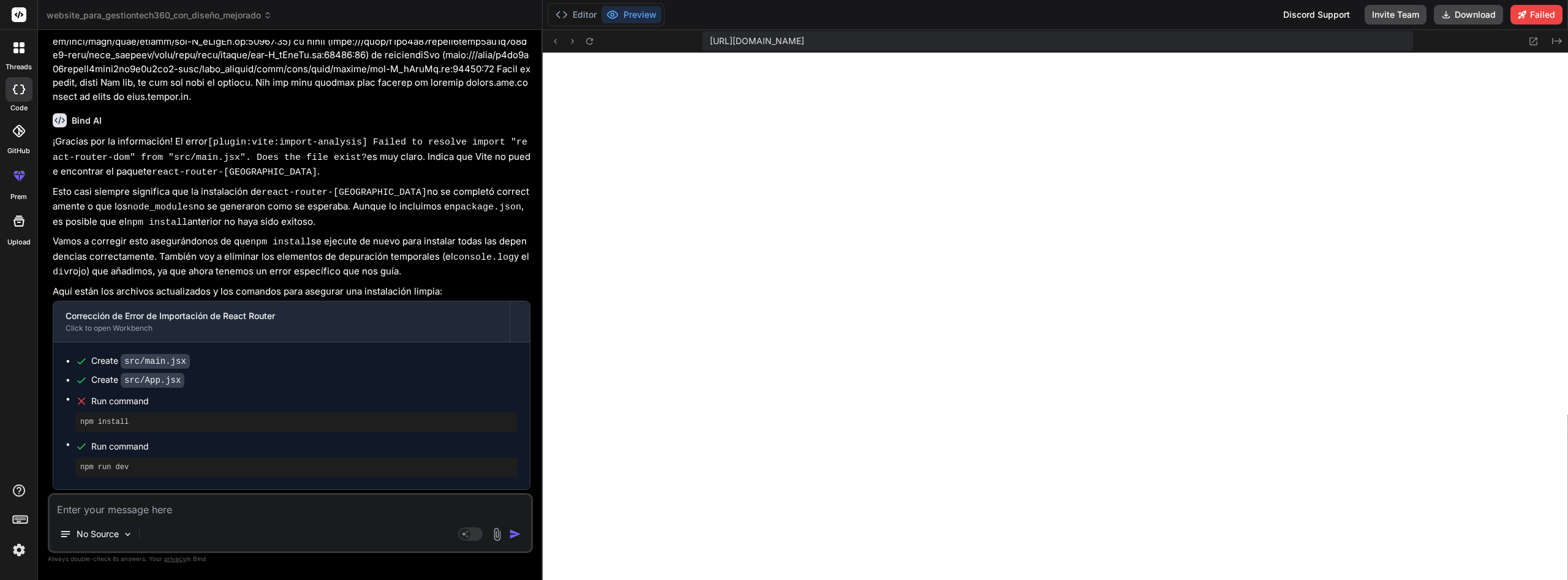
scroll to position [2926, 0]
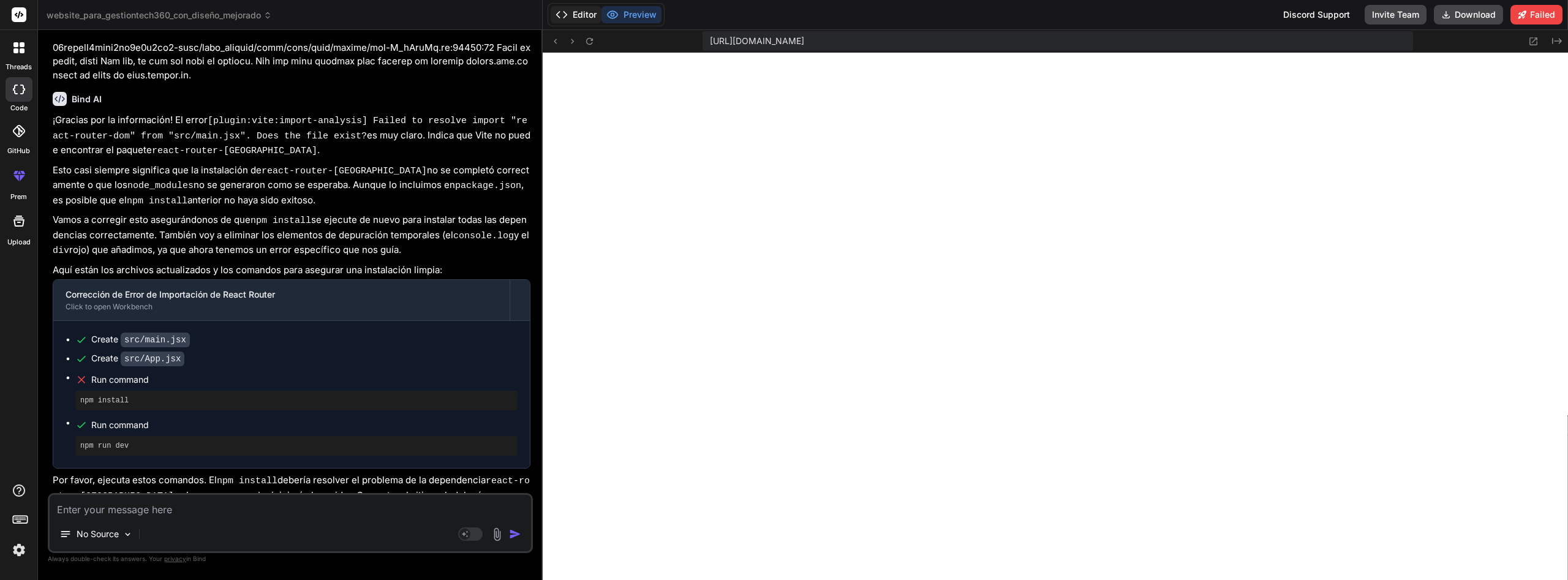
click at [583, 17] on button "Editor" at bounding box center [576, 15] width 51 height 17
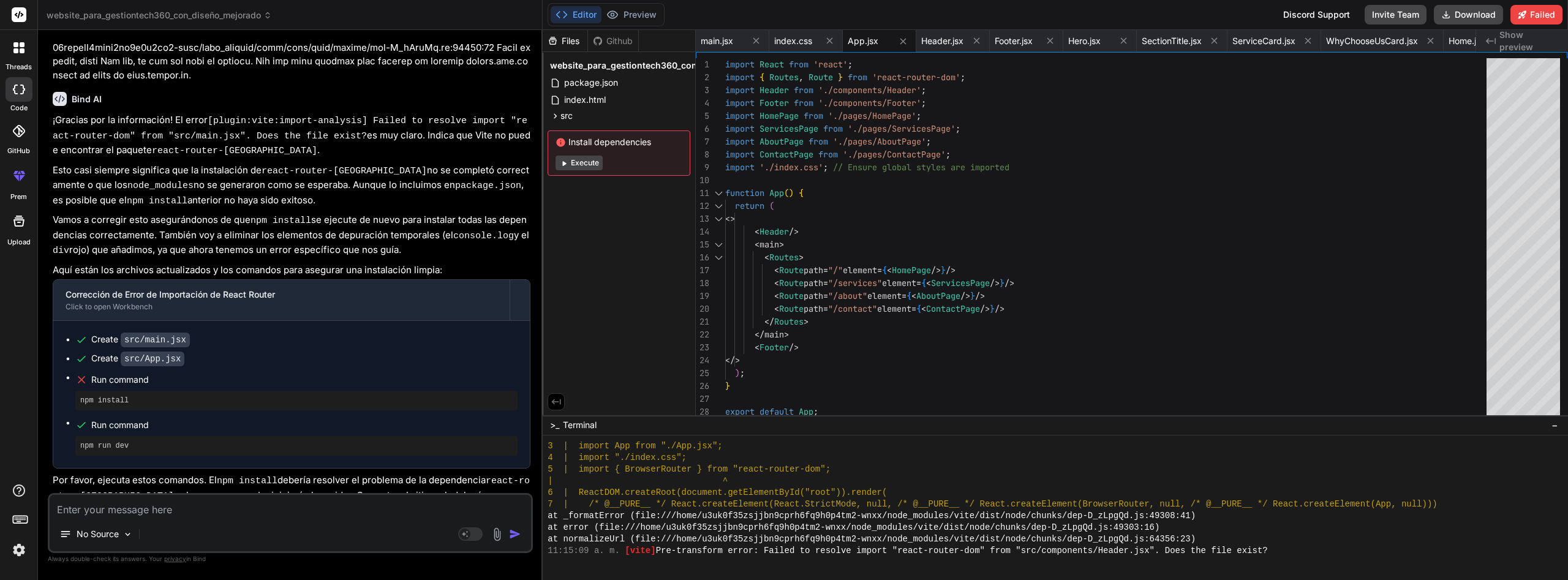
click at [582, 162] on button "Execute" at bounding box center [579, 163] width 47 height 15
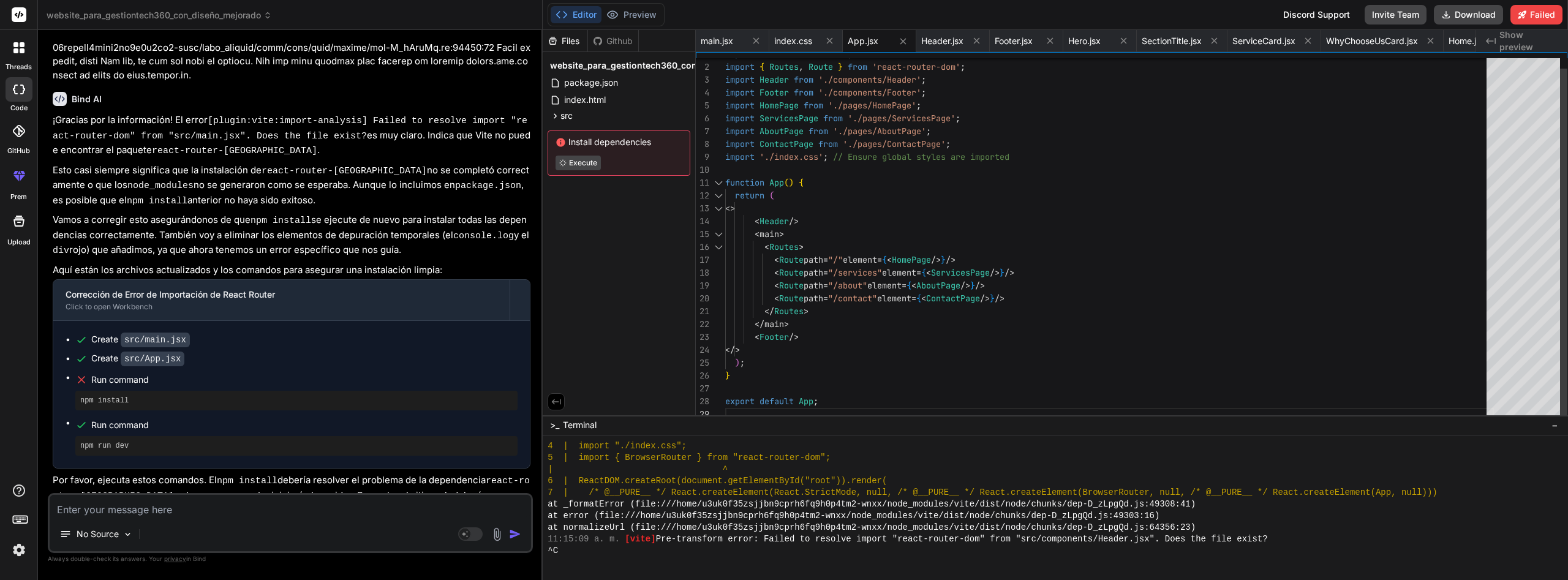
scroll to position [0, 158]
click at [628, 14] on button "Preview" at bounding box center [631, 15] width 60 height 17
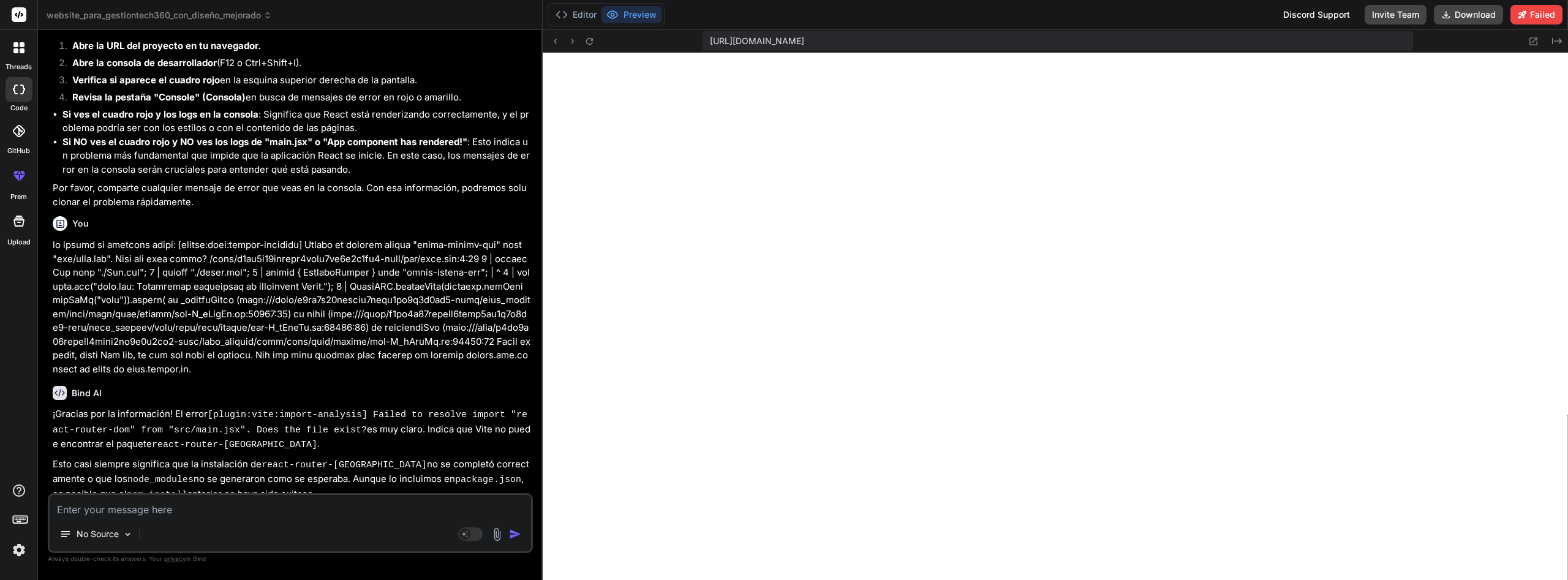
scroll to position [2926, 0]
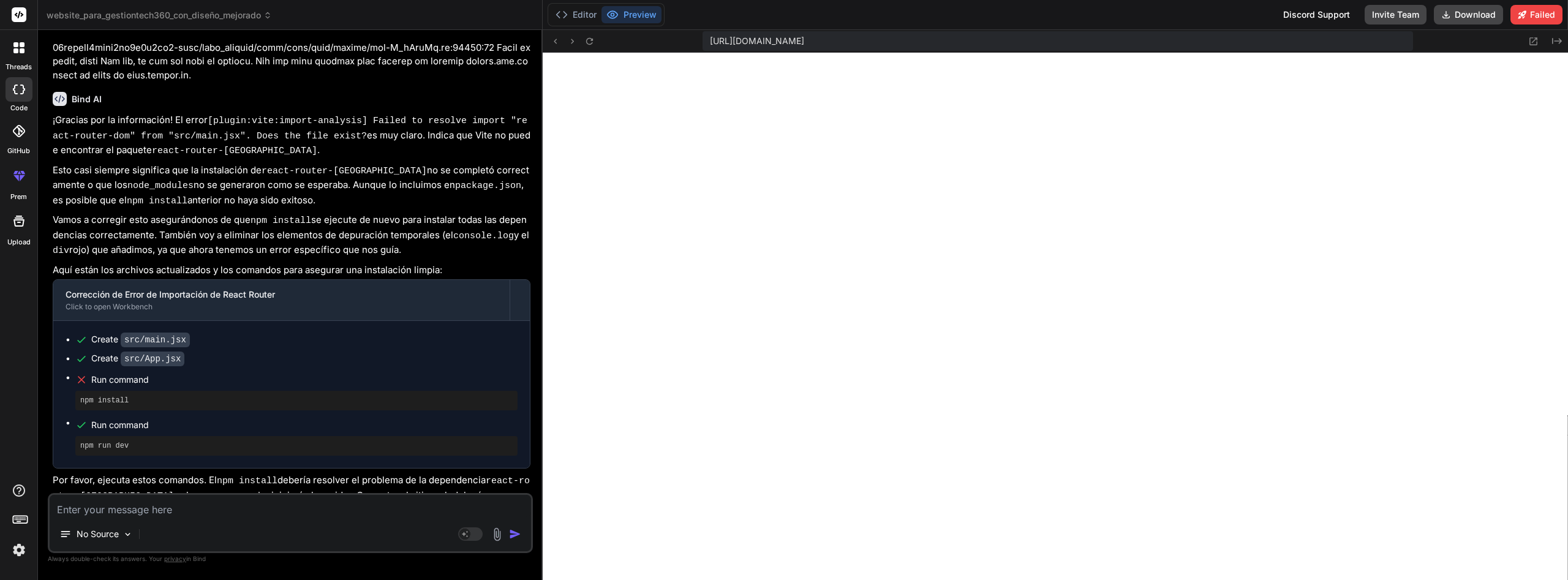
click at [322, 503] on textarea at bounding box center [290, 506] width 481 height 22
click at [579, 17] on button "Editor" at bounding box center [576, 15] width 51 height 17
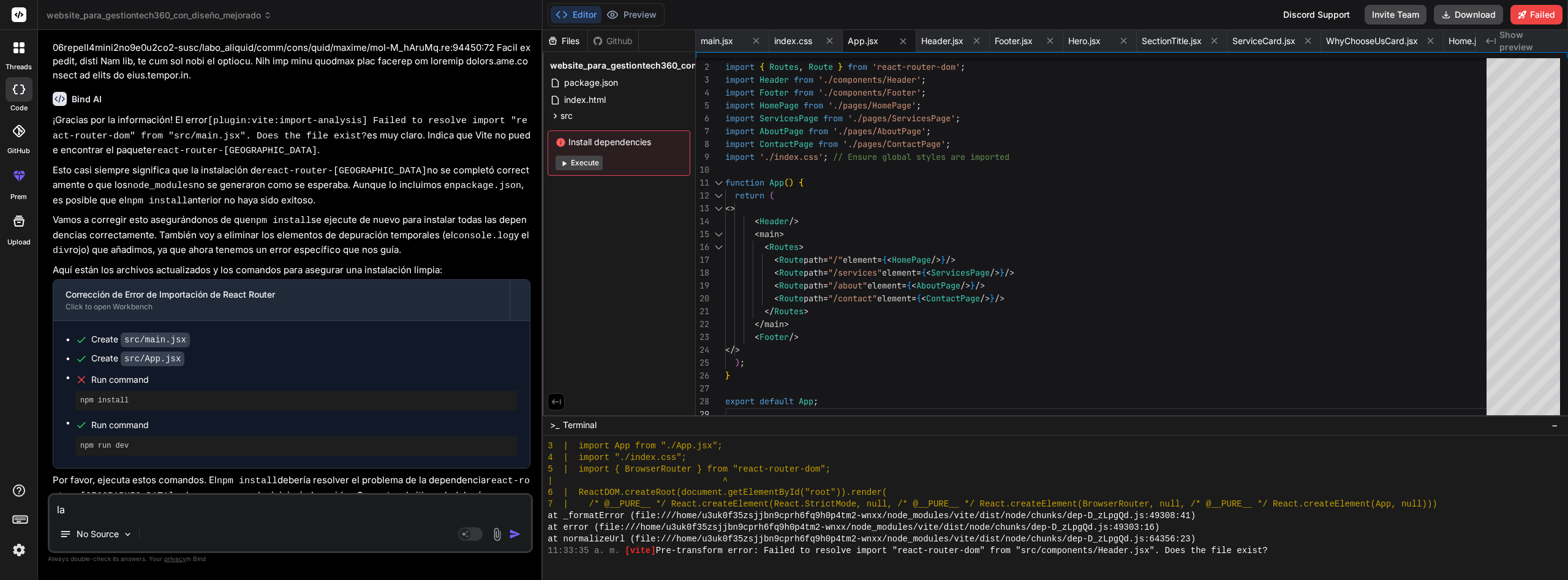
click at [593, 163] on button "Execute" at bounding box center [579, 163] width 47 height 15
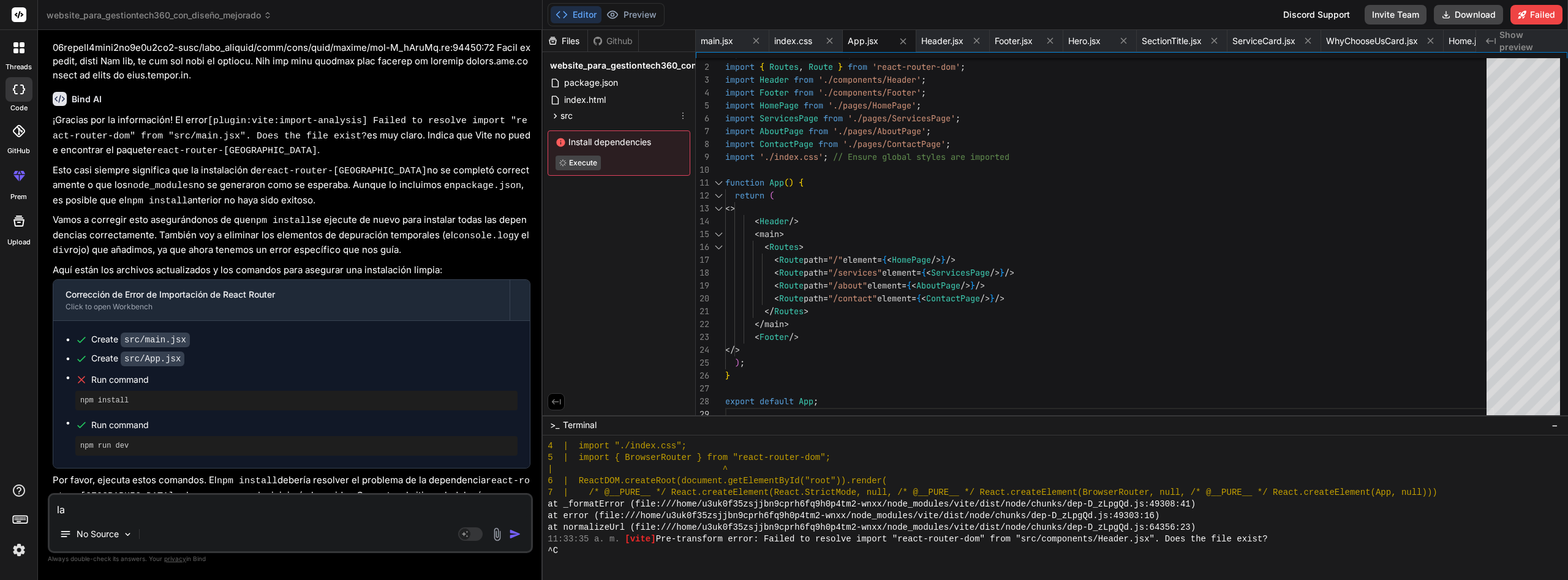
scroll to position [0, 158]
click at [640, 8] on button "Preview" at bounding box center [631, 15] width 60 height 17
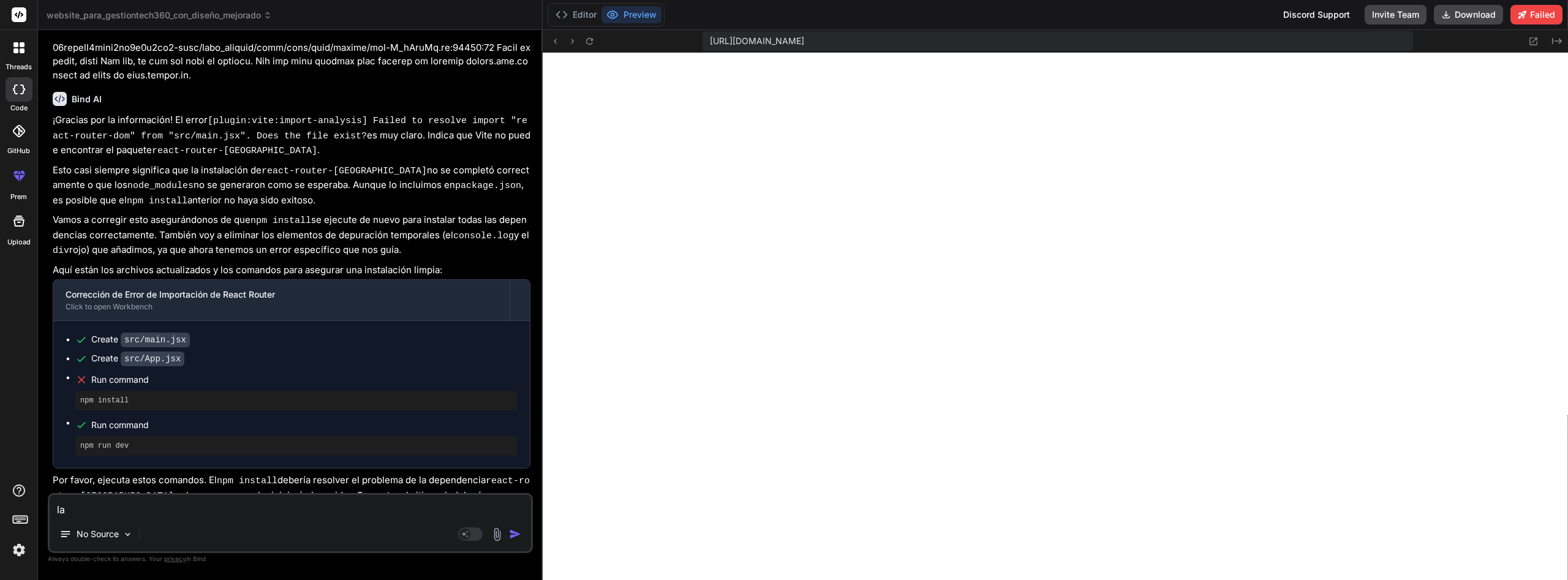
scroll to position [10979, 0]
click at [585, 14] on button "Editor" at bounding box center [576, 15] width 51 height 17
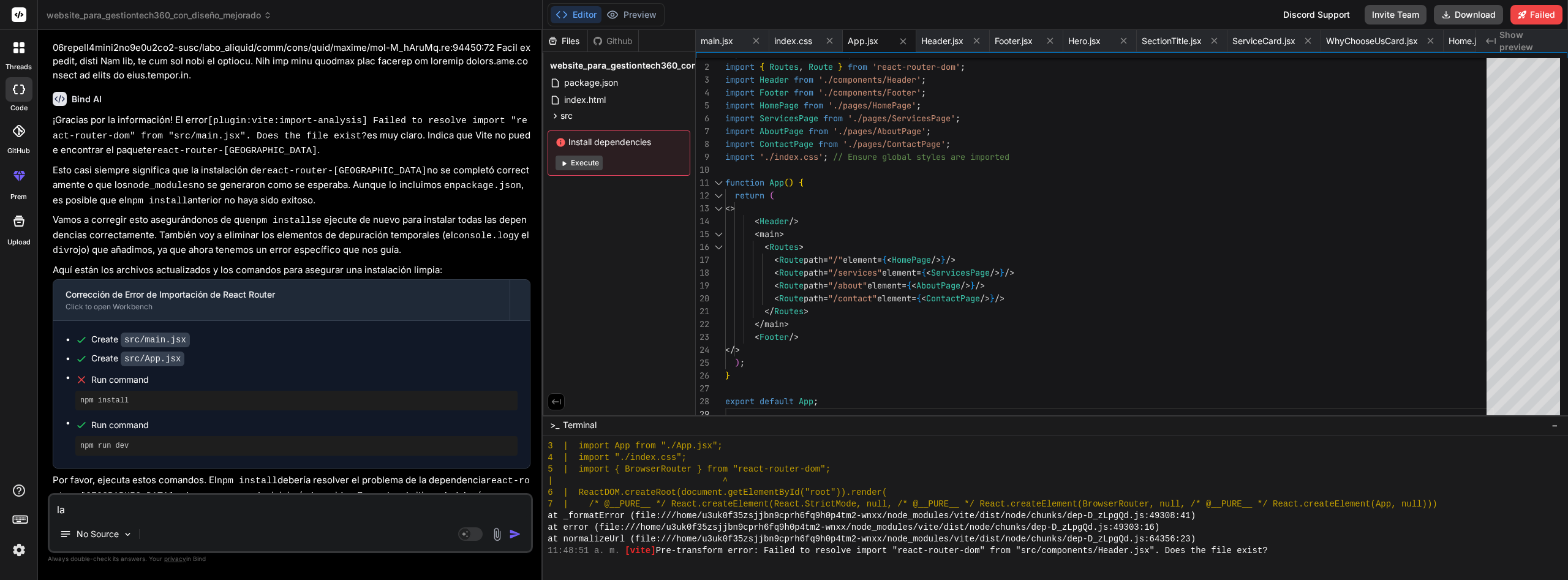
click at [591, 164] on button "Execute" at bounding box center [579, 163] width 47 height 15
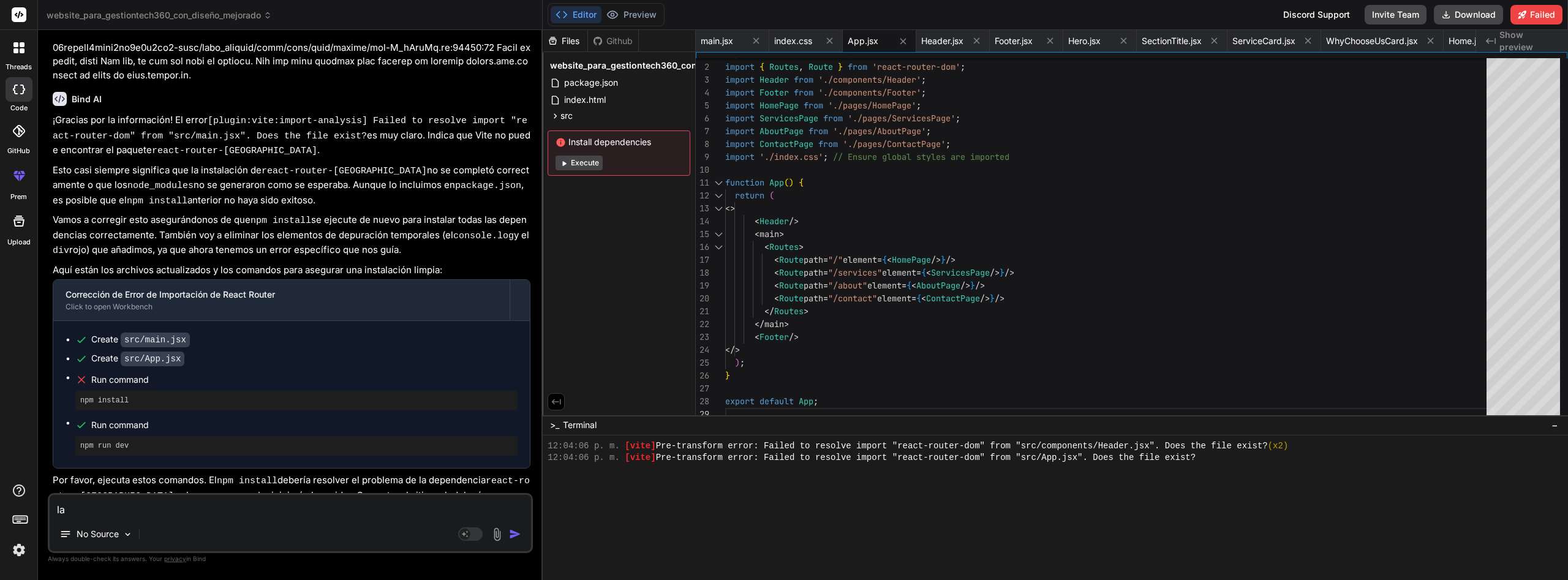
scroll to position [11282, 0]
click at [582, 162] on button "Execute" at bounding box center [579, 163] width 47 height 15
click at [656, 15] on button "Preview" at bounding box center [631, 15] width 60 height 17
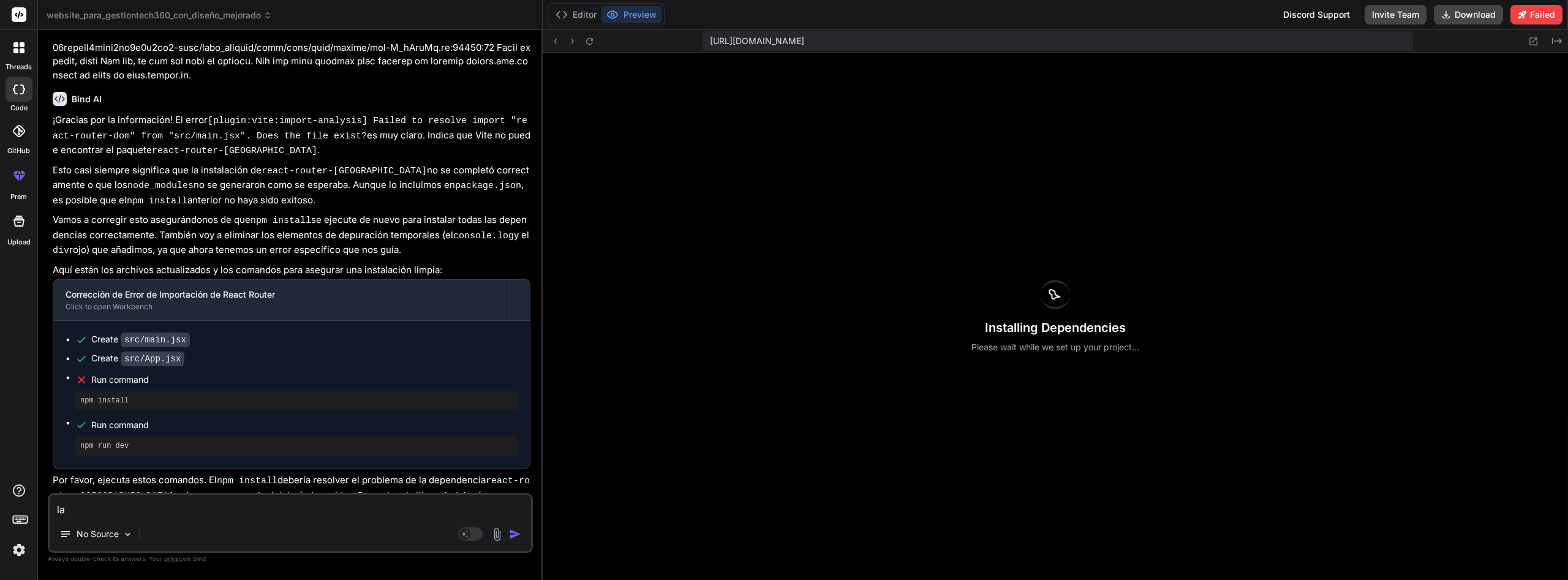
click at [23, 545] on img at bounding box center [19, 550] width 21 height 21
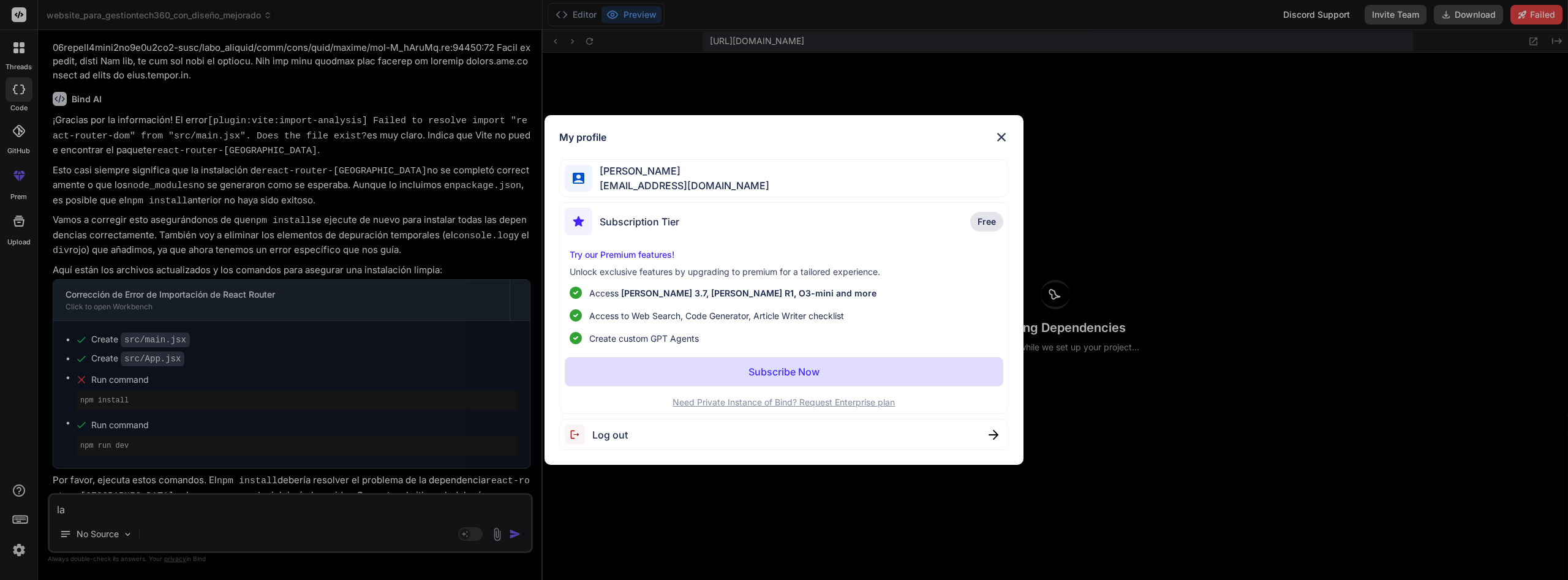
click at [21, 550] on div "My profile Francisco Moreno iacontable360@gmail.com Subscription Tier Free Try …" at bounding box center [784, 290] width 1568 height 580
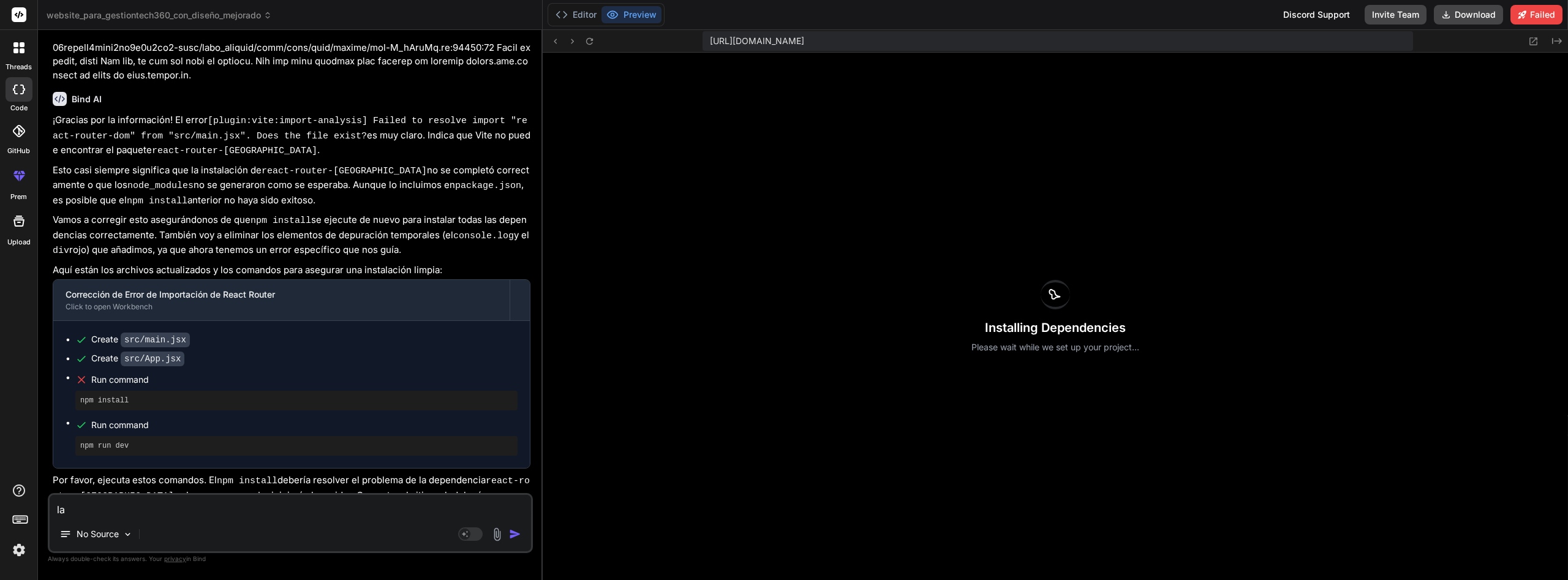
click at [21, 550] on img at bounding box center [19, 550] width 21 height 21
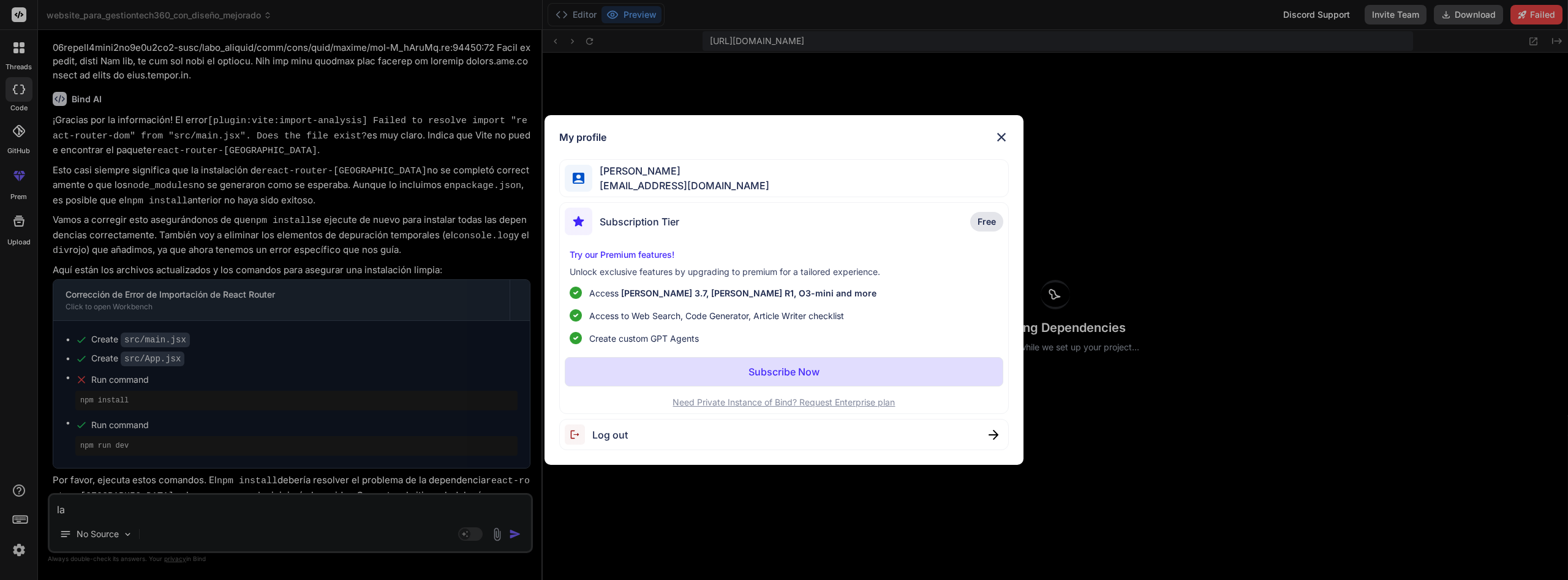
click at [665, 180] on span "[EMAIL_ADDRESS][DOMAIN_NAME]" at bounding box center [680, 186] width 177 height 15
click at [986, 222] on span "Free" at bounding box center [987, 222] width 19 height 12
click at [619, 184] on span "[EMAIL_ADDRESS][DOMAIN_NAME]" at bounding box center [680, 186] width 177 height 15
click at [905, 378] on button "Subscribe Now" at bounding box center [784, 372] width 438 height 29
click at [779, 370] on p "Subscribe Now" at bounding box center [784, 372] width 71 height 15
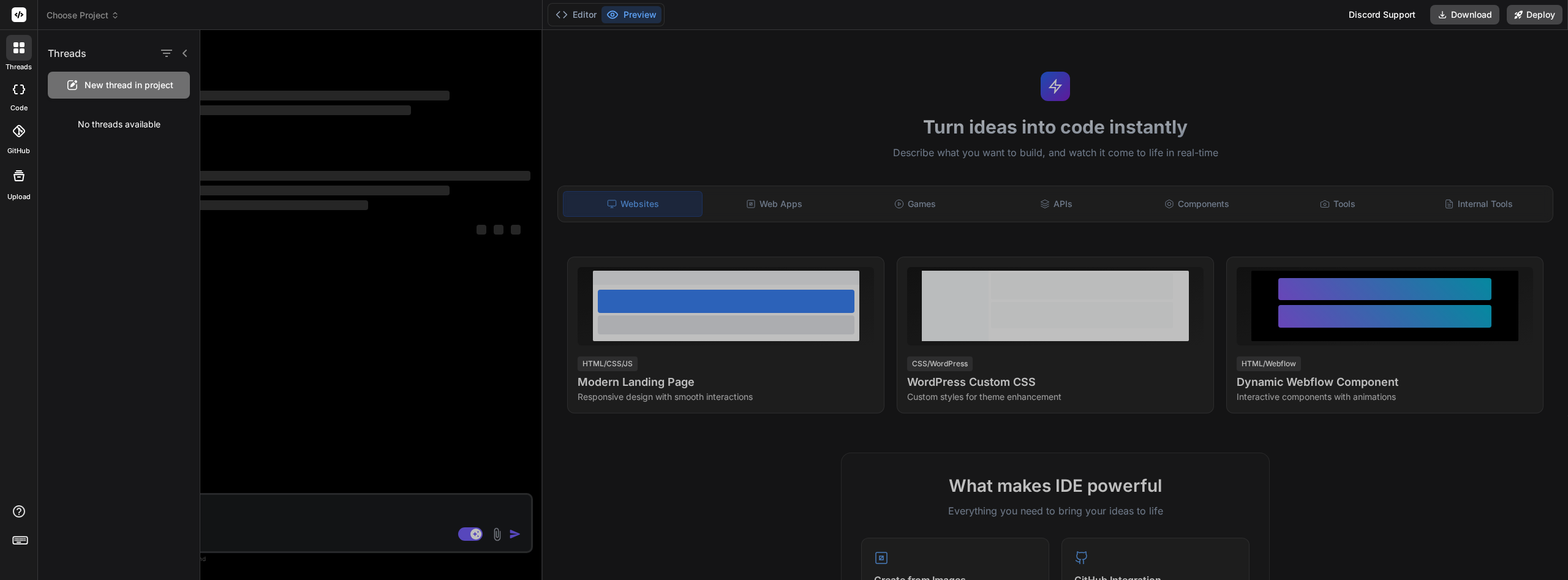
click at [116, 85] on span "New thread in project" at bounding box center [129, 85] width 89 height 12
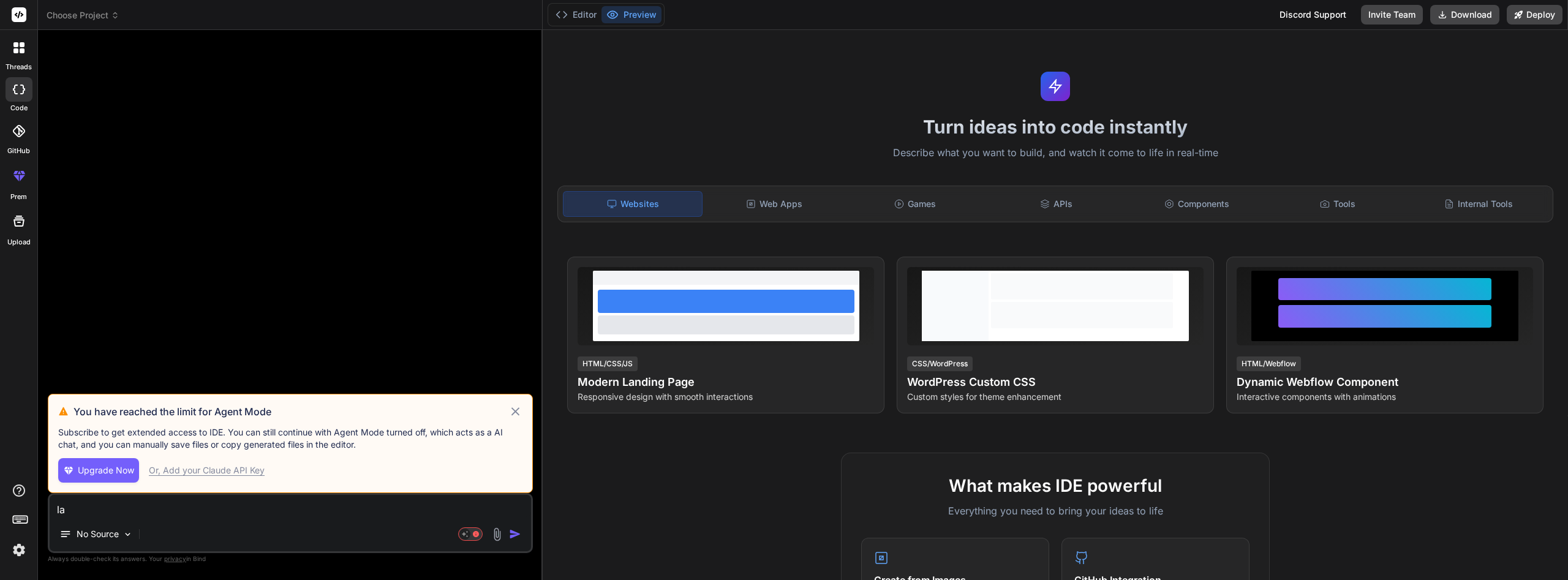
click at [19, 554] on img at bounding box center [19, 550] width 21 height 21
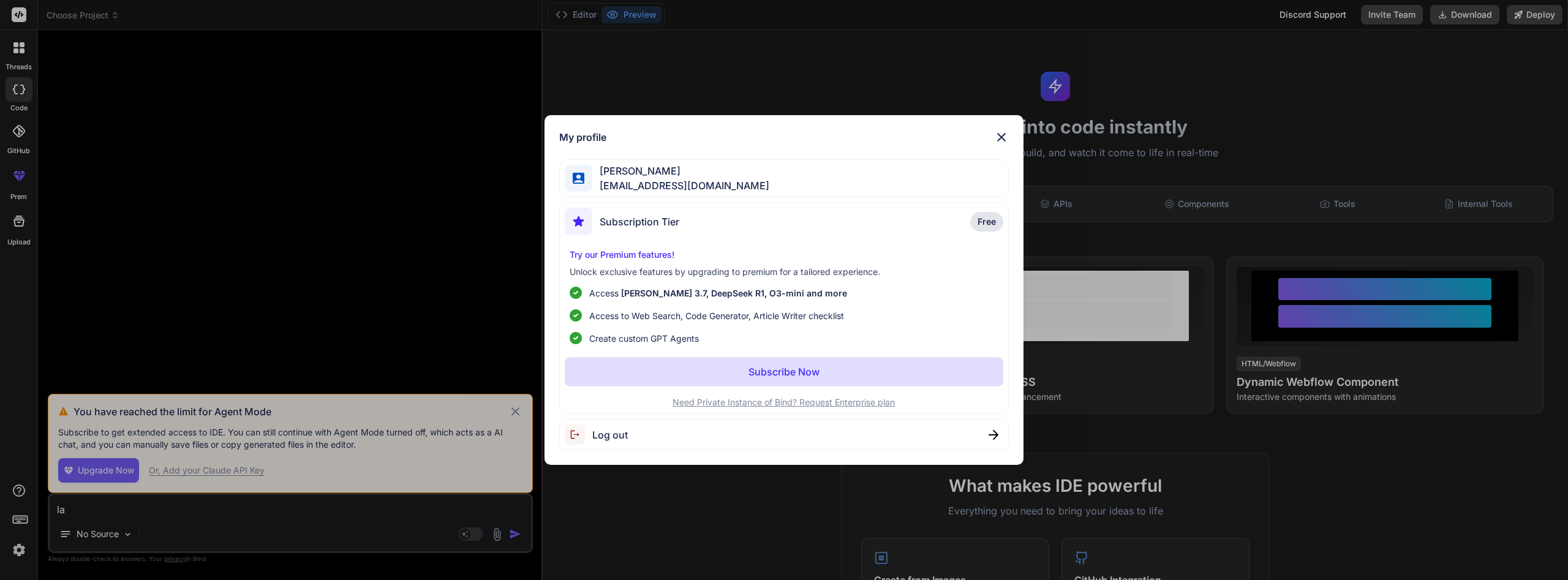
click at [723, 181] on span "[EMAIL_ADDRESS][DOMAIN_NAME]" at bounding box center [680, 186] width 177 height 15
click at [768, 431] on div "Log out" at bounding box center [784, 435] width 450 height 31
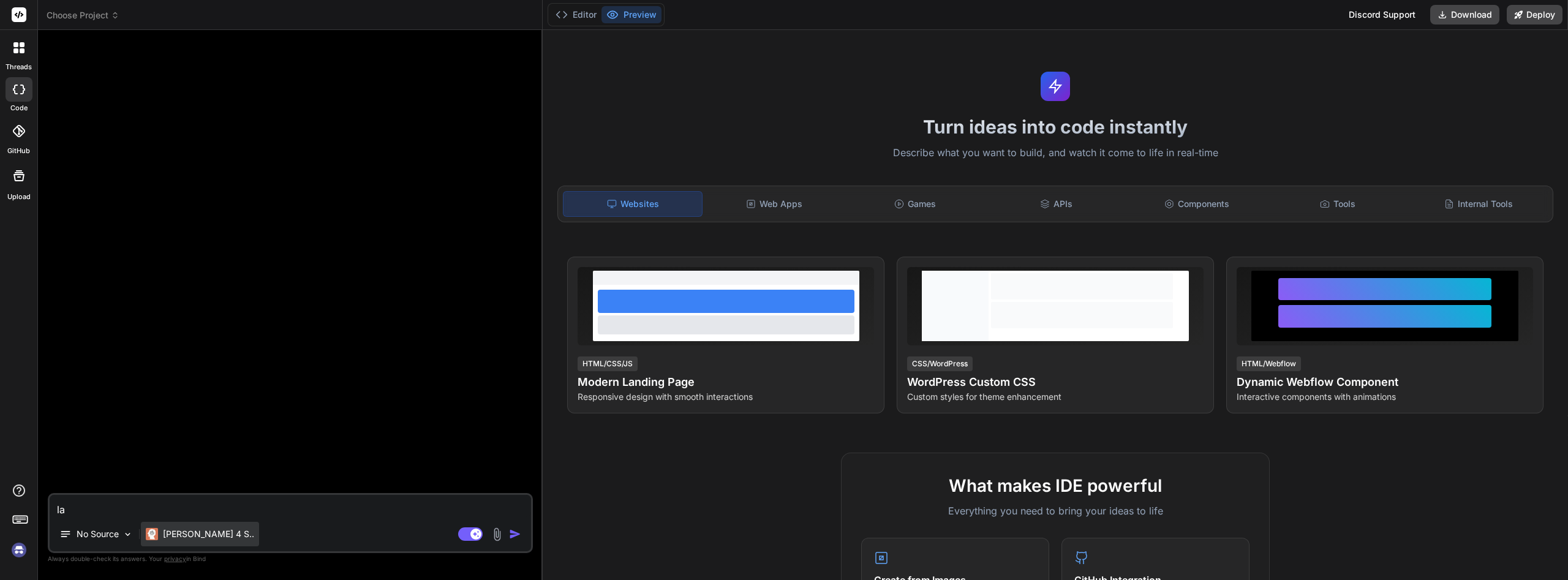
click at [203, 528] on p "[PERSON_NAME] 4 S.." at bounding box center [208, 535] width 91 height 12
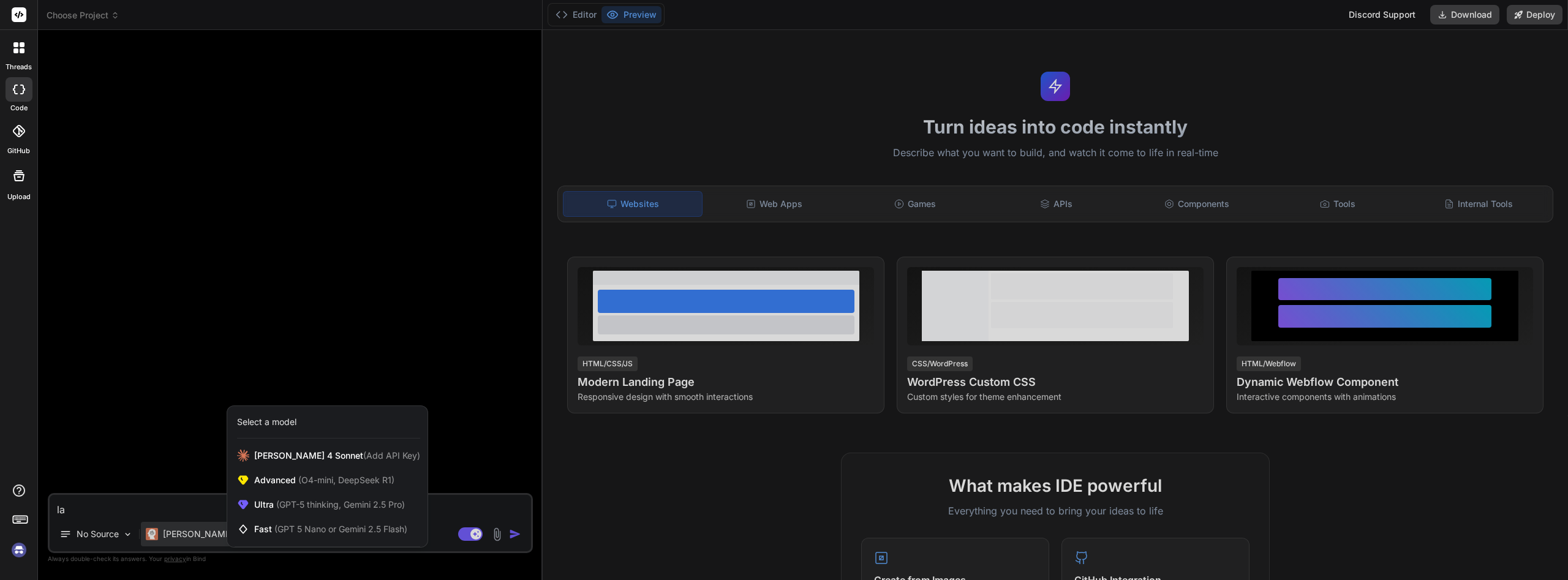
click at [179, 377] on div at bounding box center [784, 290] width 1568 height 580
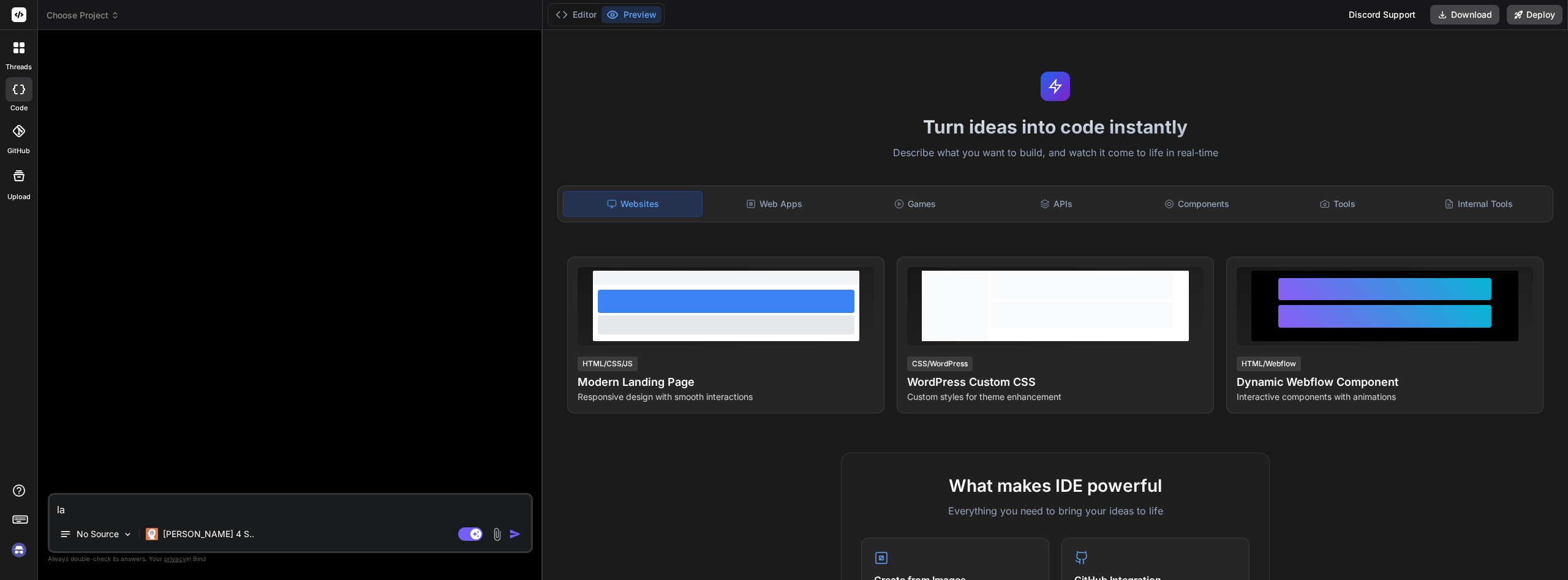
click at [13, 546] on img at bounding box center [19, 550] width 21 height 21
click at [200, 535] on p "[PERSON_NAME] 4 S.." at bounding box center [208, 535] width 91 height 12
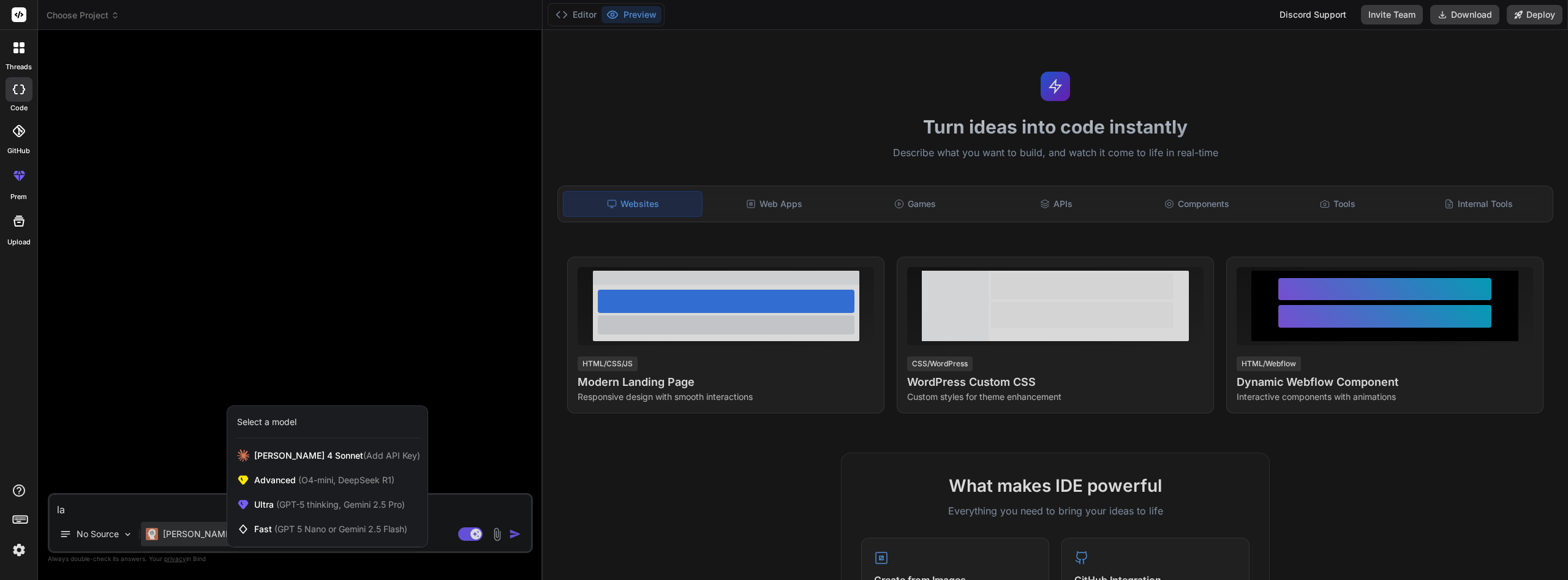
click at [17, 553] on img at bounding box center [19, 550] width 21 height 21
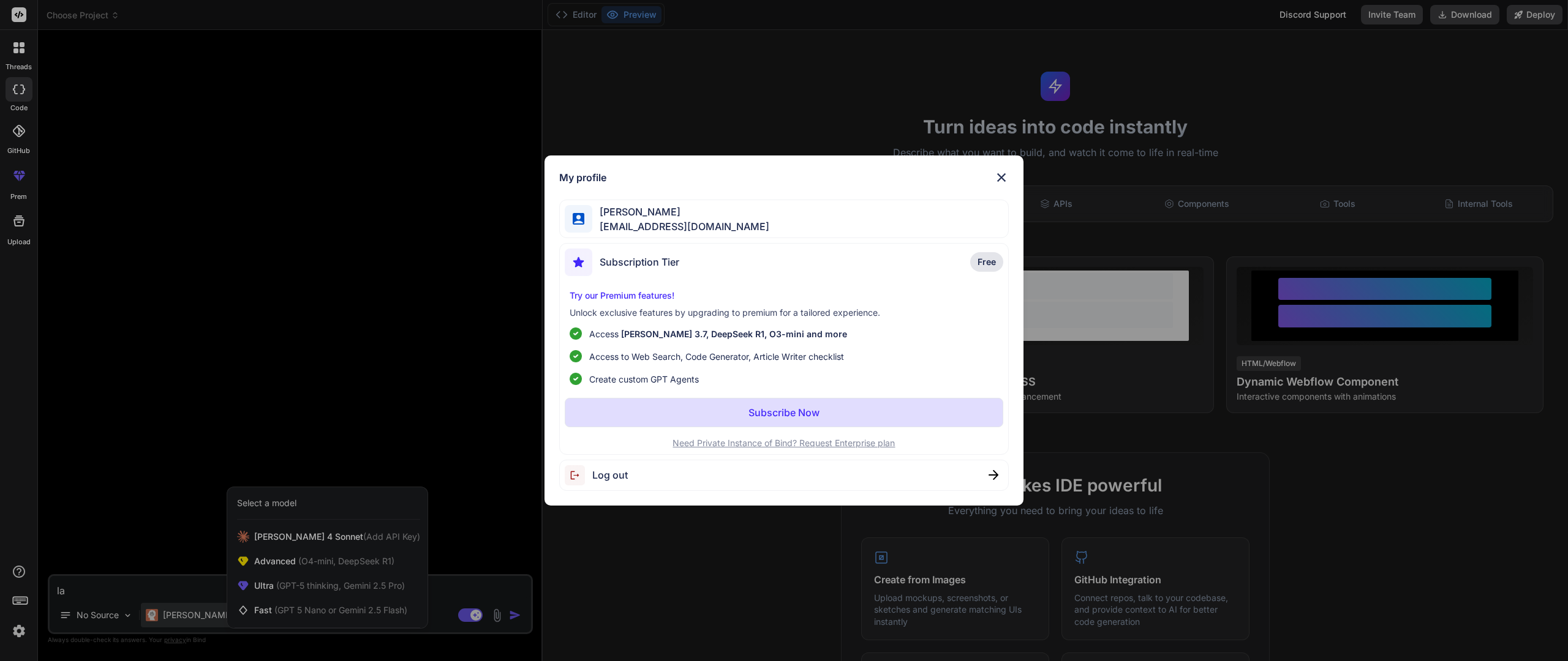
type textarea "x"
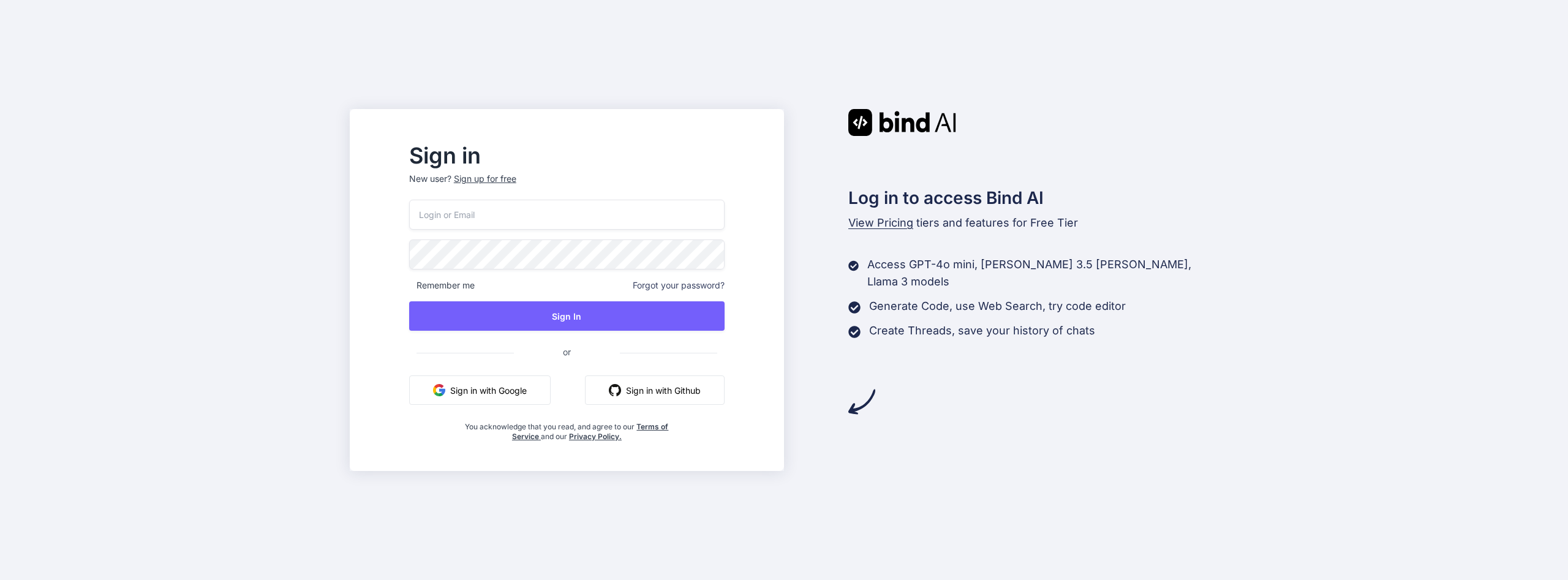
click at [536, 393] on button "Sign in with Google" at bounding box center [480, 390] width 141 height 29
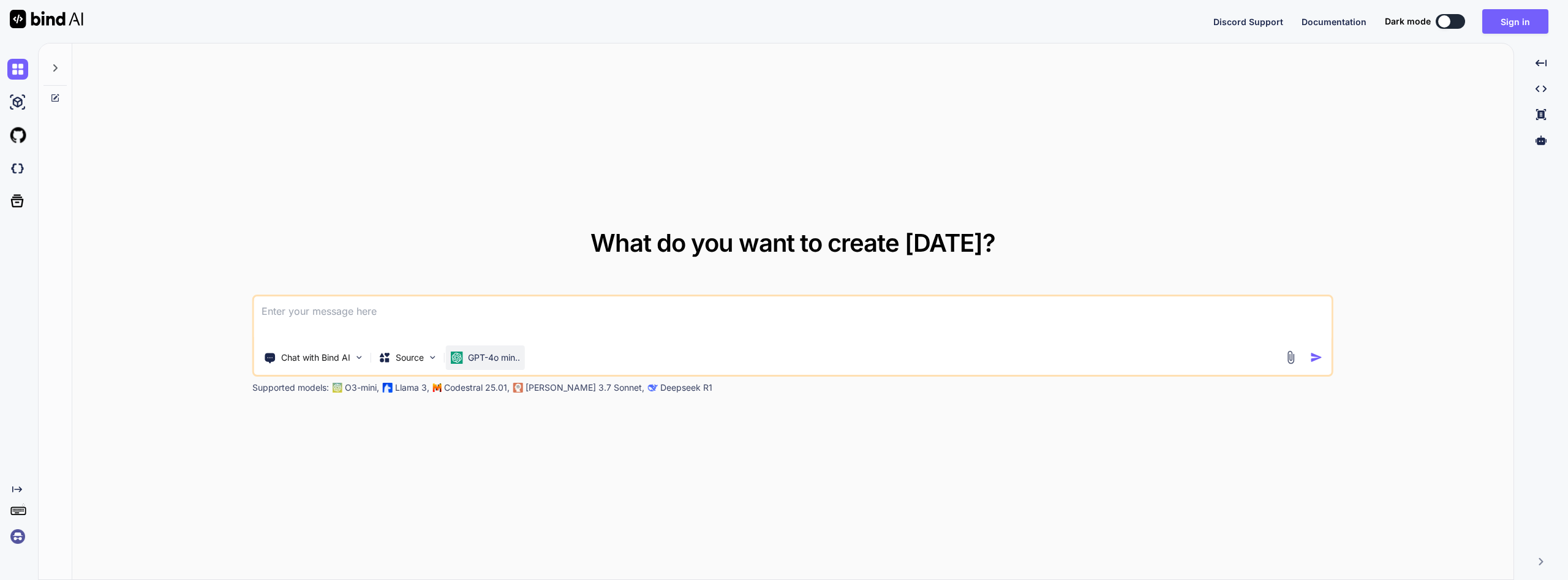
click at [496, 358] on p "GPT-4o min.." at bounding box center [494, 358] width 52 height 12
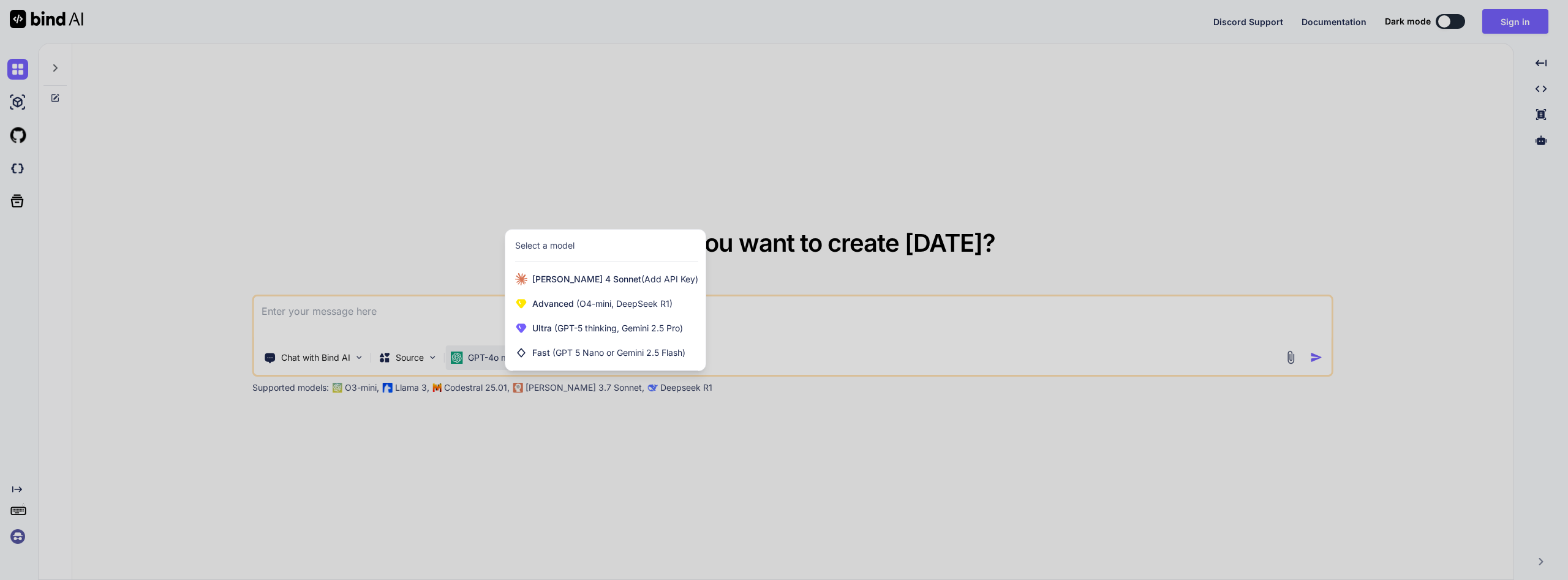
click at [505, 156] on div at bounding box center [784, 290] width 1568 height 580
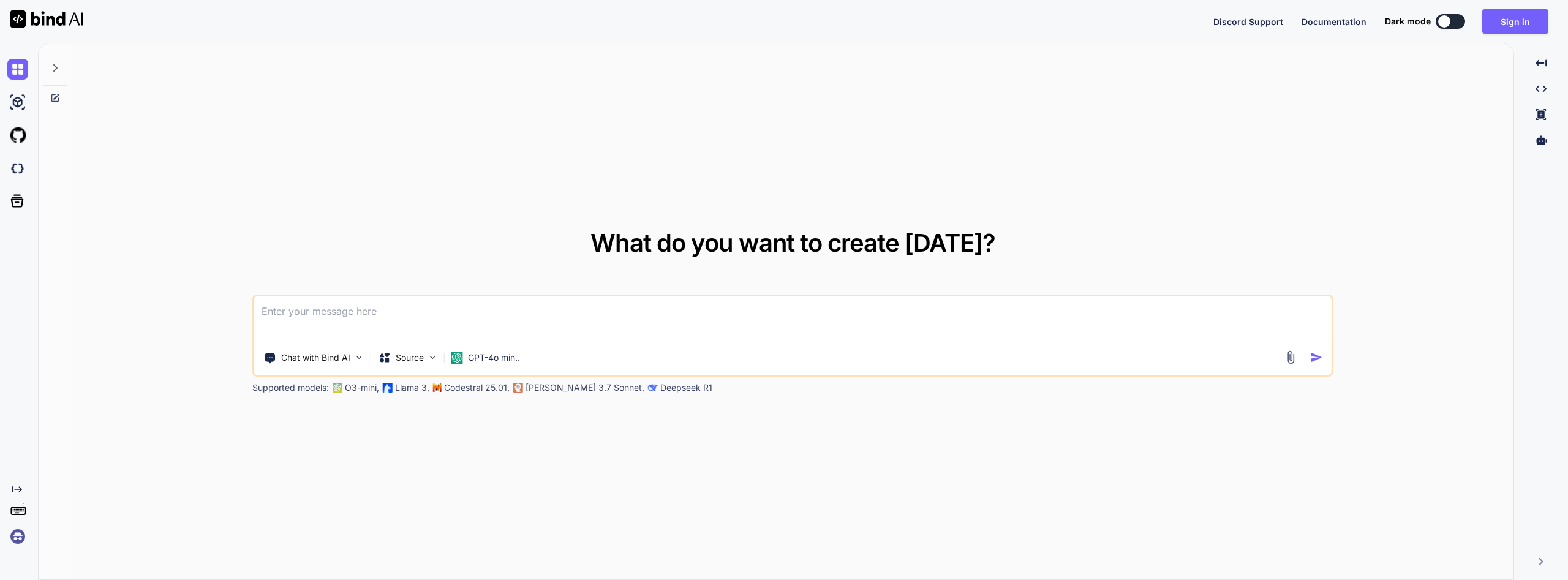
type textarea "x"
